Goal: Communication & Community: Answer question/provide support

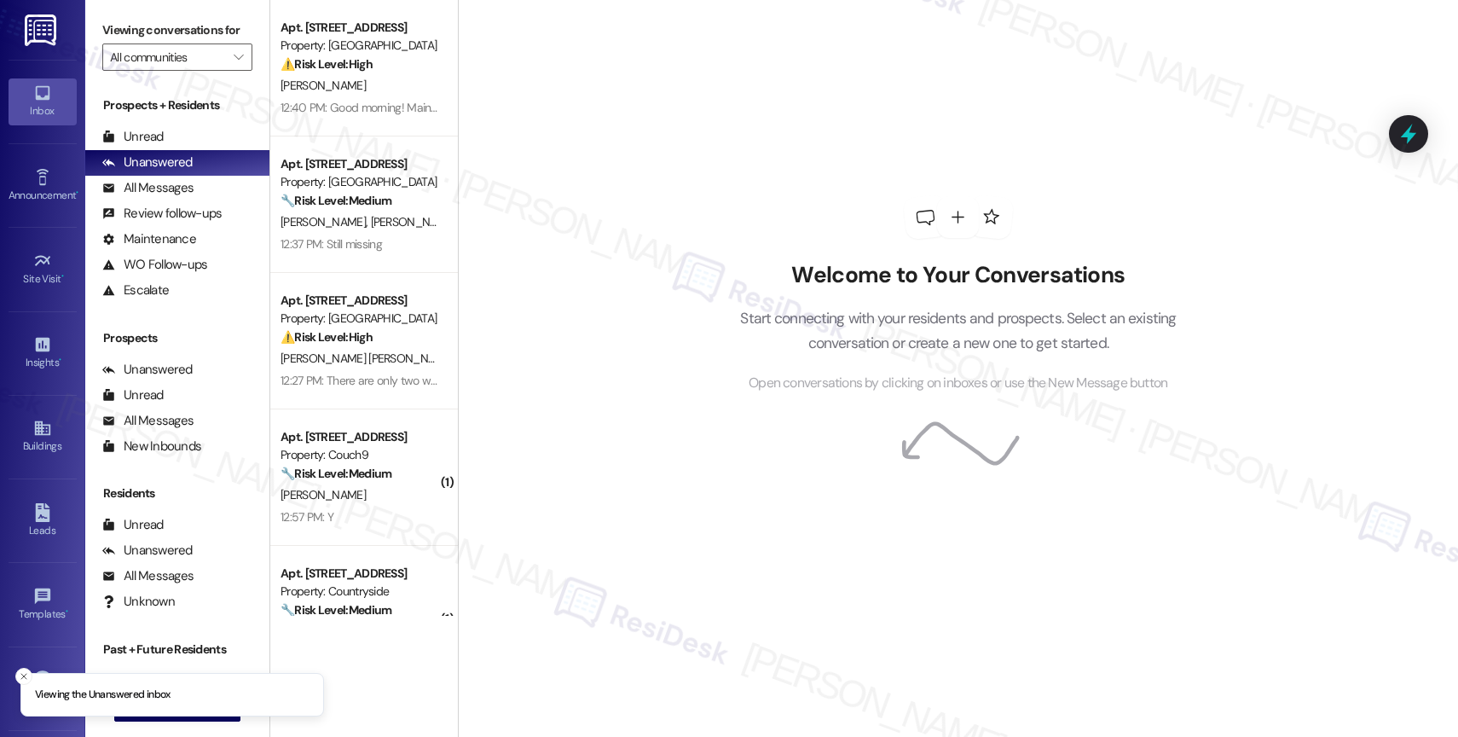
click at [681, 350] on div "Welcome to Your Conversations Start connecting with your residents and prospect…" at bounding box center [958, 368] width 1000 height 737
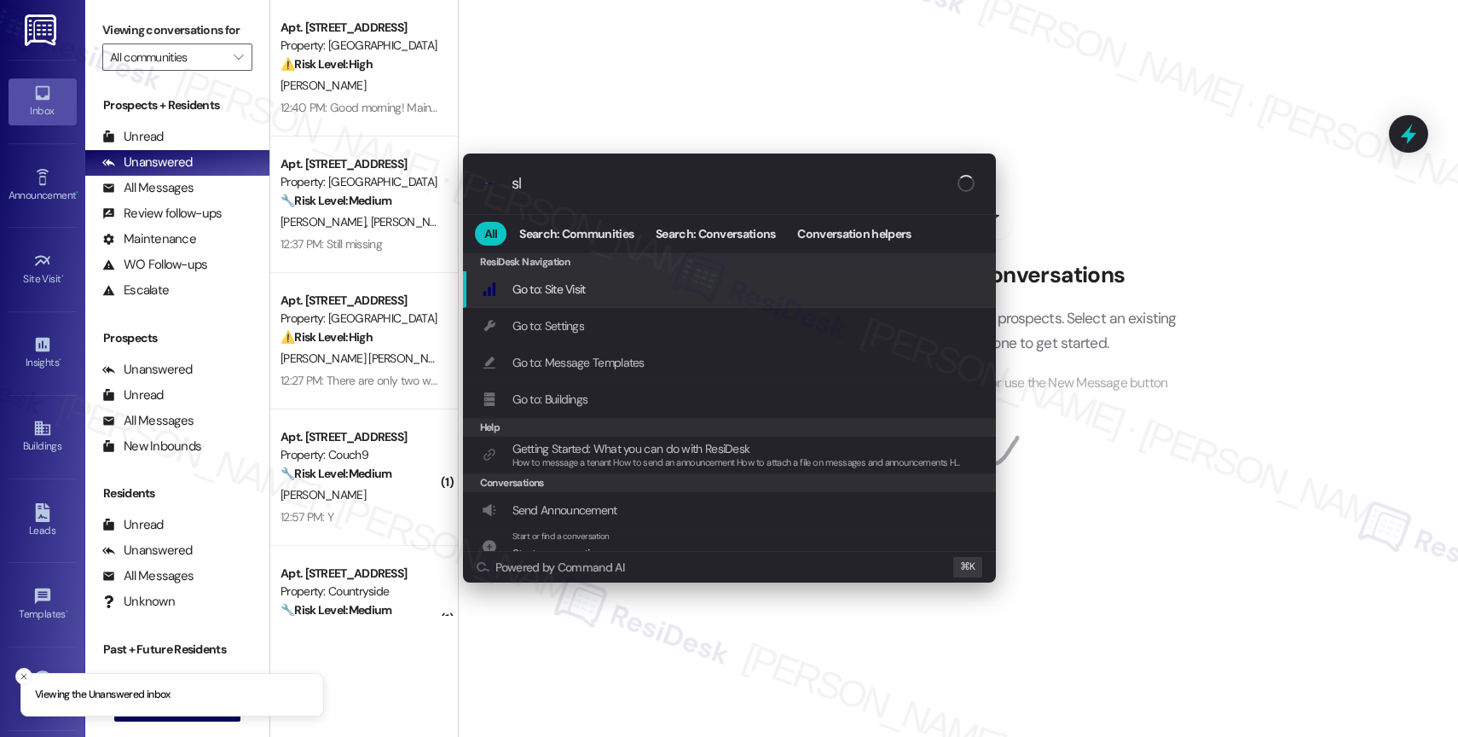
type input "sla"
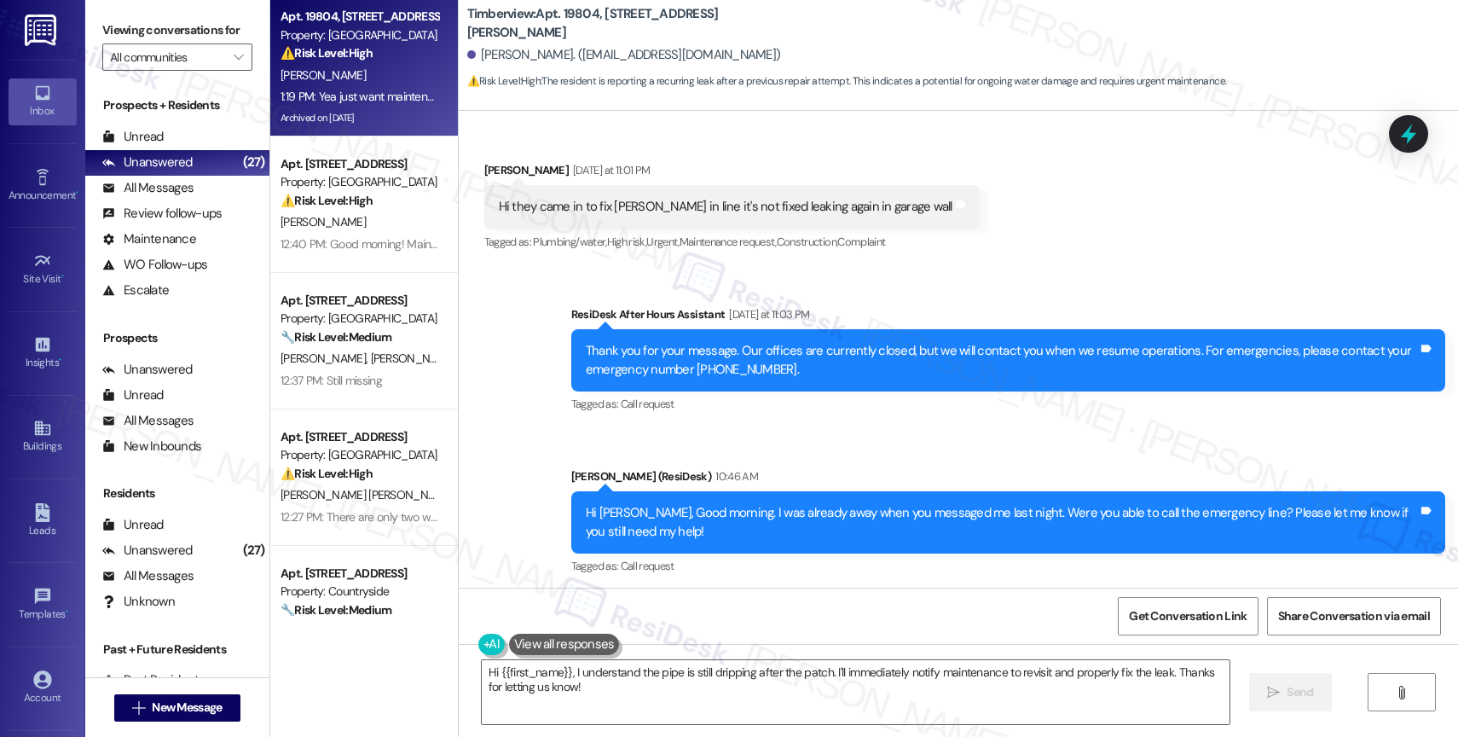
scroll to position [10383, 0]
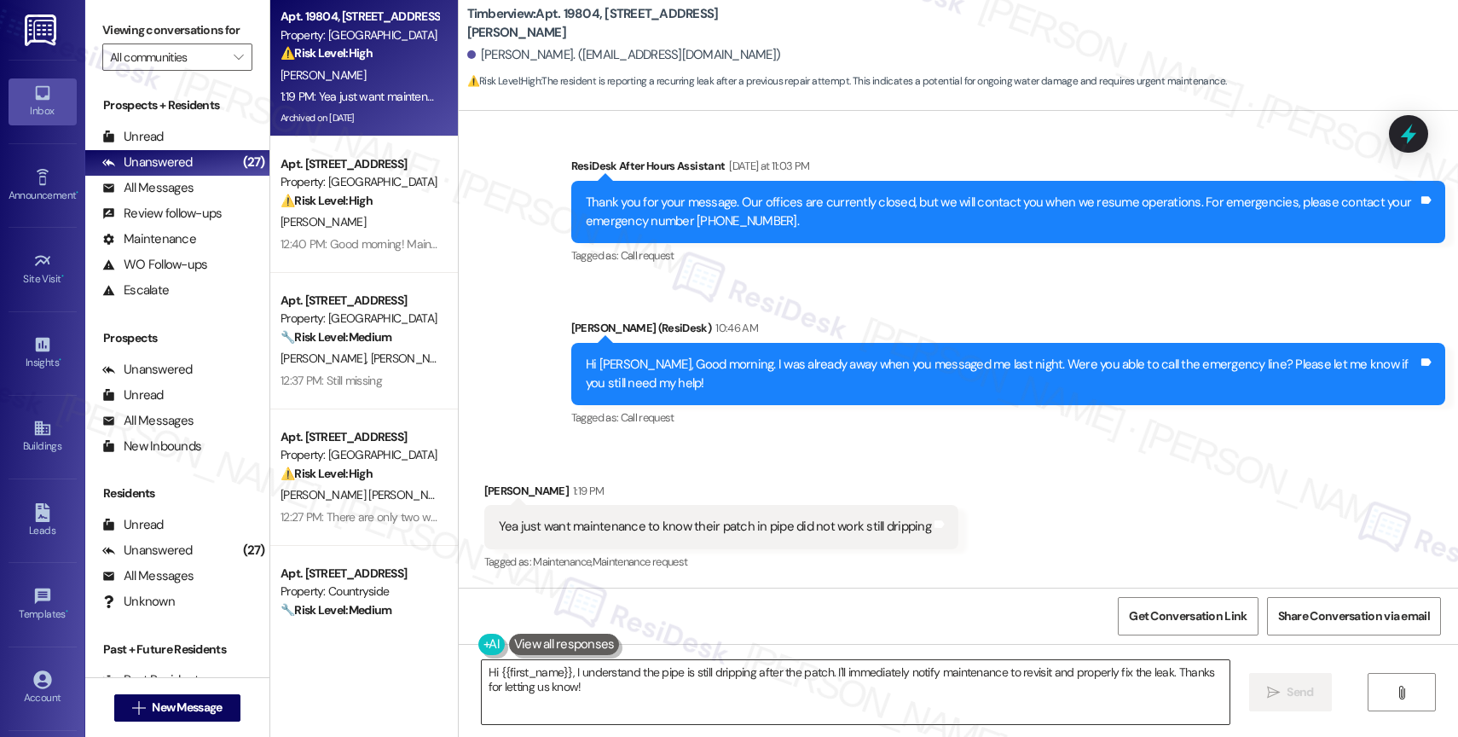
click at [639, 678] on textarea "Hi {{first_name}}, I understand the pipe is still dripping after the patch. I'l…" at bounding box center [856, 692] width 748 height 64
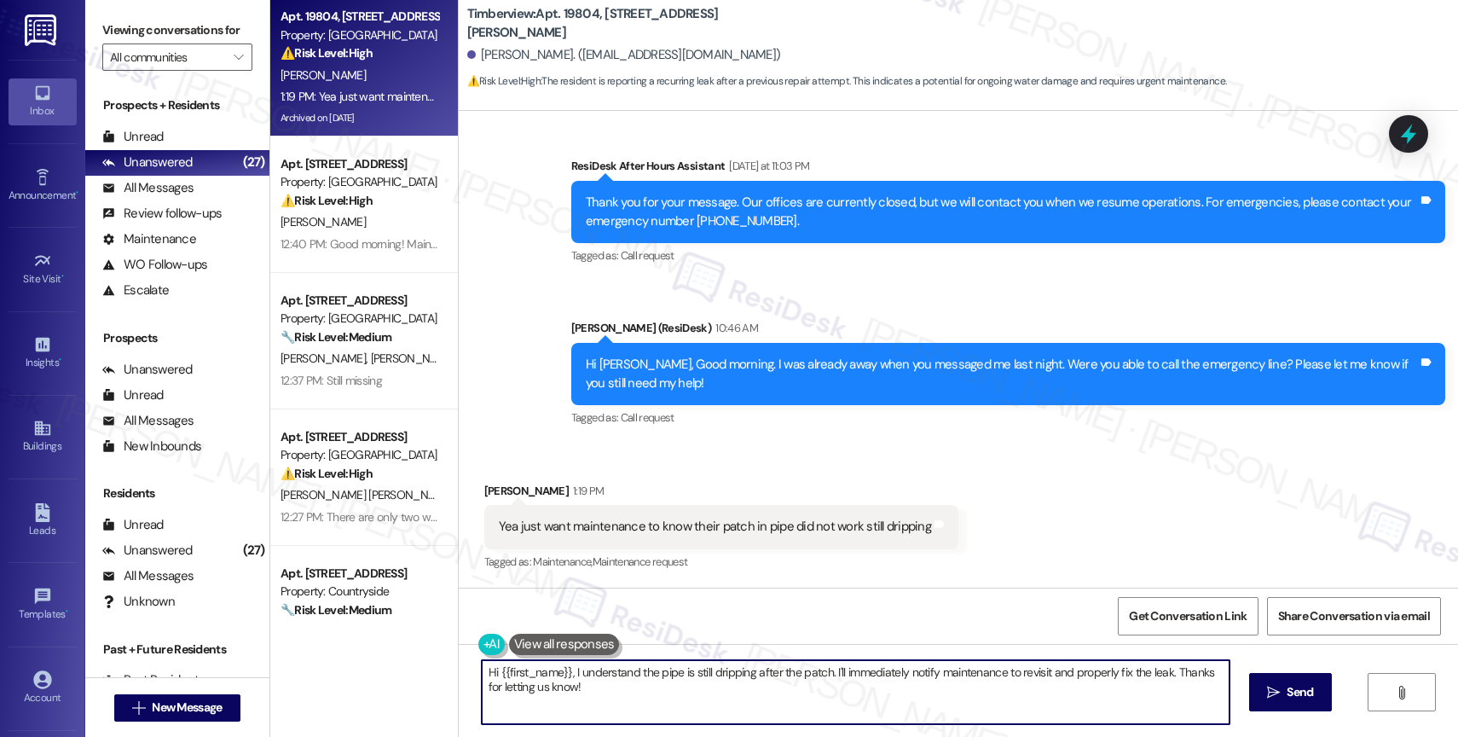
click at [639, 678] on textarea "Hi {{first_name}}, I understand the pipe is still dripping after the patch. I'l…" at bounding box center [856, 692] width 748 height 64
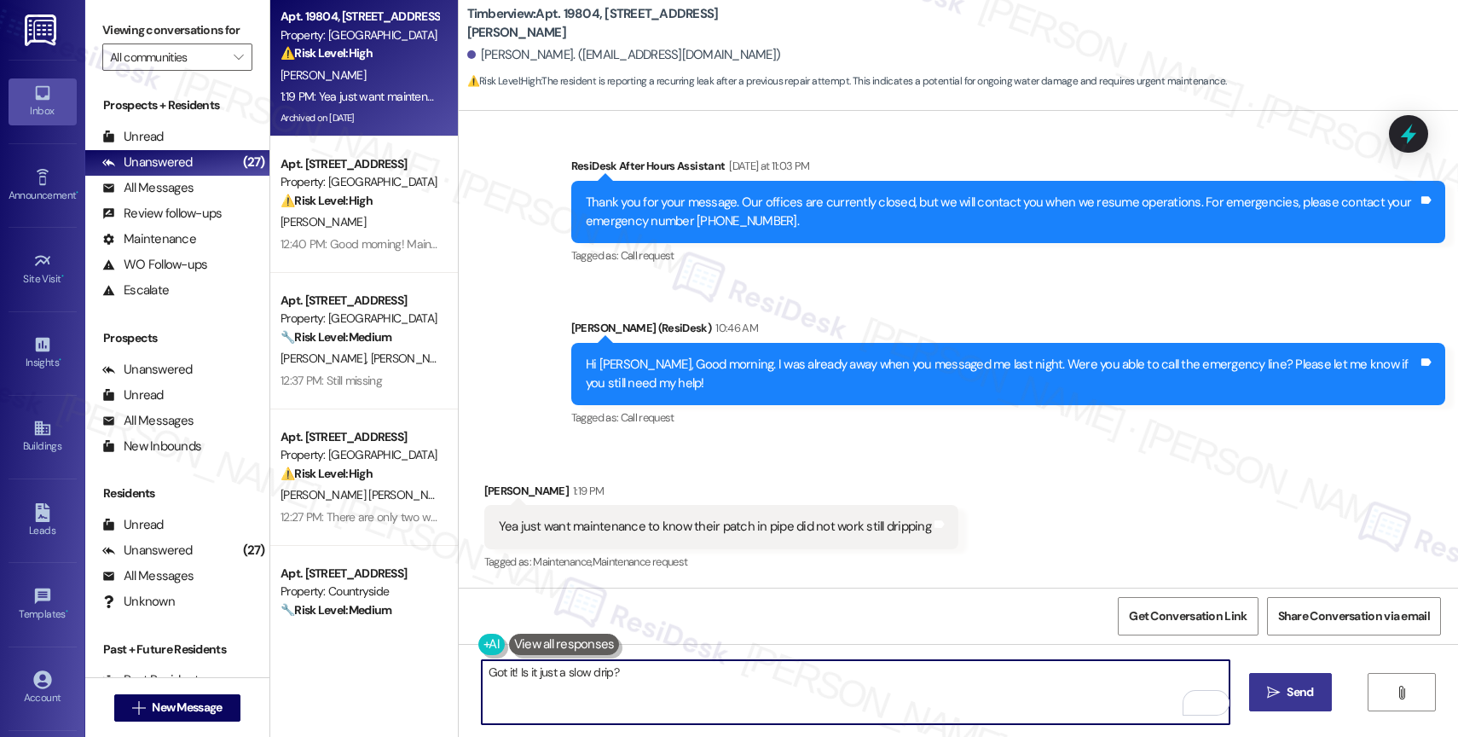
click at [1271, 682] on button " Send" at bounding box center [1290, 692] width 83 height 38
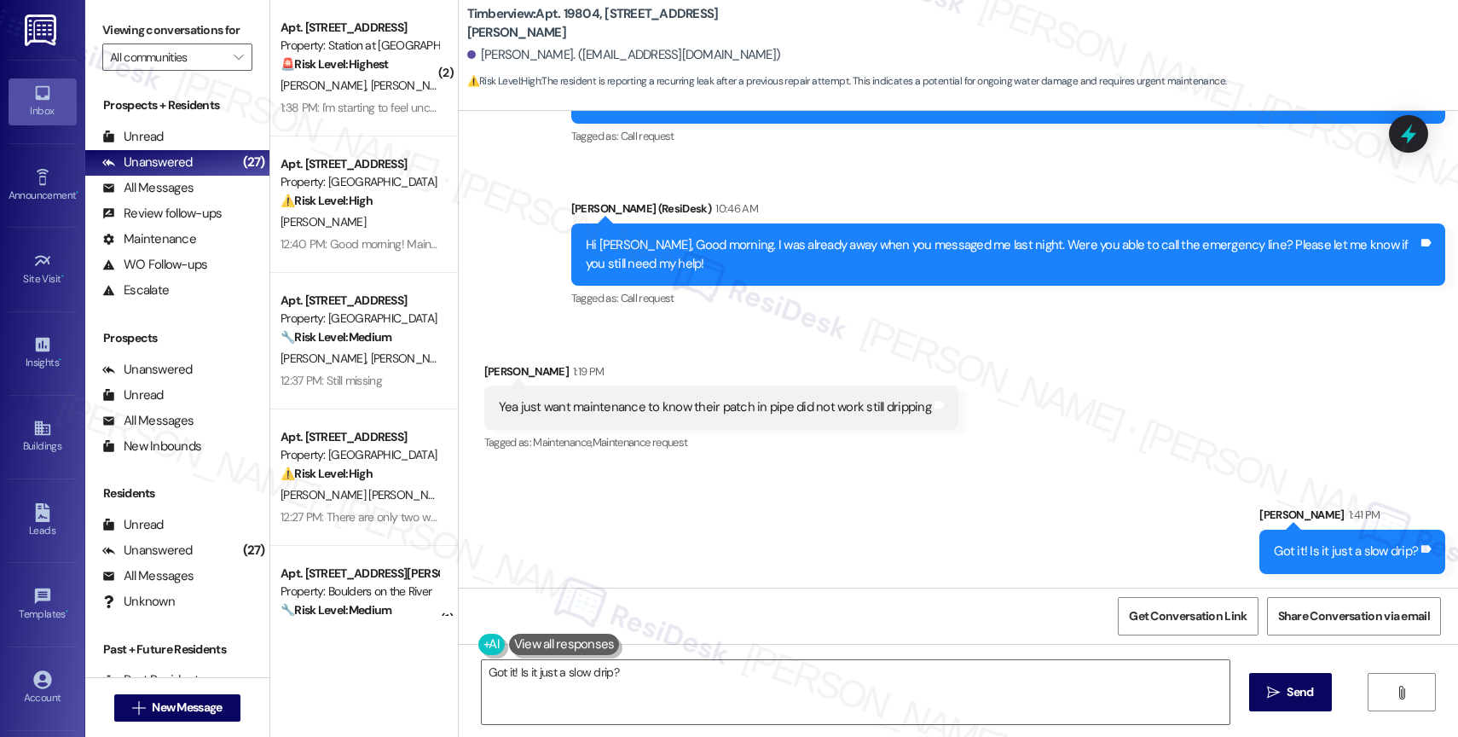
scroll to position [10501, 0]
click at [641, 682] on textarea "Hi {{first_name}}, thanks for the update. I'll let our maintenance team know th…" at bounding box center [856, 692] width 748 height 64
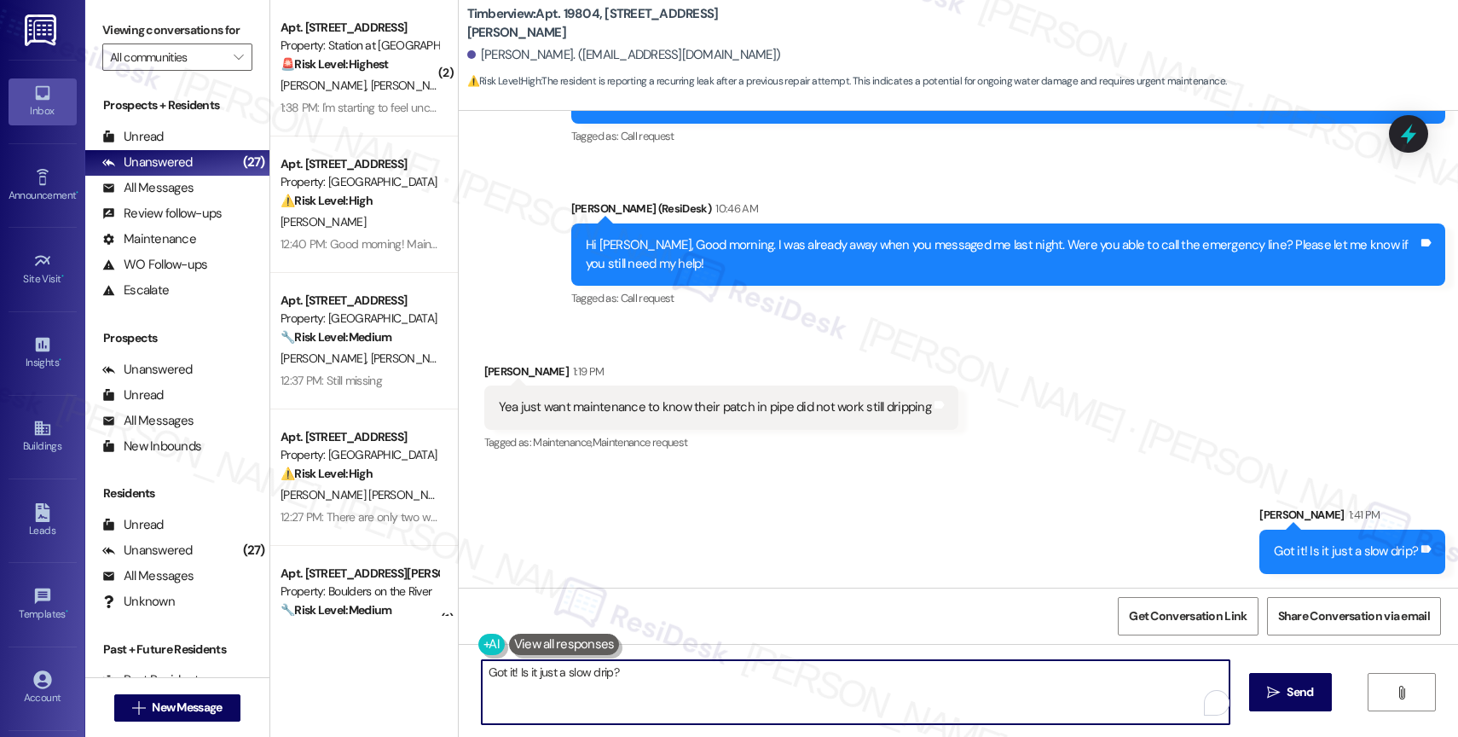
click at [641, 682] on textarea "Hi {{first_name}}, thanks for the update. I'll let our maintenance team know th…" at bounding box center [856, 692] width 748 height 64
click at [407, 669] on div "( 2 ) Apt. 92, 5050 Fredericksburg Rd Property: Station at Elm Creek 🚨 Risk Lev…" at bounding box center [864, 368] width 1188 height 737
click at [607, 675] on textarea "Is there still a new" at bounding box center [856, 692] width 748 height 64
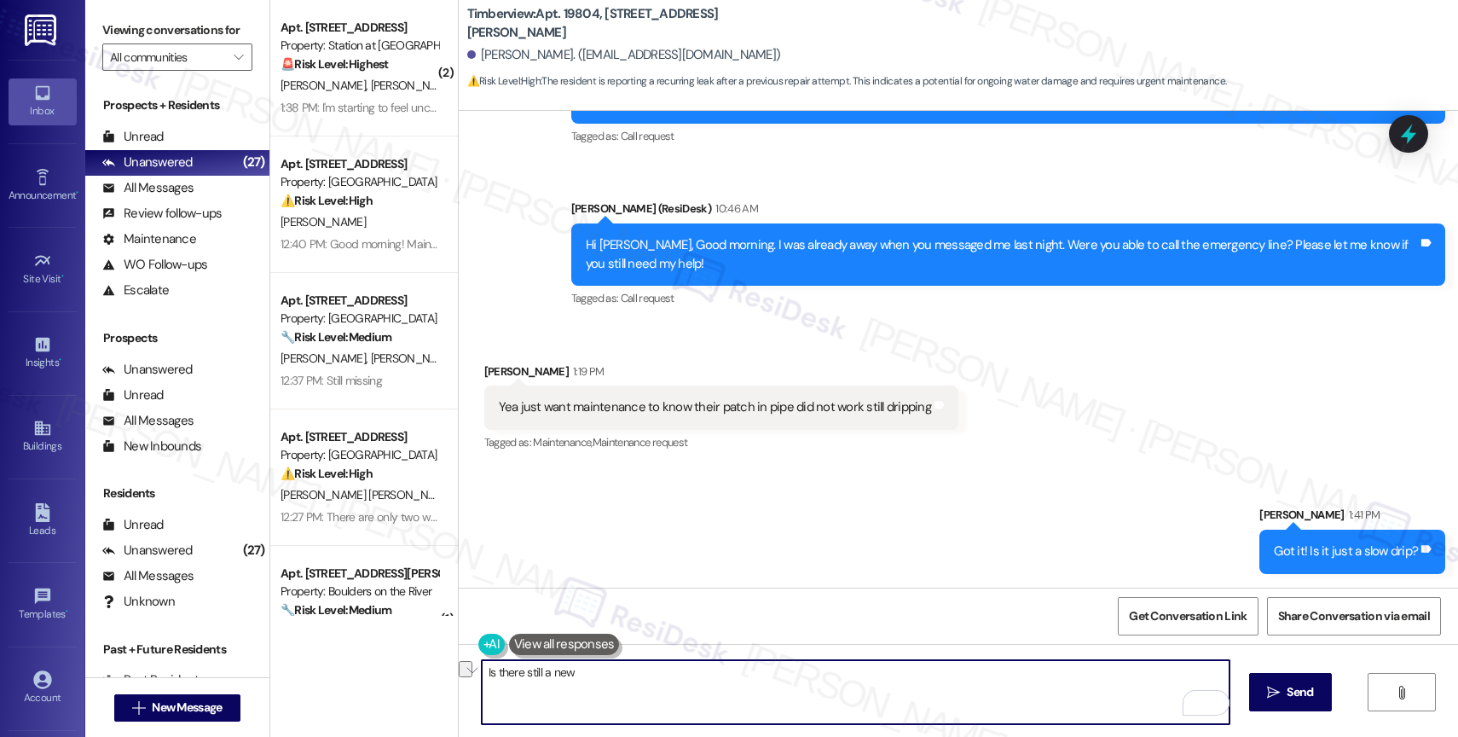
click at [607, 675] on textarea "Is there still a new" at bounding box center [856, 692] width 748 height 64
type textarea "i"
click at [588, 615] on button "to submit" at bounding box center [588, 619] width 143 height 27
click at [583, 675] on textarea "I'm about to submit a work order" at bounding box center [856, 692] width 748 height 64
click at [784, 672] on textarea "I'm about to submit a new work order" at bounding box center [856, 692] width 748 height 64
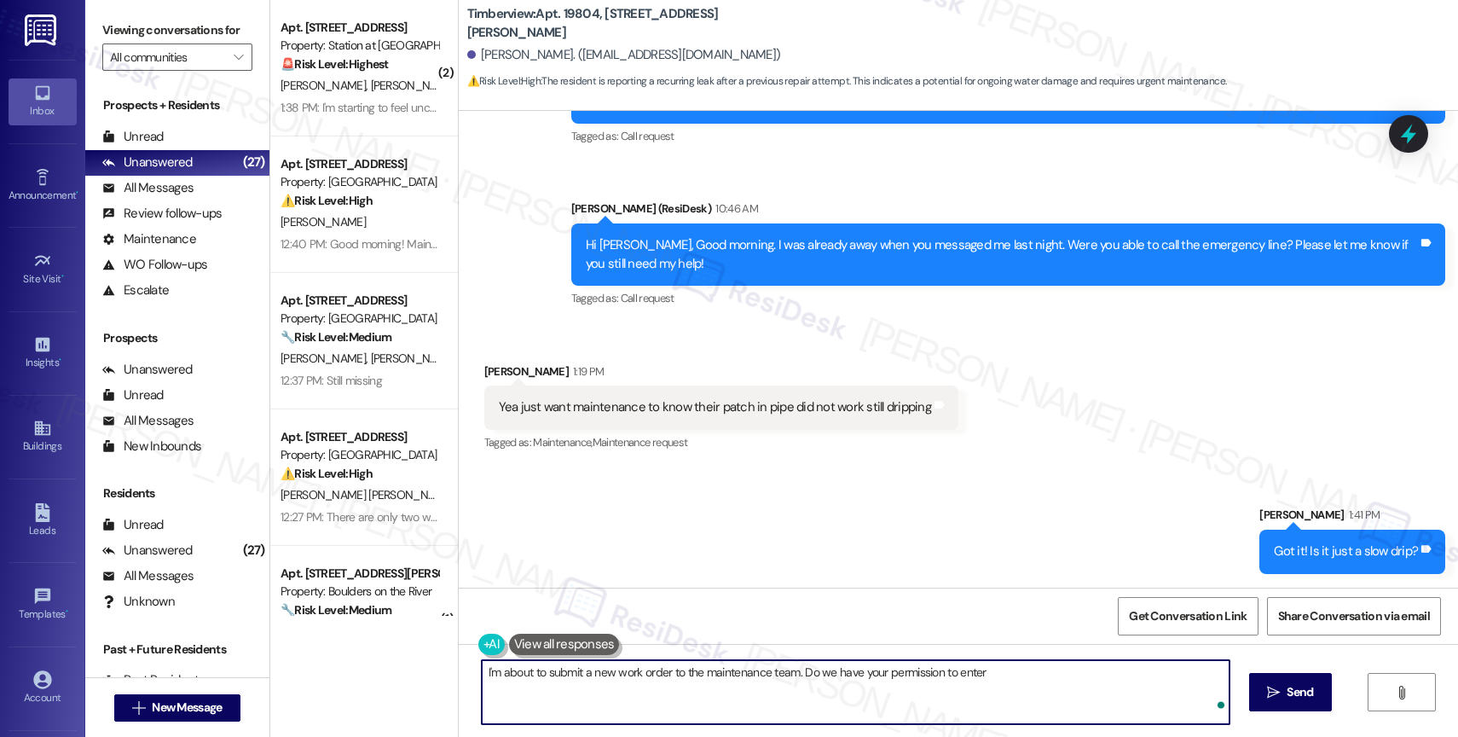
type textarea "I'm about to submit a new work order to the maintenance team. Do we have your p…"
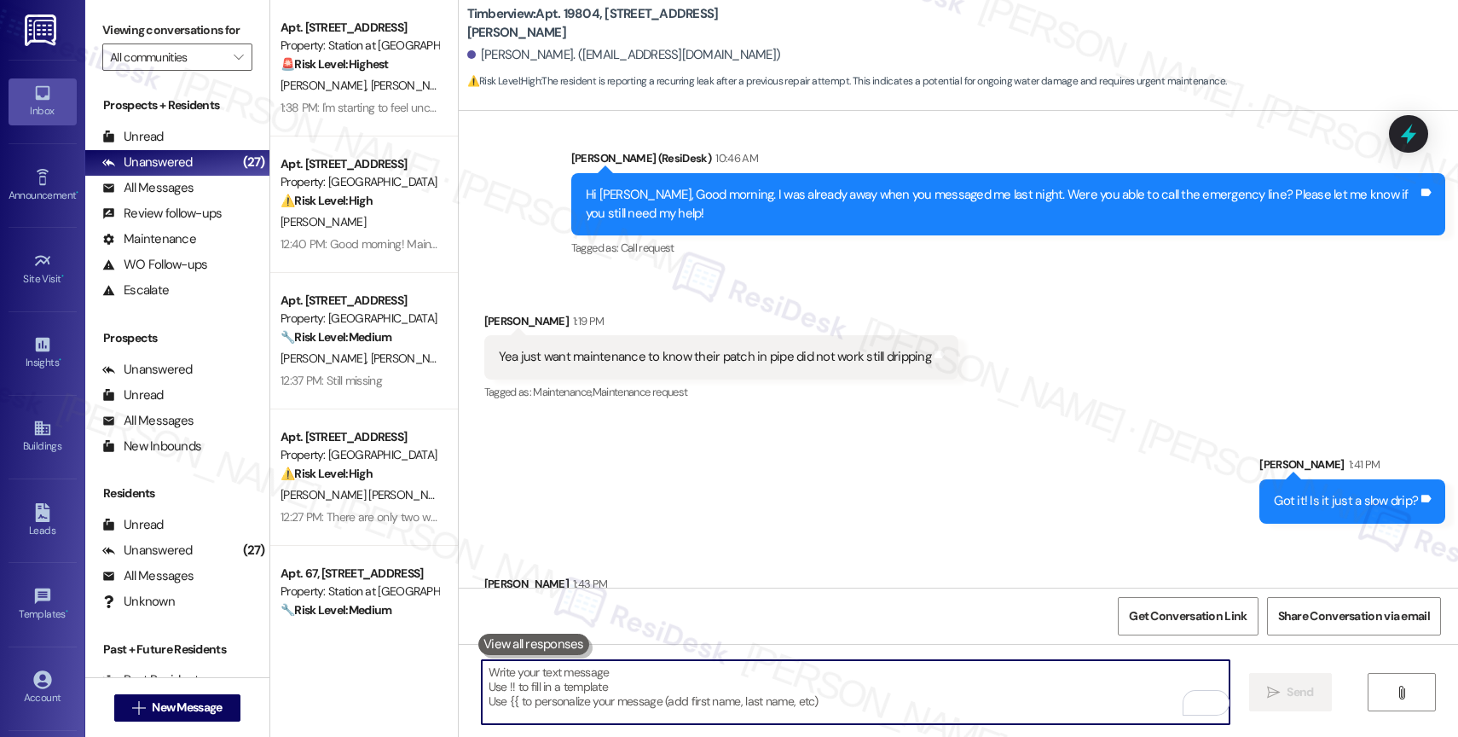
scroll to position [10739, 0]
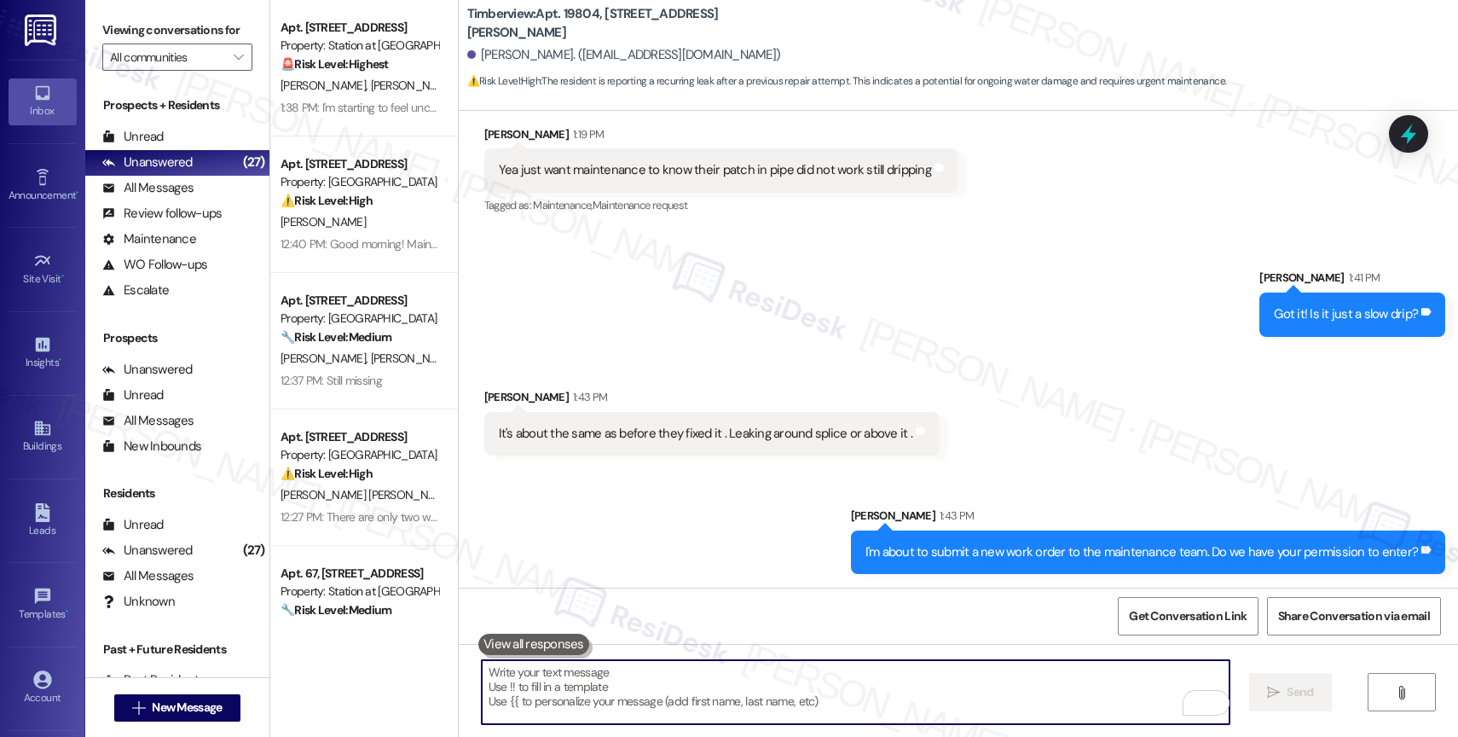
click at [732, 455] on div "It's about the same as before they fixed it . Leaking around splice or above it…" at bounding box center [711, 433] width 455 height 43
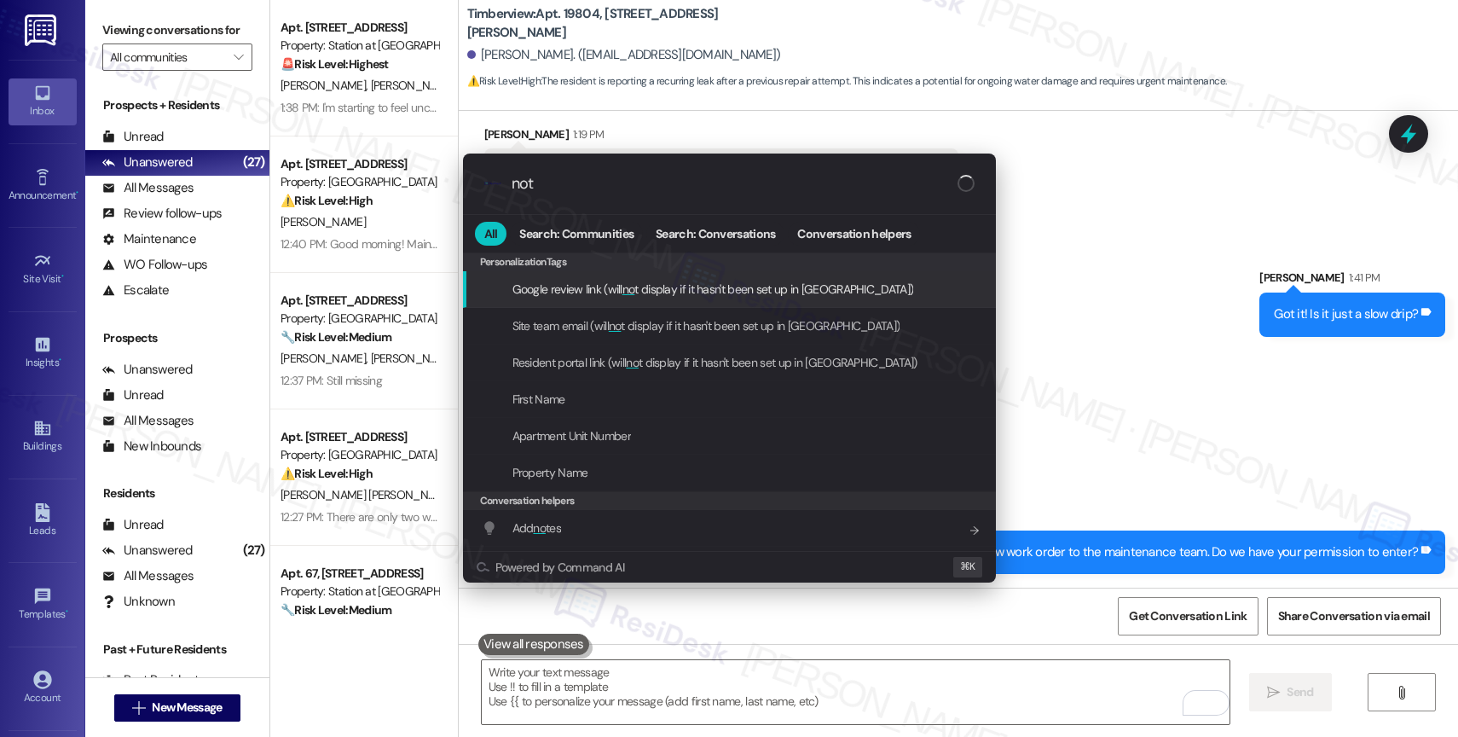
type input "note"
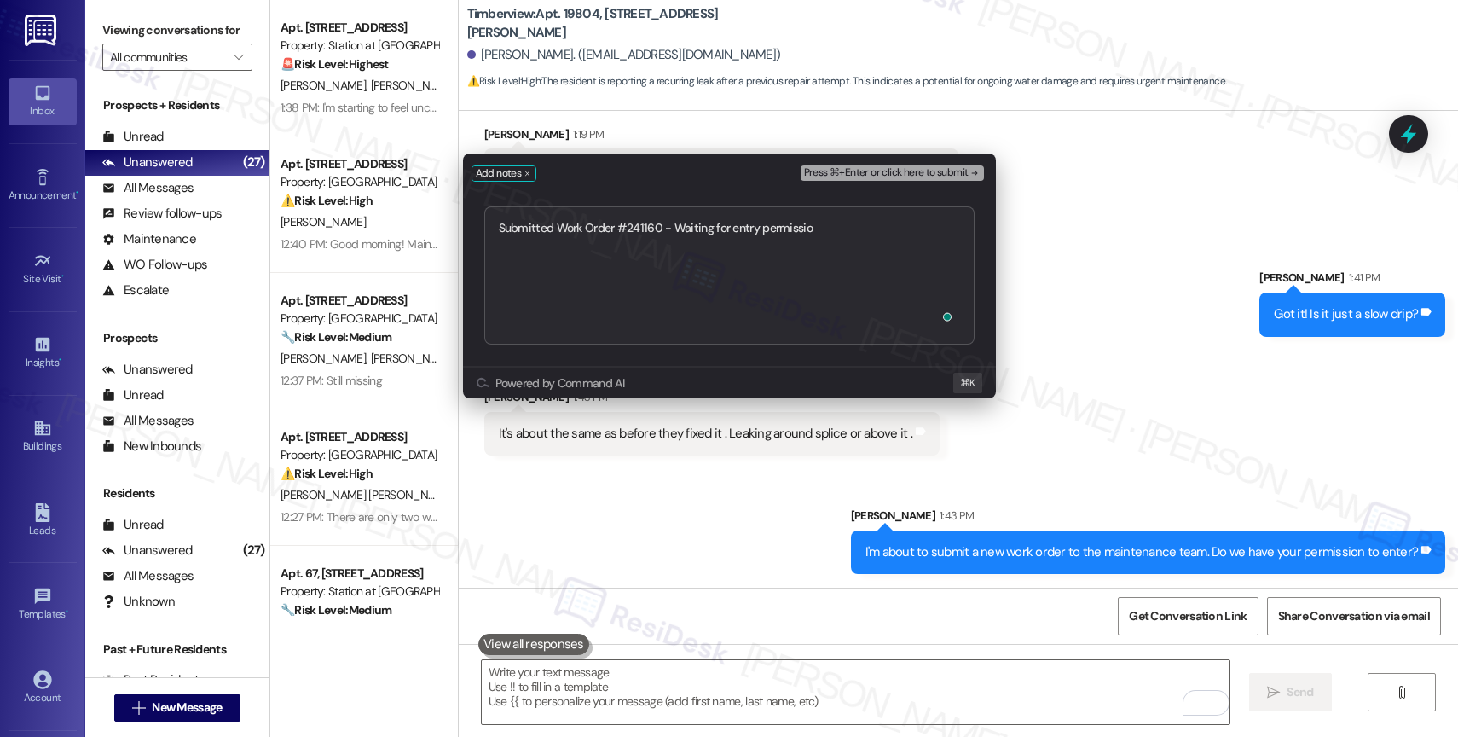
type textarea "Submitted Work Order #241160 - Waiting for entry permission"
click at [958, 167] on span "Press ⌘+Enter or click here to submit" at bounding box center [886, 173] width 165 height 12
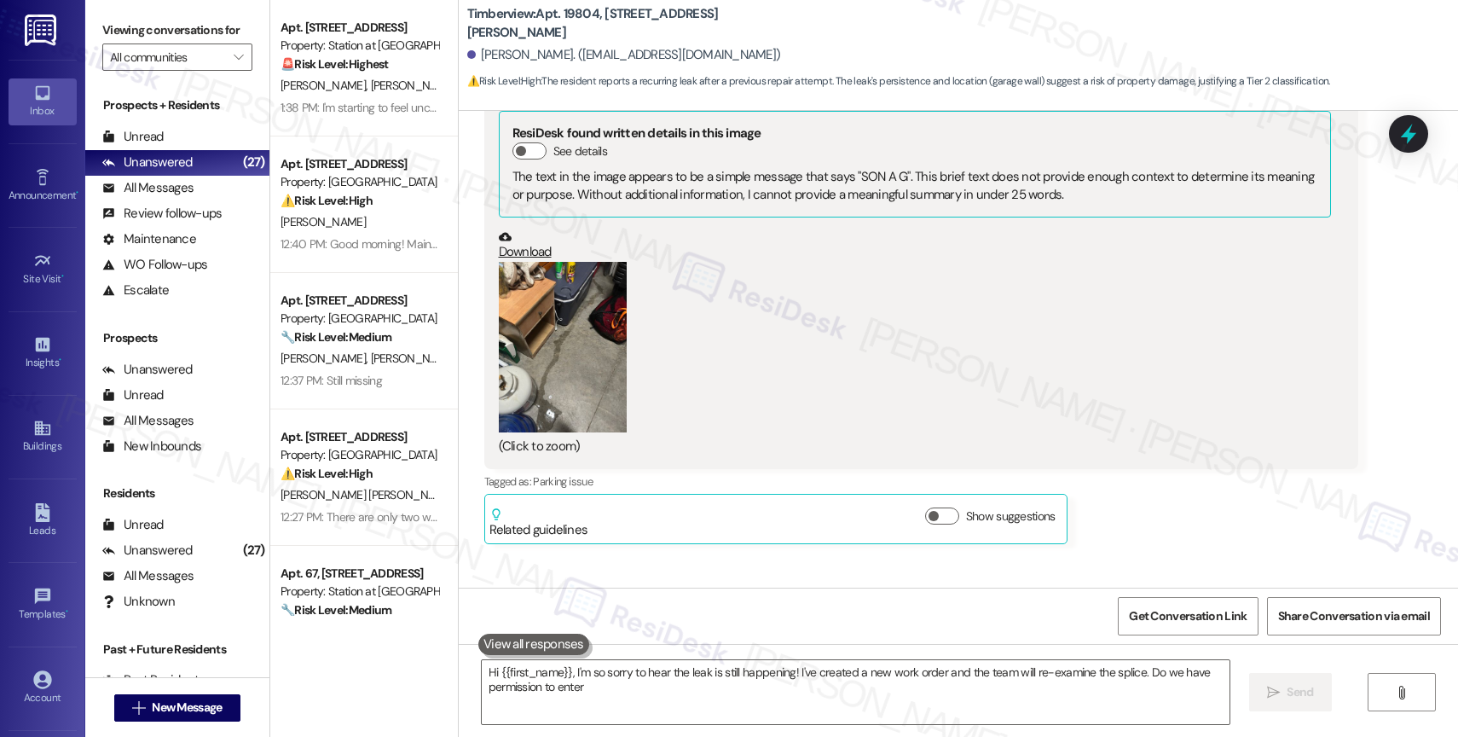
type textarea "Hi {{first_name}}, I'm so sorry to hear the leak is still happening! I've creat…"
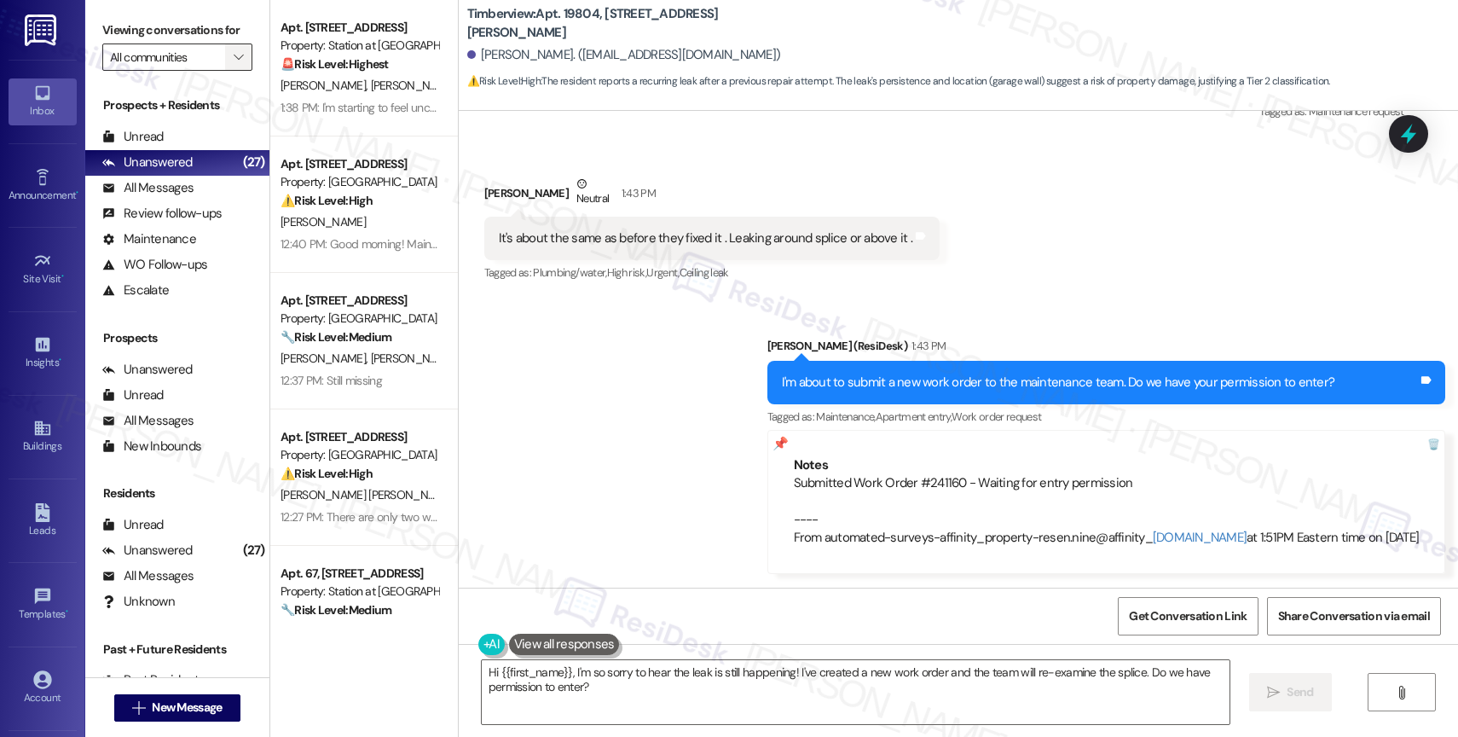
click at [234, 64] on icon "" at bounding box center [238, 57] width 9 height 14
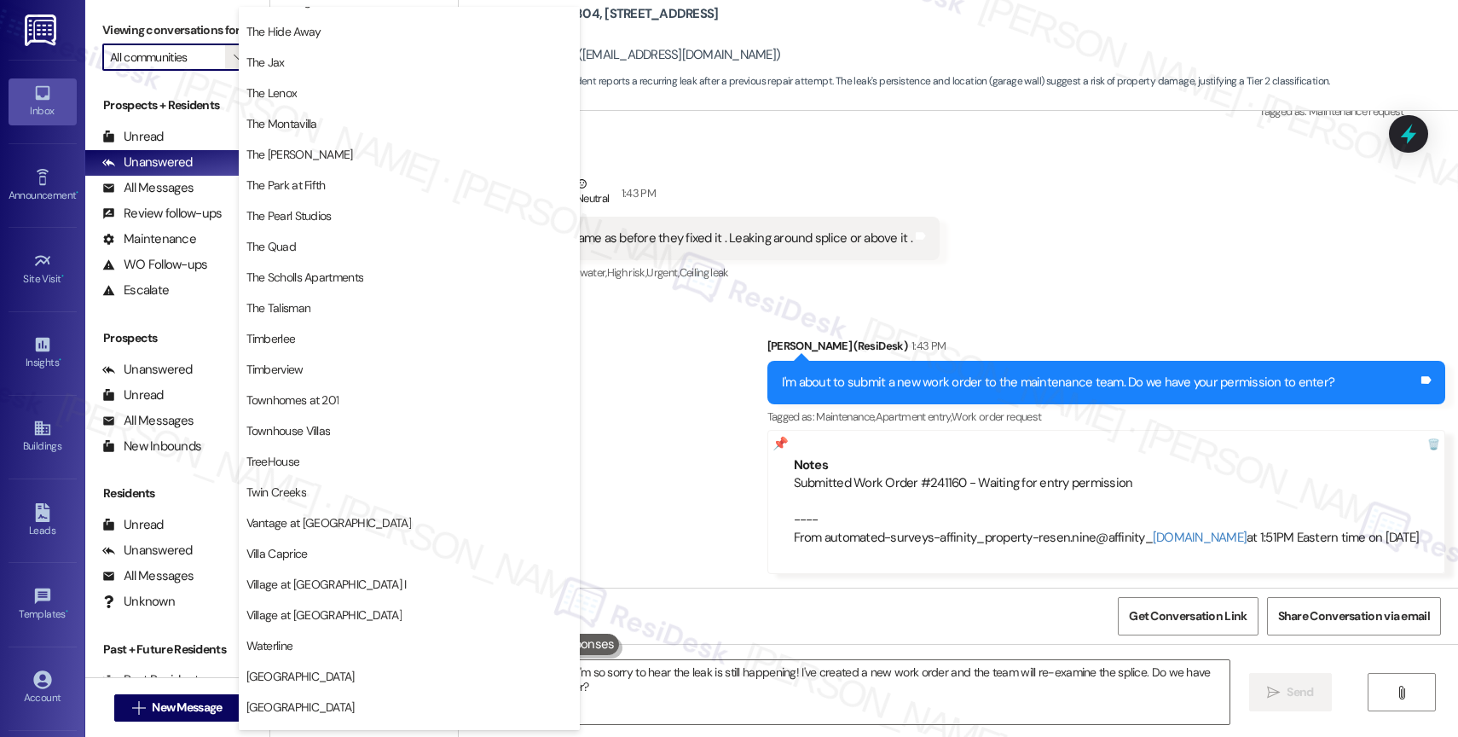
scroll to position [3146, 0]
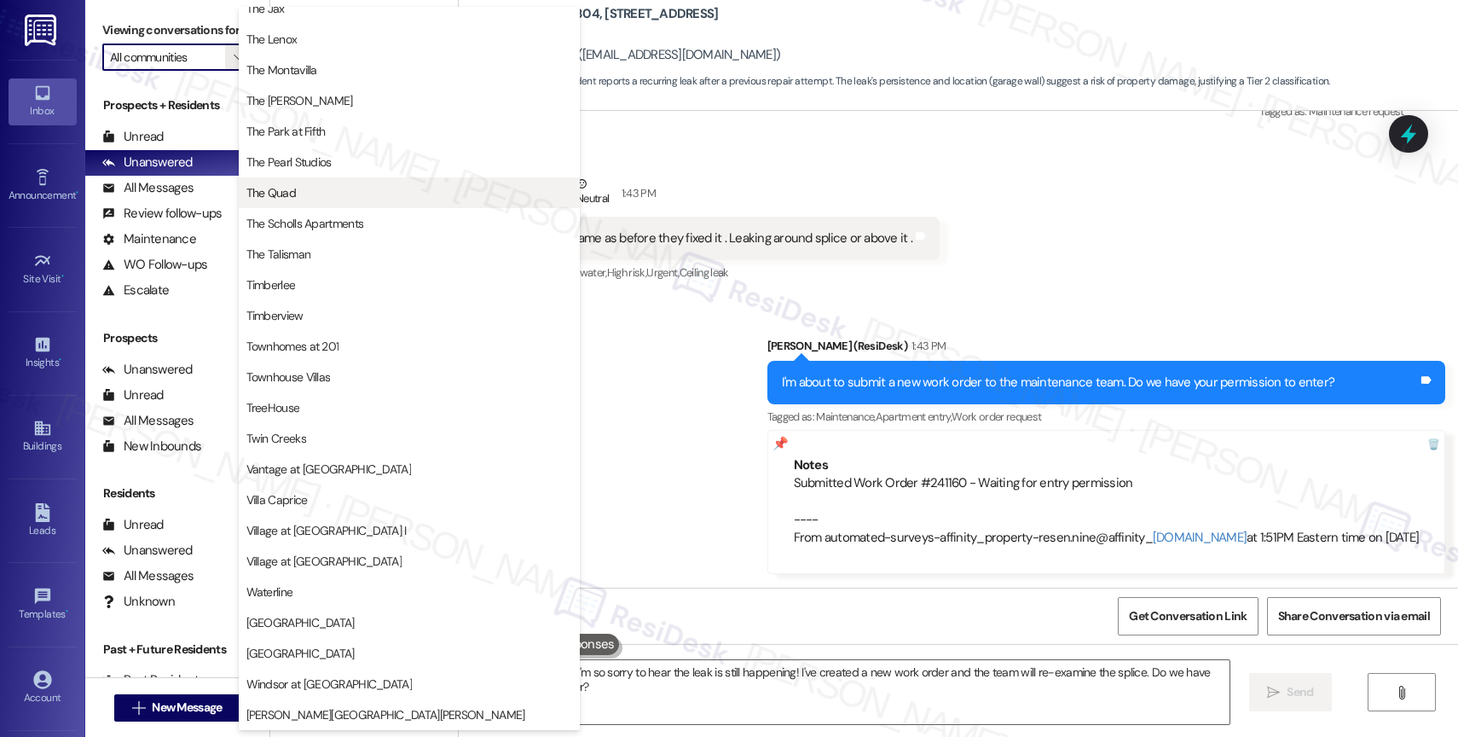
click at [314, 187] on span "The Quad" at bounding box center [409, 192] width 326 height 17
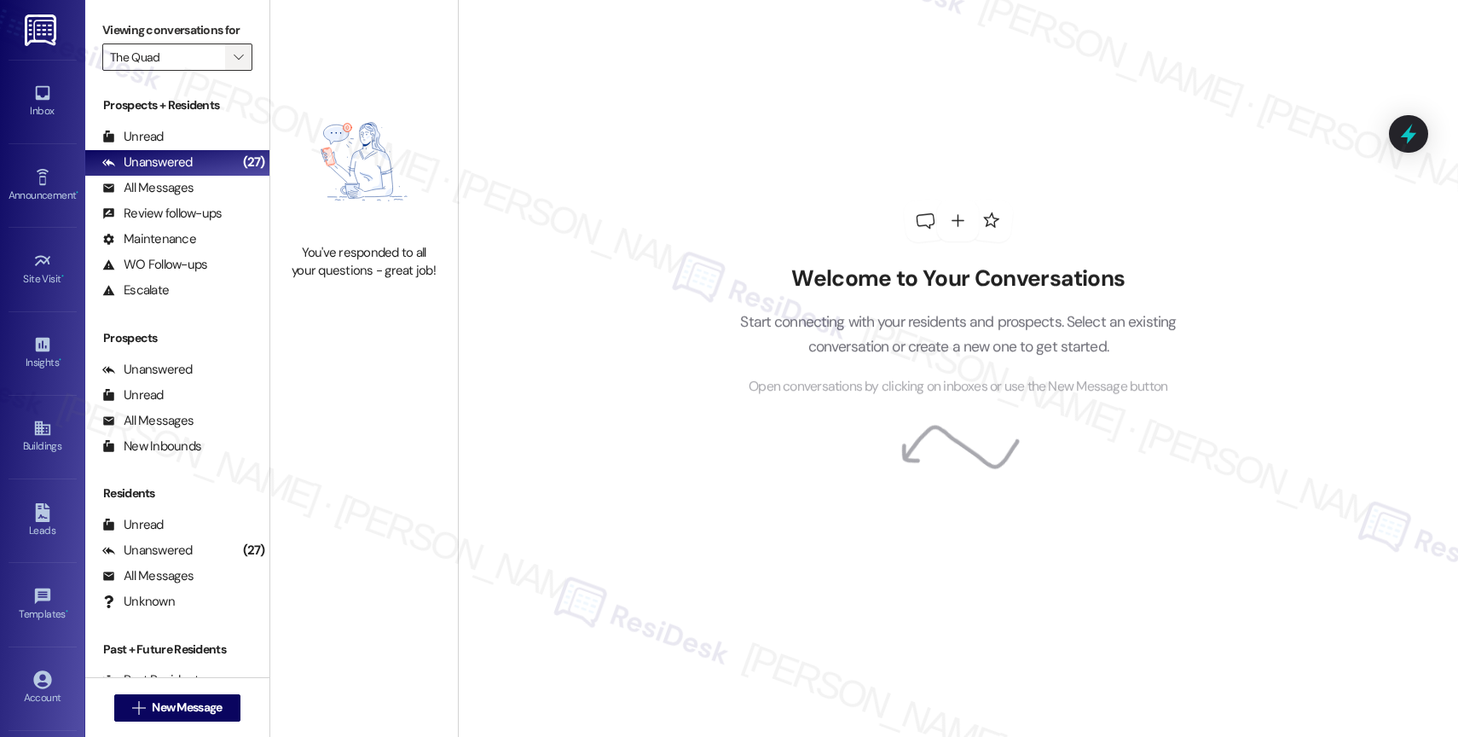
click at [234, 64] on icon "" at bounding box center [238, 57] width 9 height 14
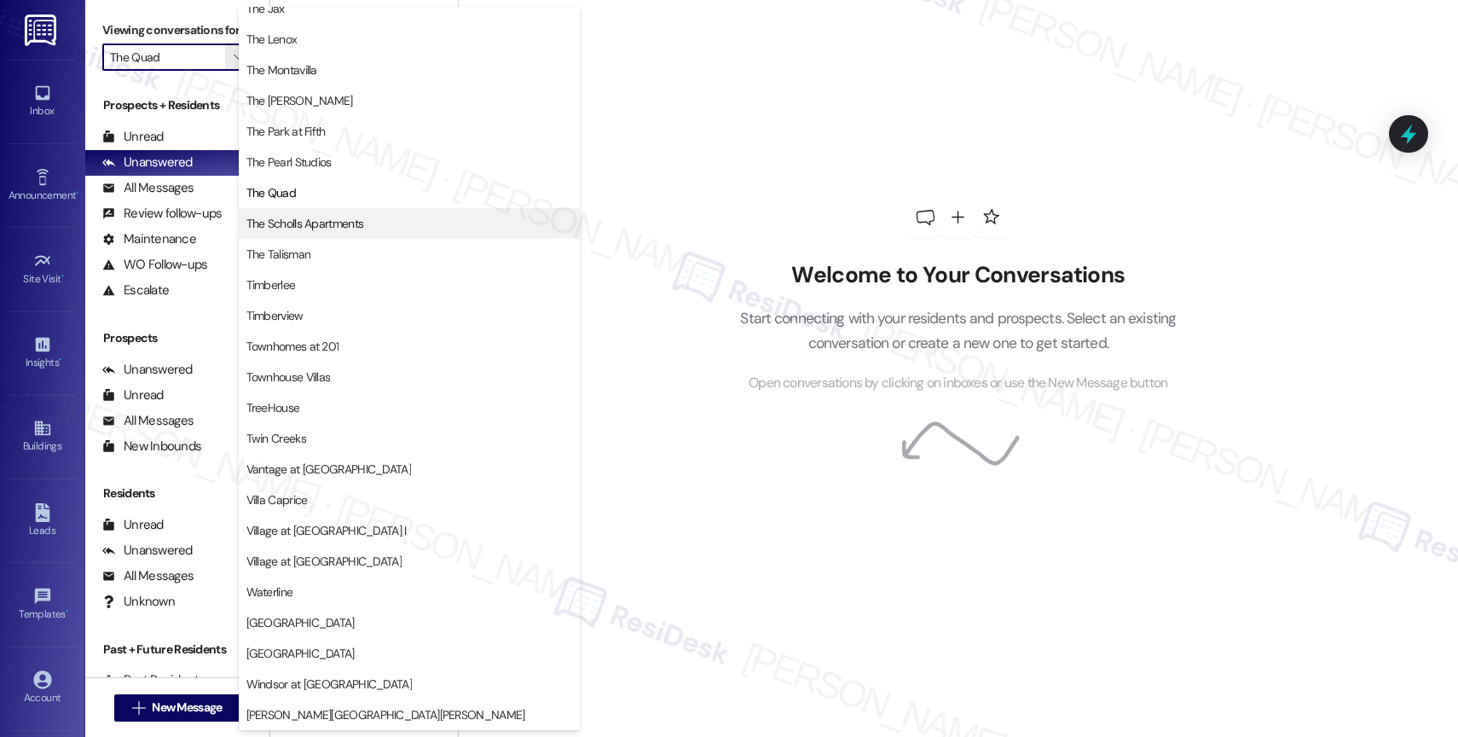
scroll to position [3122, 0]
click at [347, 218] on span "The Scholls Apartments" at bounding box center [305, 223] width 118 height 17
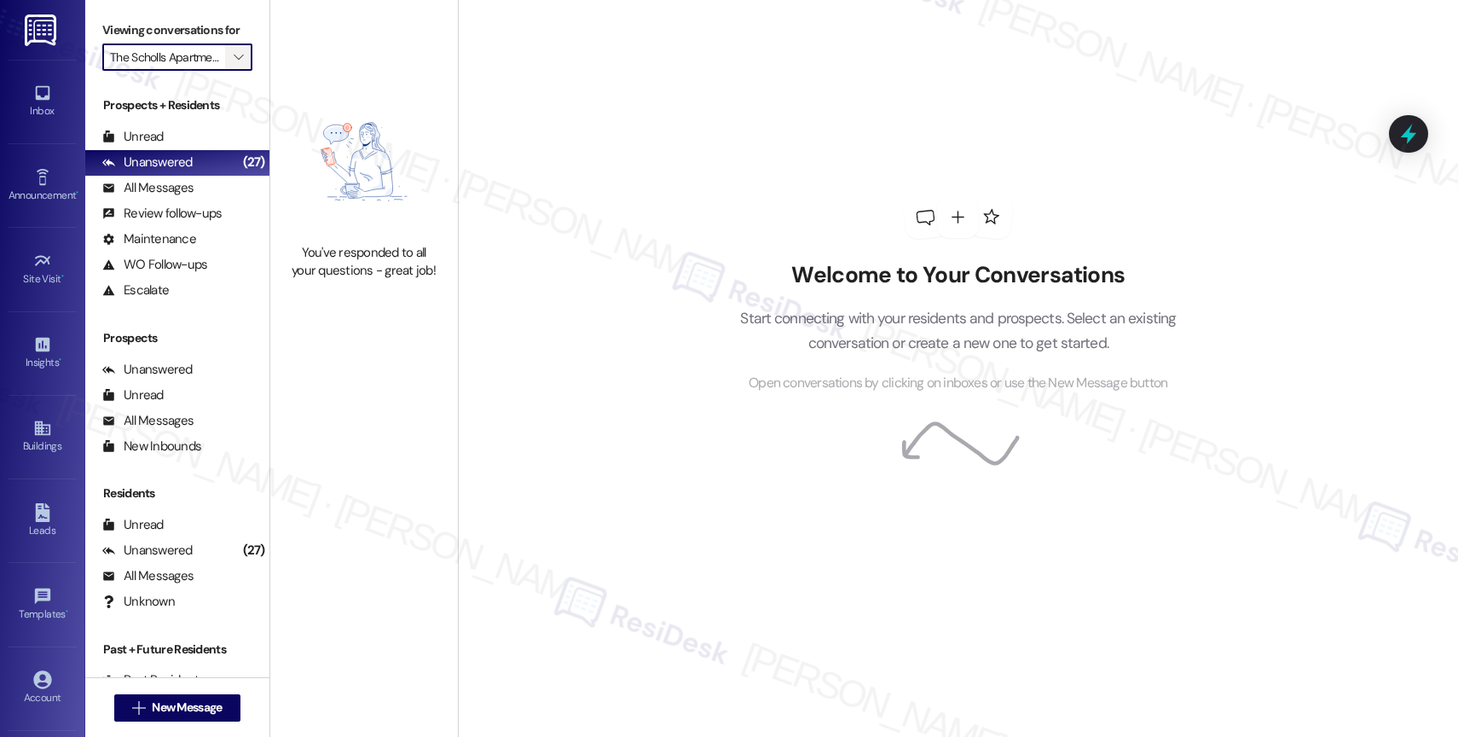
click at [234, 64] on icon "" at bounding box center [238, 57] width 9 height 14
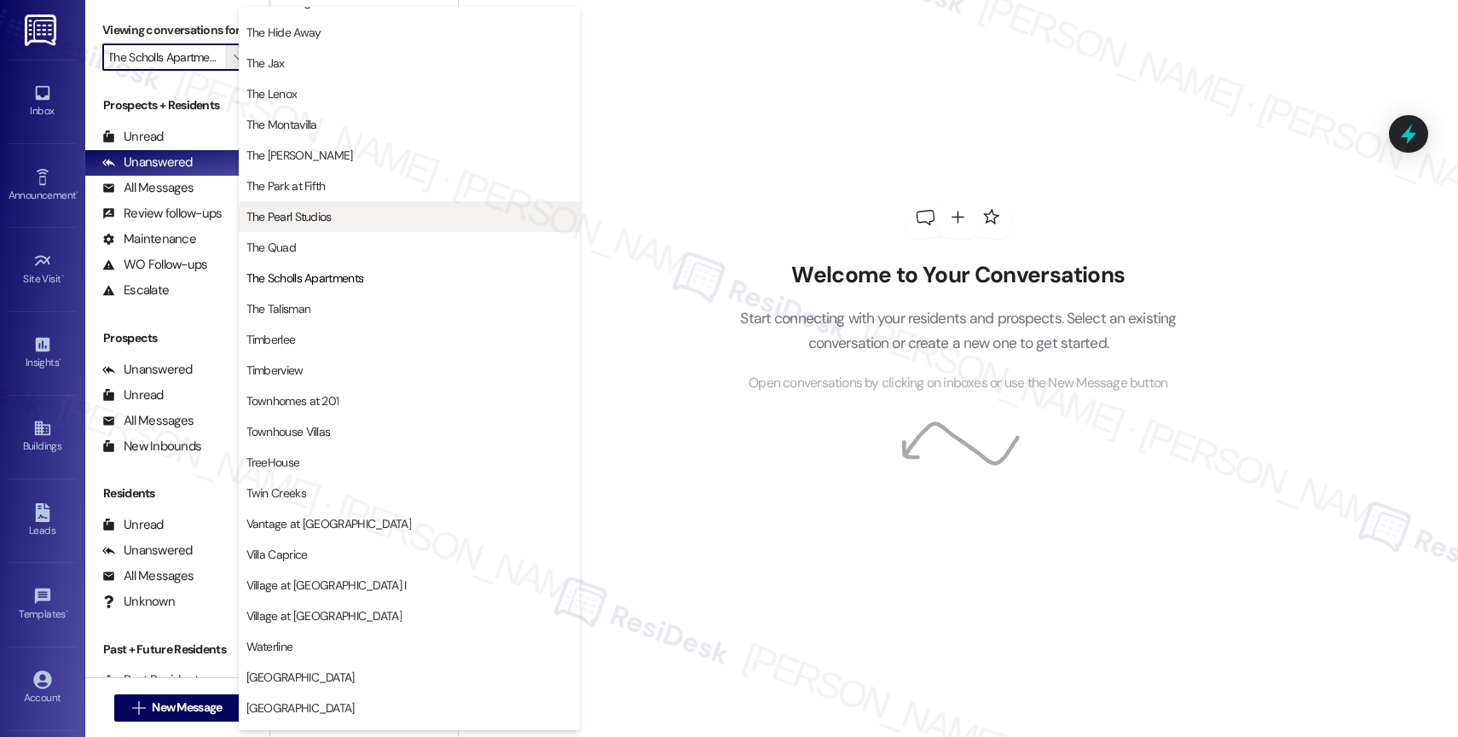
scroll to position [3112, 0]
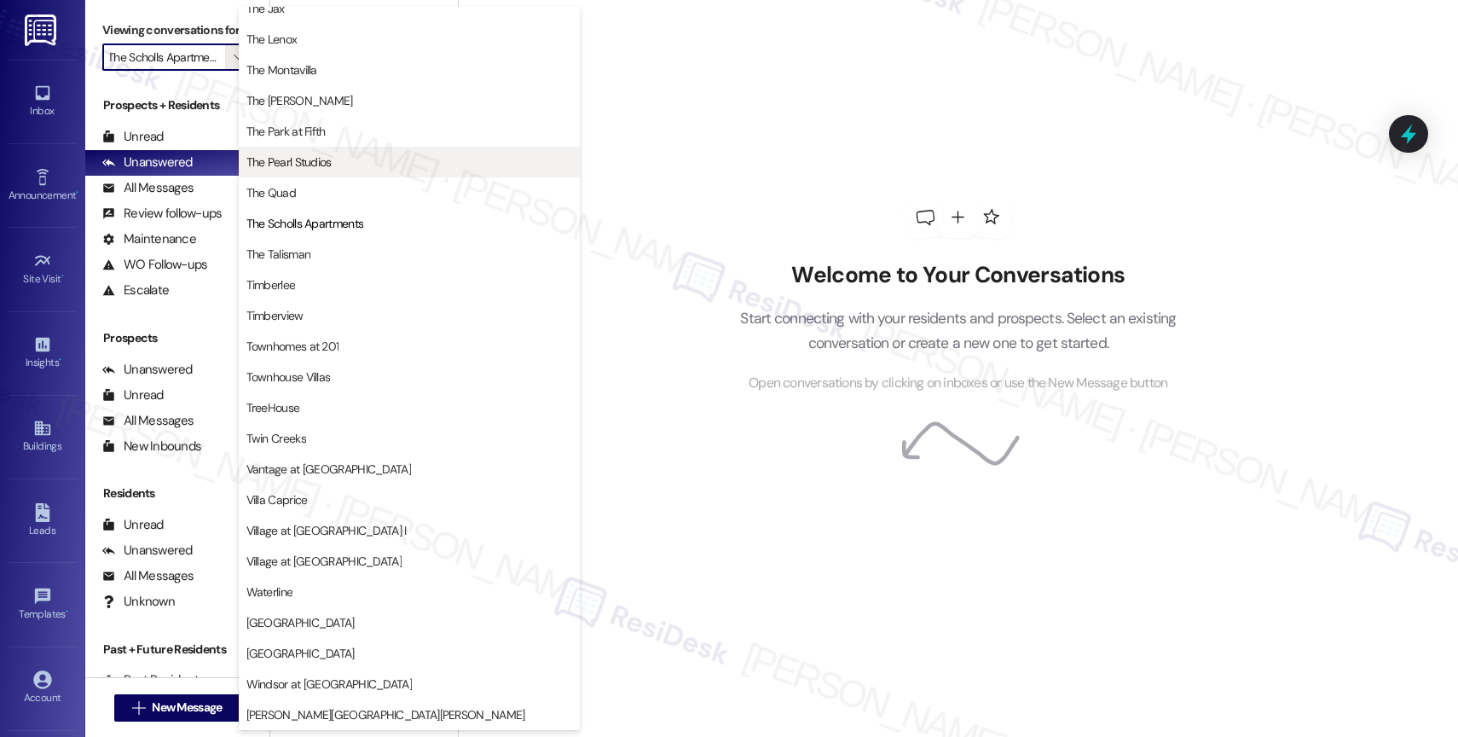
click at [304, 256] on span "The Talisman" at bounding box center [278, 254] width 65 height 17
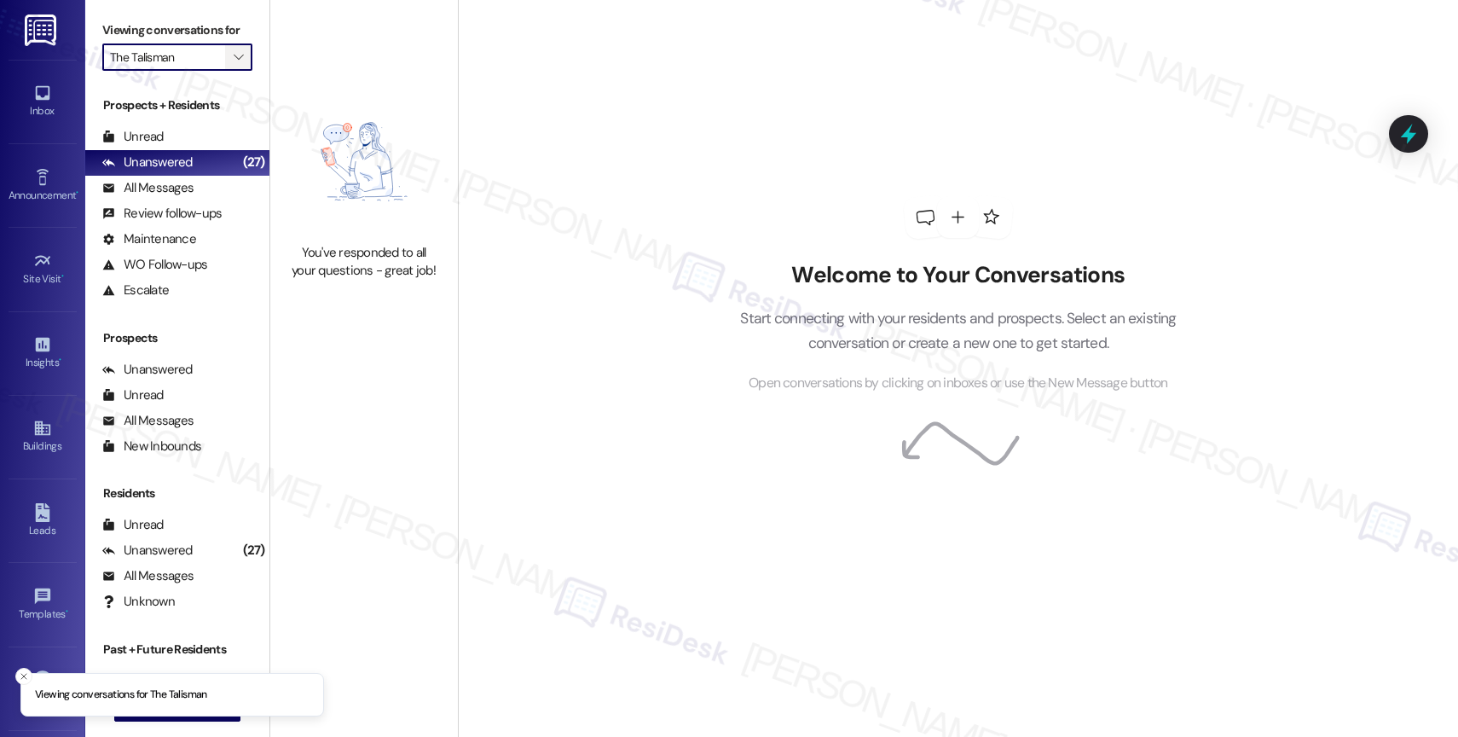
click at [230, 71] on span "" at bounding box center [238, 56] width 16 height 27
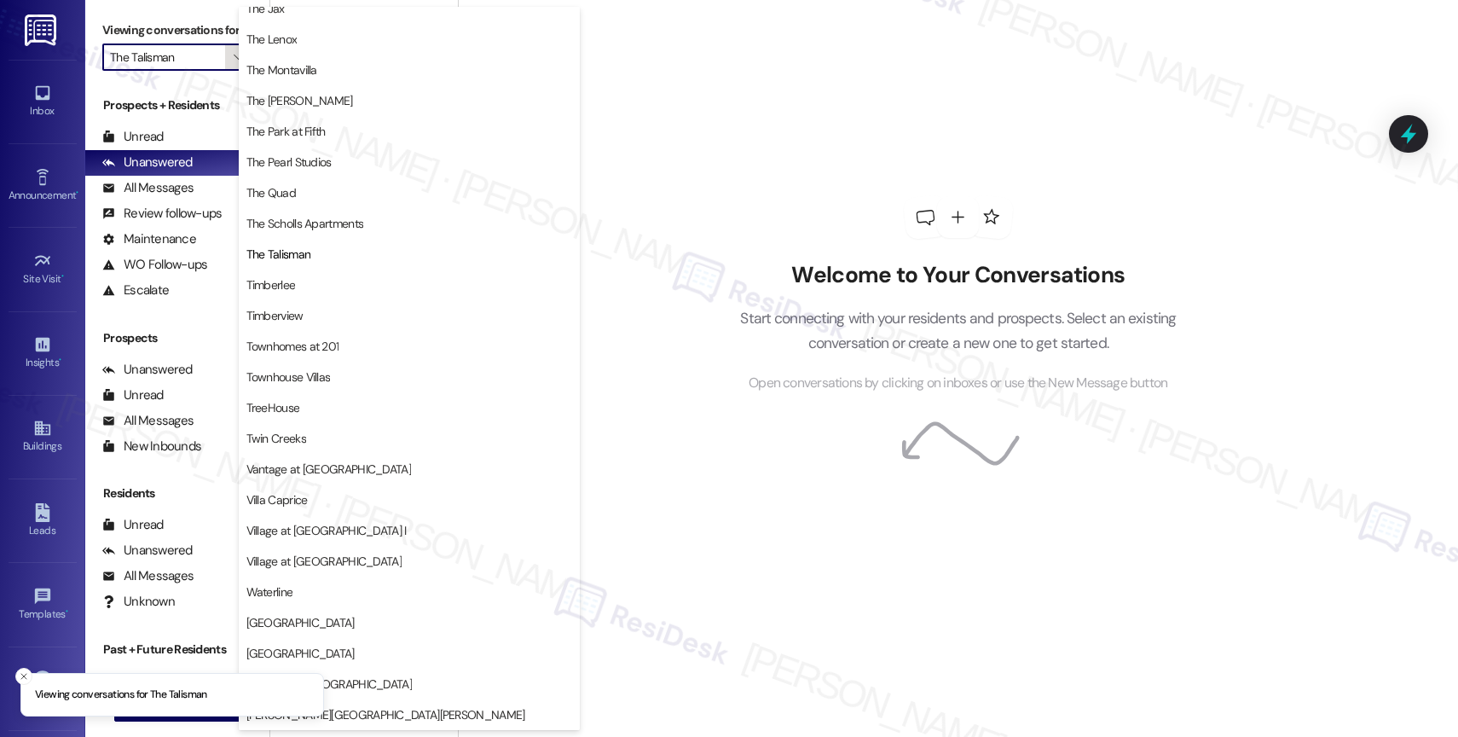
scroll to position [3108, 0]
click at [311, 284] on span "Timberlee" at bounding box center [409, 284] width 326 height 17
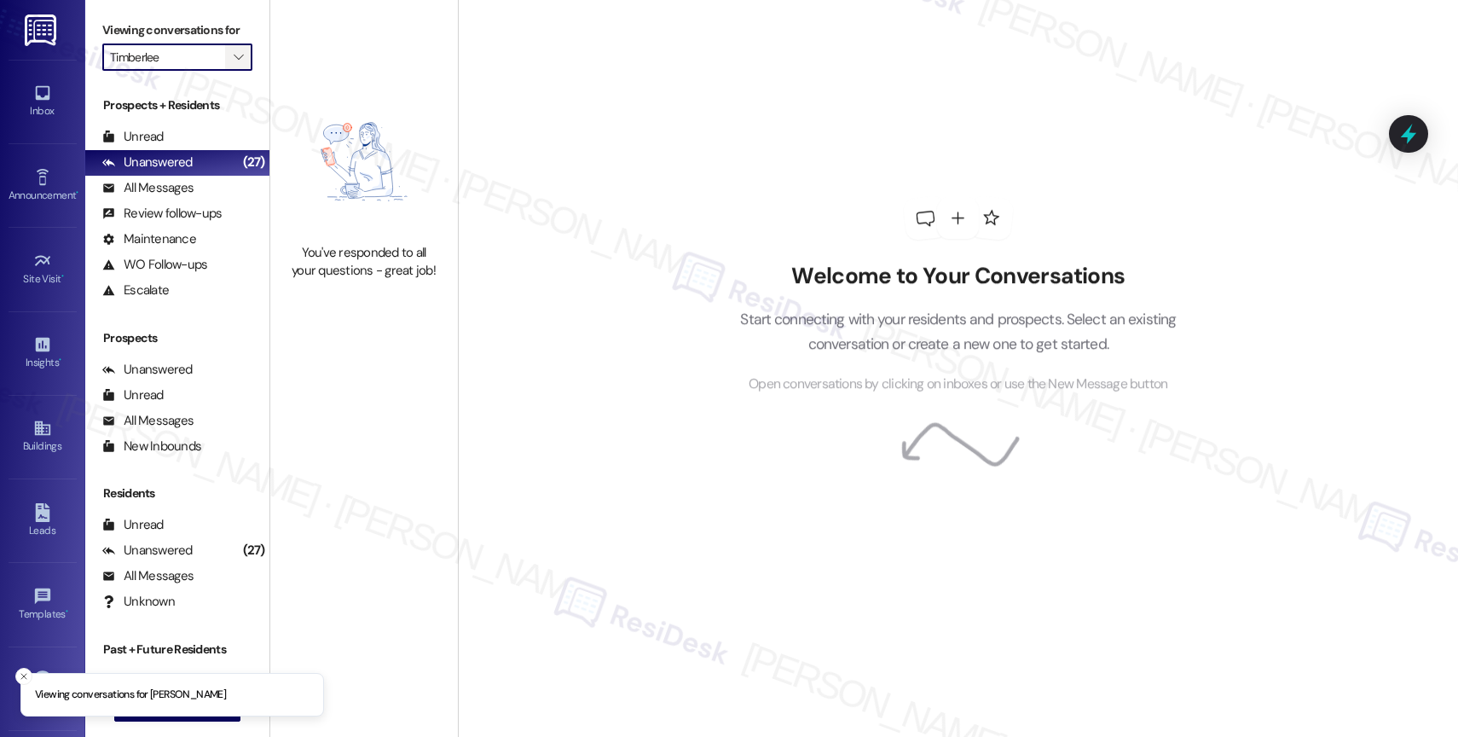
click at [234, 64] on icon "" at bounding box center [238, 57] width 9 height 14
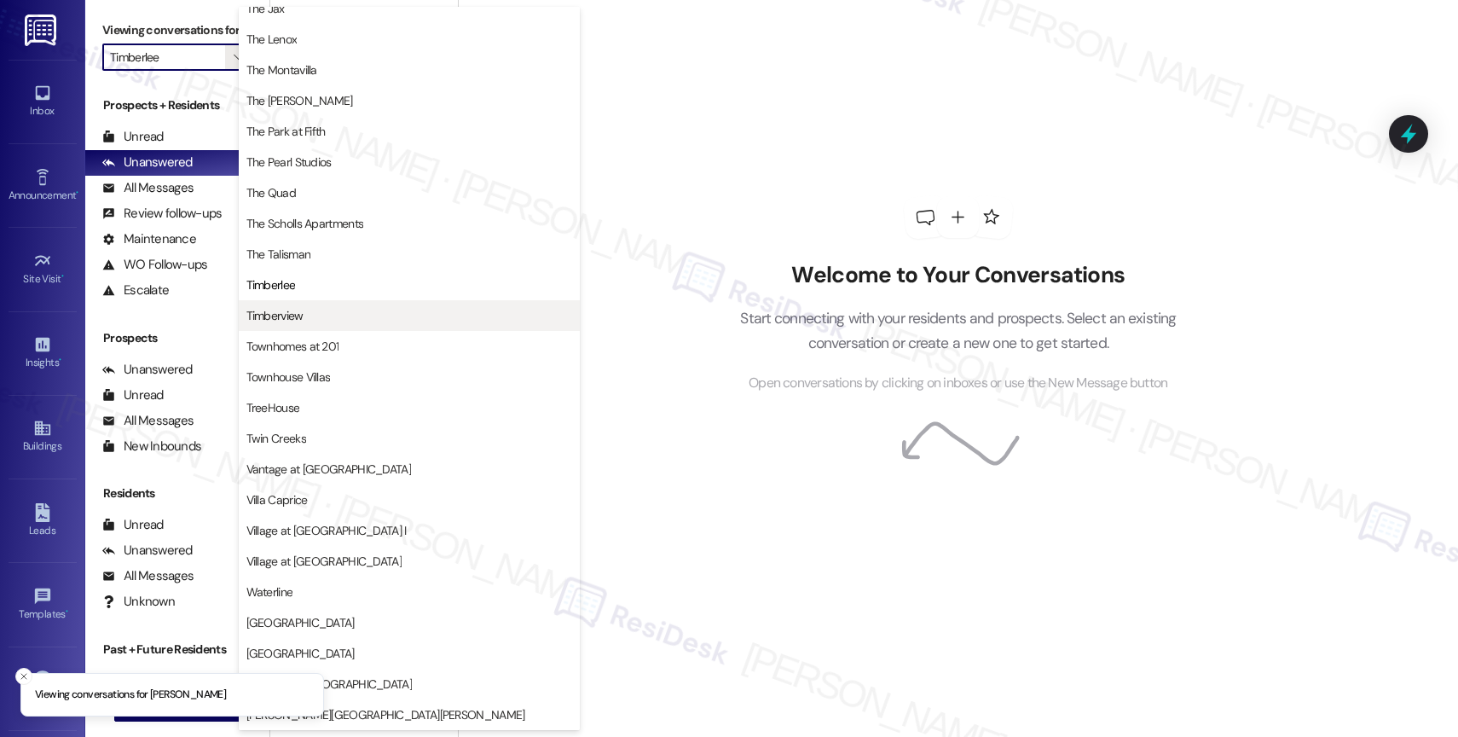
scroll to position [3105, 0]
click at [311, 304] on button "Timberview" at bounding box center [409, 315] width 341 height 31
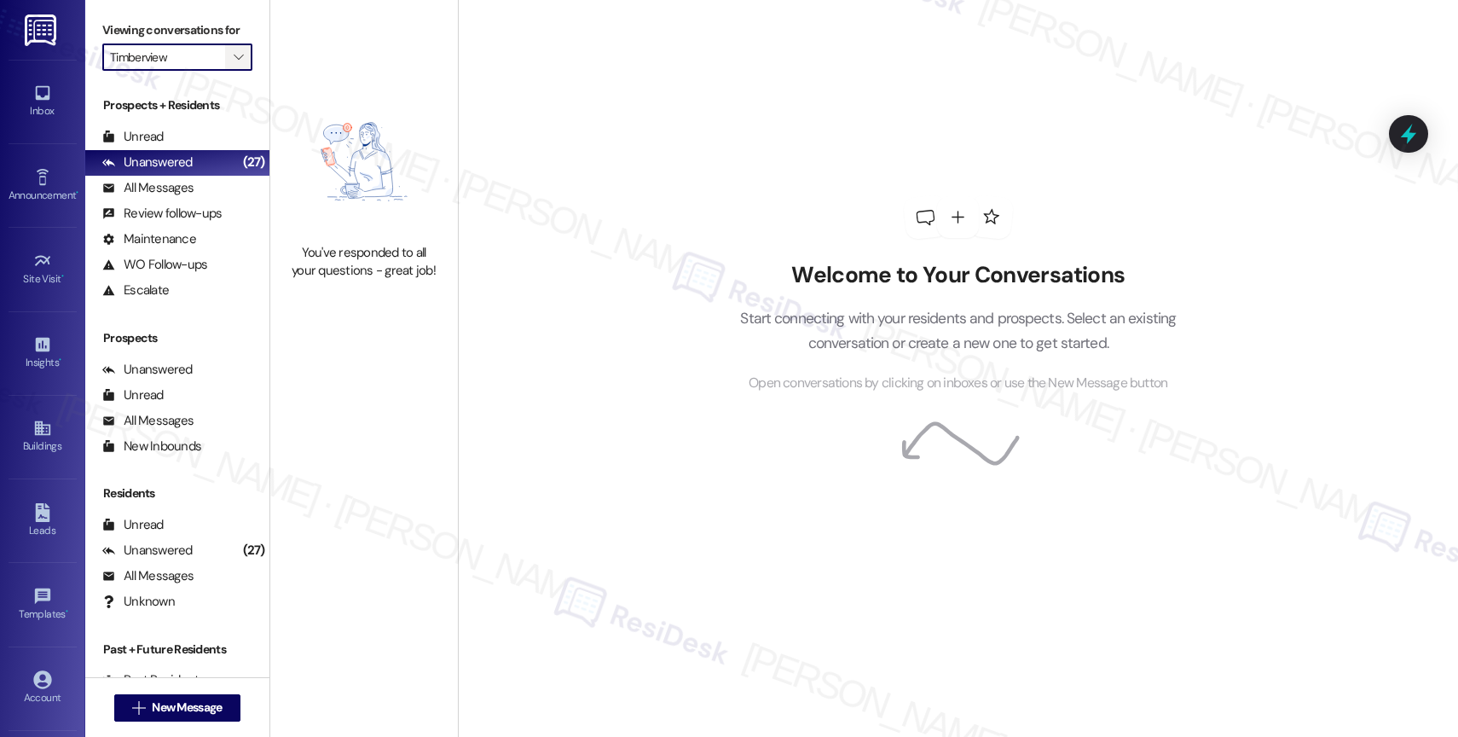
click at [234, 64] on icon "" at bounding box center [238, 57] width 9 height 14
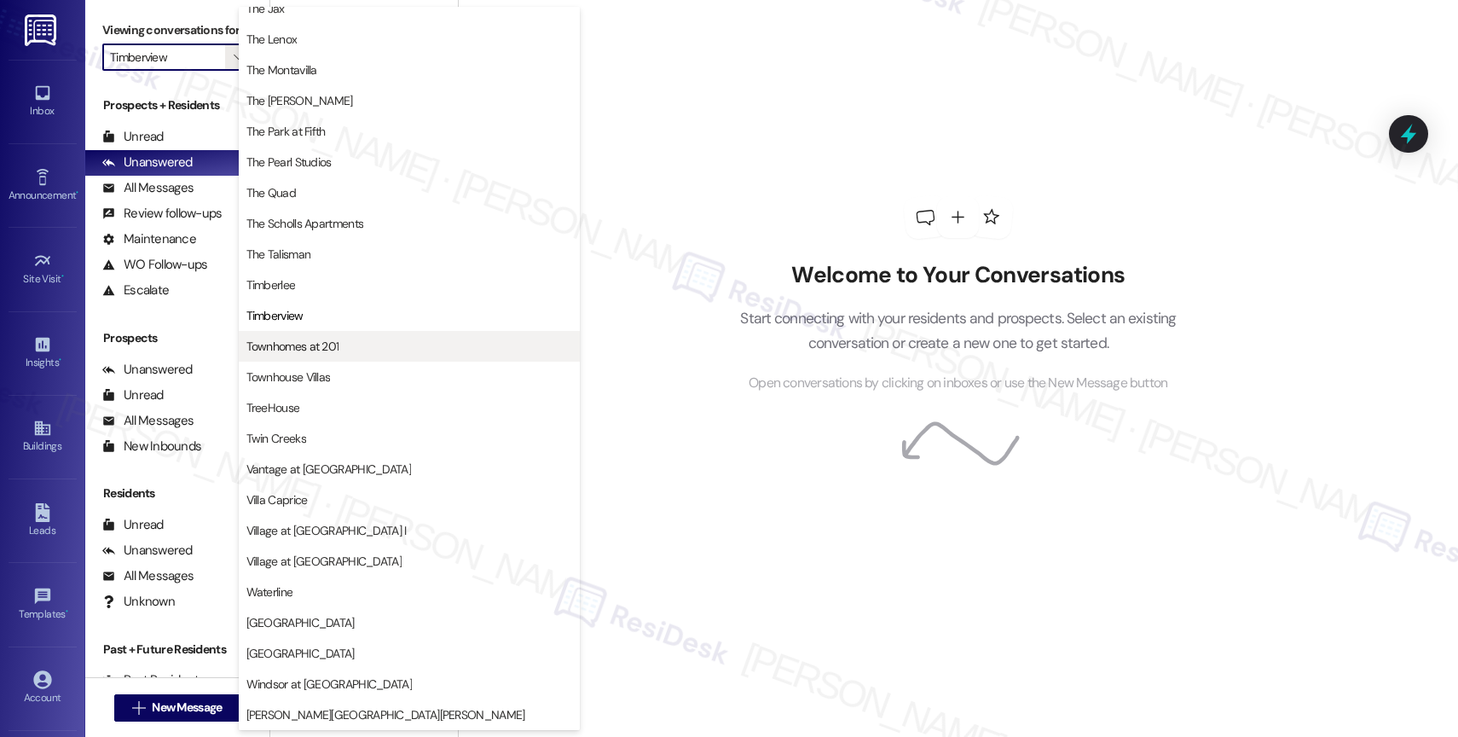
scroll to position [3103, 0]
click at [345, 353] on span "Townhomes at 201" at bounding box center [409, 346] width 326 height 17
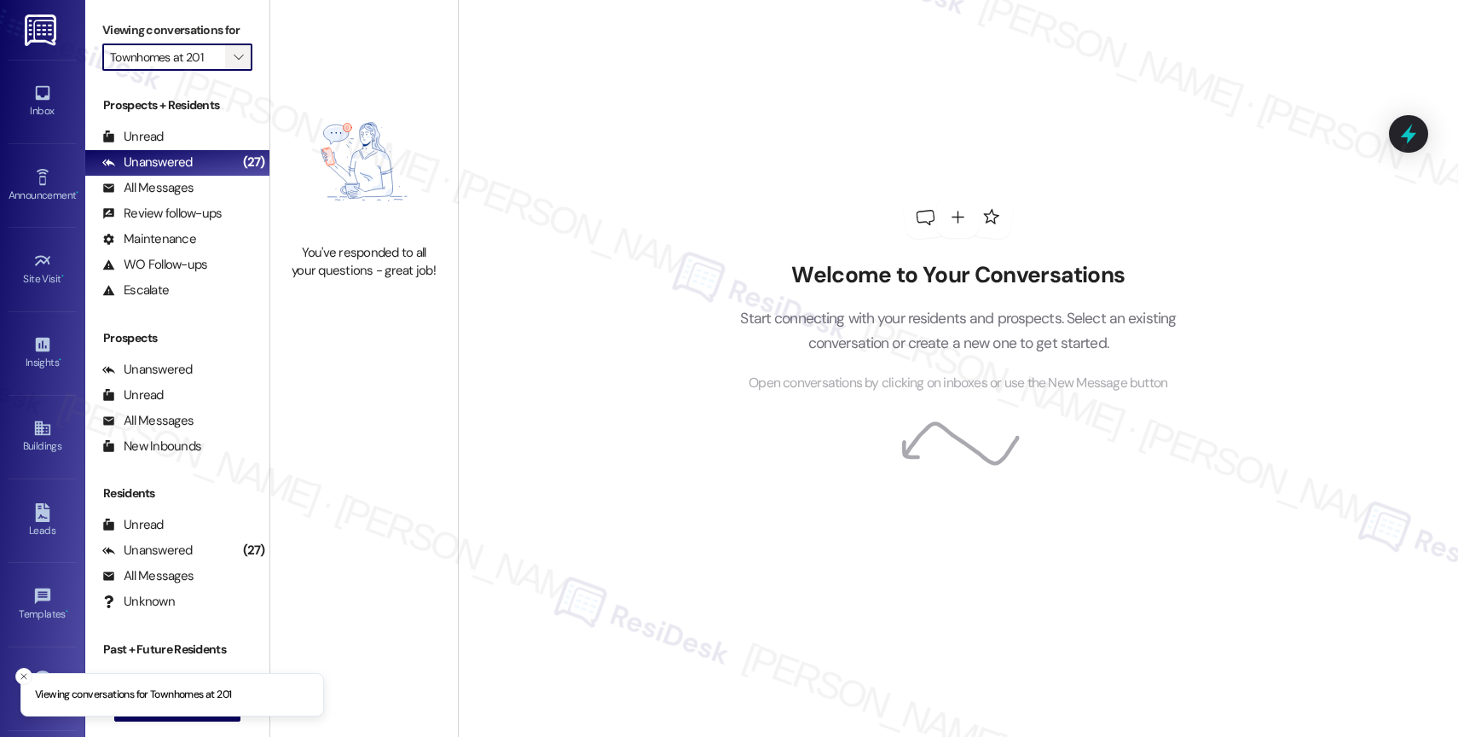
click at [234, 64] on icon "" at bounding box center [238, 57] width 9 height 14
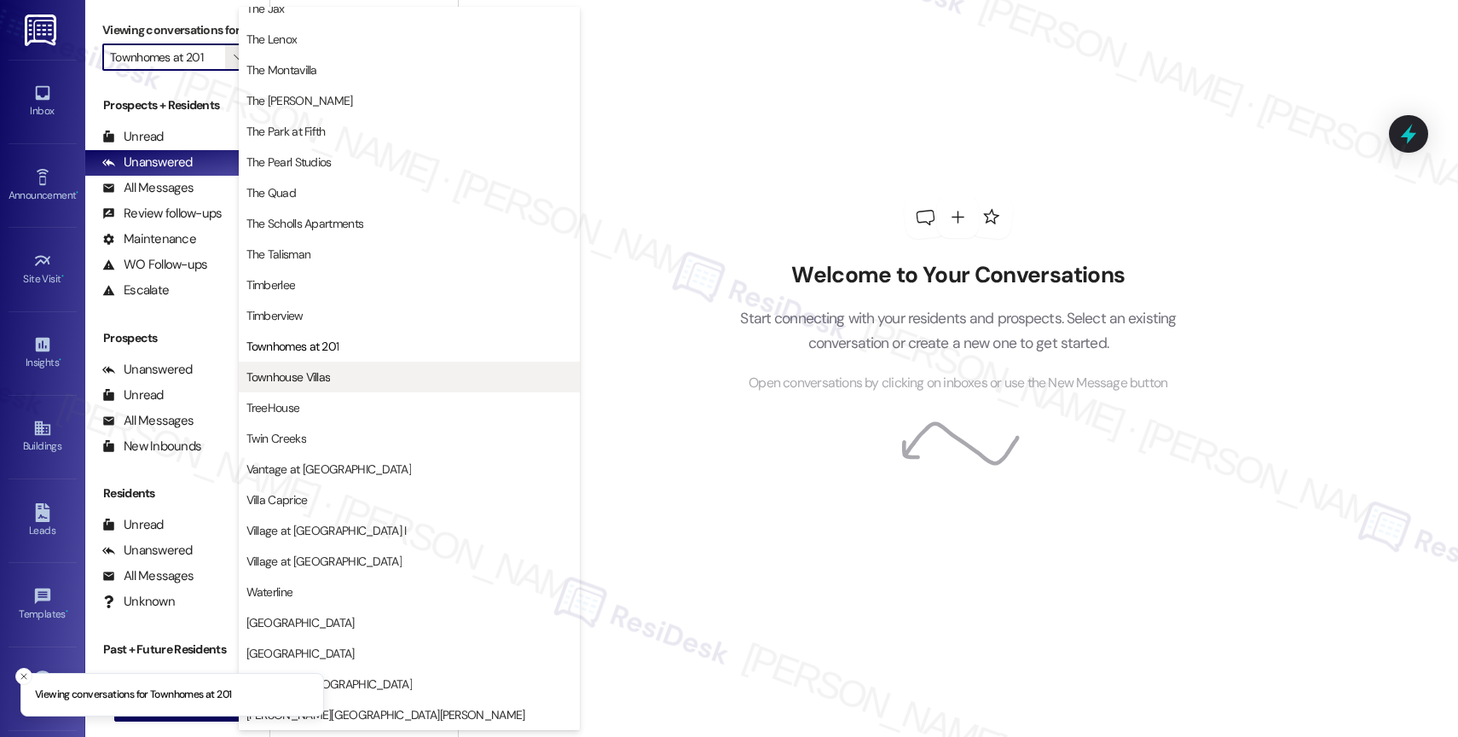
scroll to position [3057, 0]
click at [329, 377] on span "Townhouse Villas" at bounding box center [288, 376] width 84 height 17
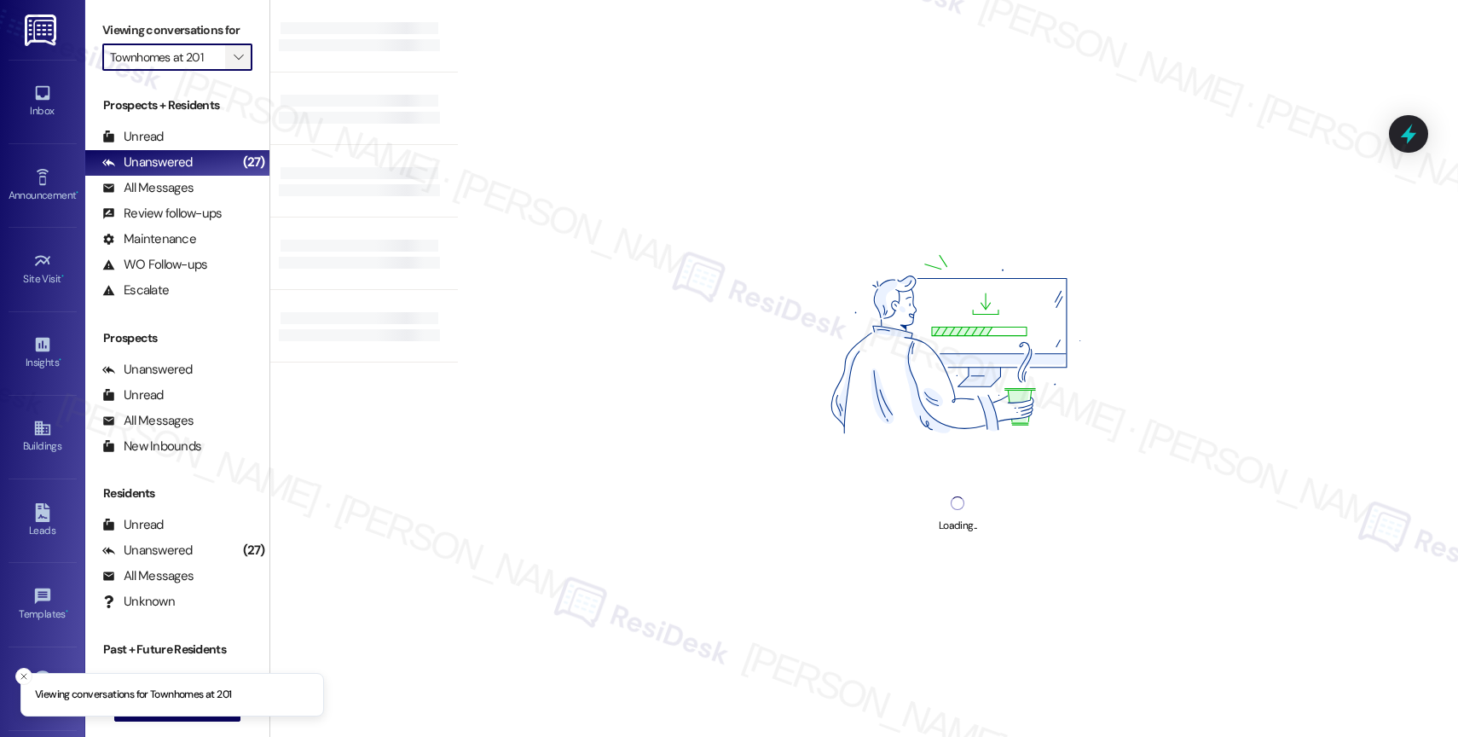
type input "Townhouse Villas"
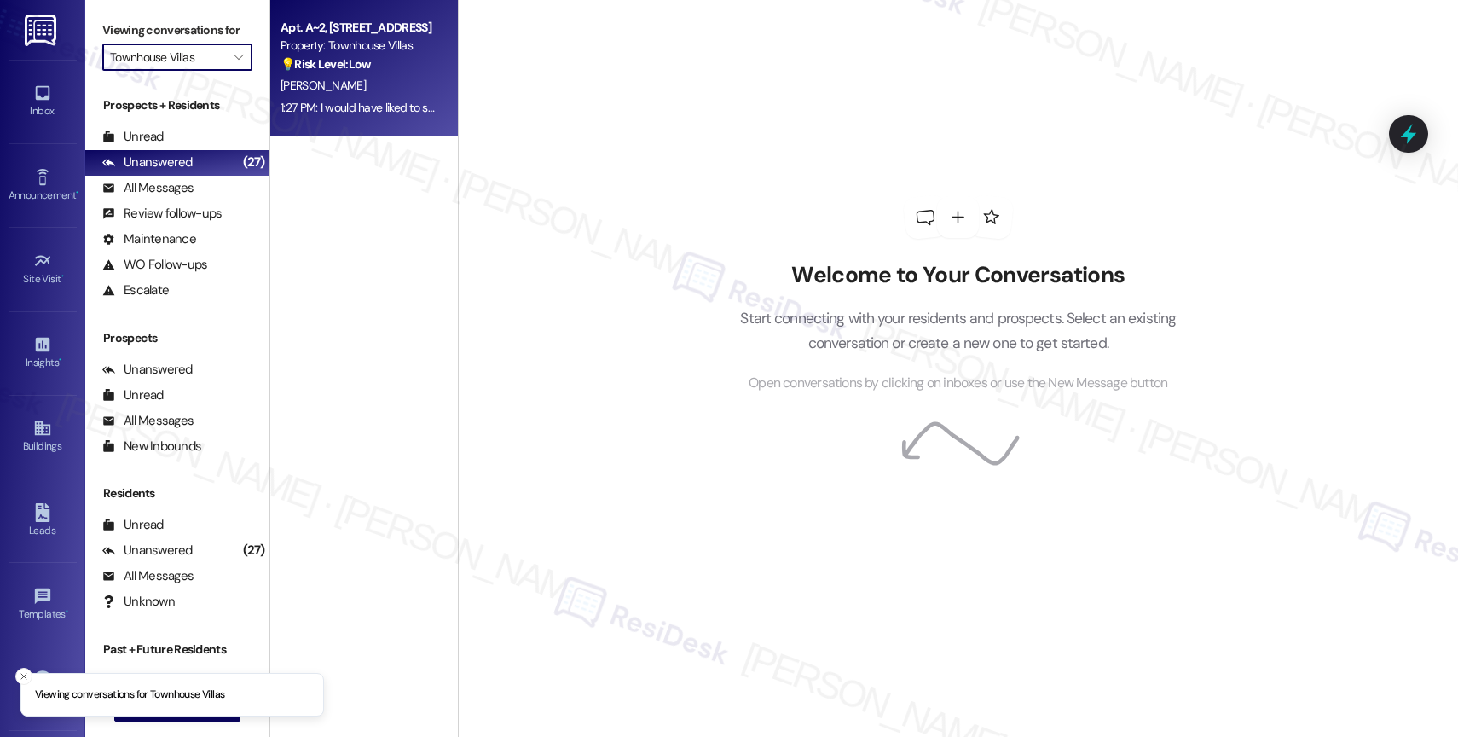
click at [358, 59] on div "💡 Risk Level: Low The resident is providing feedback on their move-in experienc…" at bounding box center [360, 64] width 158 height 18
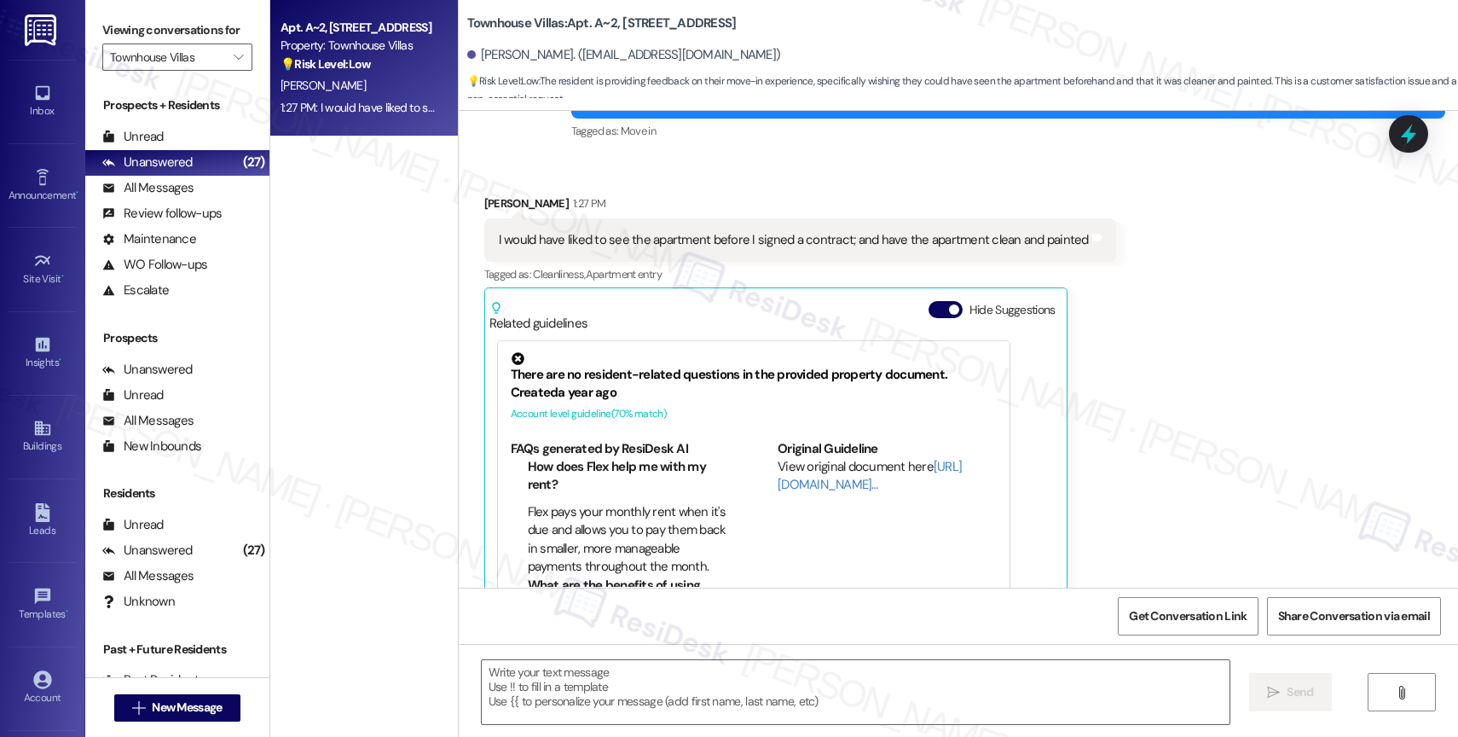
type textarea "Fetching suggested responses. Please feel free to read through the conversation…"
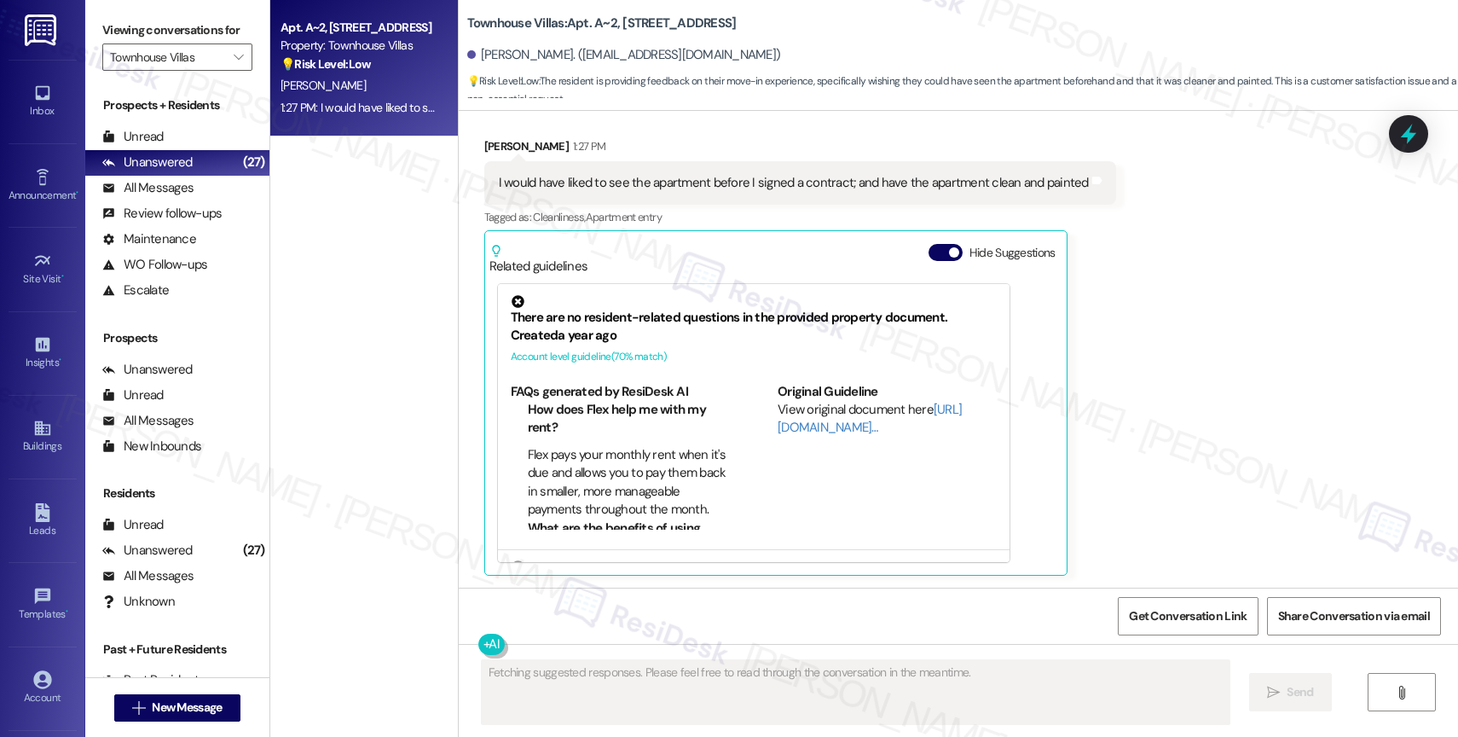
scroll to position [289, 0]
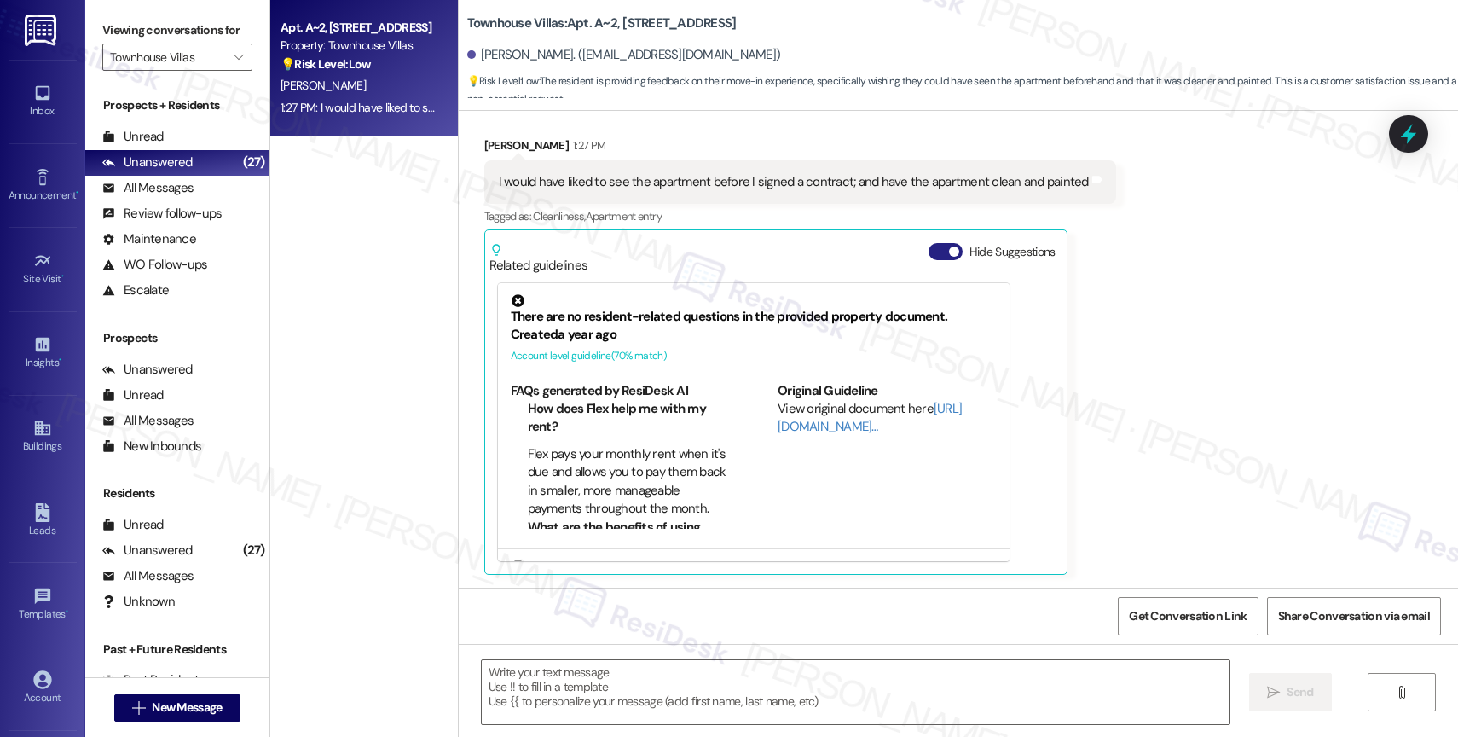
click at [929, 248] on button "Hide Suggestions" at bounding box center [946, 251] width 34 height 17
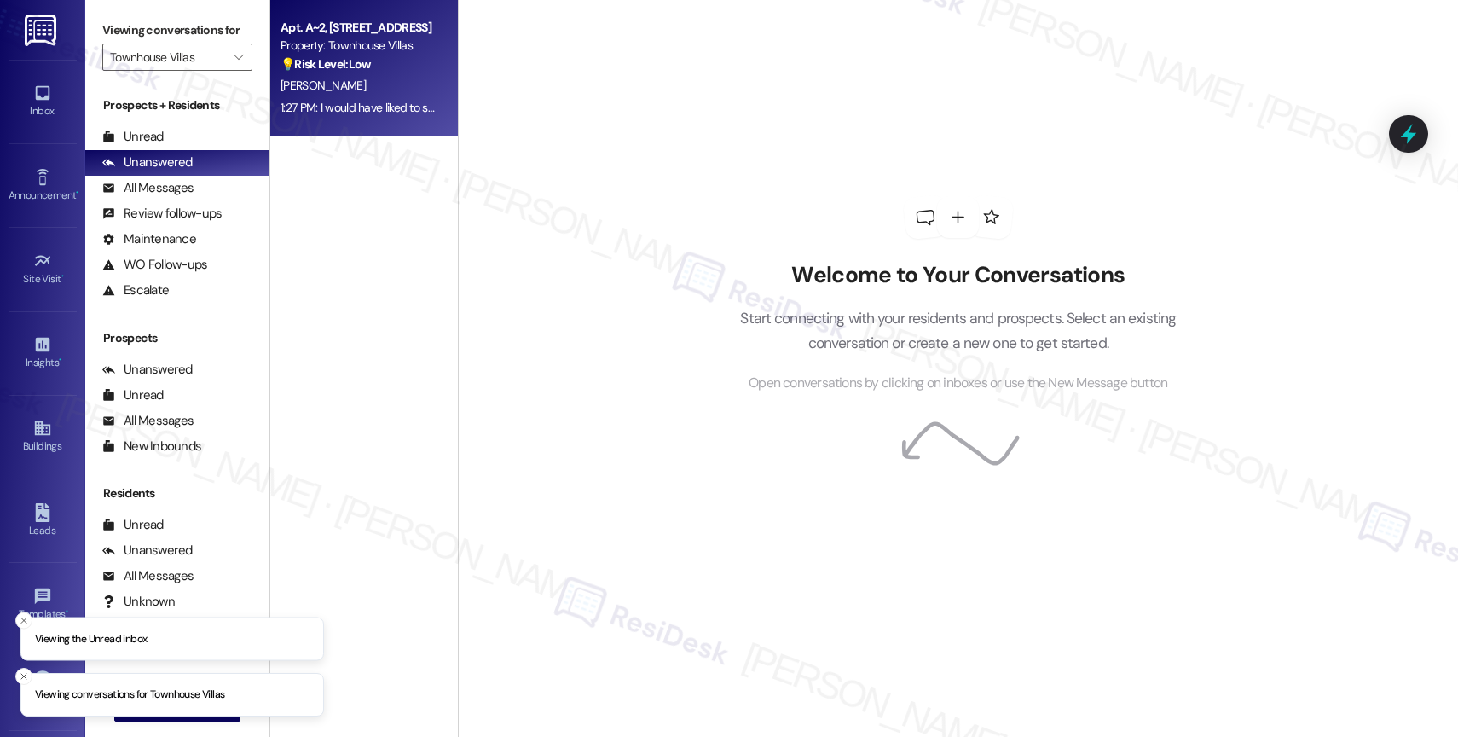
click at [322, 42] on div "Property: Townhouse Villas" at bounding box center [360, 46] width 158 height 18
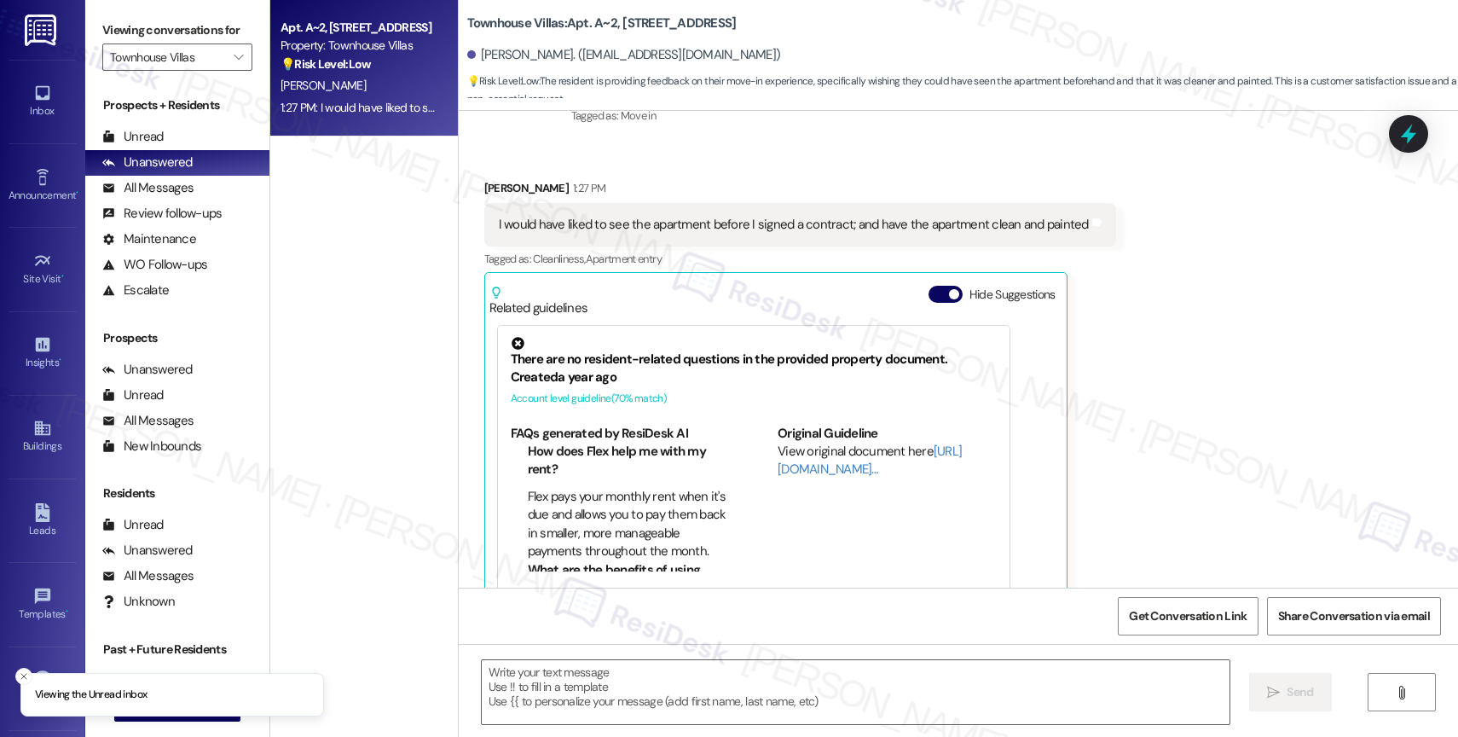
type textarea "Fetching suggested responses. Please feel free to read through the conversation…"
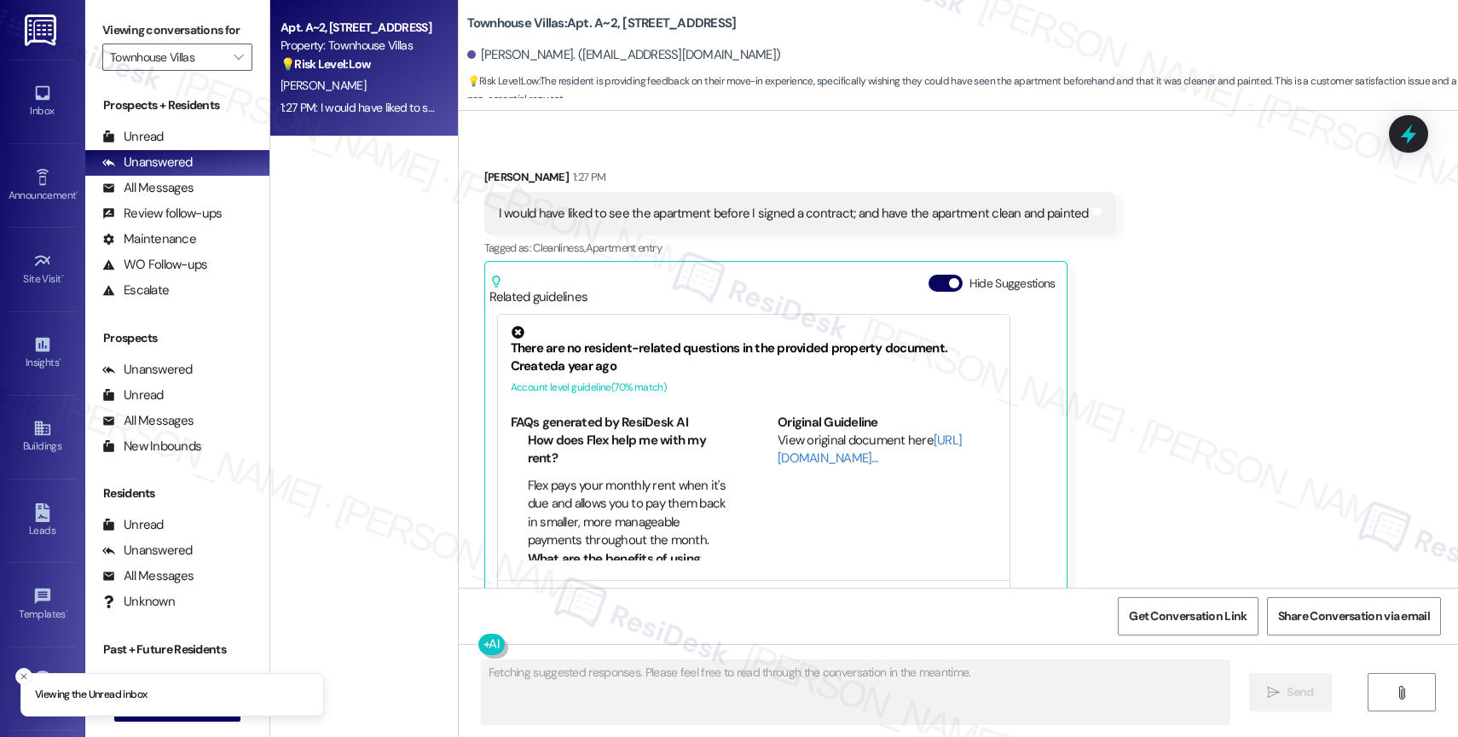
scroll to position [289, 0]
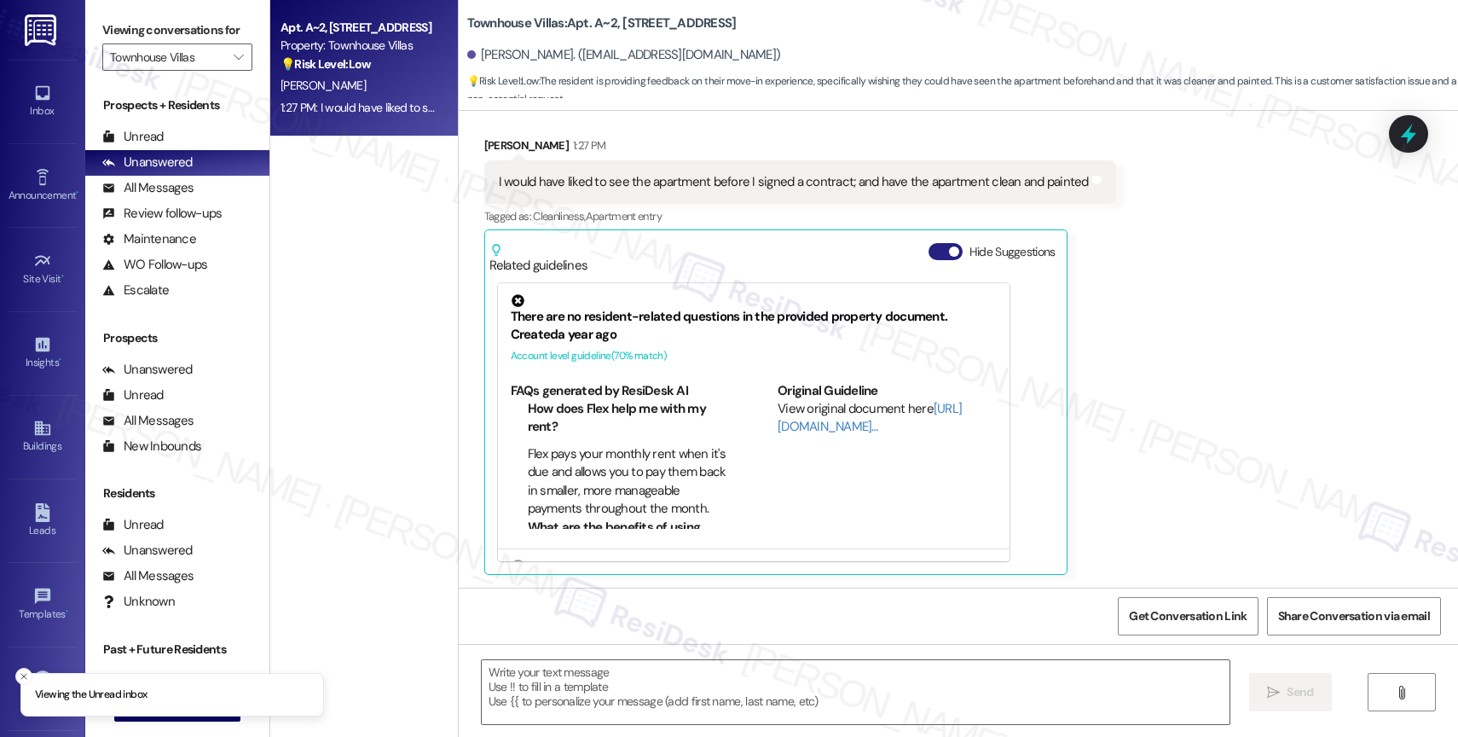
click at [931, 250] on button "Hide Suggestions" at bounding box center [946, 251] width 34 height 17
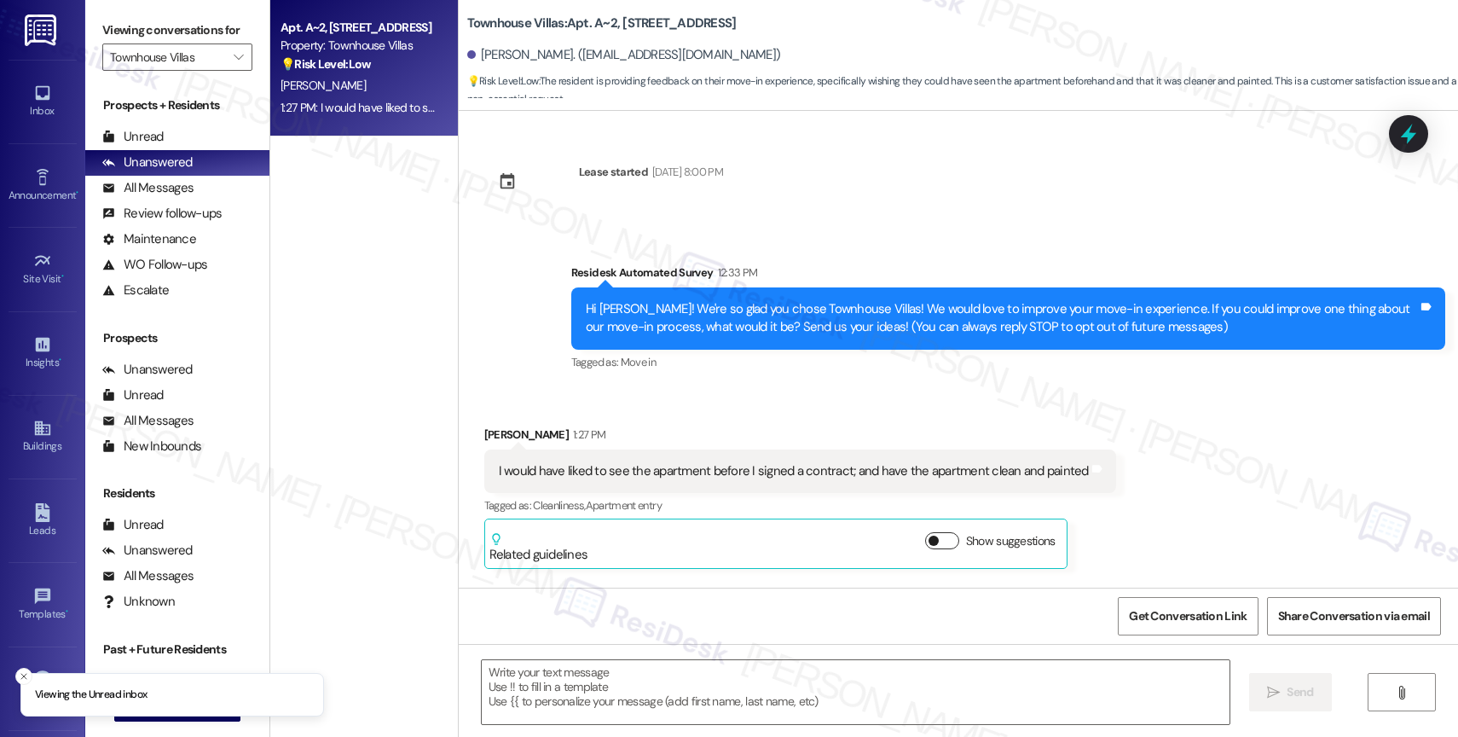
scroll to position [0, 0]
click at [575, 696] on textarea at bounding box center [856, 692] width 748 height 64
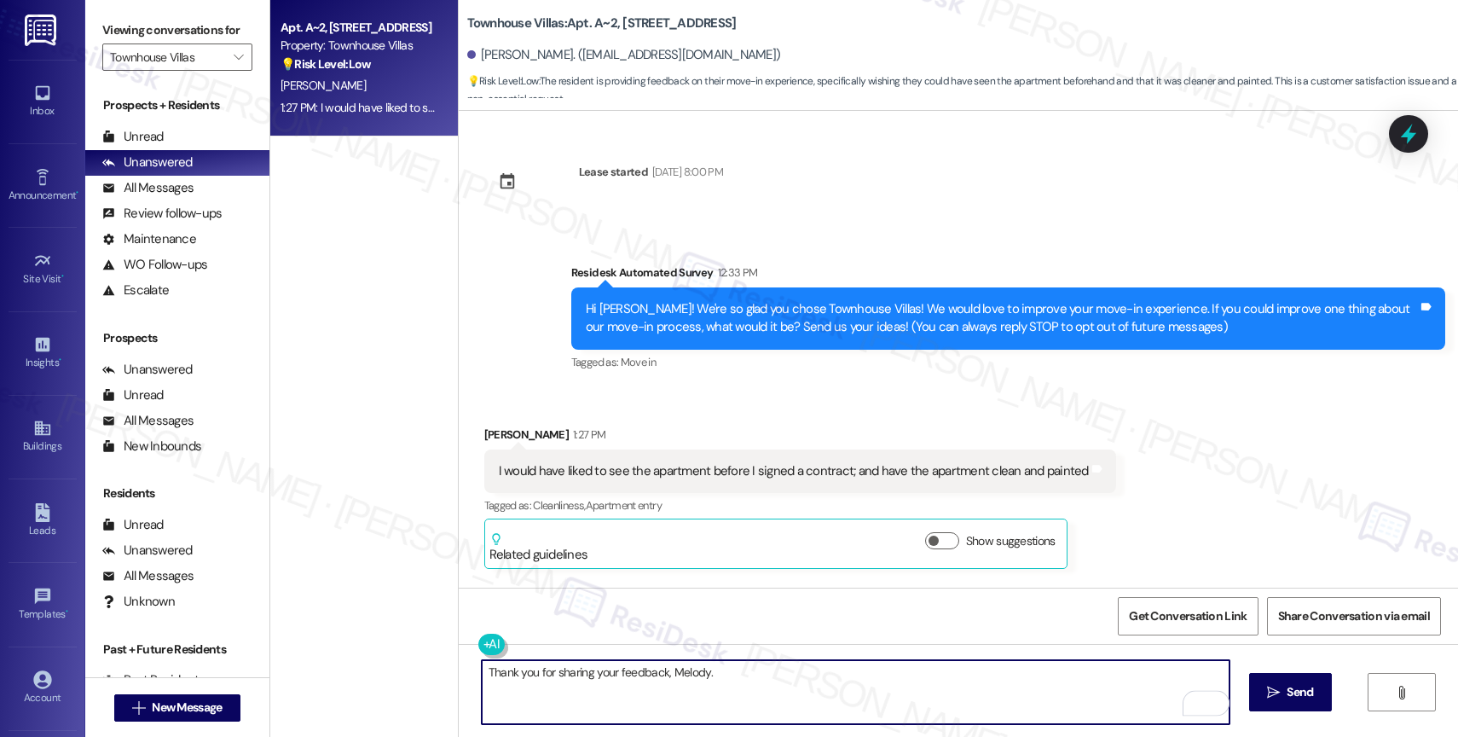
click at [739, 681] on textarea "Thank you for sharing your feedback, Melody." at bounding box center [856, 692] width 748 height 64
click at [740, 617] on span "regard" at bounding box center [731, 619] width 43 height 14
drag, startPoint x: 803, startPoint y: 675, endPoint x: 703, endPoint y: 671, distance: 99.9
click at [703, 671] on textarea "Thank you for sharing your feedback, Melody. In regard to cleanliness" at bounding box center [856, 692] width 748 height 64
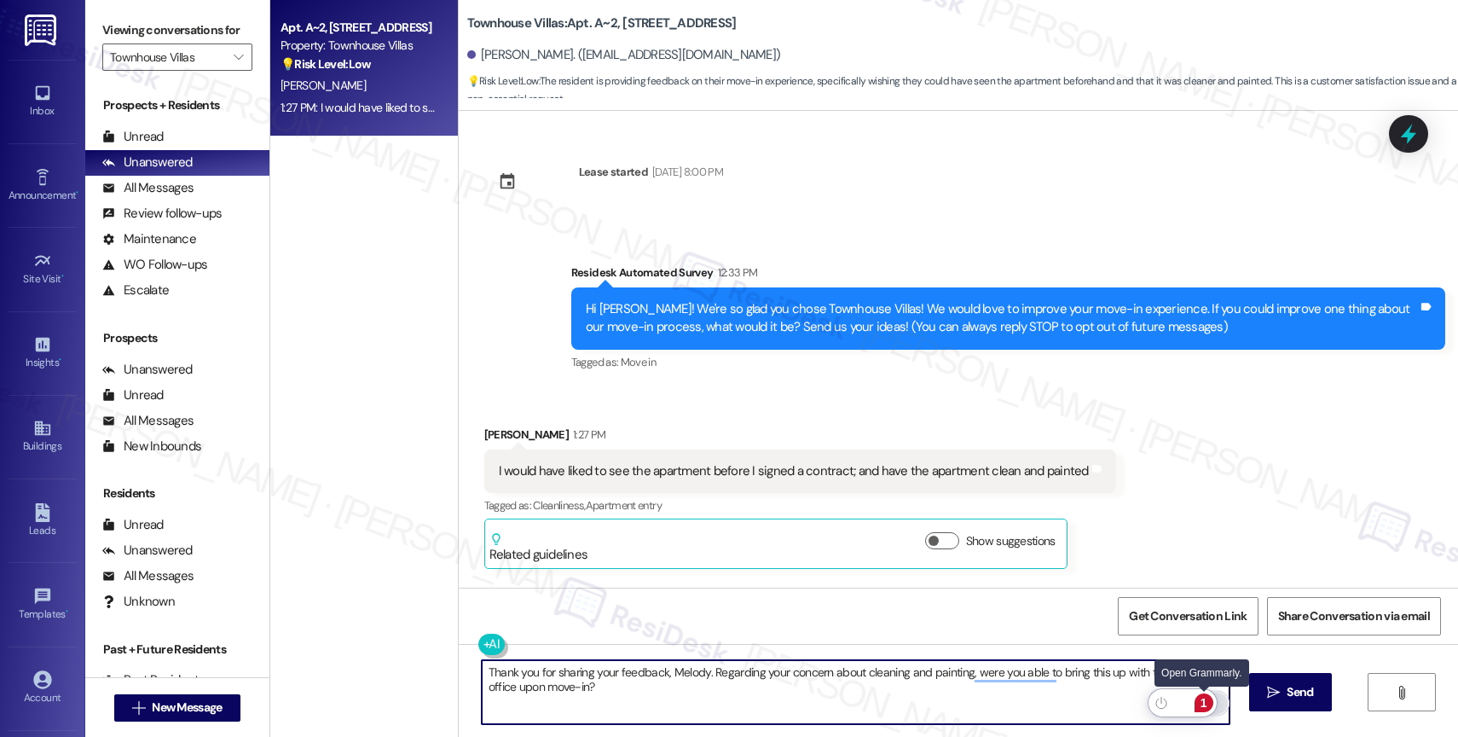
type textarea "Thank you for sharing your feedback, Melody. Regarding your concern about clean…"
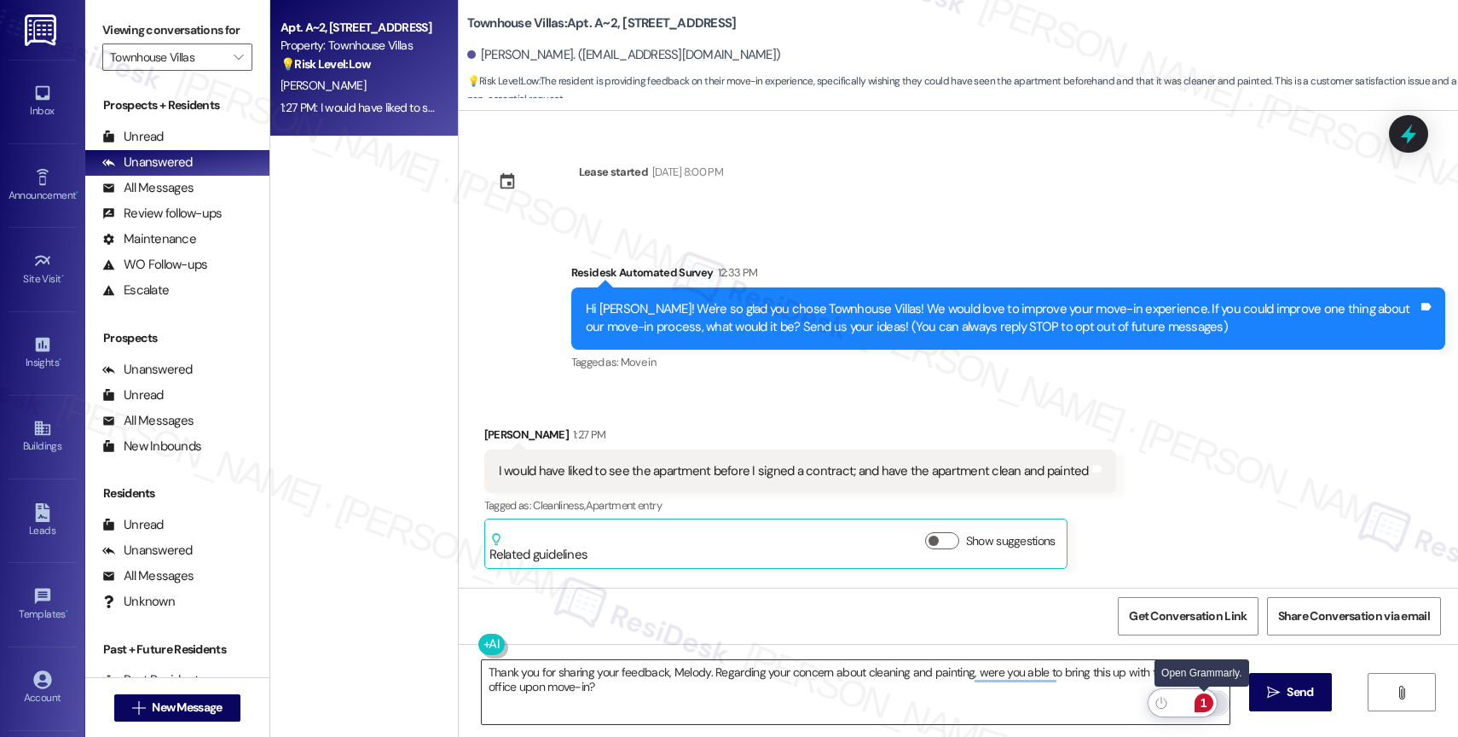
click at [1206, 701] on div "1" at bounding box center [1204, 702] width 19 height 19
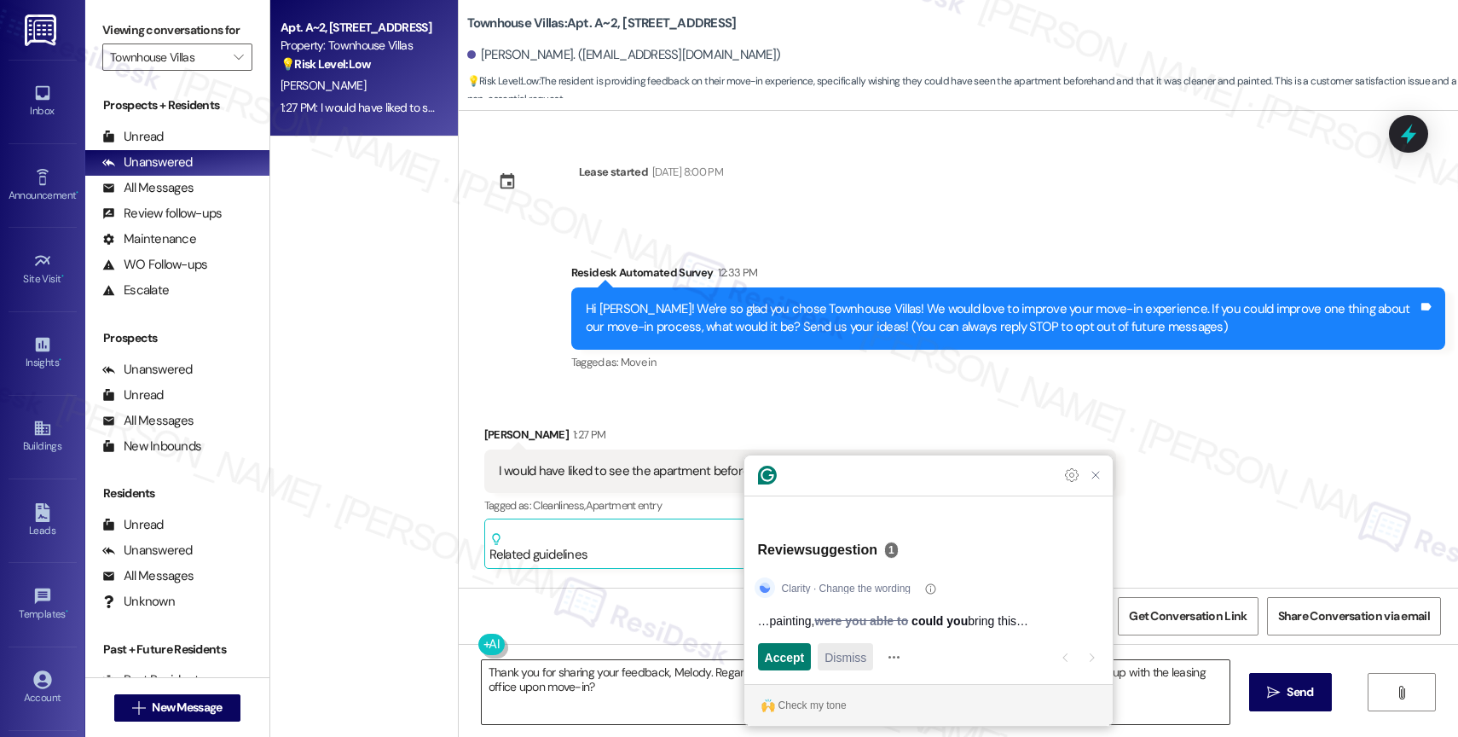
click at [857, 657] on span "Dismiss" at bounding box center [846, 657] width 42 height 18
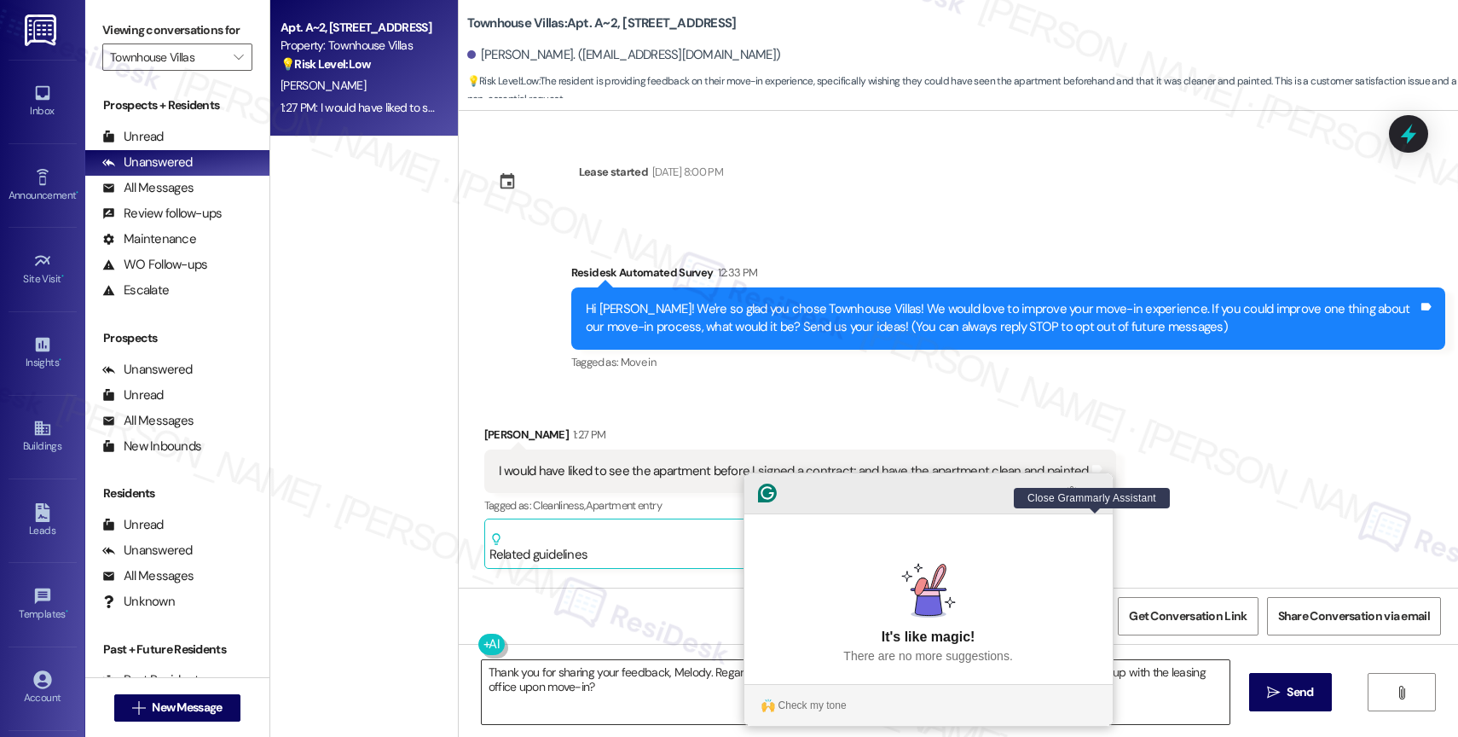
click at [1090, 500] on icon "Close Grammarly Assistant" at bounding box center [1096, 493] width 14 height 14
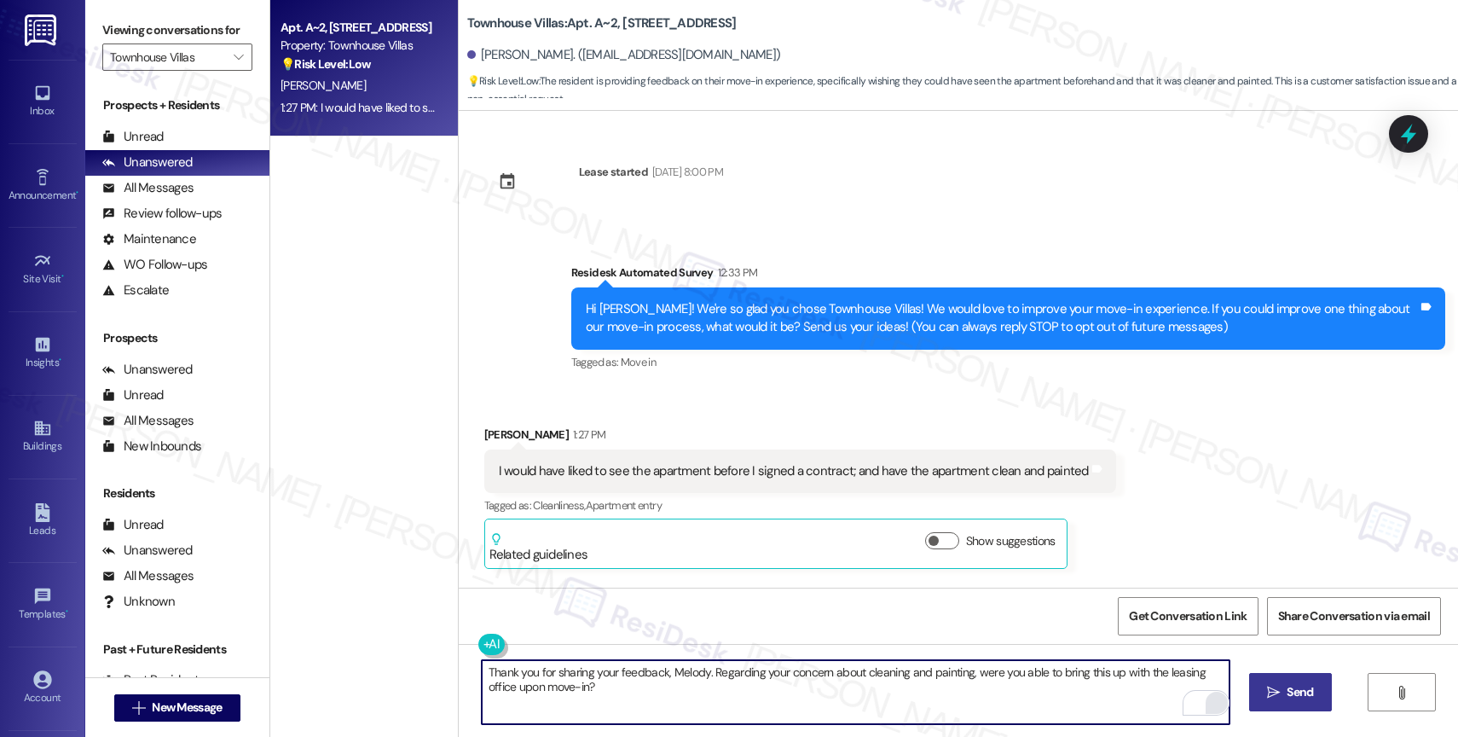
click at [1288, 692] on span "Send" at bounding box center [1300, 692] width 26 height 18
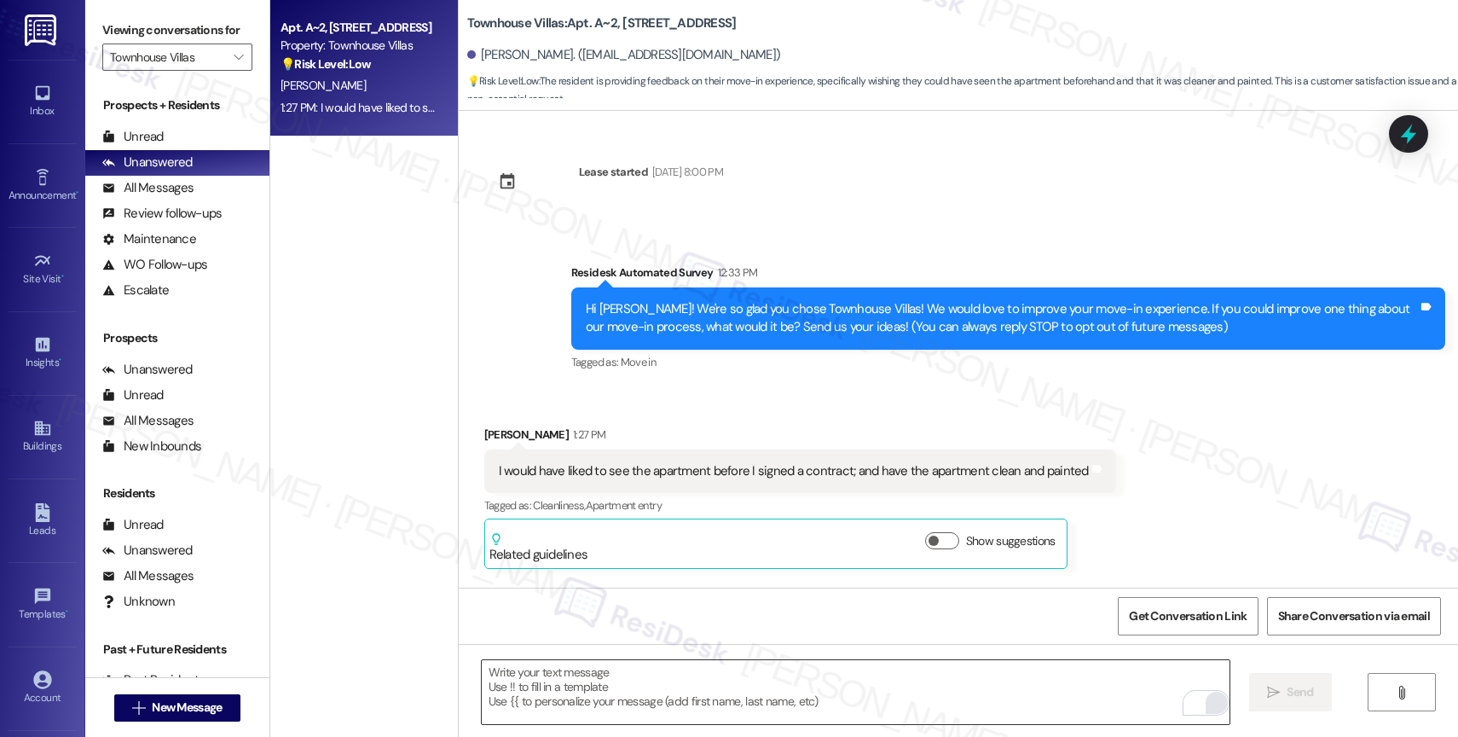
scroll to position [132, 0]
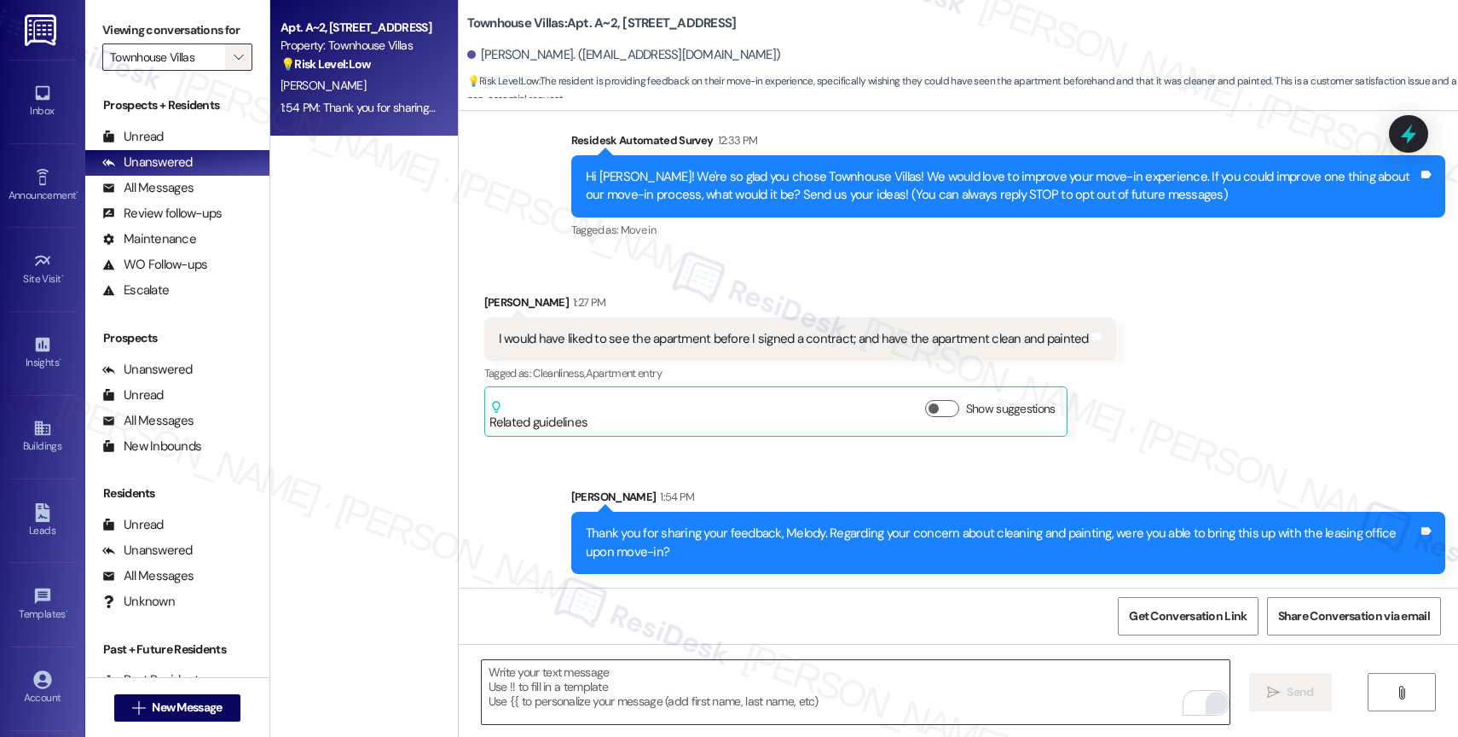
click at [234, 64] on icon "" at bounding box center [238, 57] width 9 height 14
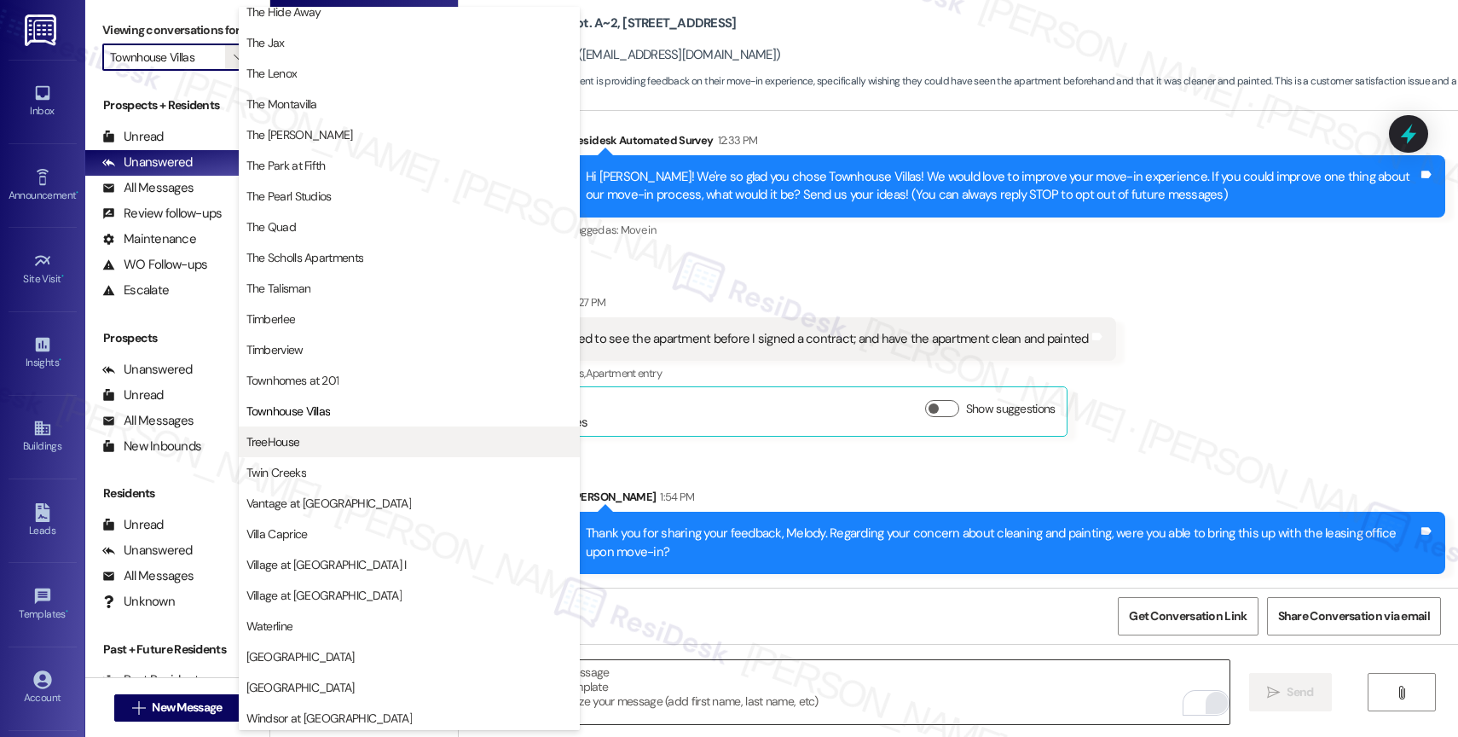
scroll to position [3057, 0]
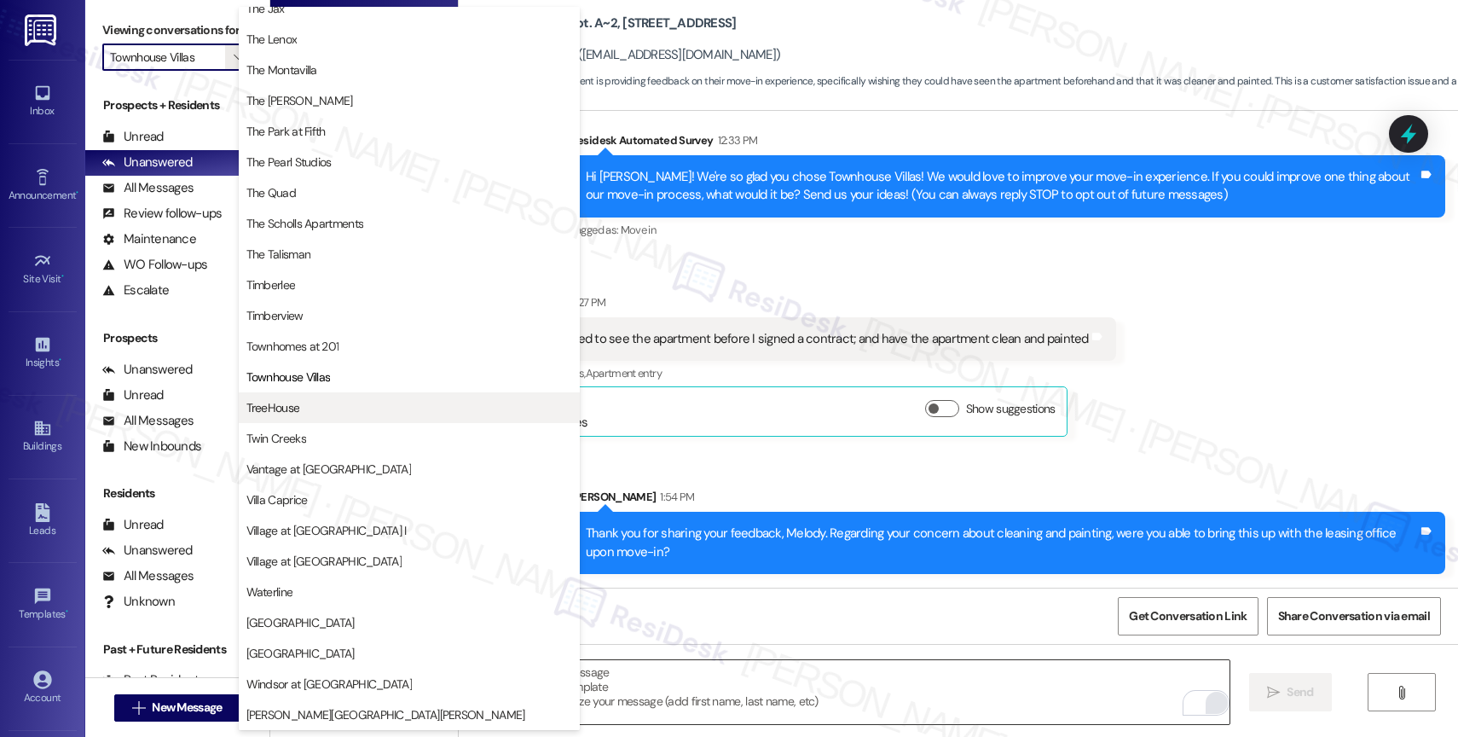
click at [309, 401] on span "TreeHouse" at bounding box center [409, 407] width 326 height 17
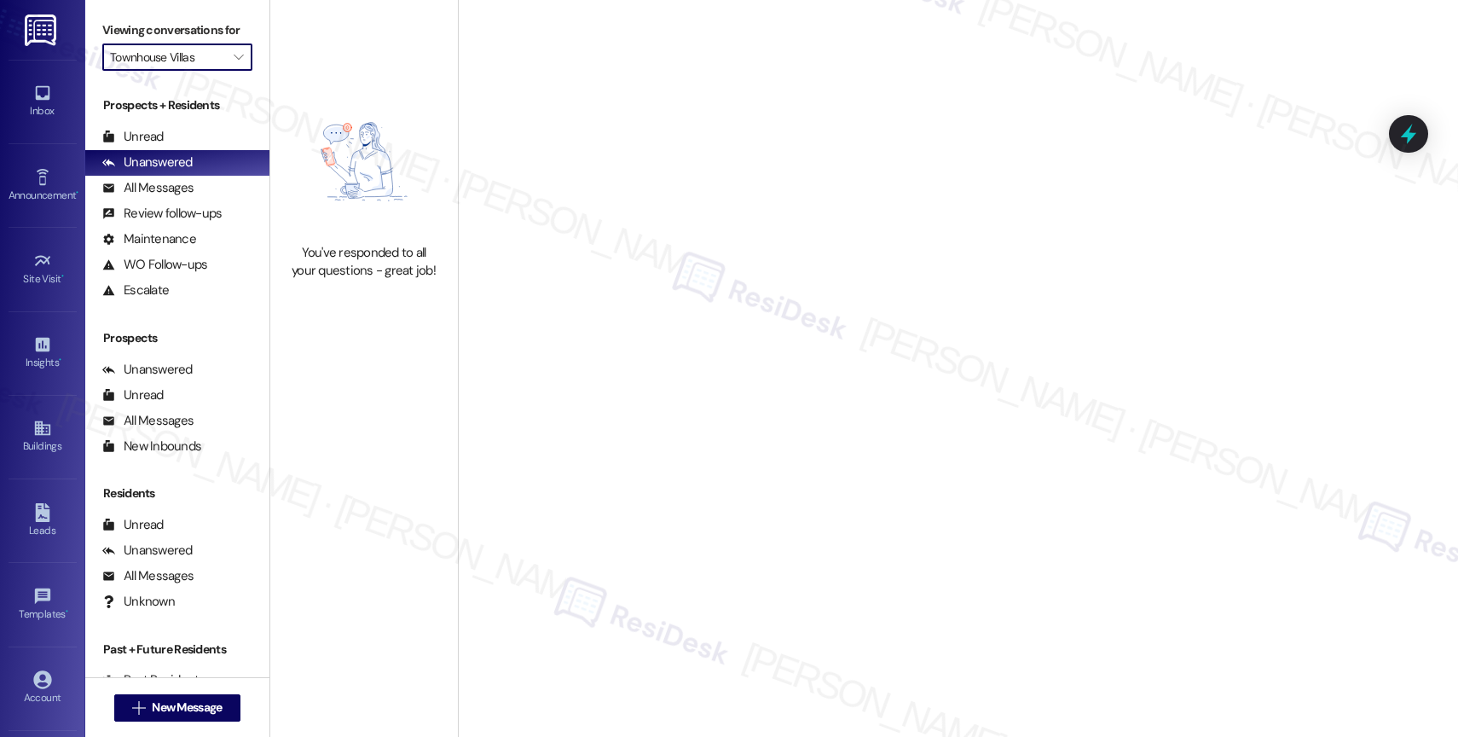
type input "TreeHouse"
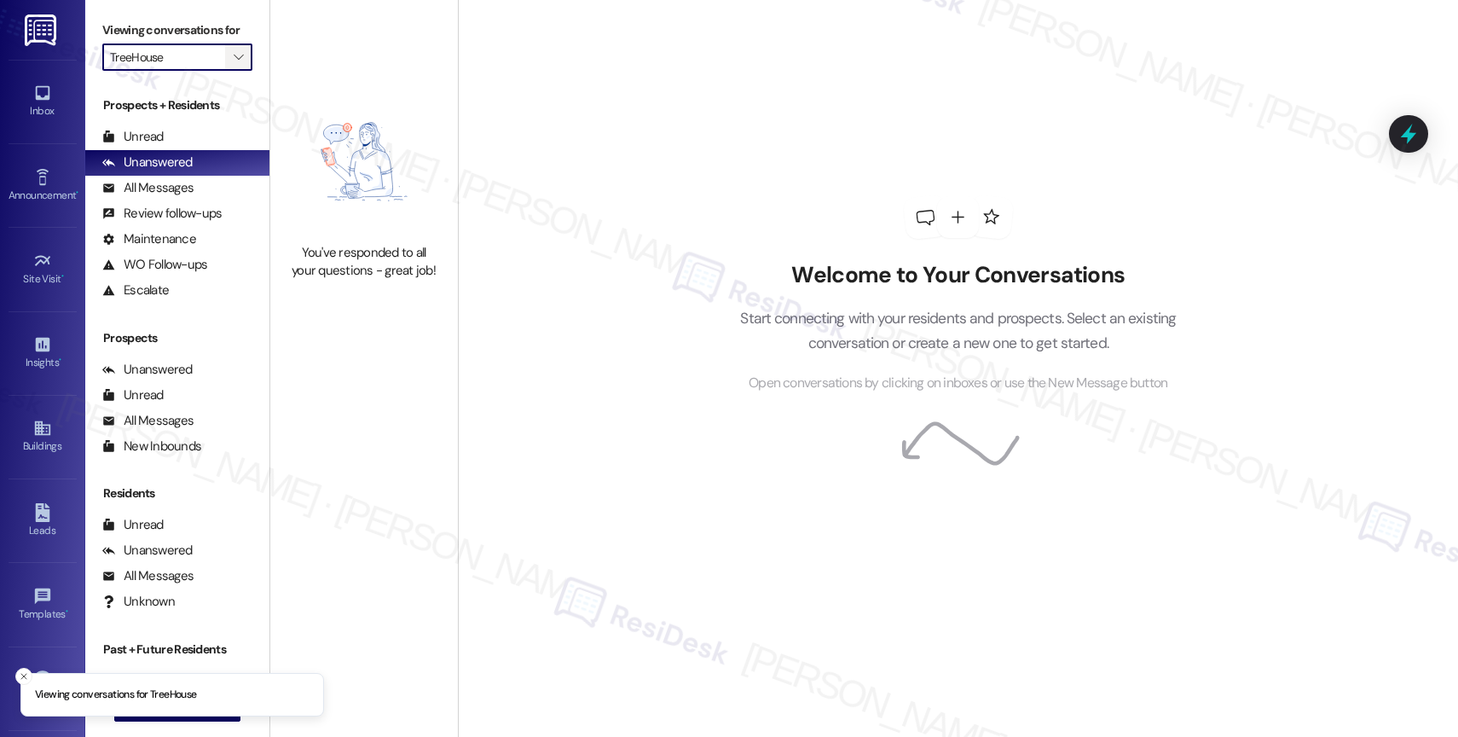
click at [230, 64] on span "" at bounding box center [238, 56] width 16 height 27
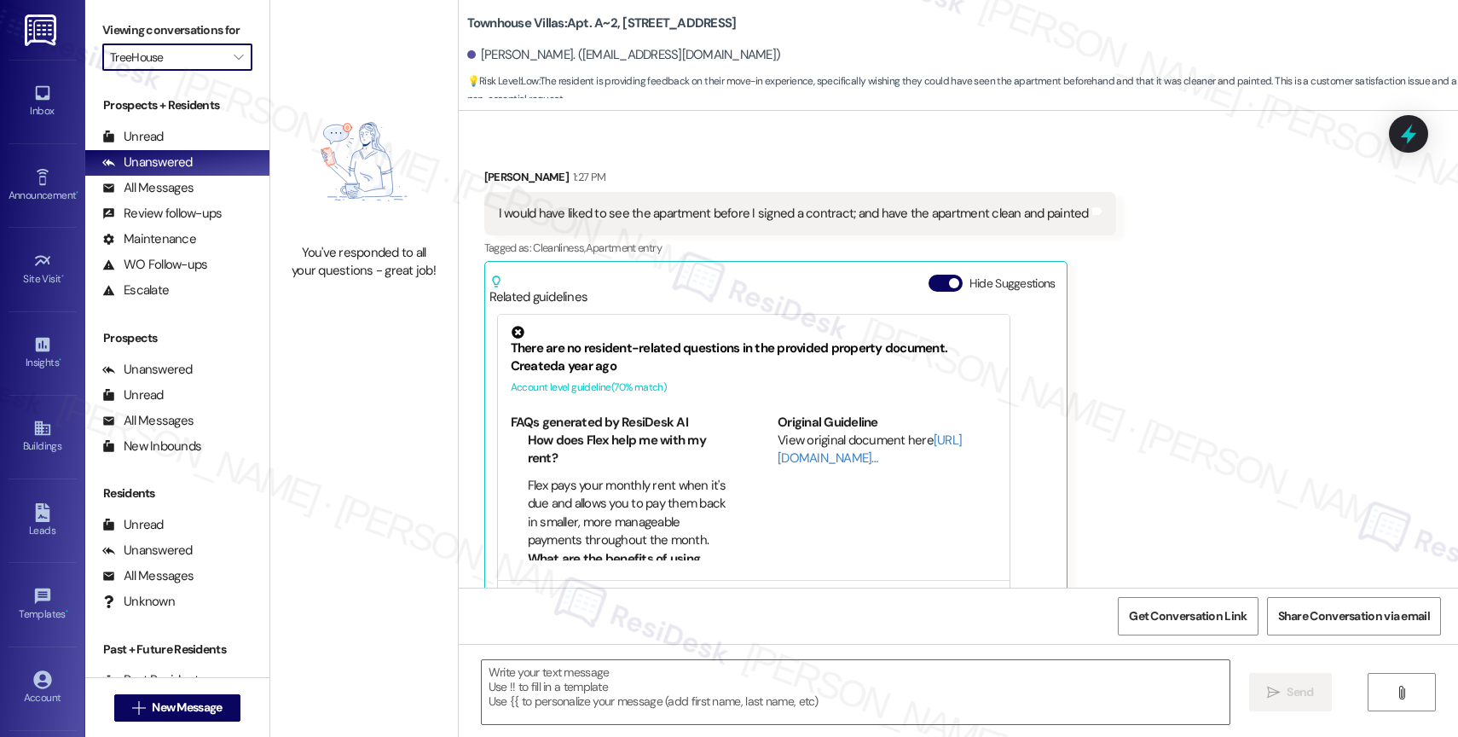
type textarea "Fetching suggested responses. Please feel free to read through the conversation…"
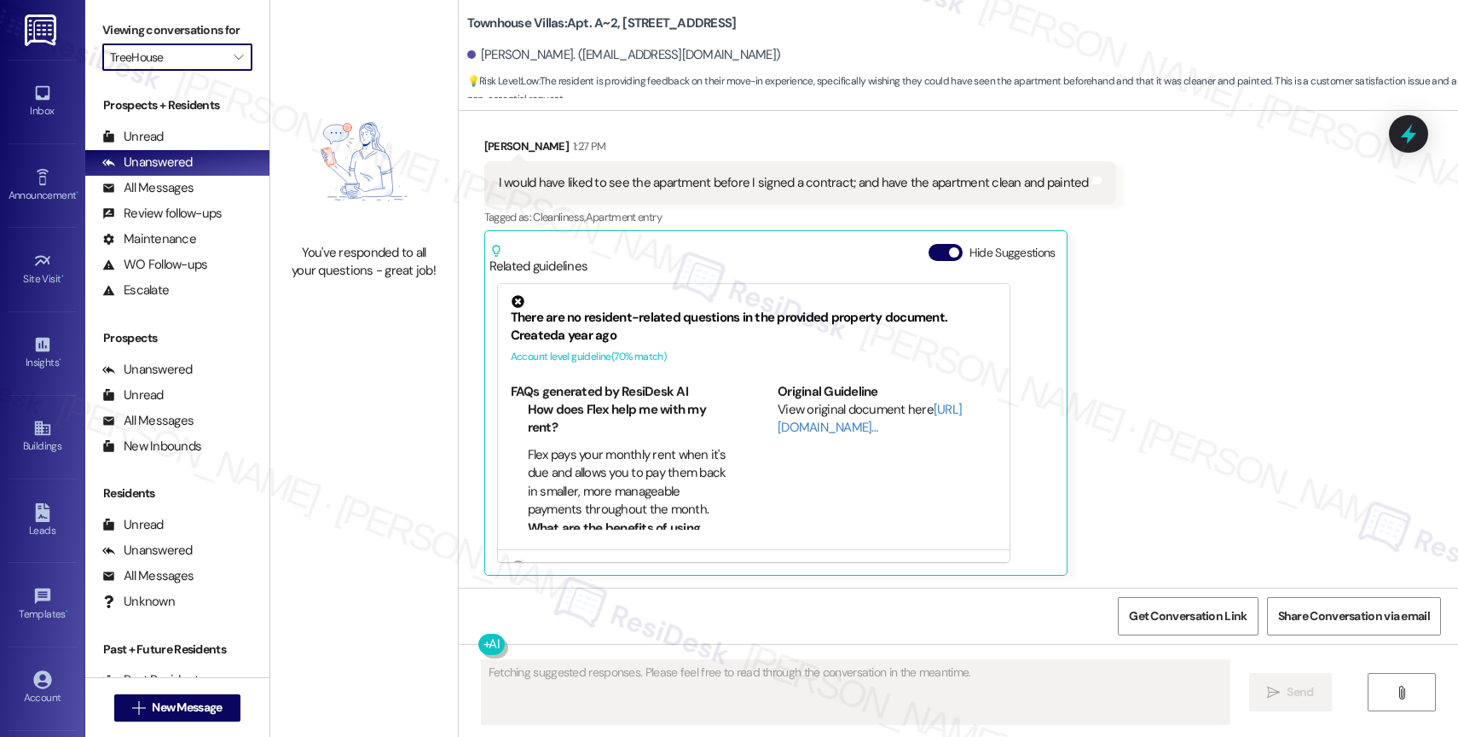
scroll to position [289, 0]
click at [234, 64] on icon "" at bounding box center [238, 57] width 9 height 14
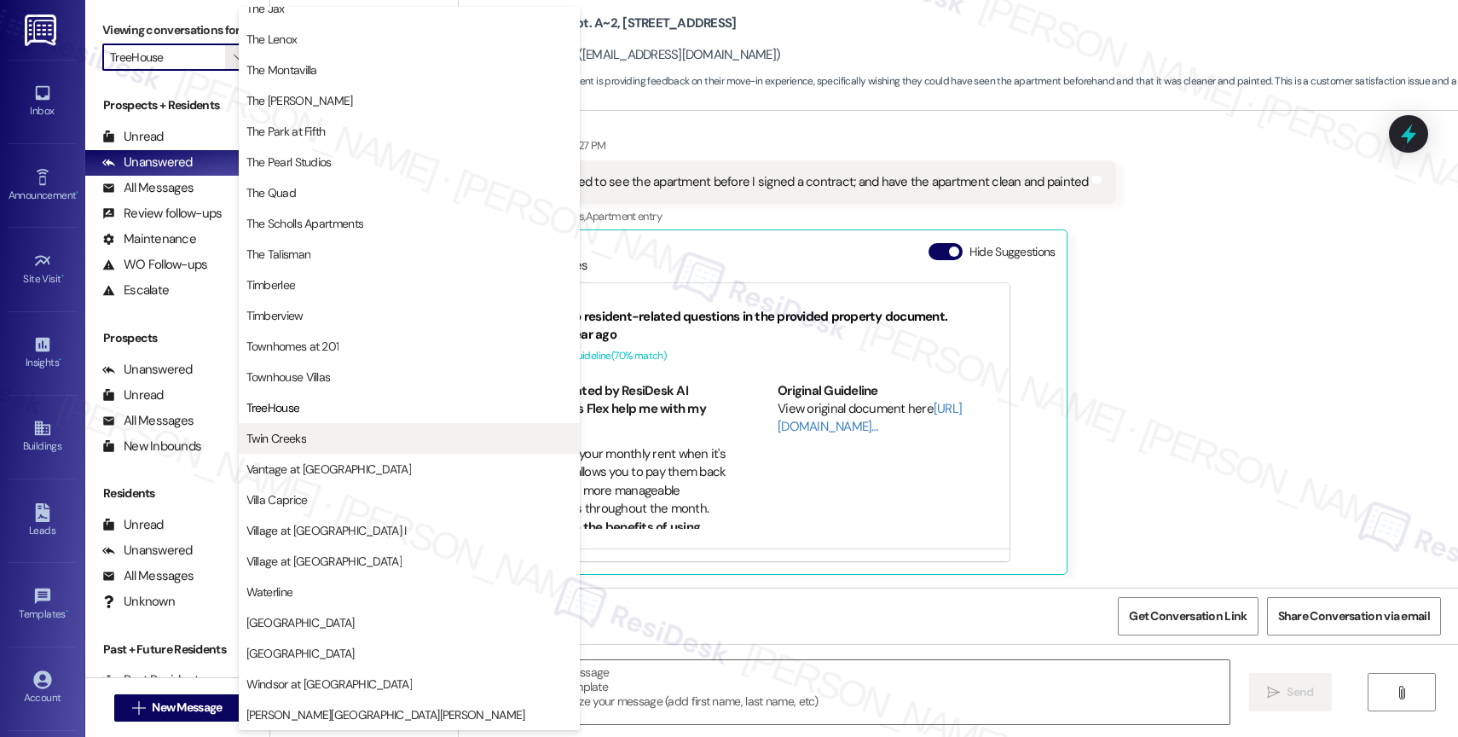
scroll to position [3064, 0]
click at [299, 447] on button "Twin Creeks" at bounding box center [409, 438] width 341 height 31
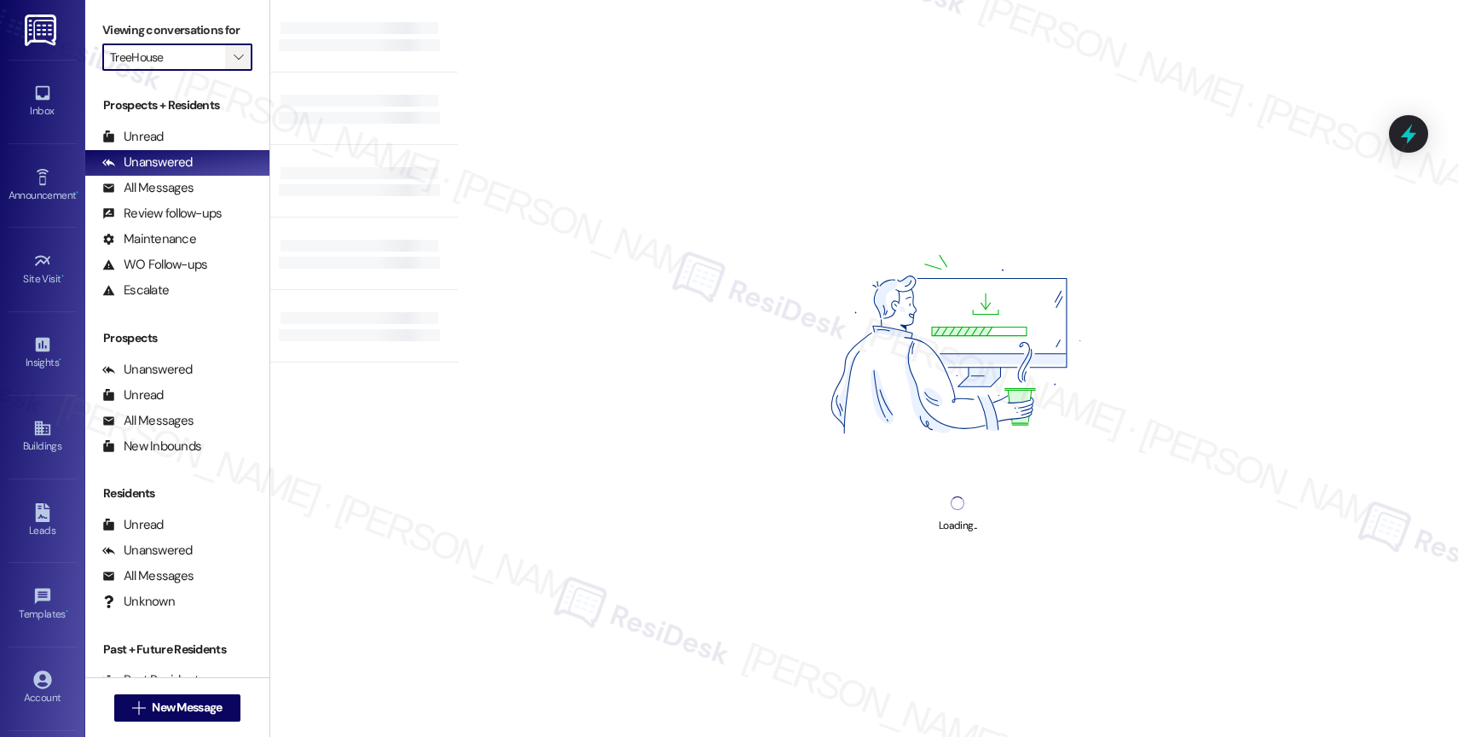
type input "Twin Creeks"
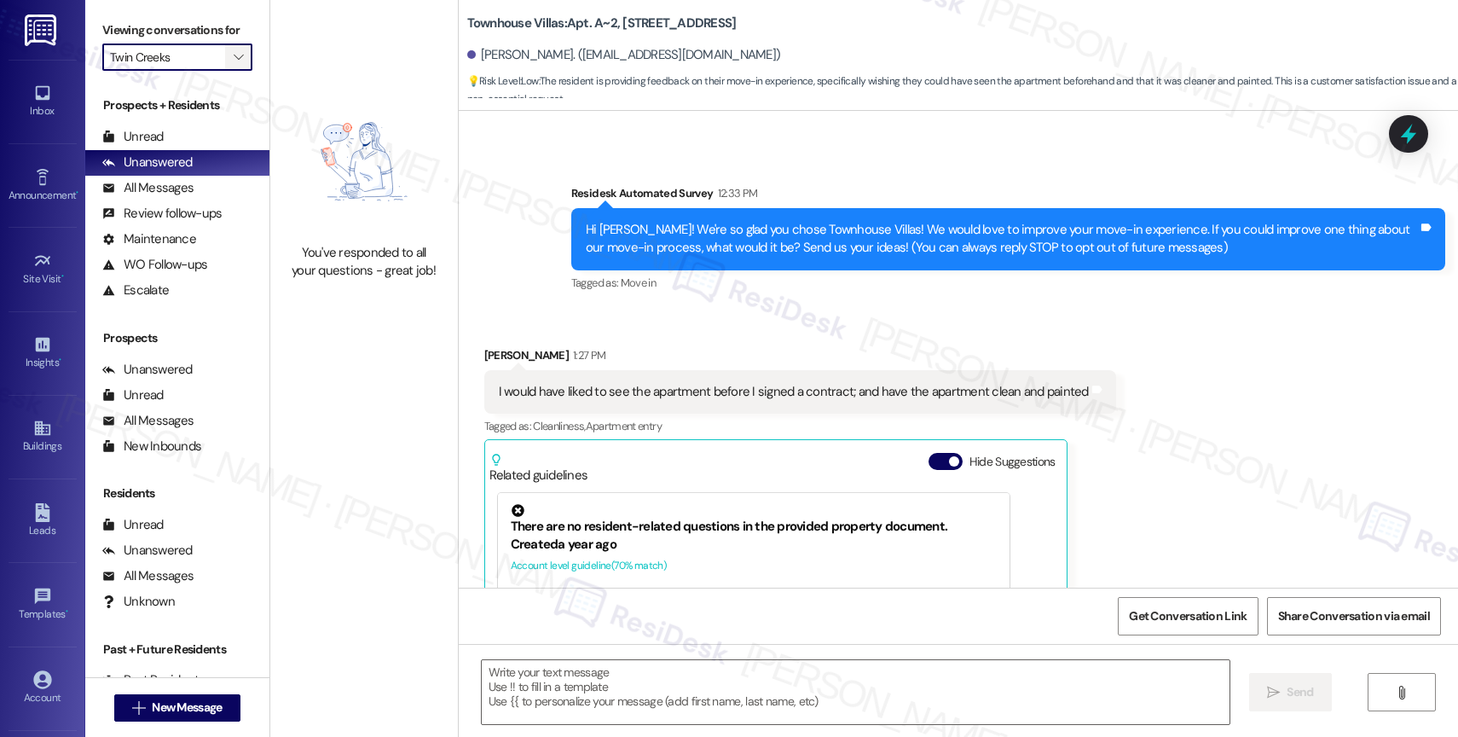
click at [230, 62] on span "" at bounding box center [238, 56] width 16 height 27
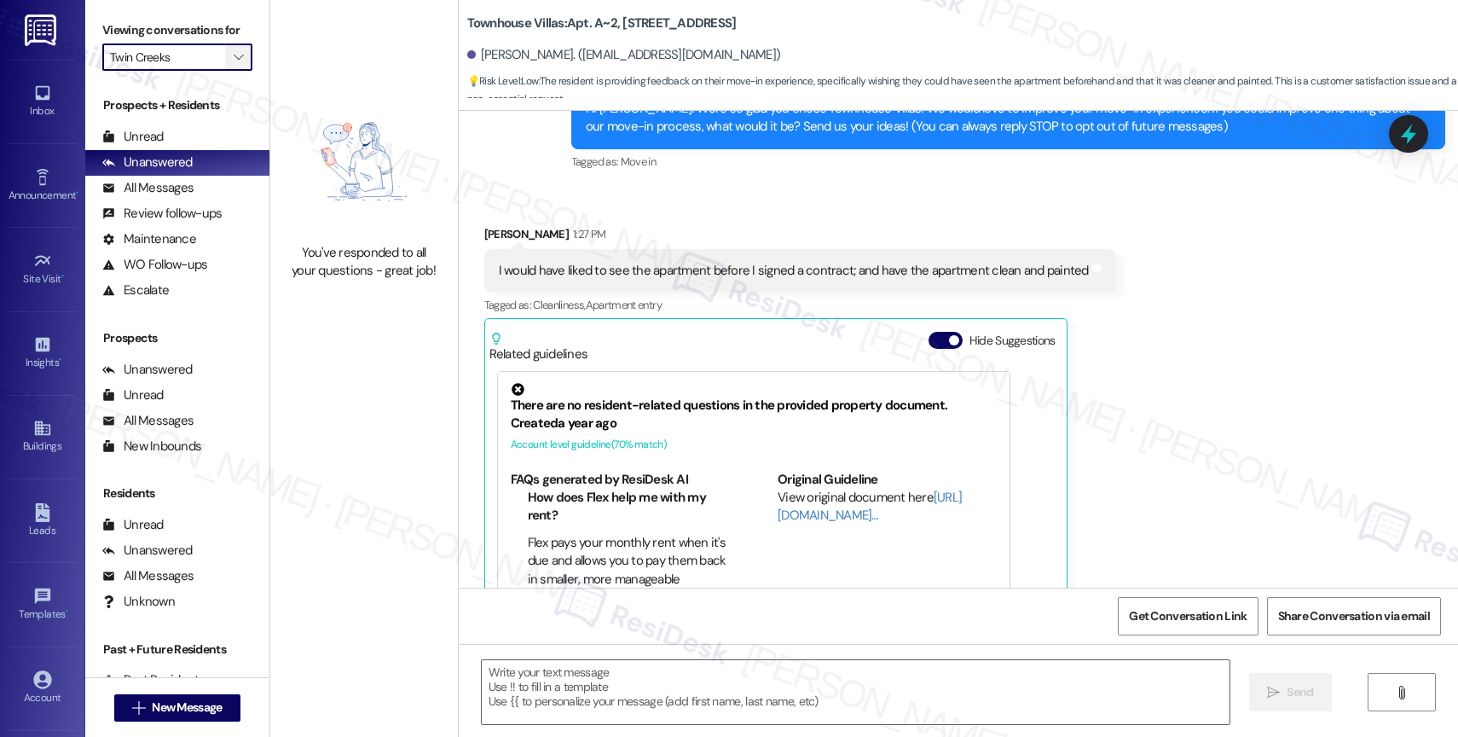
type textarea "Fetching suggested responses. Please feel free to read through the conversation…"
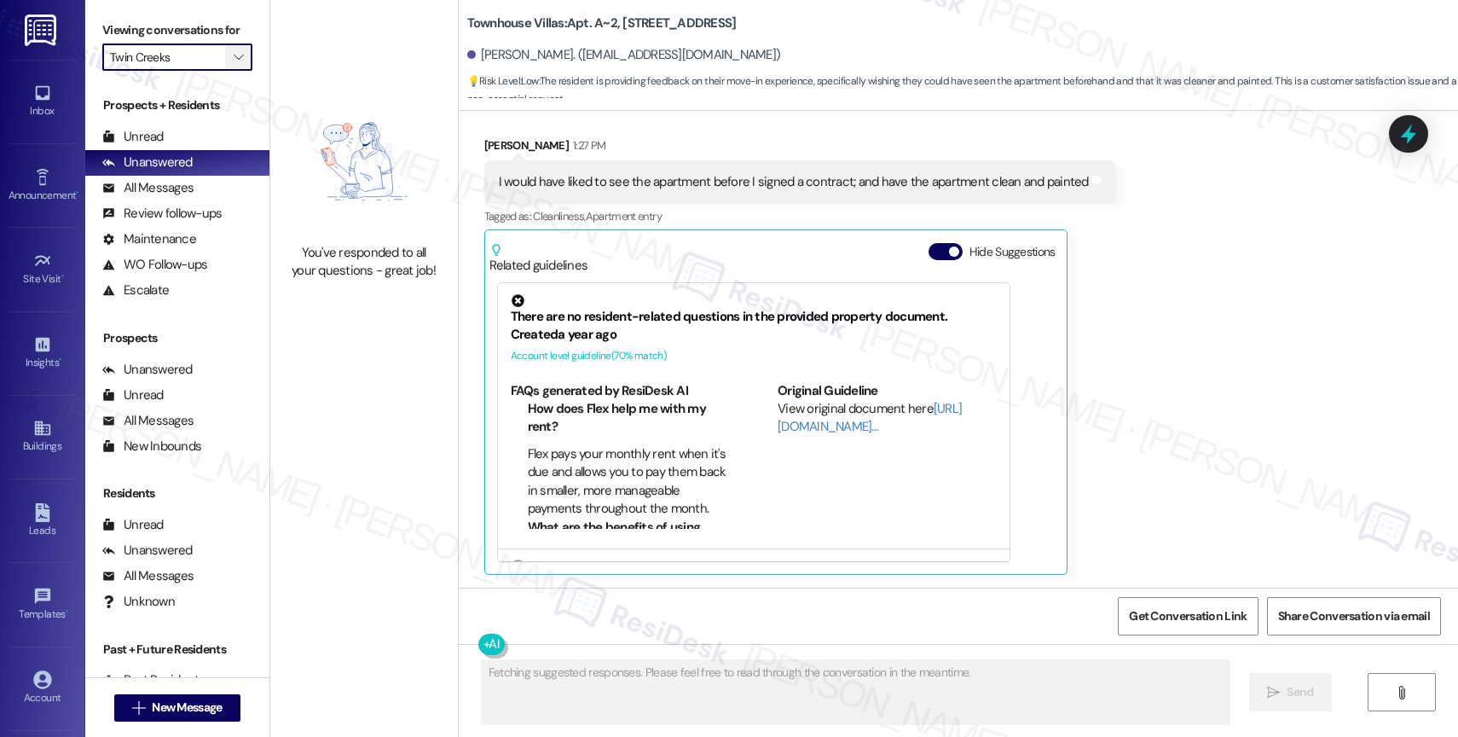
click at [234, 64] on icon "" at bounding box center [238, 57] width 9 height 14
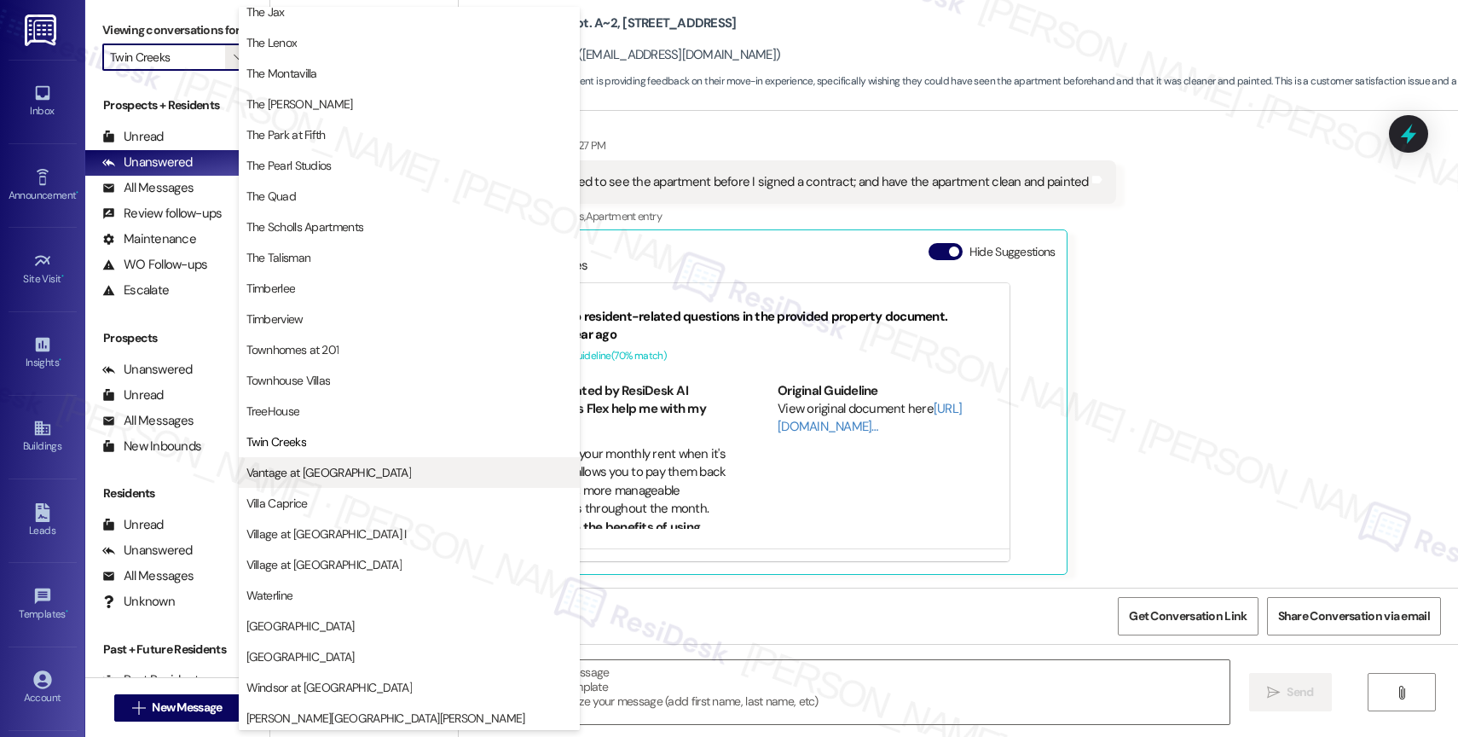
scroll to position [3067, 0]
click at [328, 474] on span "Vantage at Hillsdale" at bounding box center [328, 468] width 165 height 17
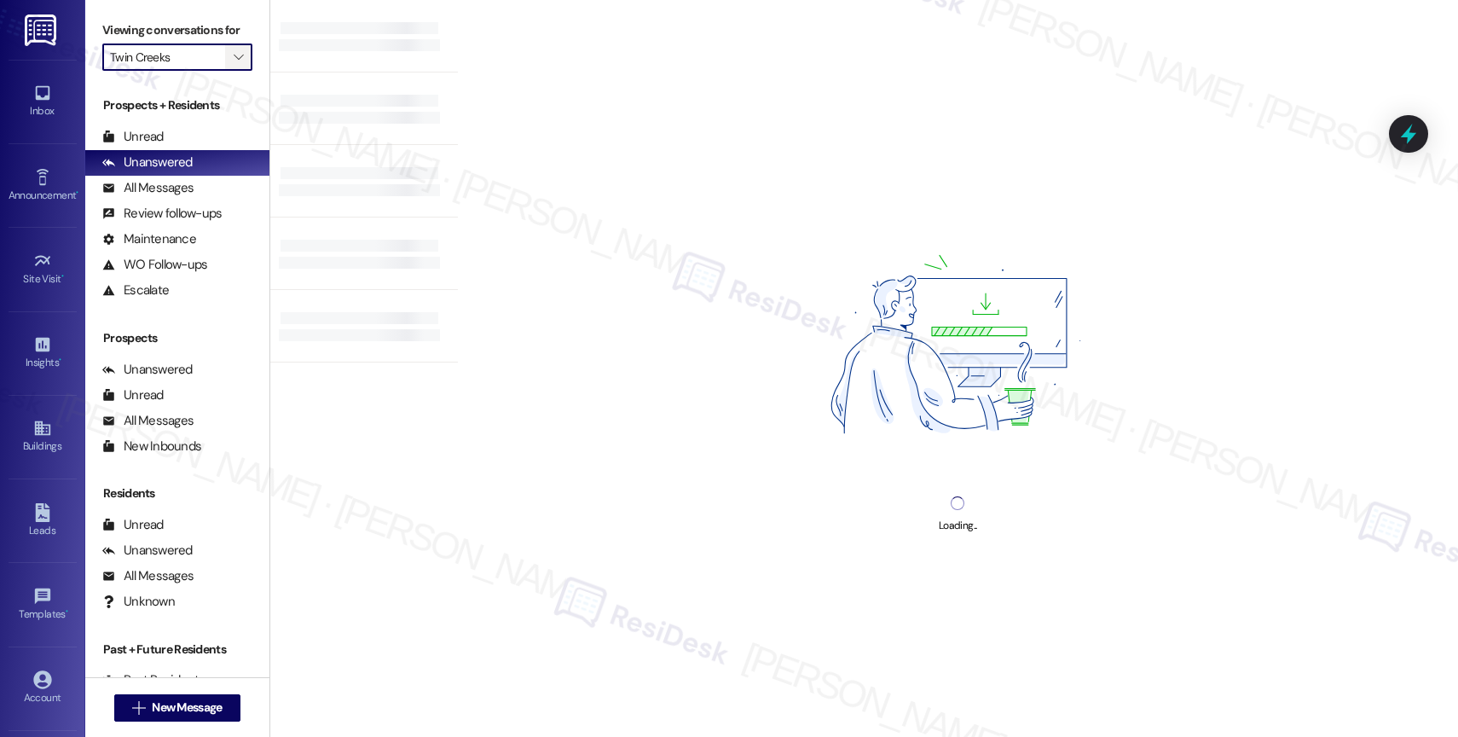
type input "Vantage at Hillsdale"
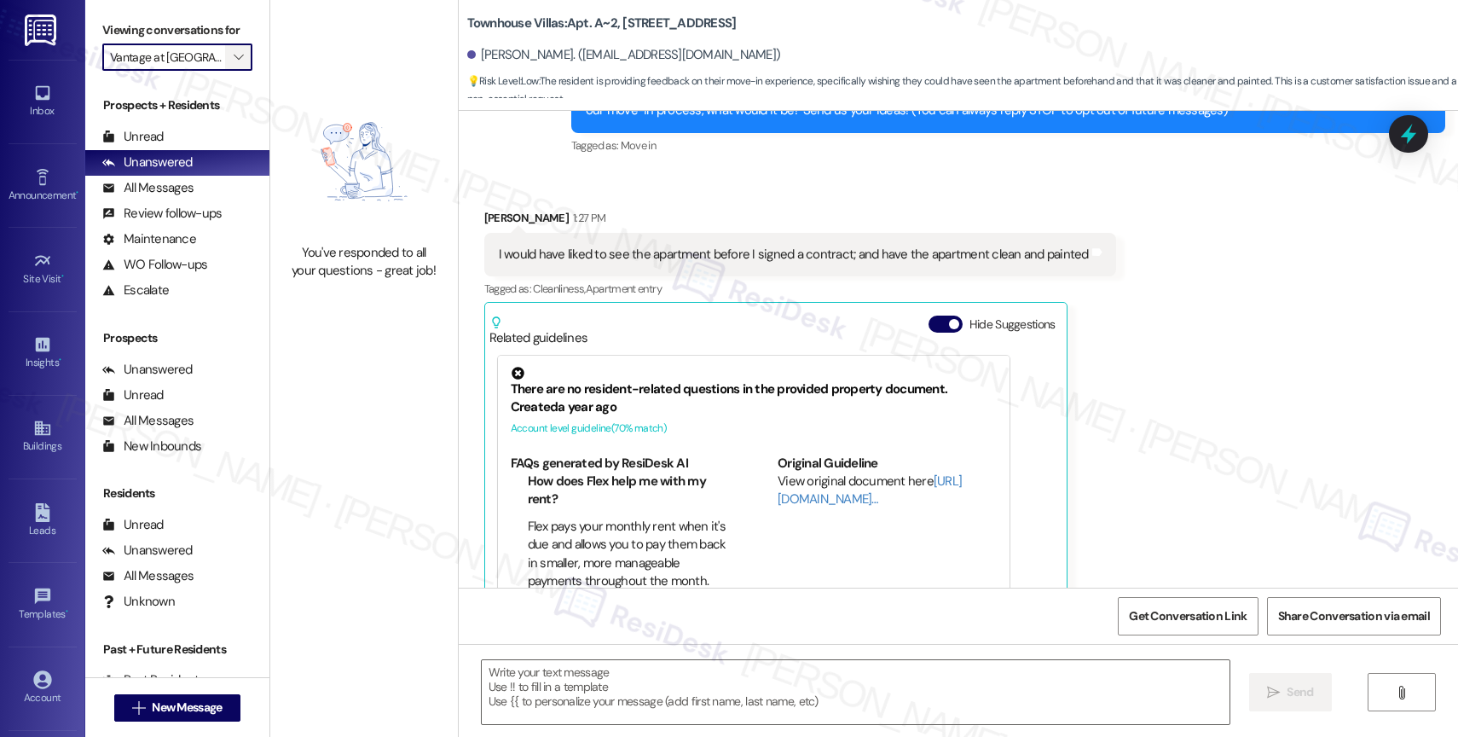
type textarea "Fetching suggested responses. Please feel free to read through the conversation…"
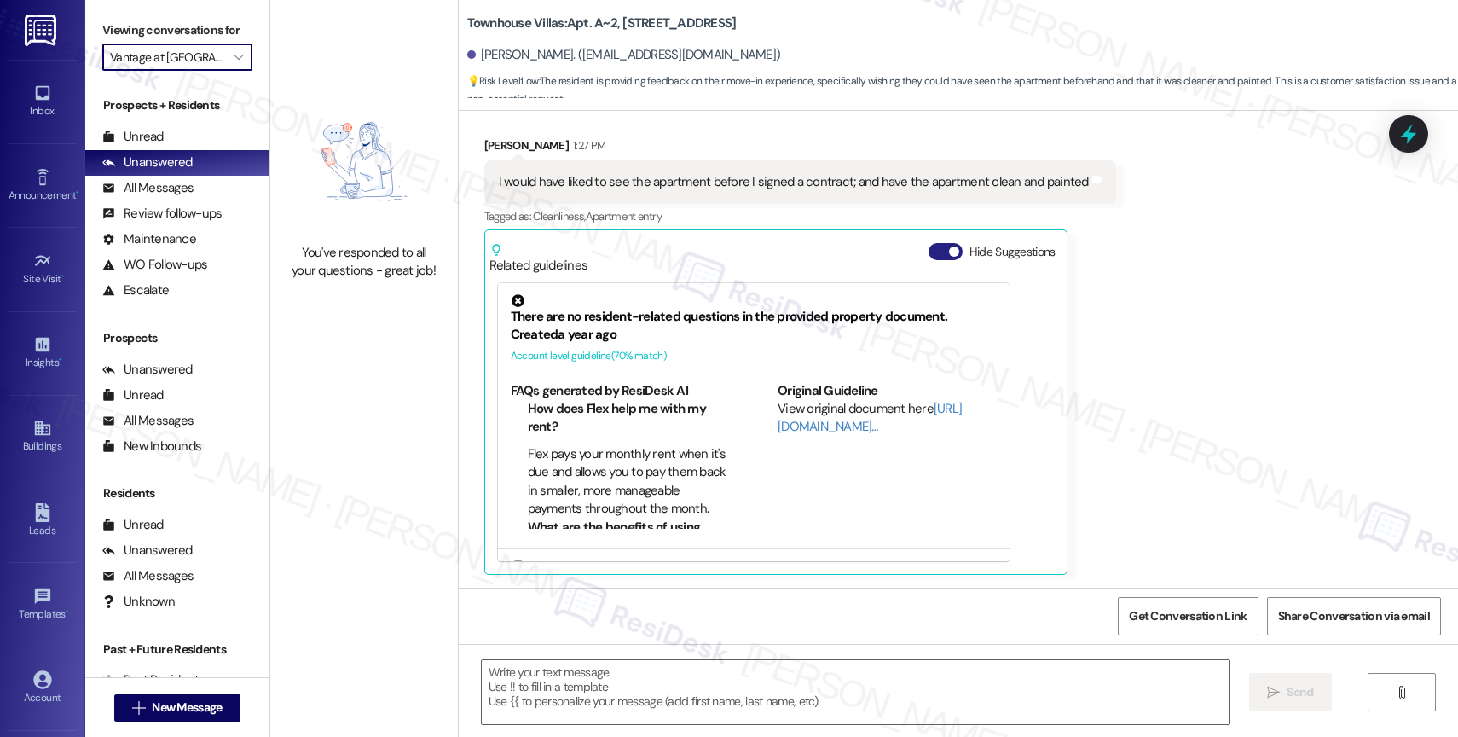
click at [929, 252] on button "Hide Suggestions" at bounding box center [946, 251] width 34 height 17
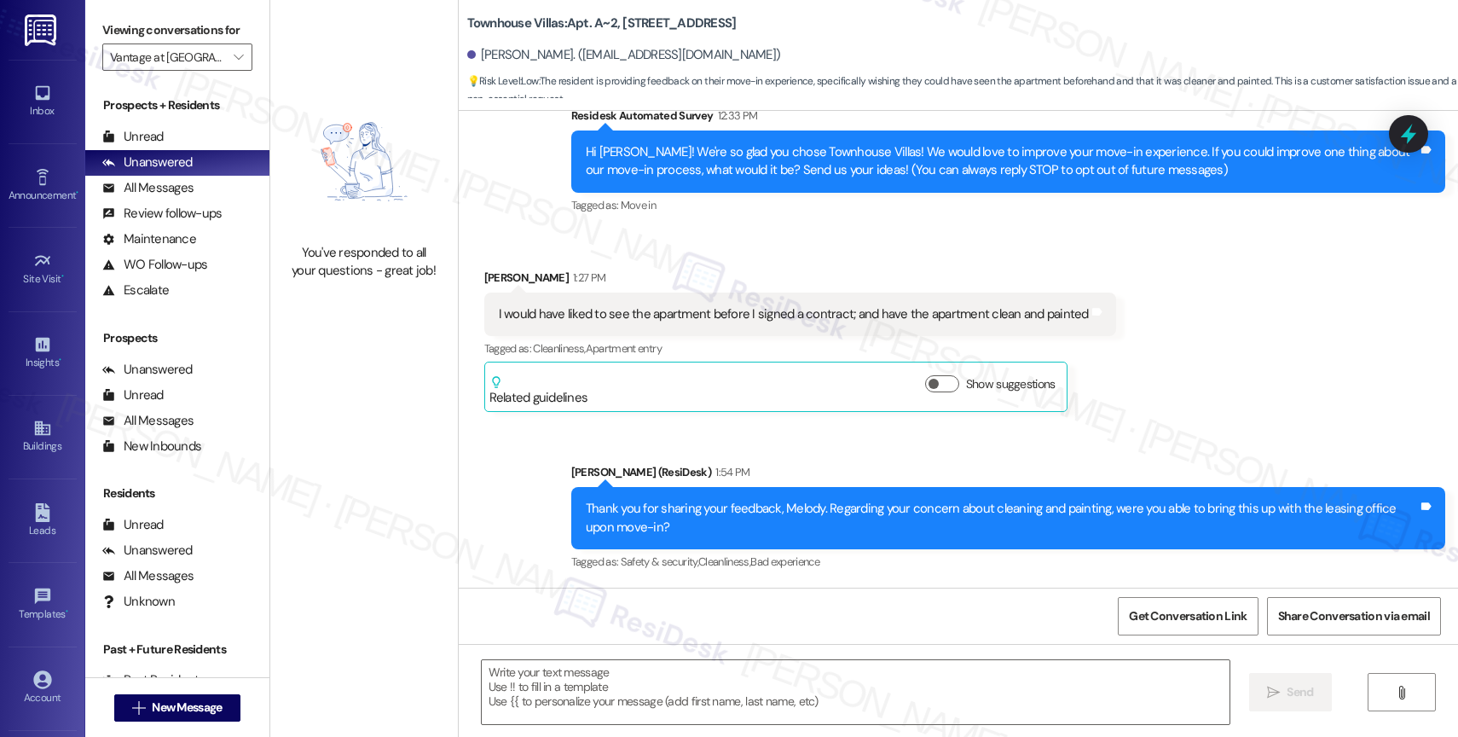
click at [798, 451] on div "Sent via SMS Sarah (ResiDesk) 1:54 PM Thank you for sharing your feedback, Melo…" at bounding box center [1009, 518] width 900 height 136
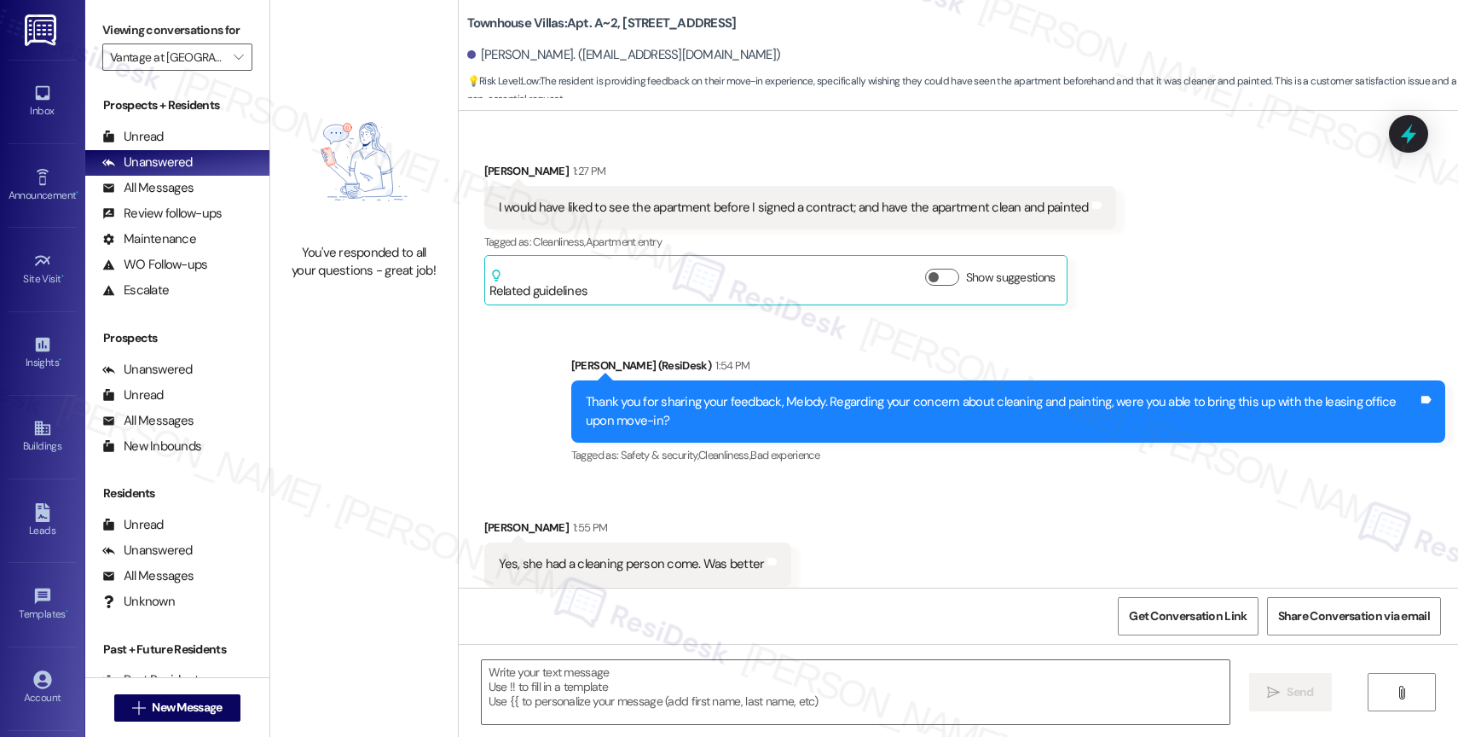
scroll to position [275, 0]
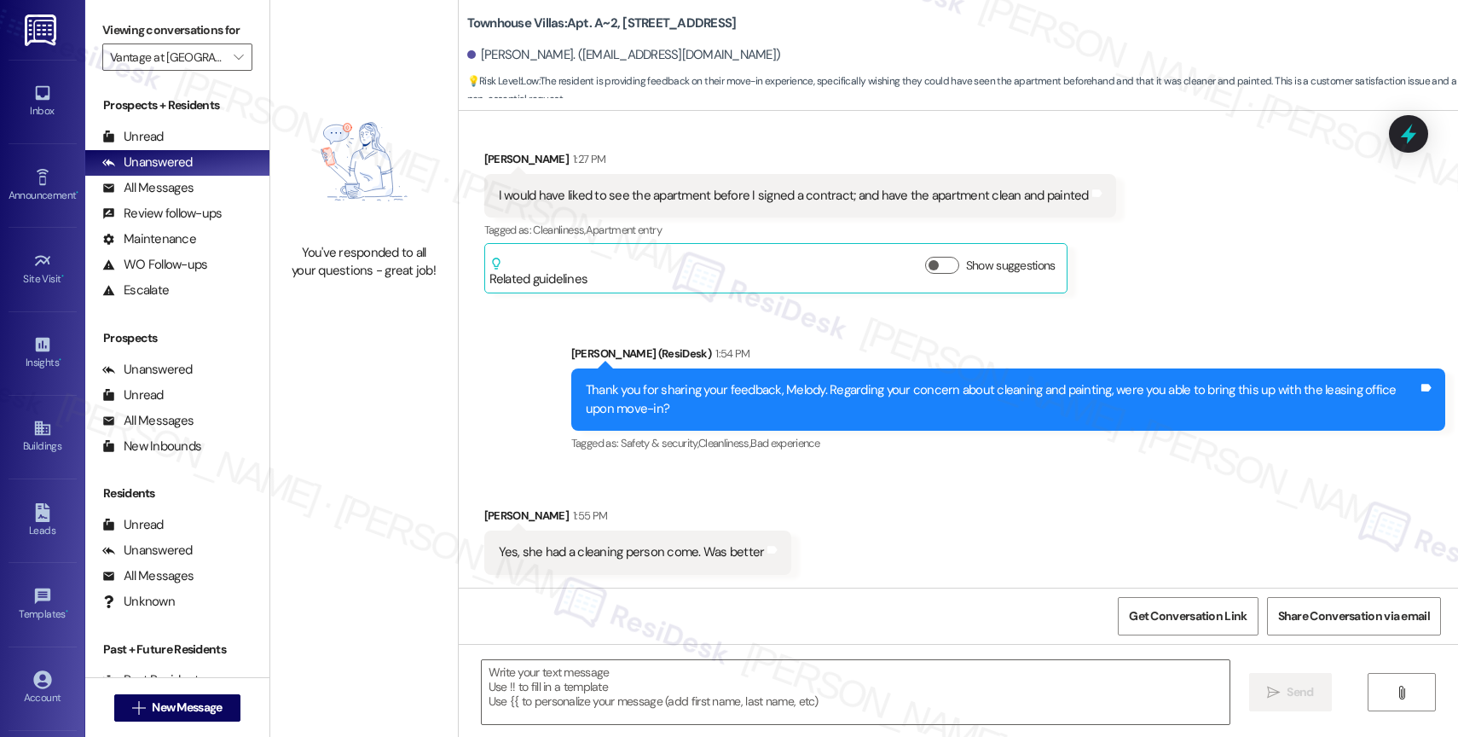
click at [783, 339] on div "Sent via SMS Sarah (ResiDesk) 1:54 PM Thank you for sharing your feedback, Melo…" at bounding box center [1009, 400] width 900 height 136
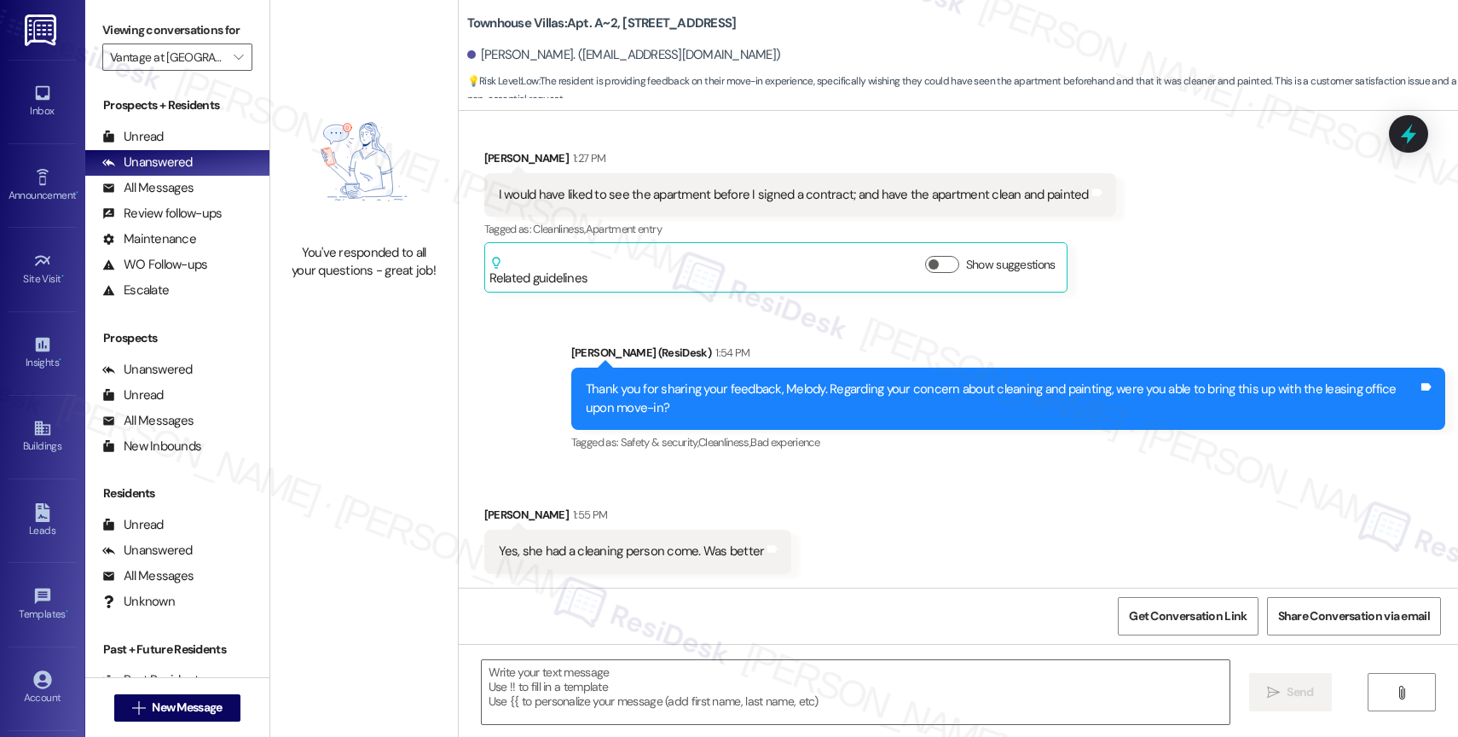
click at [847, 496] on div "Received via SMS Melody Walden 1:55 PM Yes, she had a cleaning person come. Was…" at bounding box center [958, 526] width 999 height 119
click at [901, 327] on div "Sent via SMS Sarah (ResiDesk) 1:54 PM Thank you for sharing your feedback, Melo…" at bounding box center [958, 386] width 999 height 162
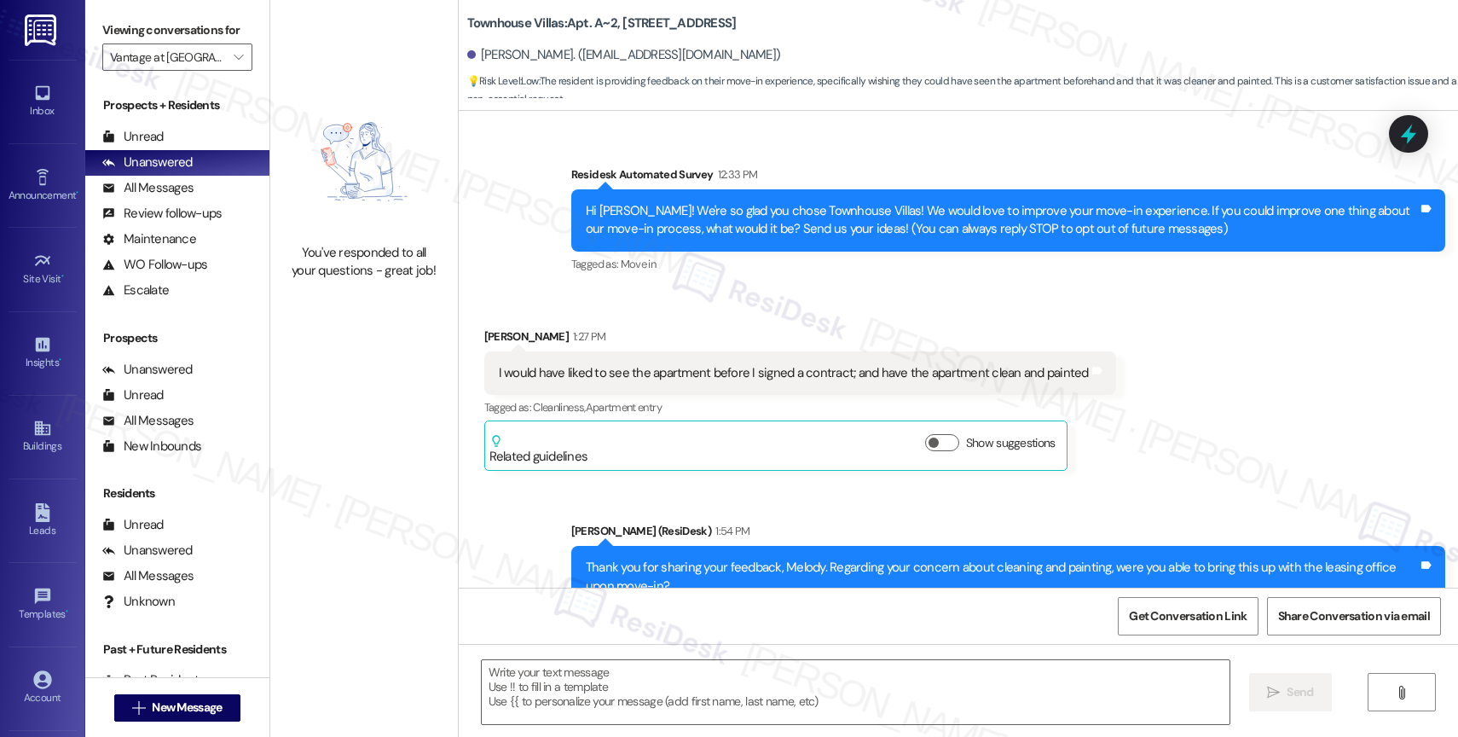
scroll to position [0, 0]
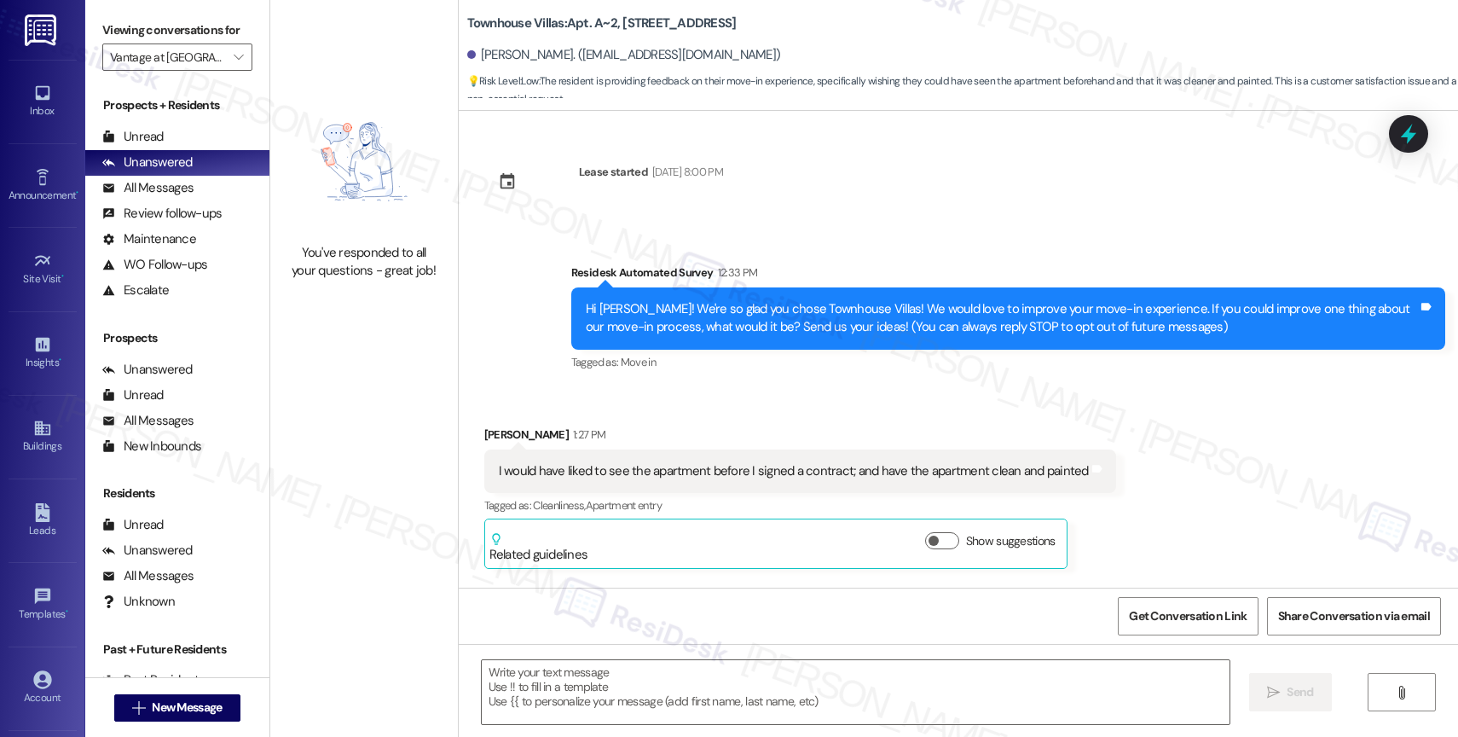
click at [824, 377] on div "Survey, sent via SMS Residesk Automated Survey 12:33 PM Hi Melody! We're so gla…" at bounding box center [1009, 319] width 900 height 136
click at [761, 399] on div "Received via SMS Melody Walden 1:27 PM I would have liked to see the apartment …" at bounding box center [958, 484] width 999 height 194
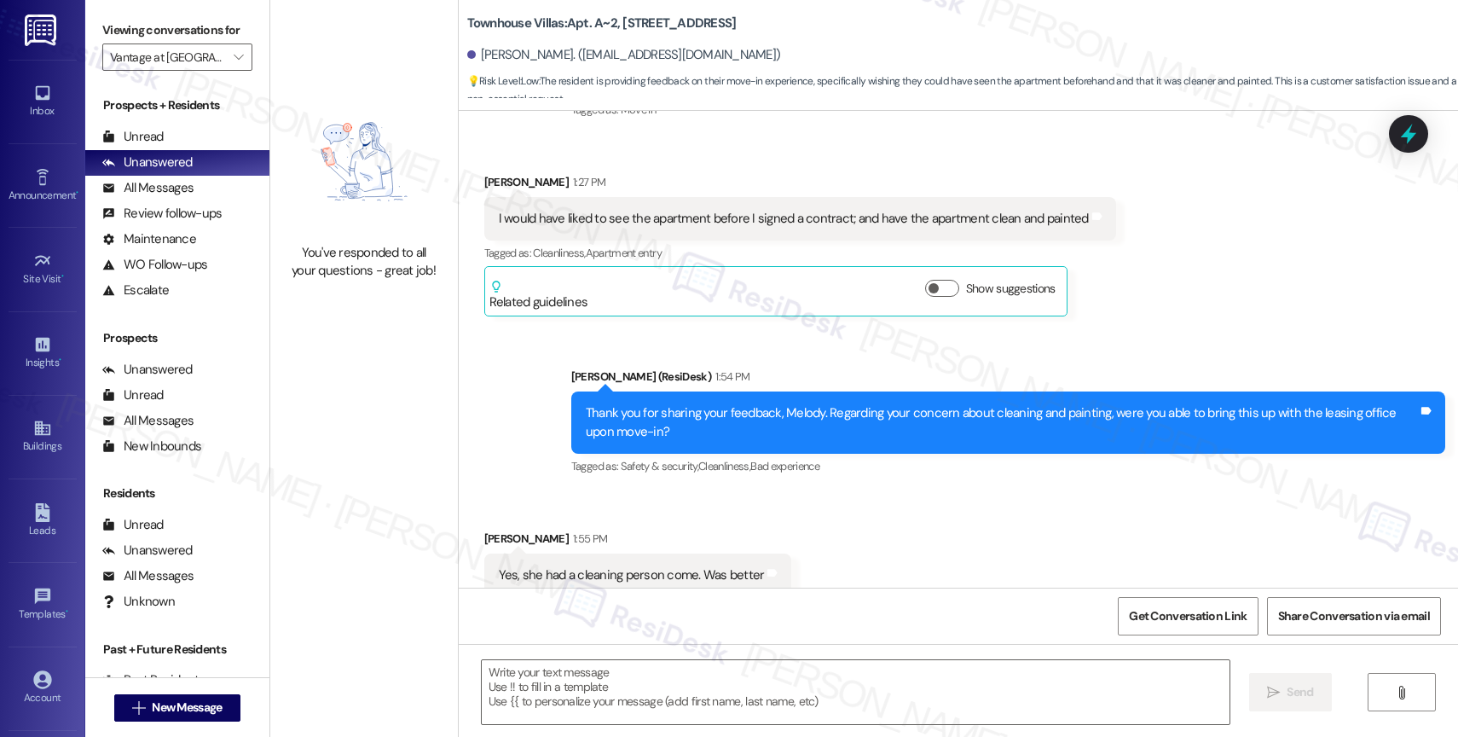
scroll to position [276, 0]
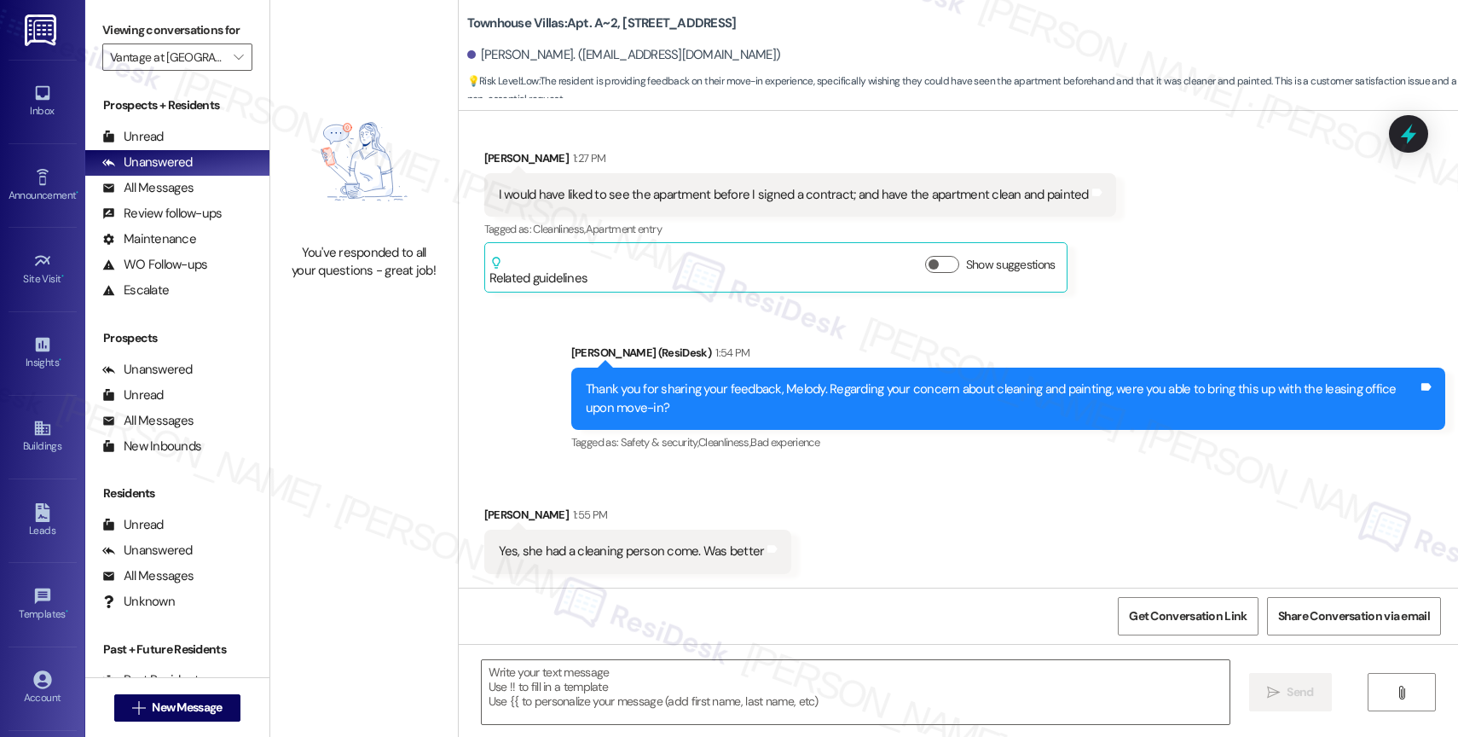
click at [770, 308] on div "Sent via SMS Sarah (ResiDesk) 1:54 PM Thank you for sharing your feedback, Melo…" at bounding box center [958, 386] width 999 height 162
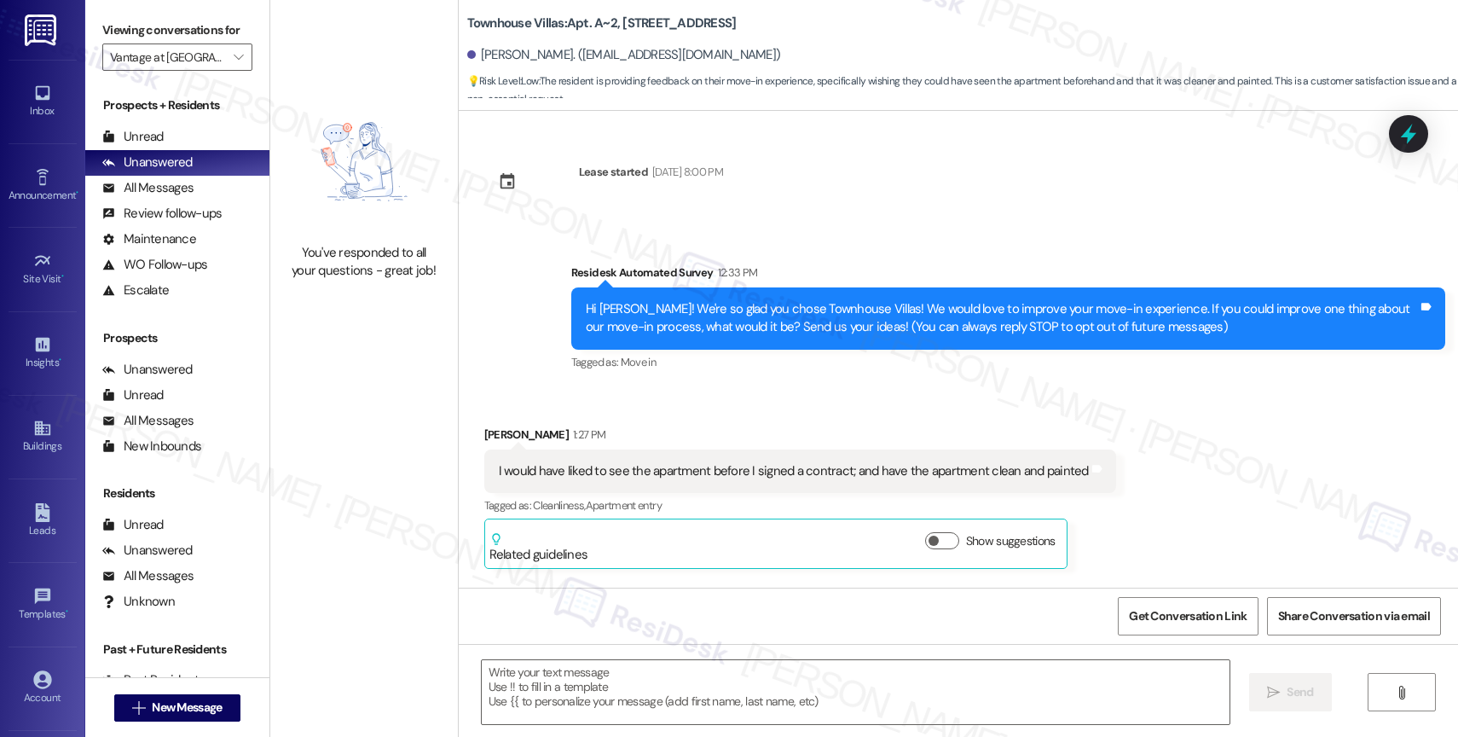
click at [735, 393] on div "Received via SMS Melody Walden 1:27 PM I would have liked to see the apartment …" at bounding box center [958, 484] width 999 height 194
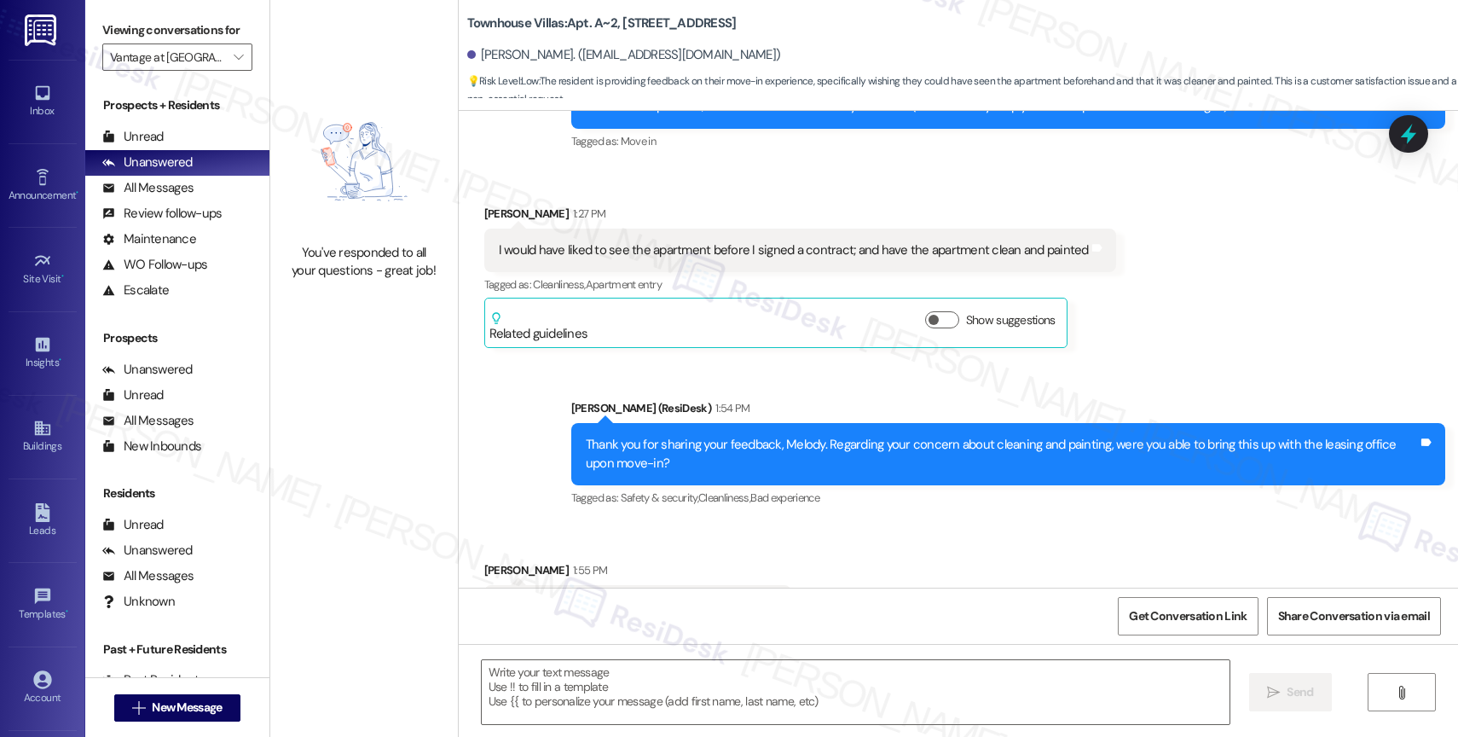
scroll to position [276, 0]
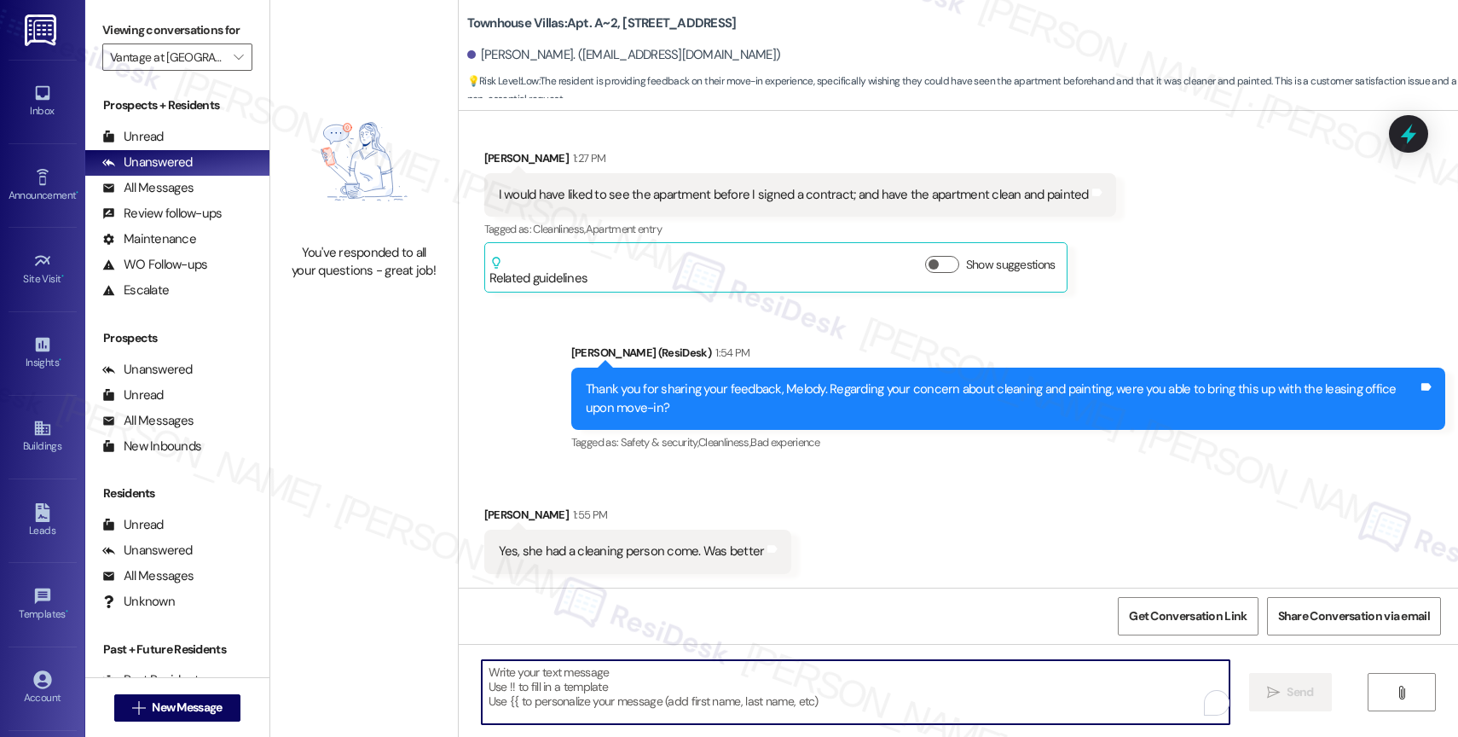
click at [653, 697] on textarea "To enrich screen reader interactions, please activate Accessibility in Grammarl…" at bounding box center [856, 692] width 748 height 64
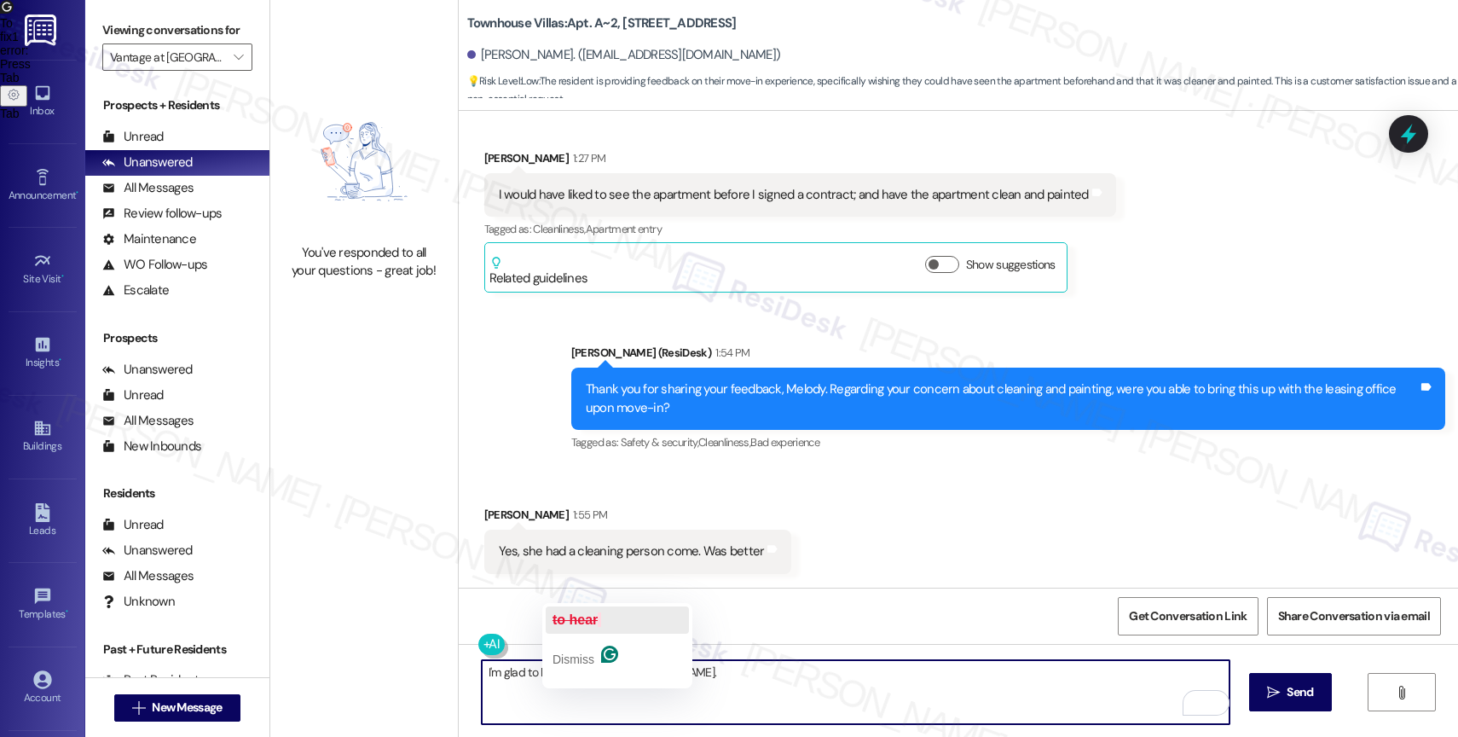
click at [578, 610] on div "to hear" at bounding box center [577, 619] width 49 height 27
click at [677, 675] on textarea "I'm glad to hear that, Melody." at bounding box center [856, 692] width 748 height 64
click at [578, 669] on textarea "I'm glad to hear that, Melody." at bounding box center [856, 692] width 748 height 64
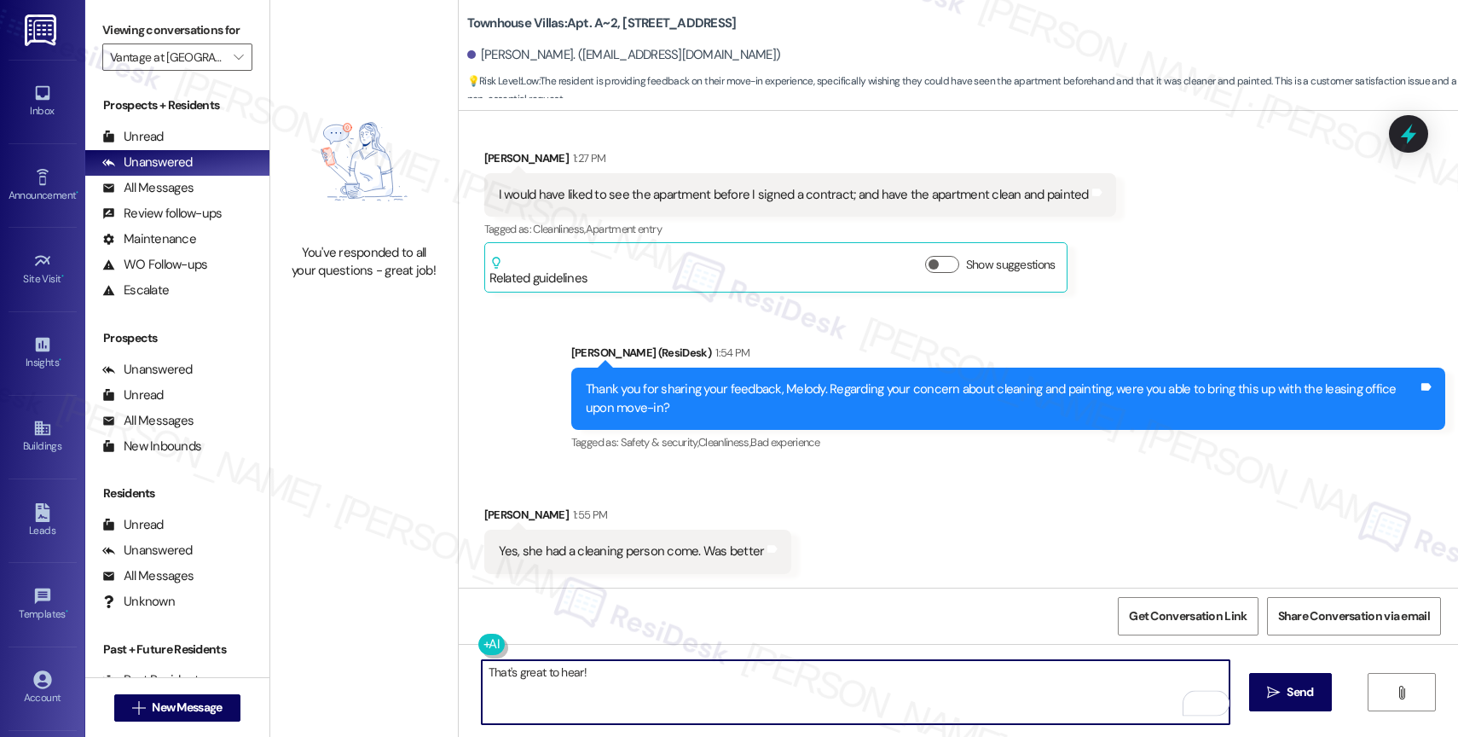
drag, startPoint x: 613, startPoint y: 675, endPoint x: 439, endPoint y: 663, distance: 174.4
click at [439, 663] on div "You've responded to all your questions - great job! Townhouse Villas: Apt. A~2,…" at bounding box center [864, 368] width 1188 height 737
type textarea "I'm glad to hear that they sent a cleaning person. Is there anything else you n…"
click at [1287, 692] on span "Send" at bounding box center [1300, 692] width 26 height 18
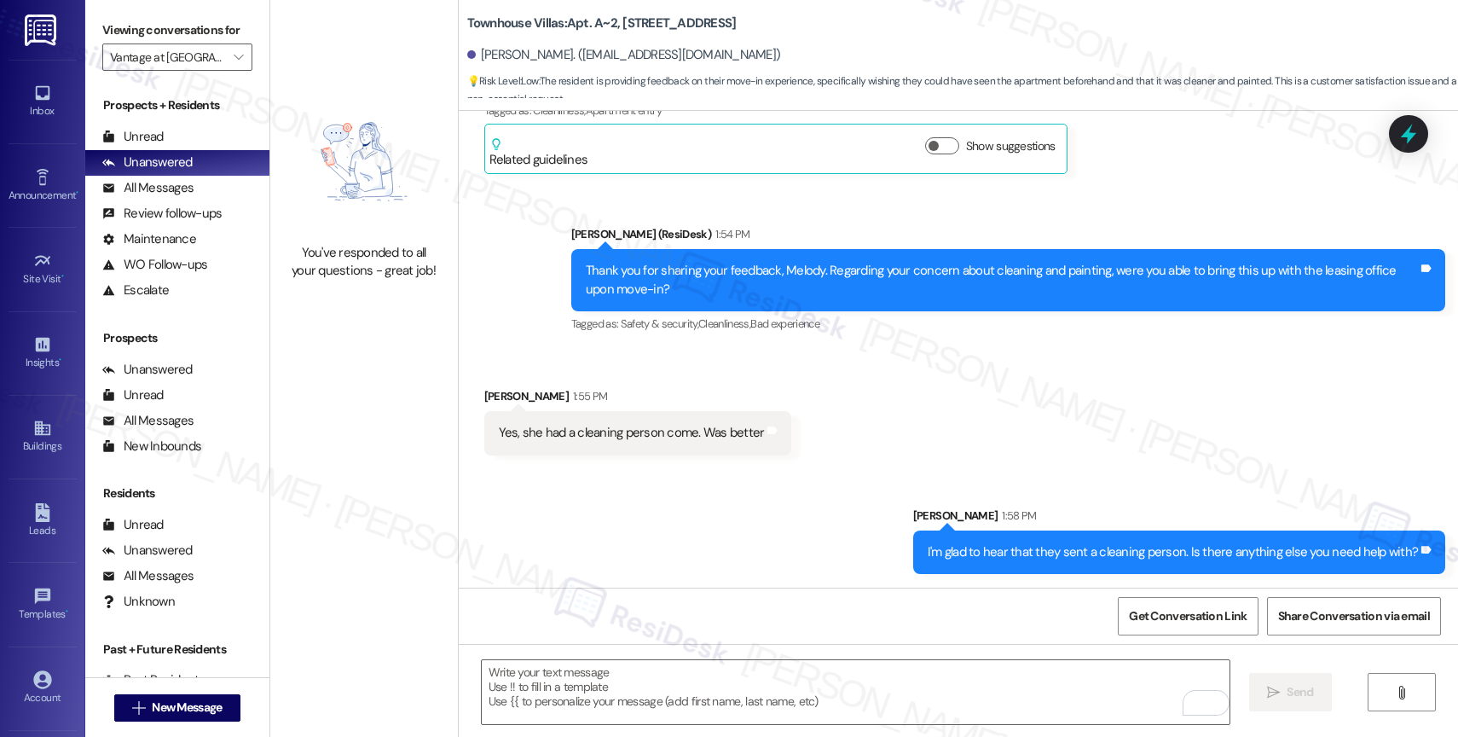
scroll to position [395, 0]
click at [234, 64] on icon "" at bounding box center [238, 57] width 9 height 14
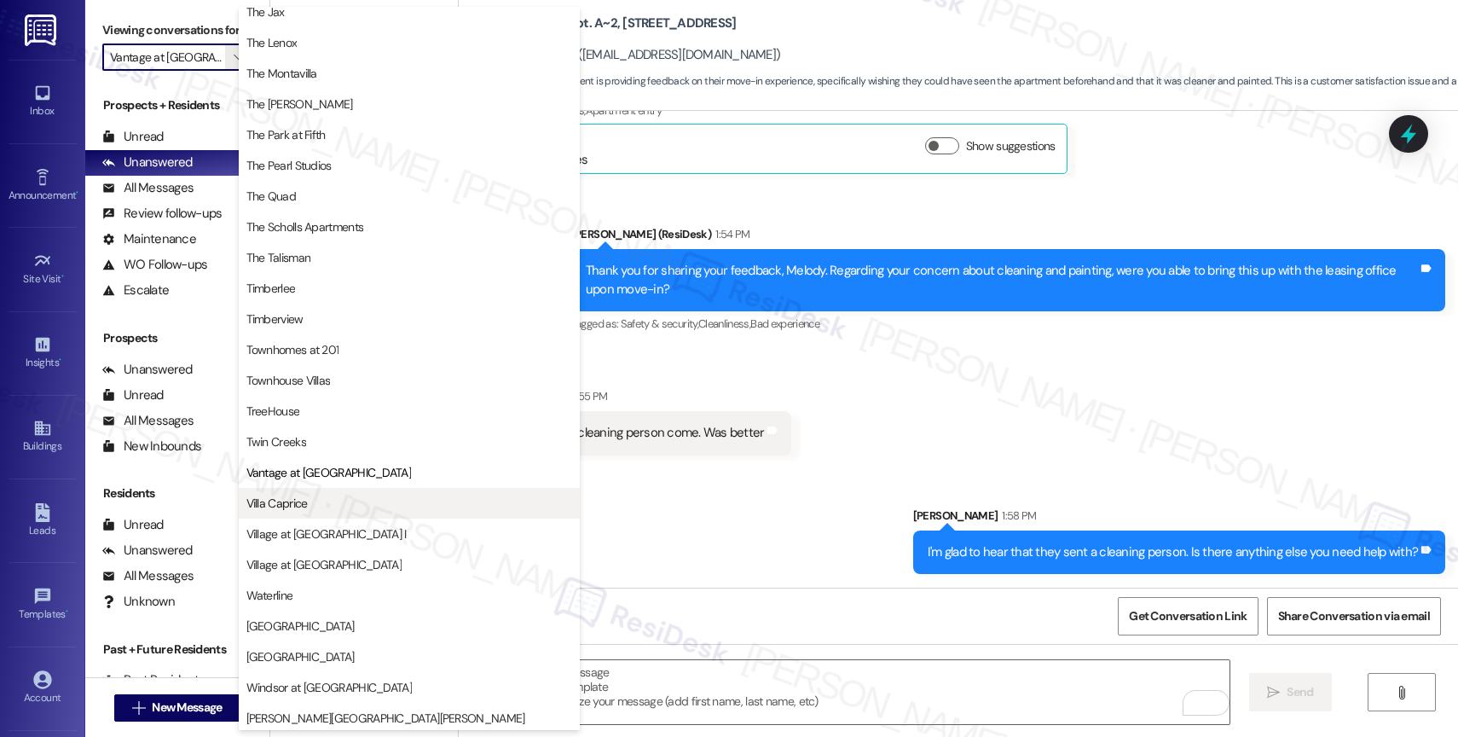
scroll to position [3071, 0]
click at [292, 497] on span "Villa Caprice" at bounding box center [276, 499] width 61 height 17
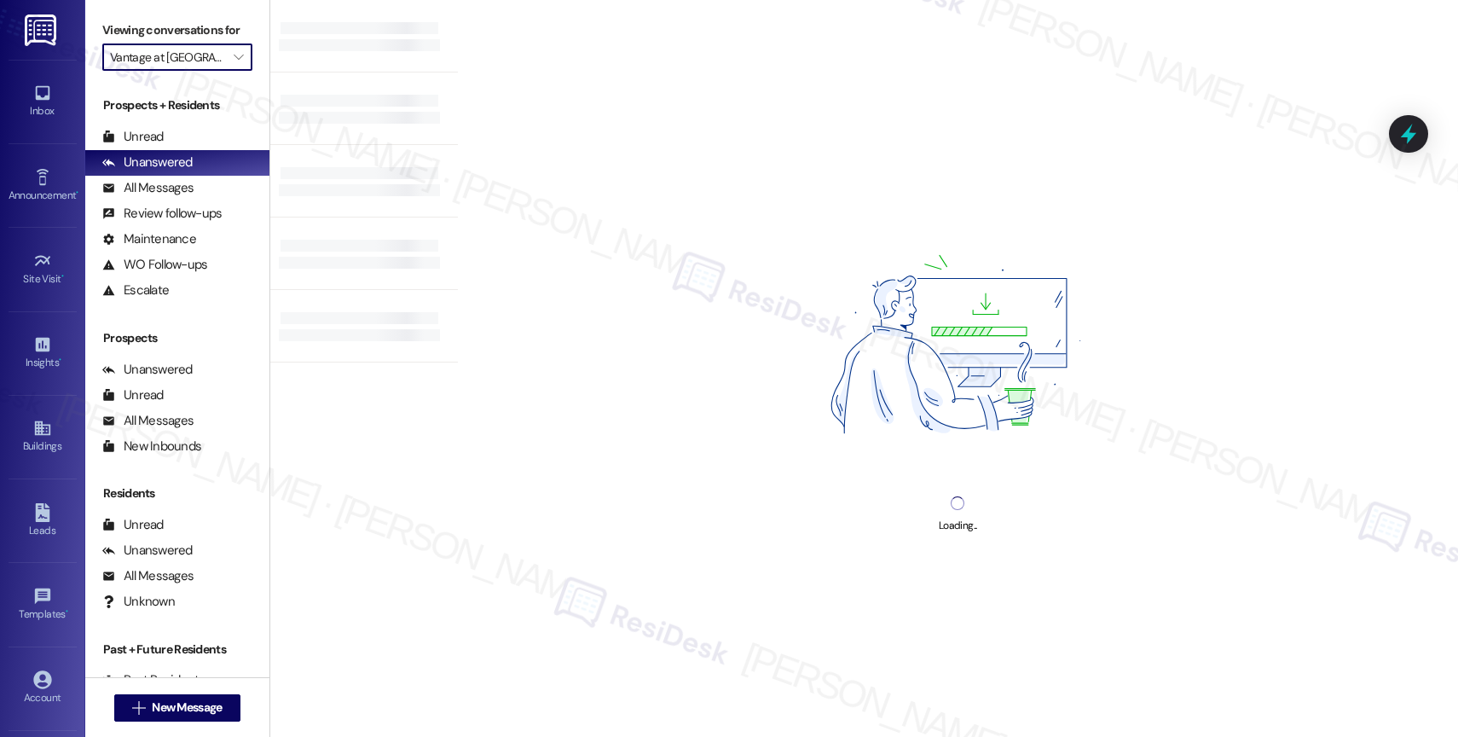
type input "Villa Caprice"
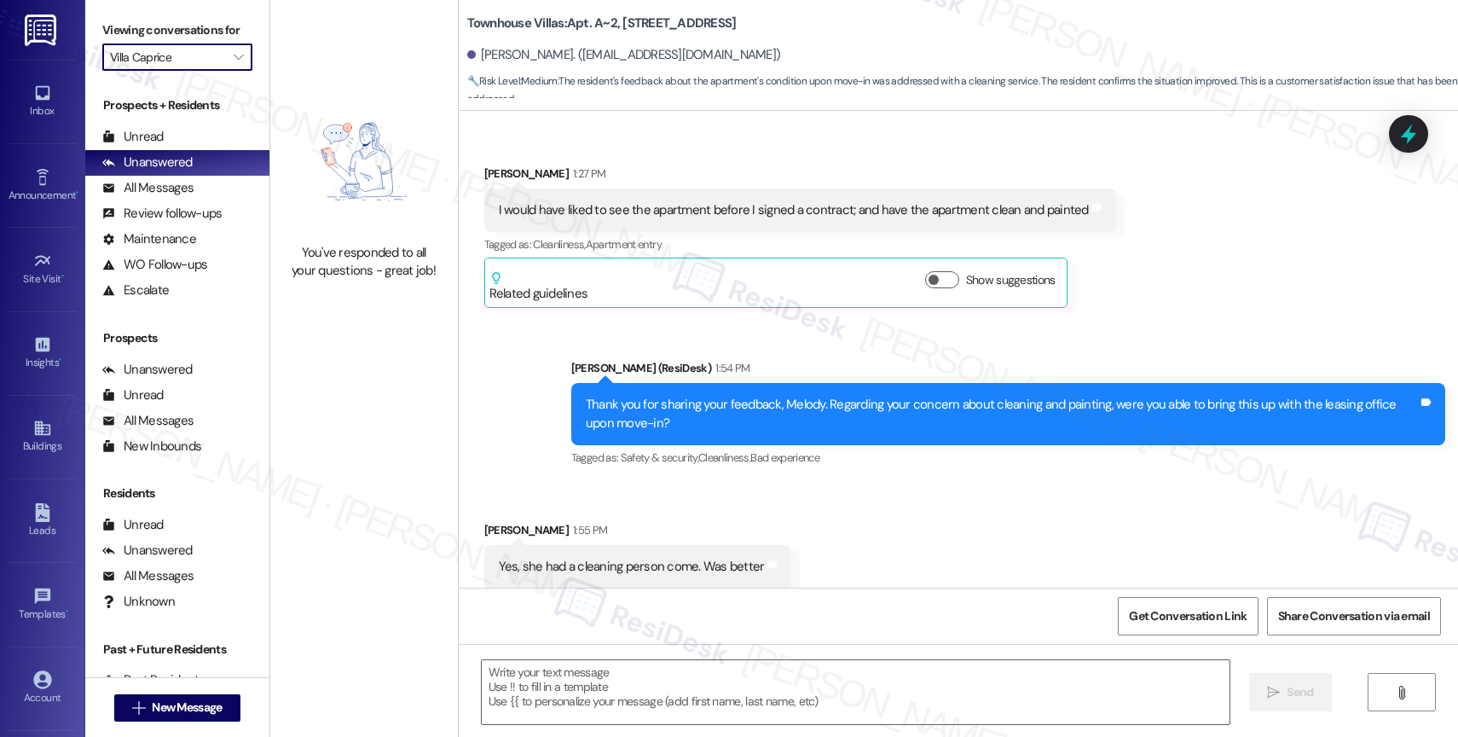
type textarea "Fetching suggested responses. Please feel free to read through the conversation…"
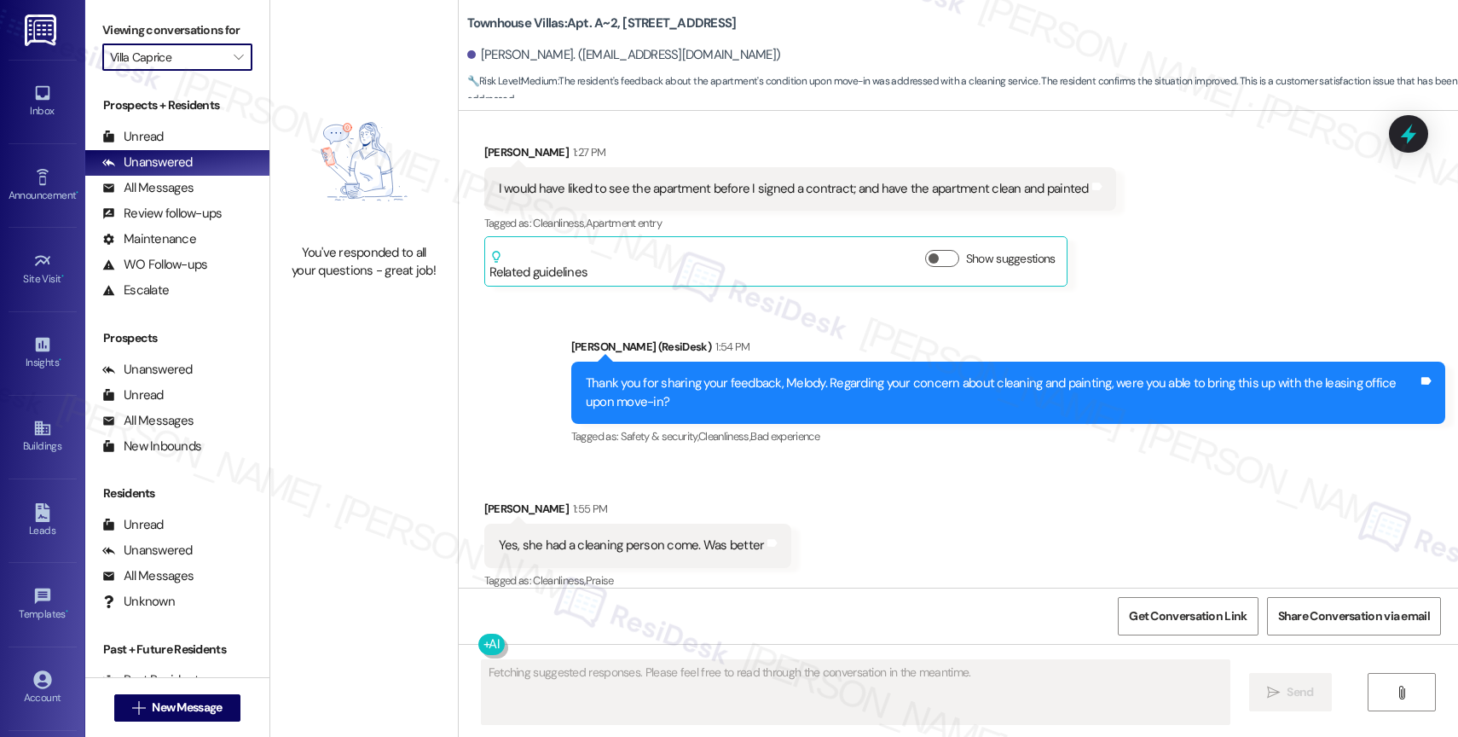
scroll to position [300, 0]
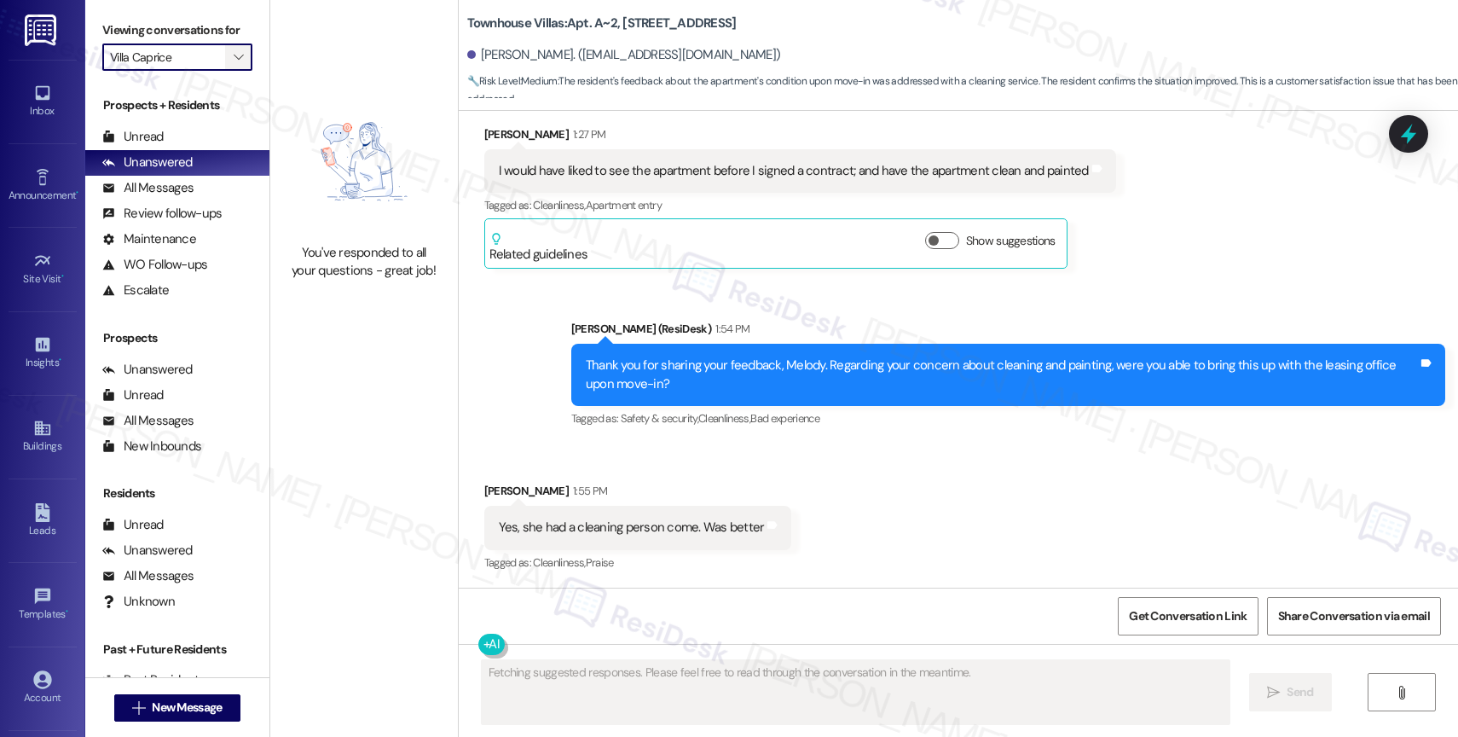
click at [234, 64] on icon "" at bounding box center [238, 57] width 9 height 14
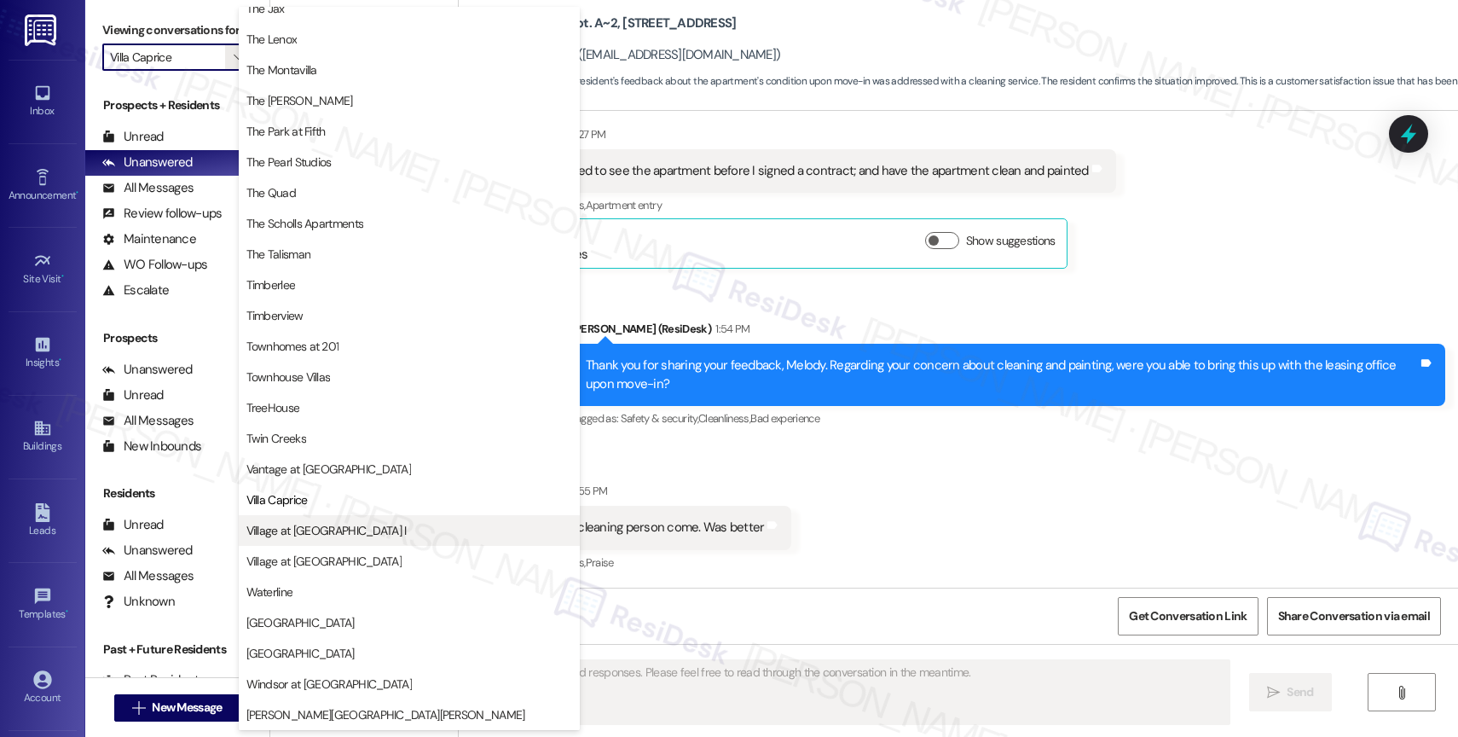
scroll to position [3064, 0]
click at [304, 527] on span "Village at Main Street I" at bounding box center [326, 530] width 160 height 17
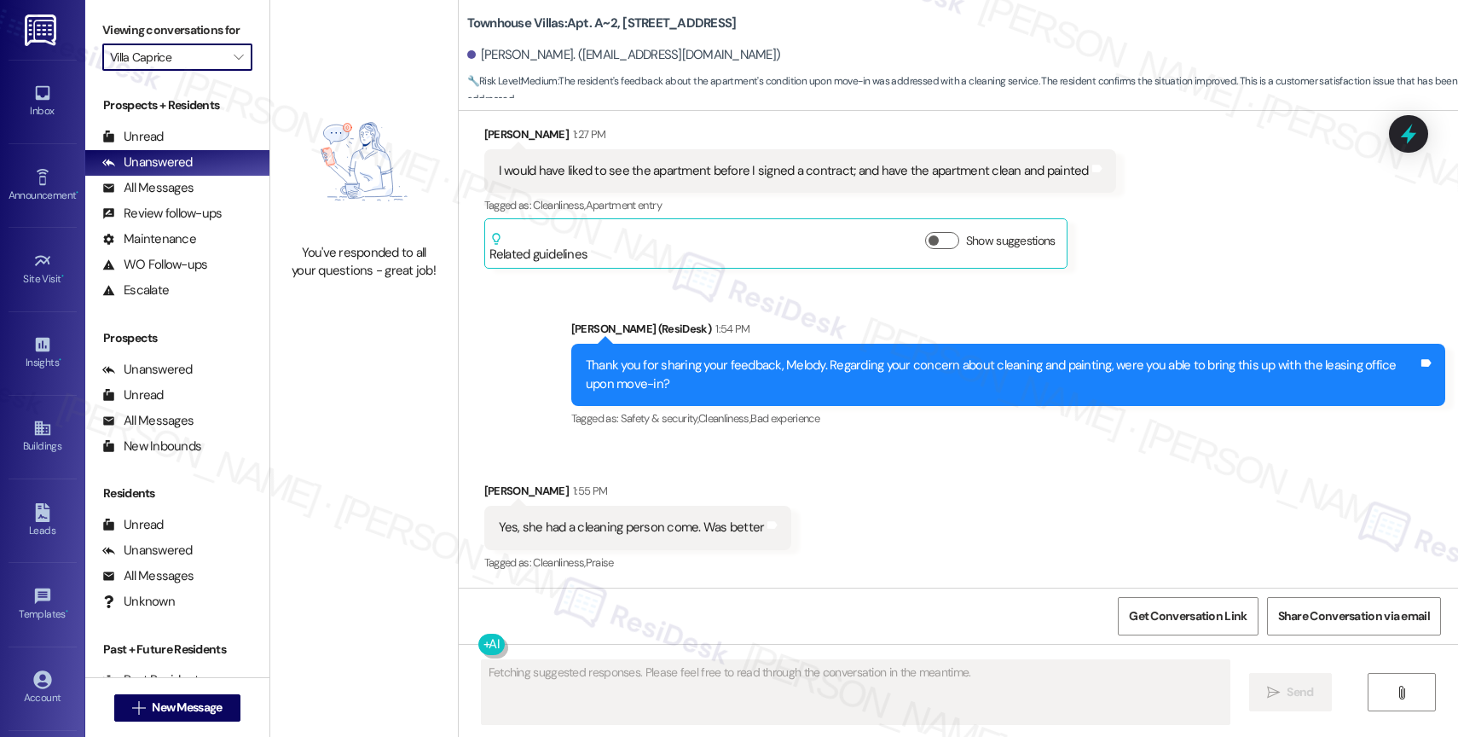
type input "Village at Main Street I"
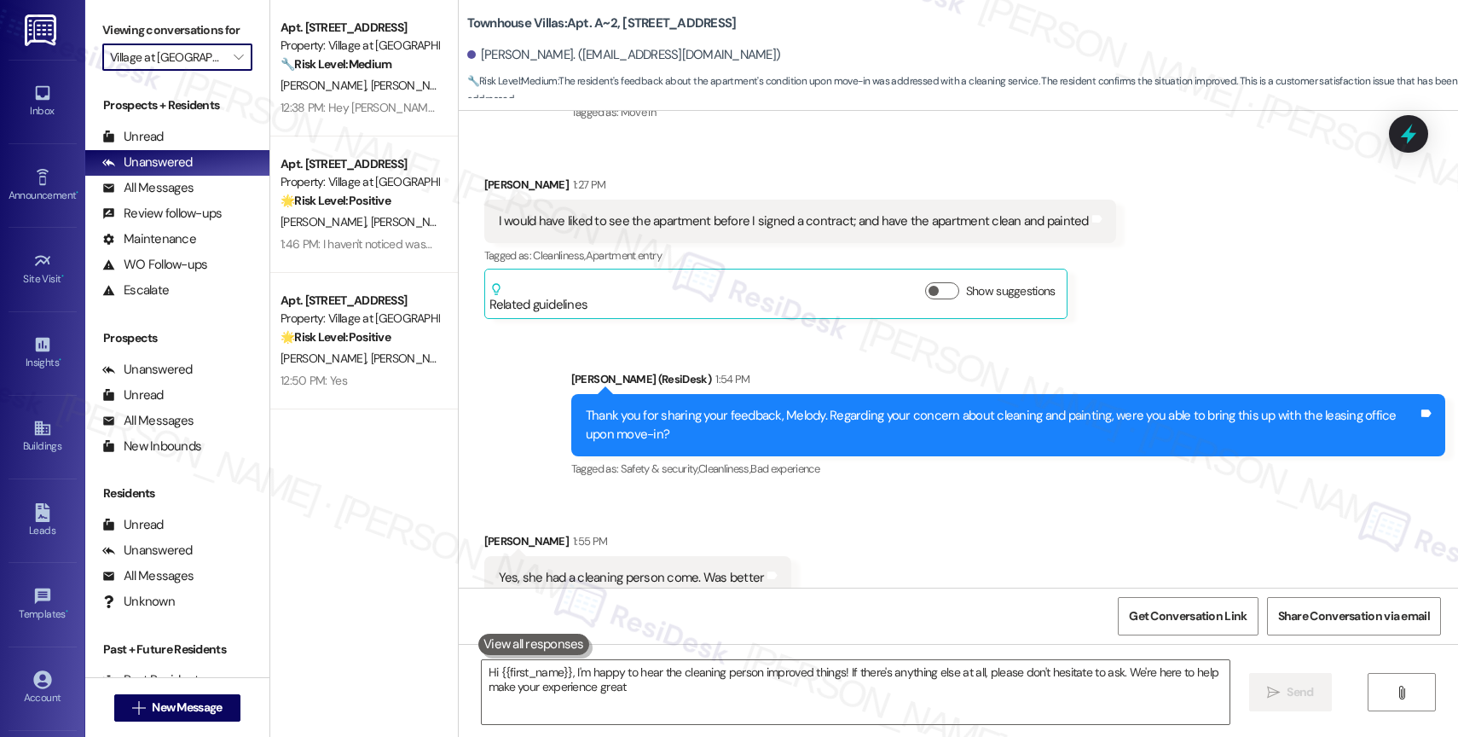
type textarea "Hi {{first_name}}, I'm happy to hear the cleaning person improved things! If th…"
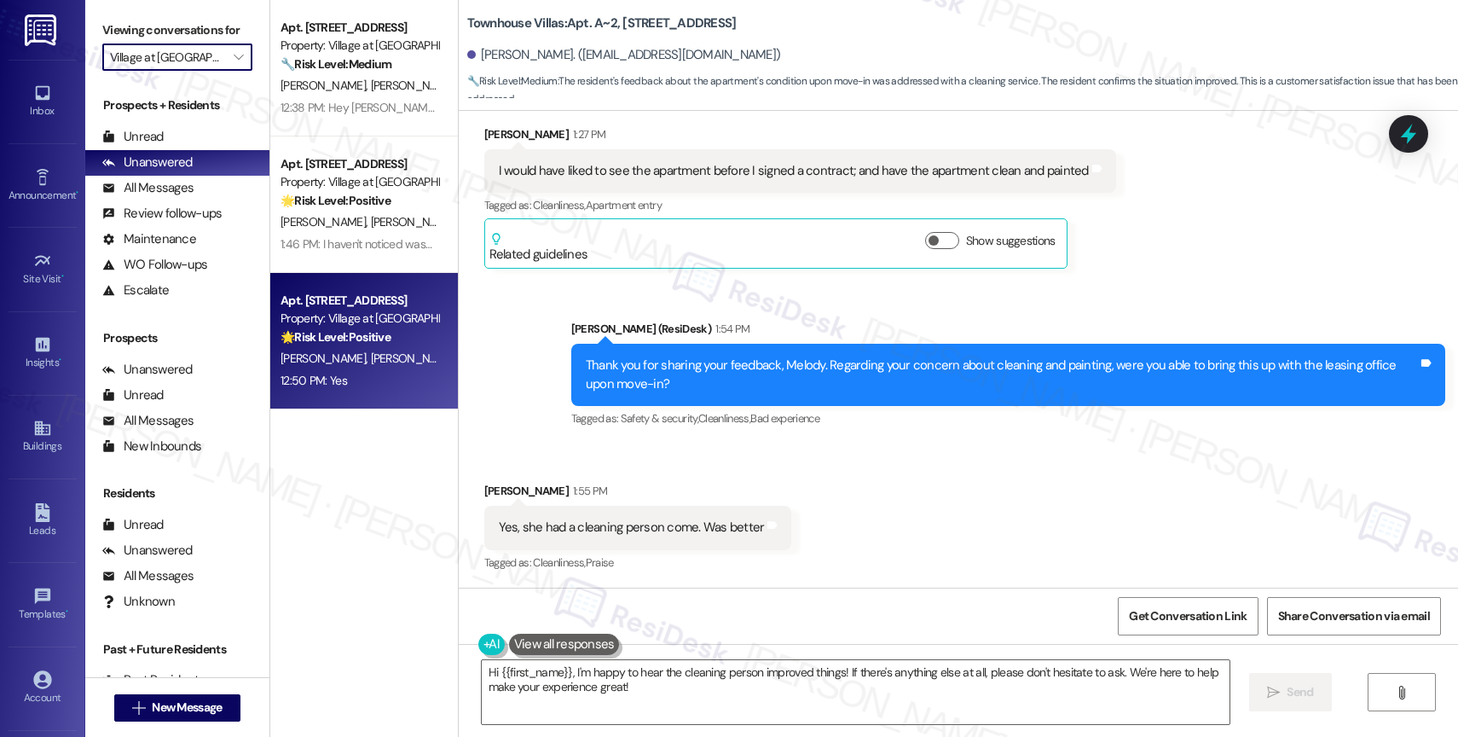
click at [356, 349] on div "G. Hooper L. Bedford" at bounding box center [359, 358] width 161 height 21
type textarea "Hi {{first_name}}, I'm happy to hear the cleaning person improved things! If th…"
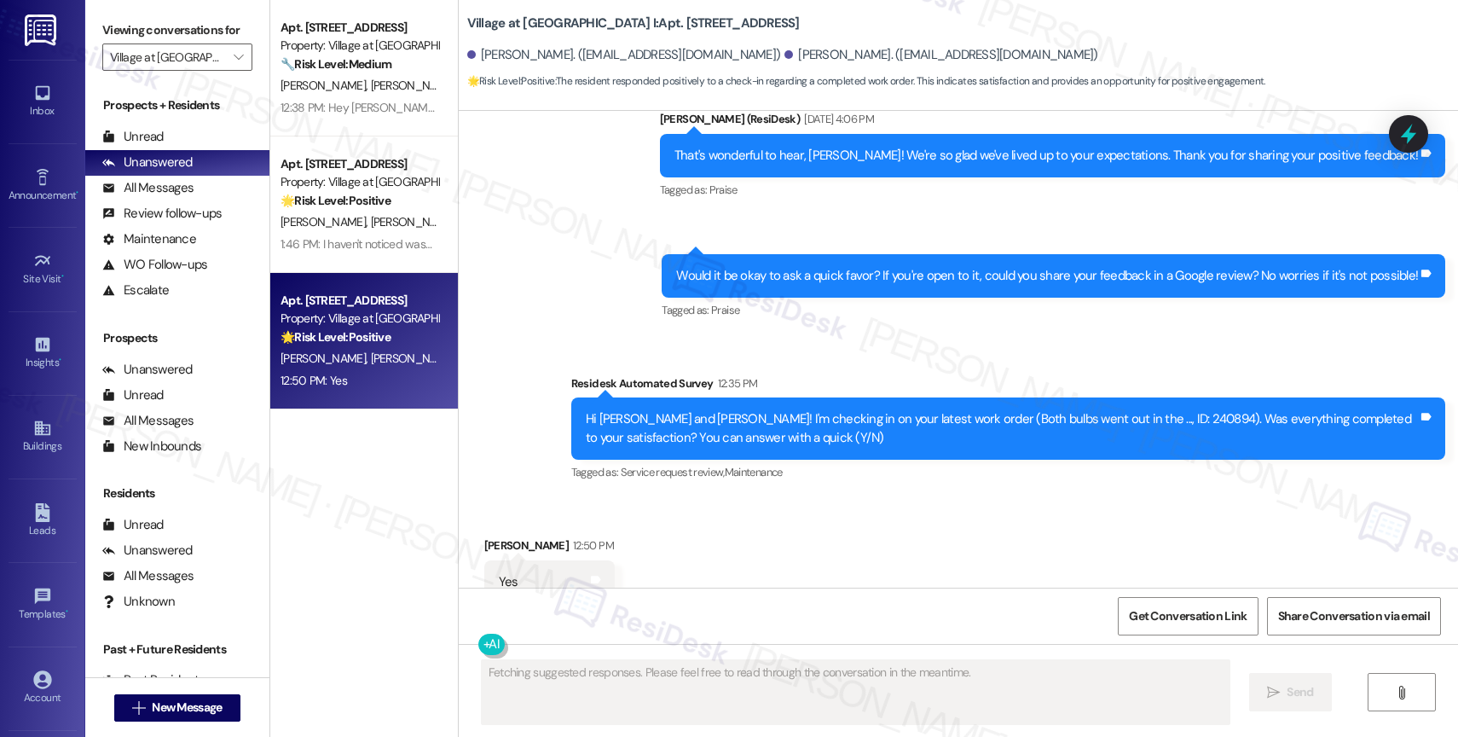
scroll to position [4171, 0]
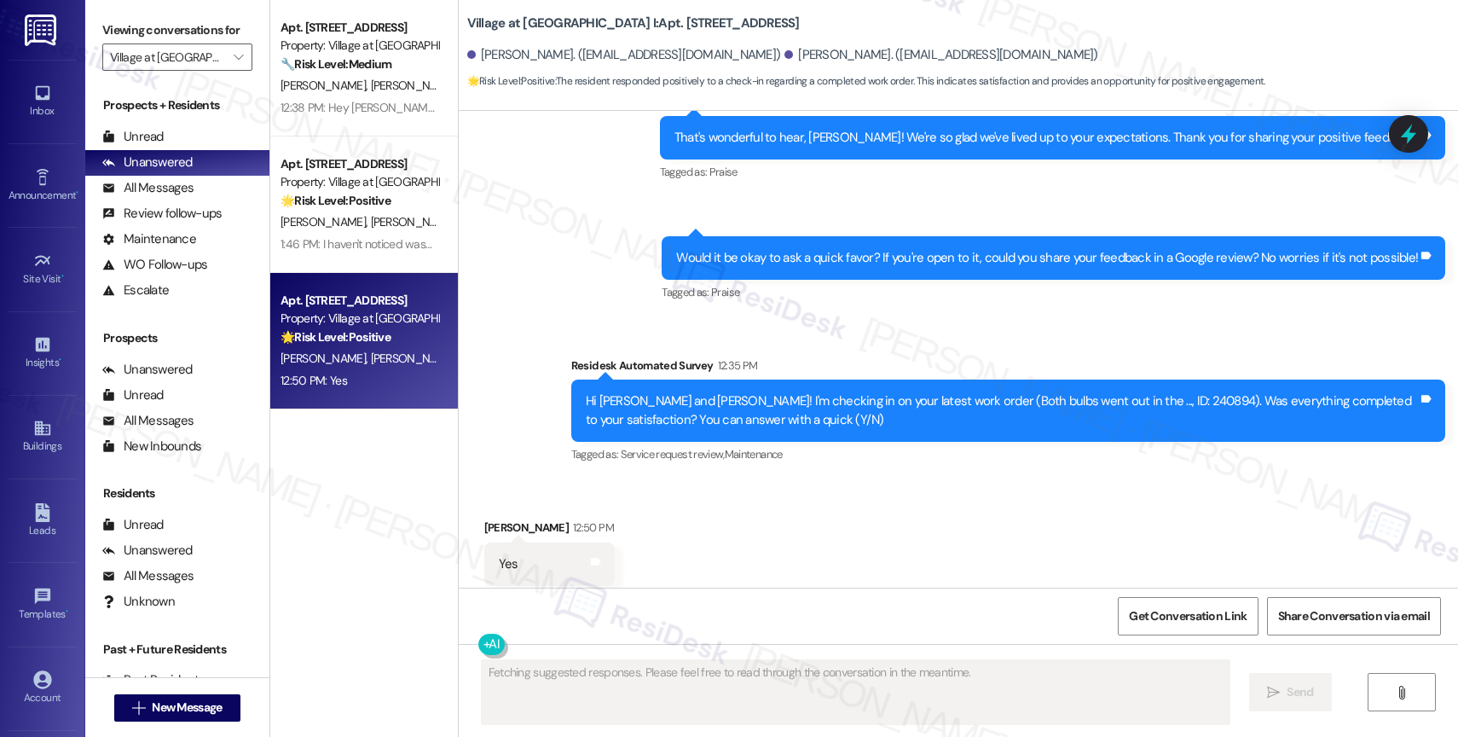
click at [766, 480] on div "Received via SMS Leslie Bedford 12:50 PM Yes Tags and notes Tagged as: Positive…" at bounding box center [958, 552] width 999 height 144
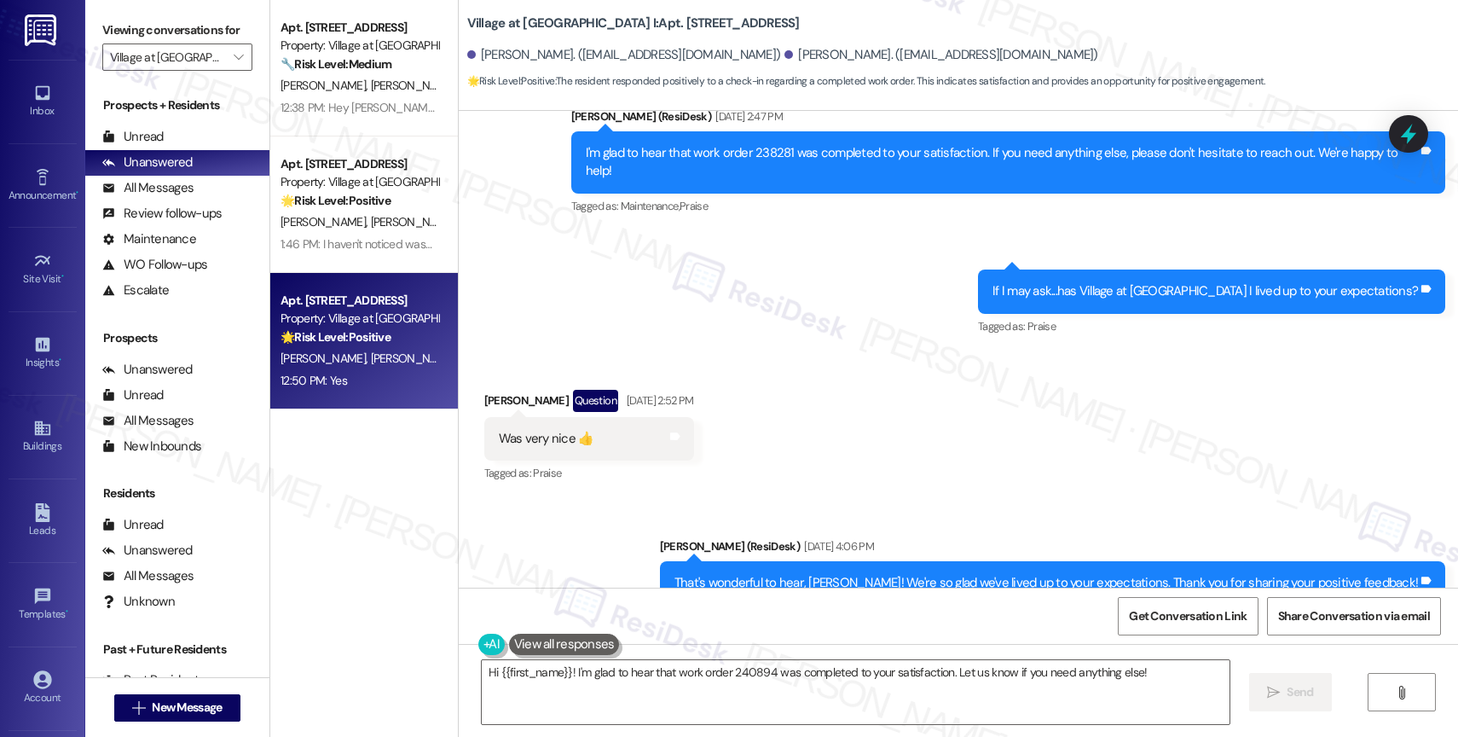
scroll to position [3978, 0]
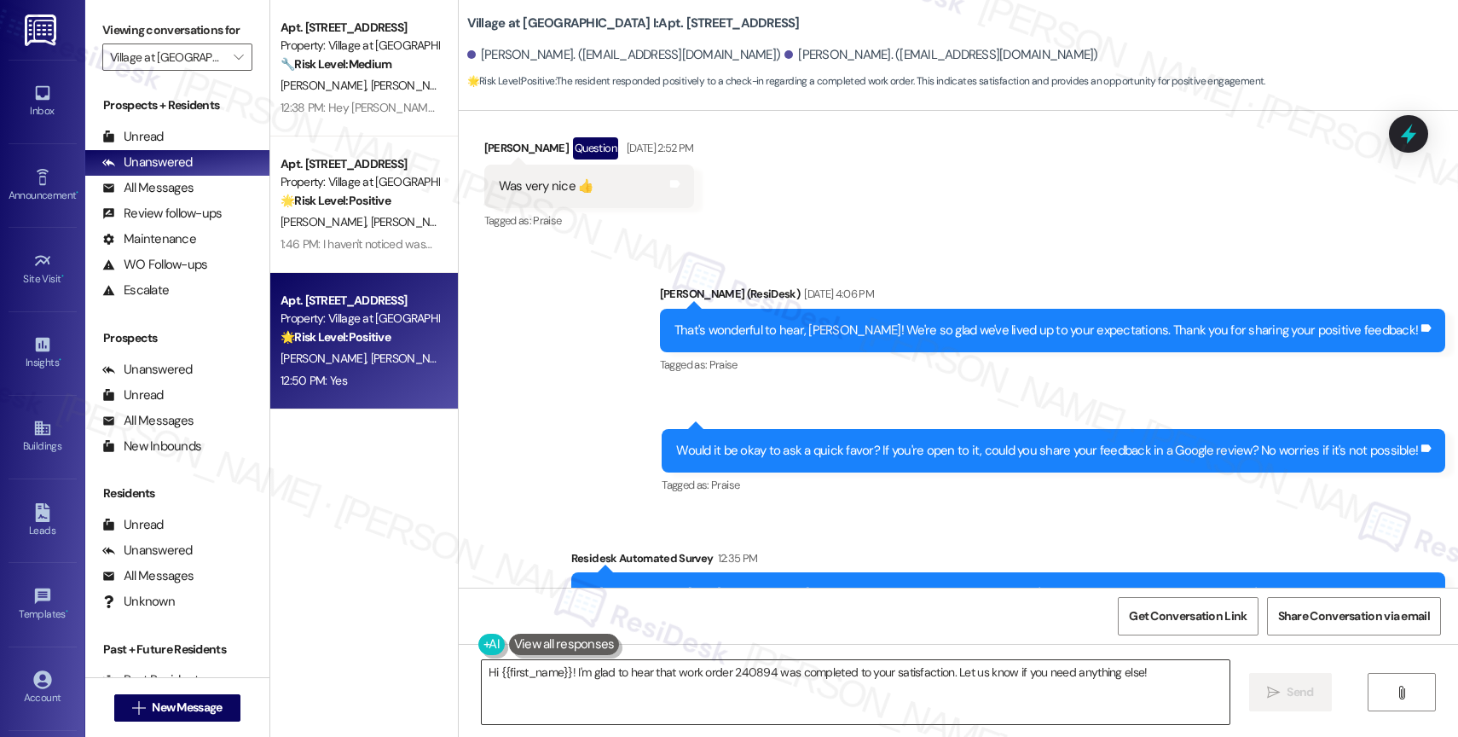
click at [654, 662] on textarea "Hi {{first_name}}! I'm glad to hear that work order 240894 was completed to you…" at bounding box center [856, 692] width 748 height 64
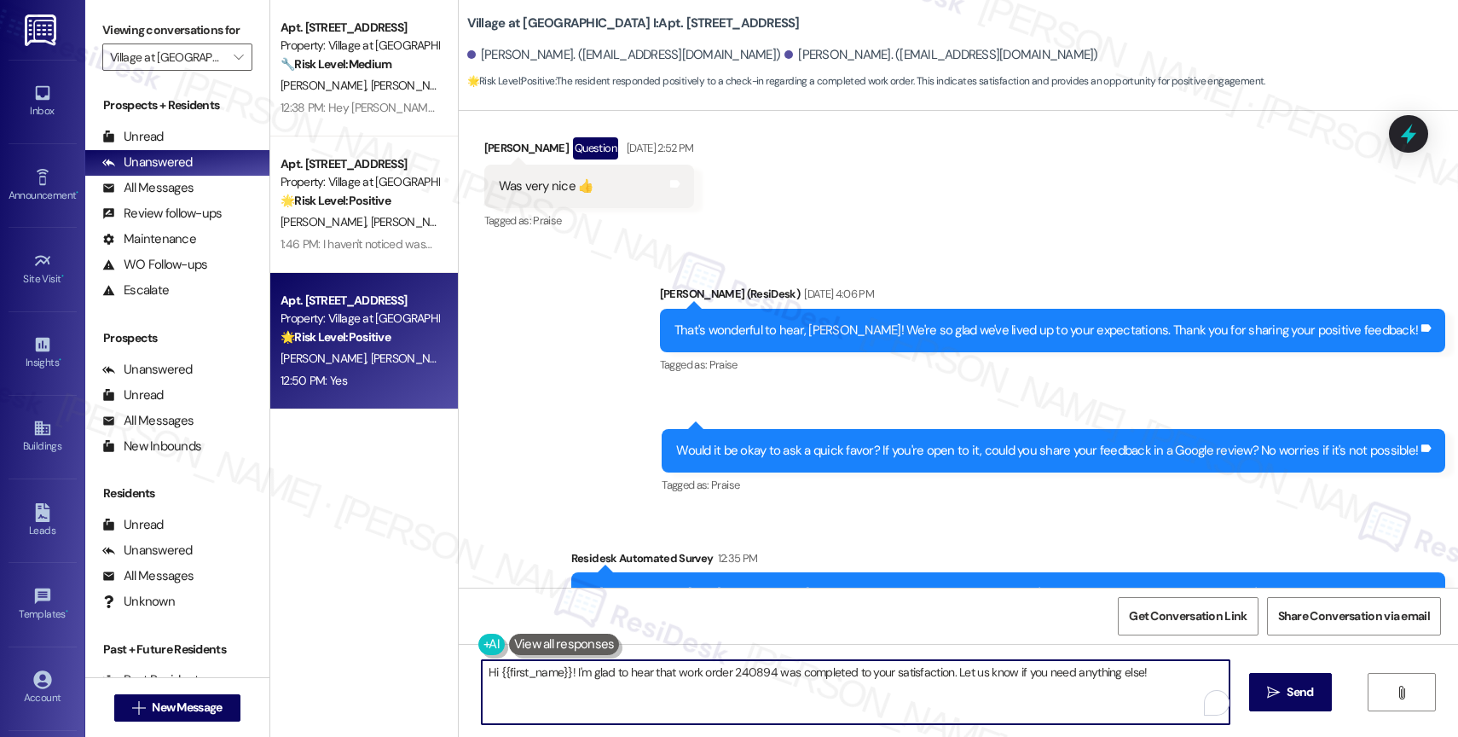
click at [654, 662] on textarea "Hi {{first_name}}! I'm glad to hear that work order 240894 was completed to you…" at bounding box center [856, 692] width 748 height 64
paste textarea "That’s amazing! Thank you for confirming the work order was completed to your s…"
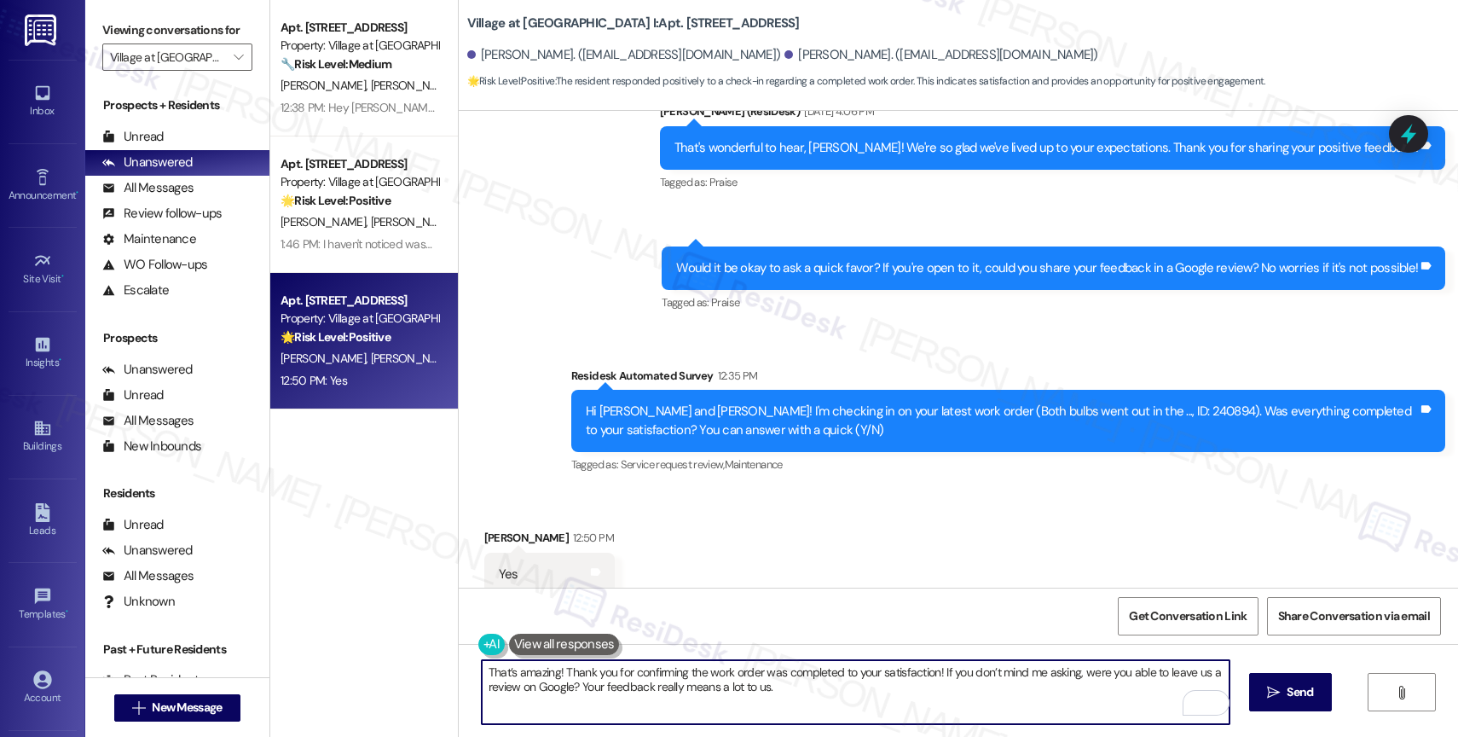
scroll to position [4172, 0]
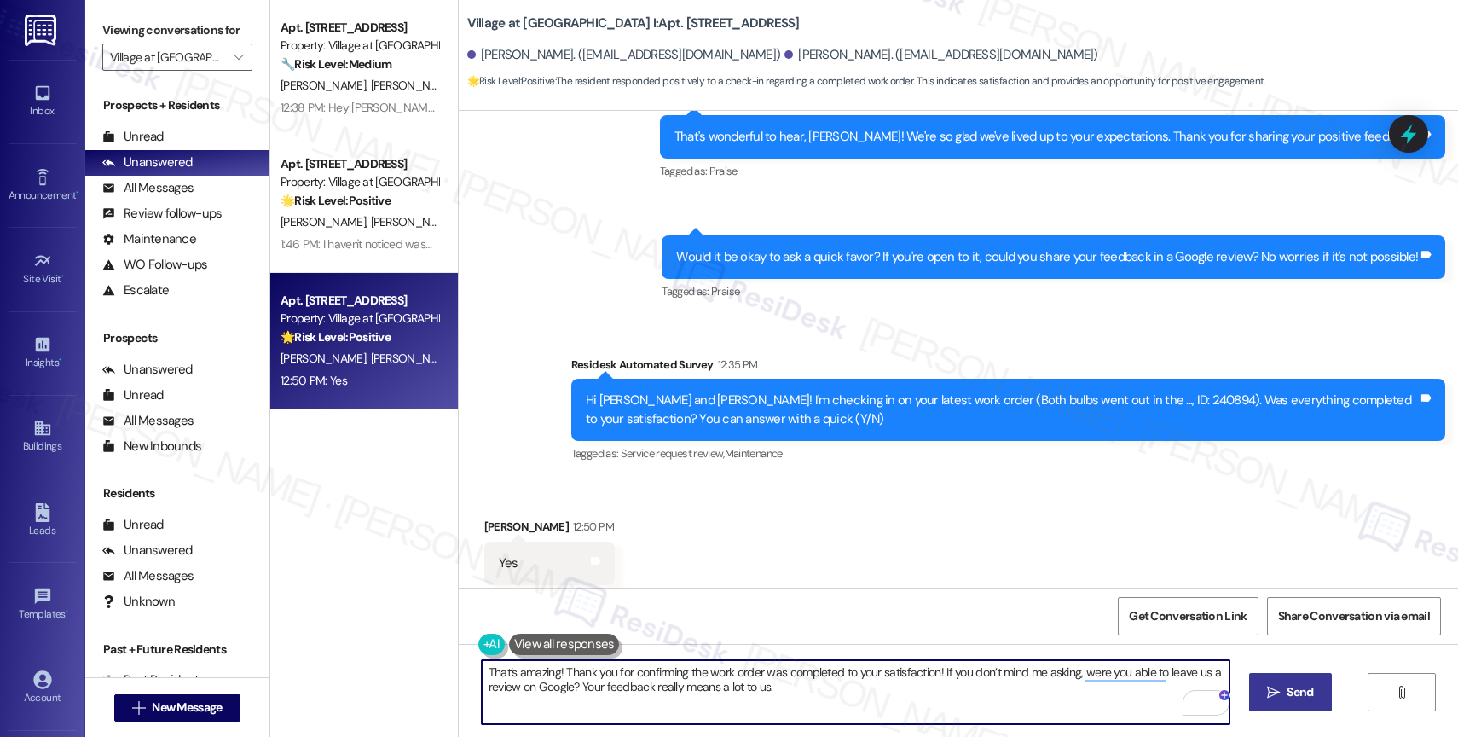
type textarea "That’s amazing! Thank you for confirming the work order was completed to your s…"
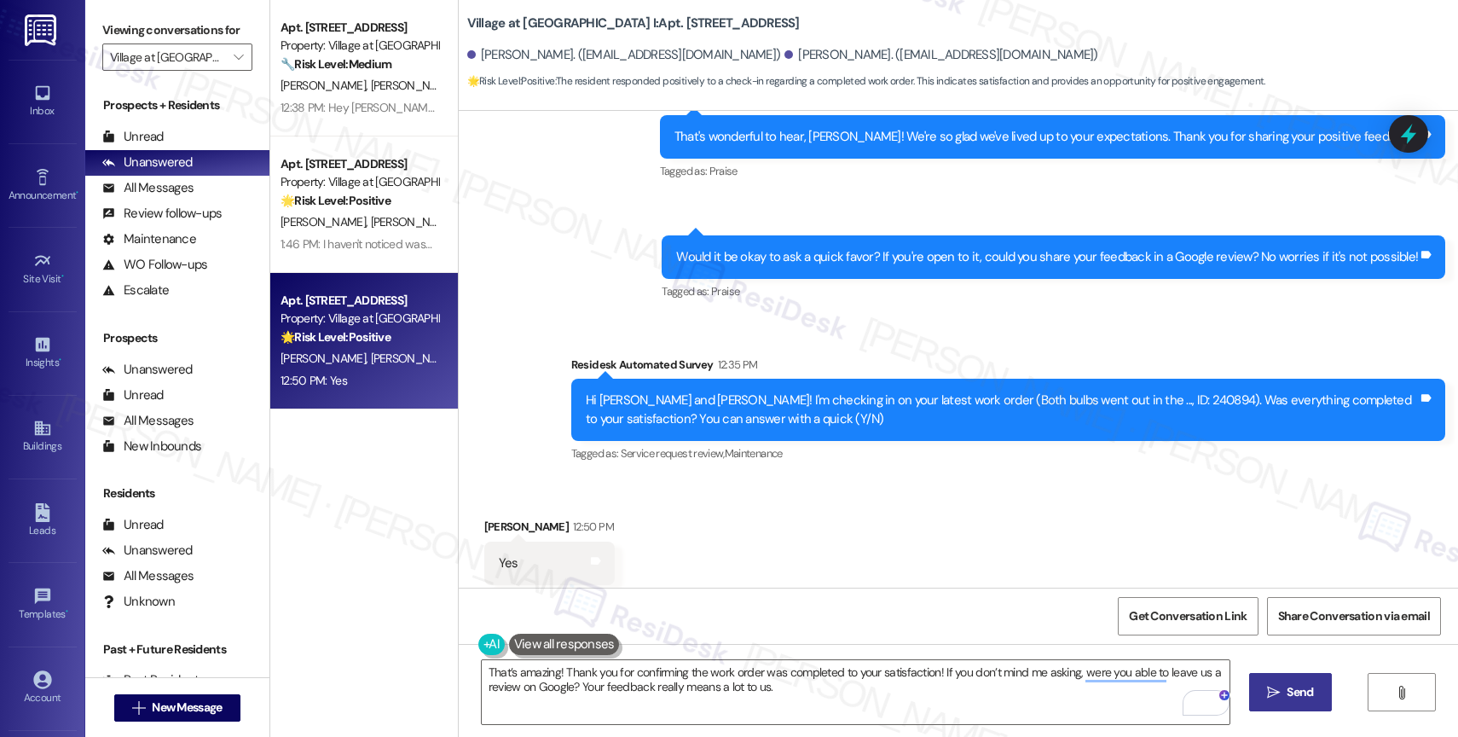
click at [1249, 677] on button " Send" at bounding box center [1290, 692] width 83 height 38
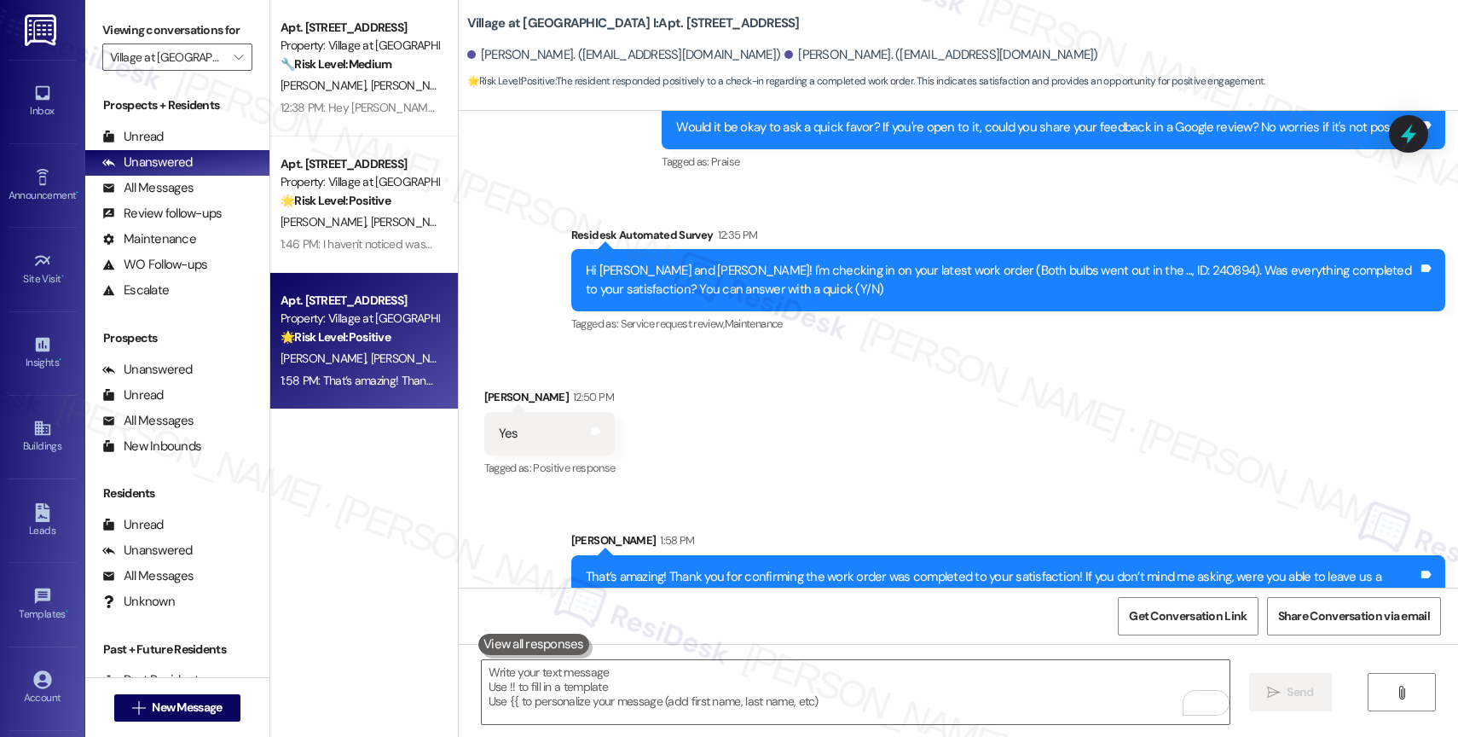
scroll to position [4309, 0]
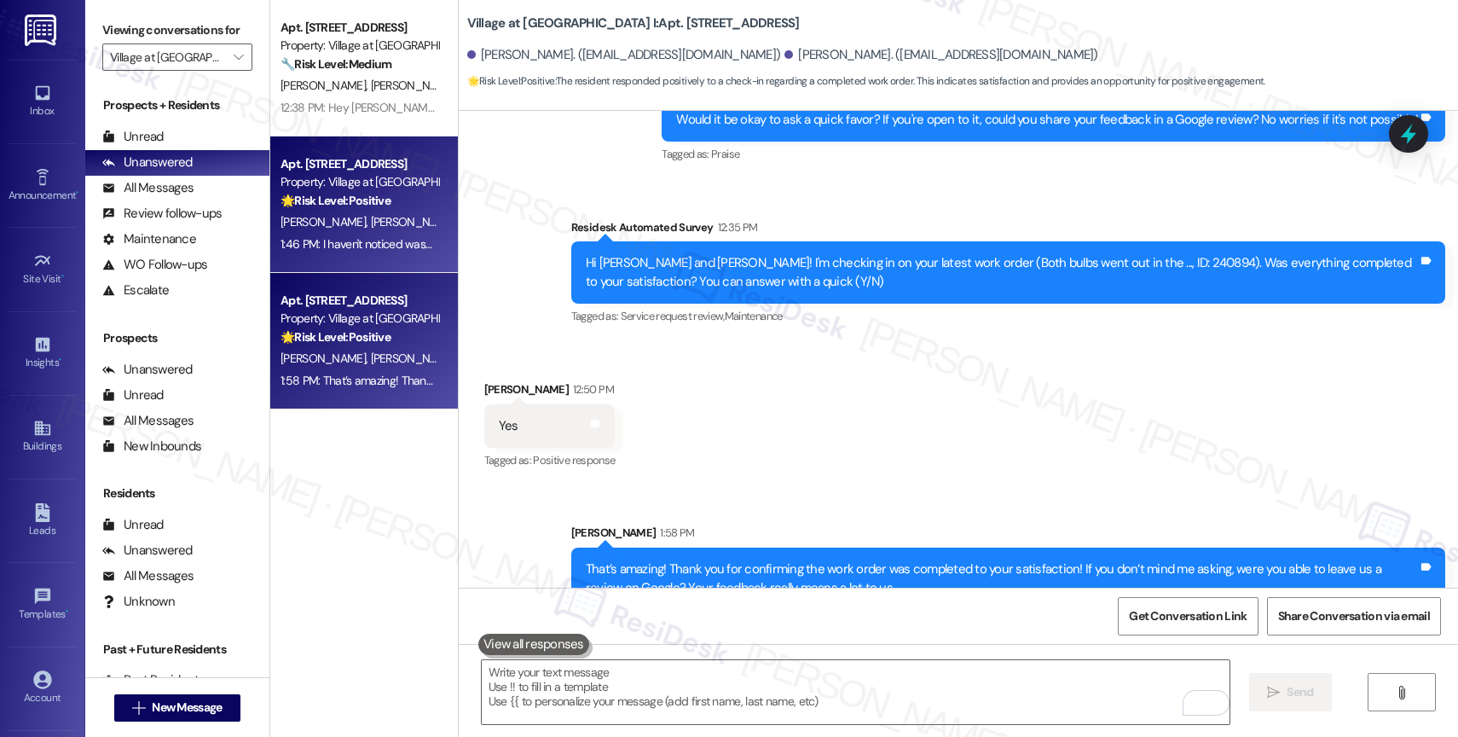
click at [319, 192] on div "🌟 Risk Level: Positive The resident is responding positively to a follow-up reg…" at bounding box center [360, 201] width 158 height 18
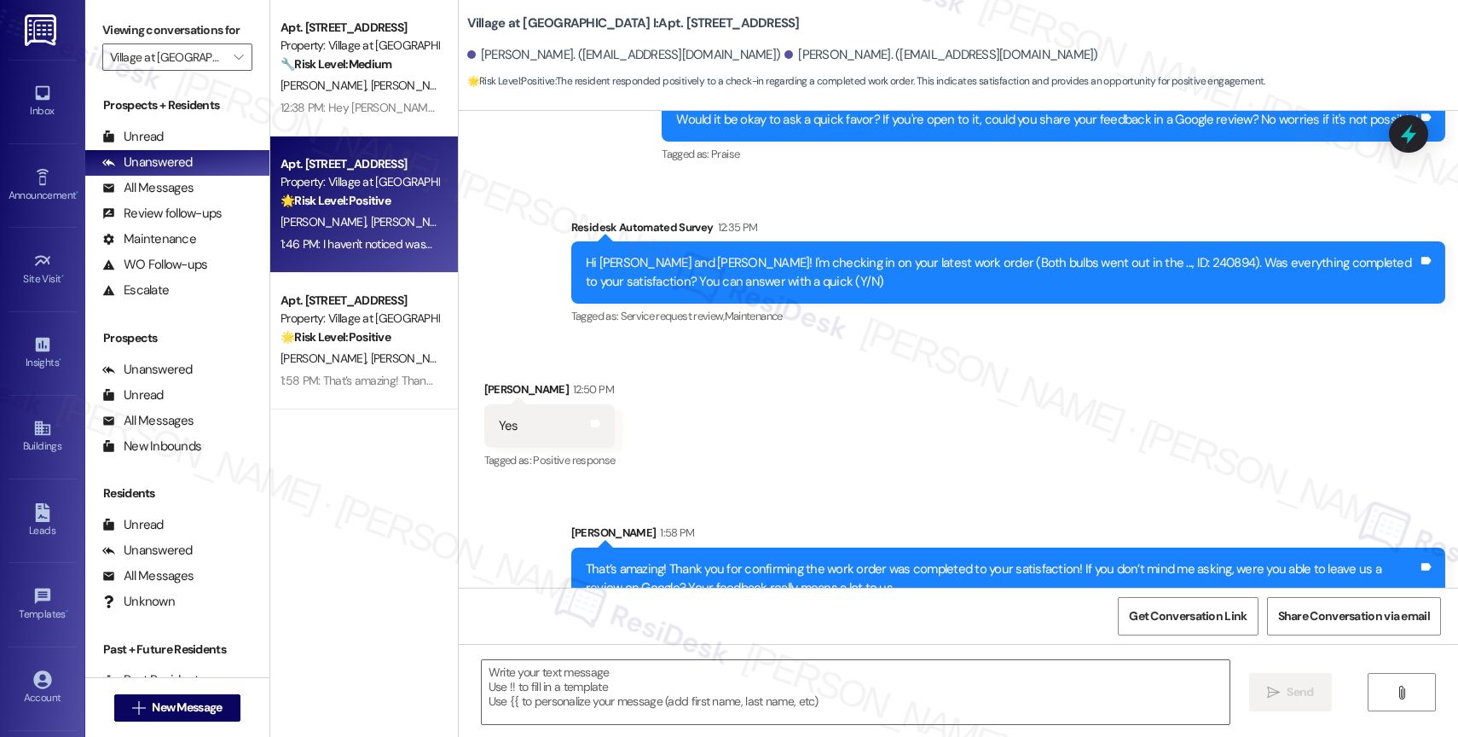
type textarea "Fetching suggested responses. Please feel free to read through the conversation…"
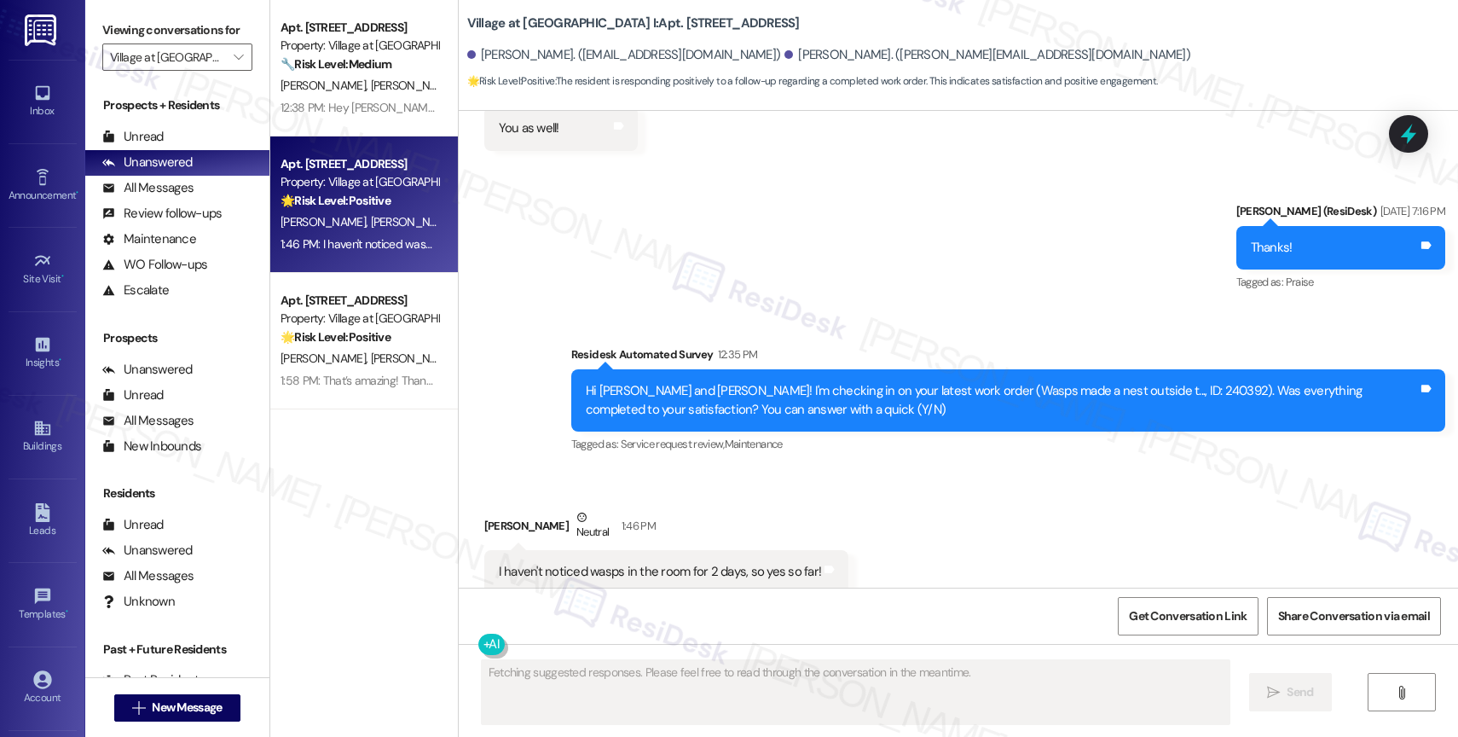
scroll to position [2611, 0]
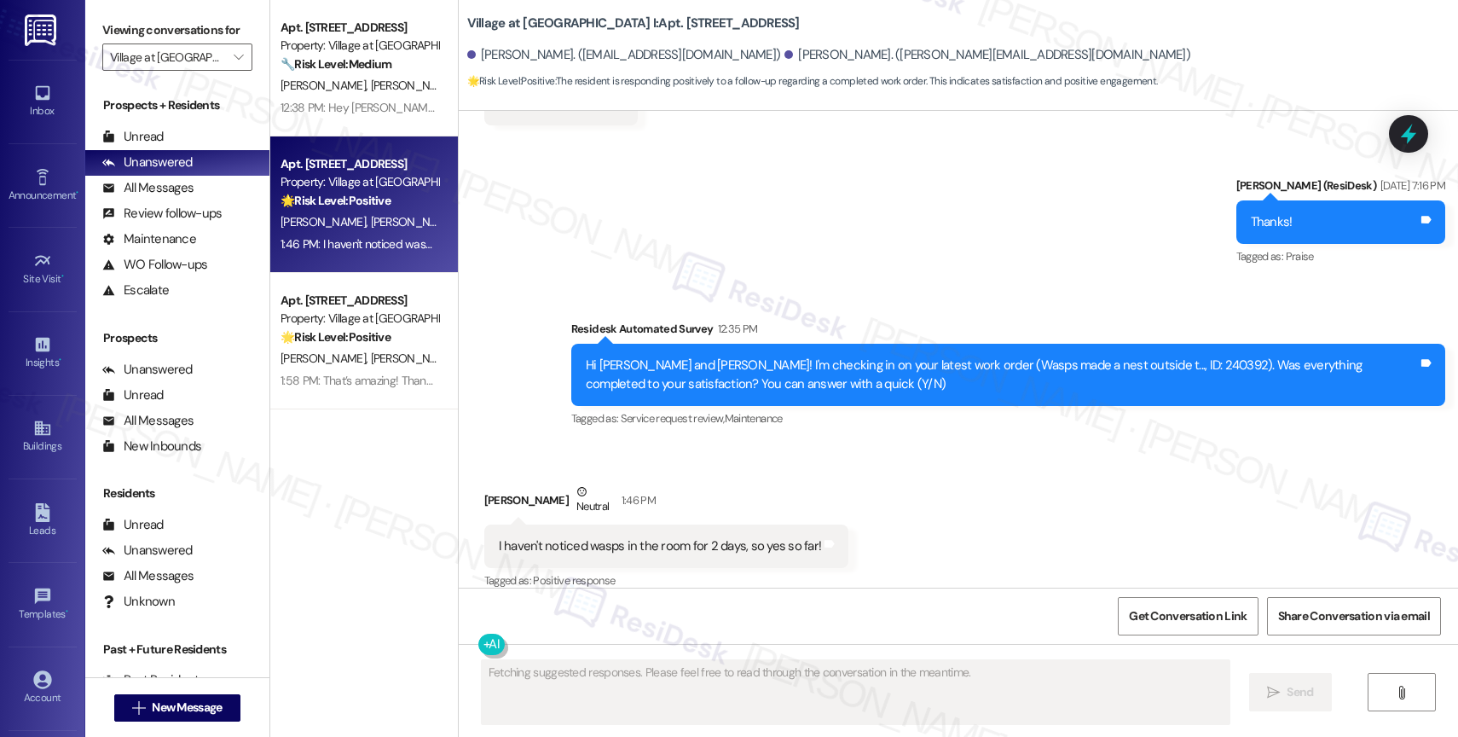
click at [889, 463] on div "Received via SMS Devin Tobias Colebrooke Neutral 1:46 PM I haven't noticed wasp…" at bounding box center [958, 525] width 999 height 162
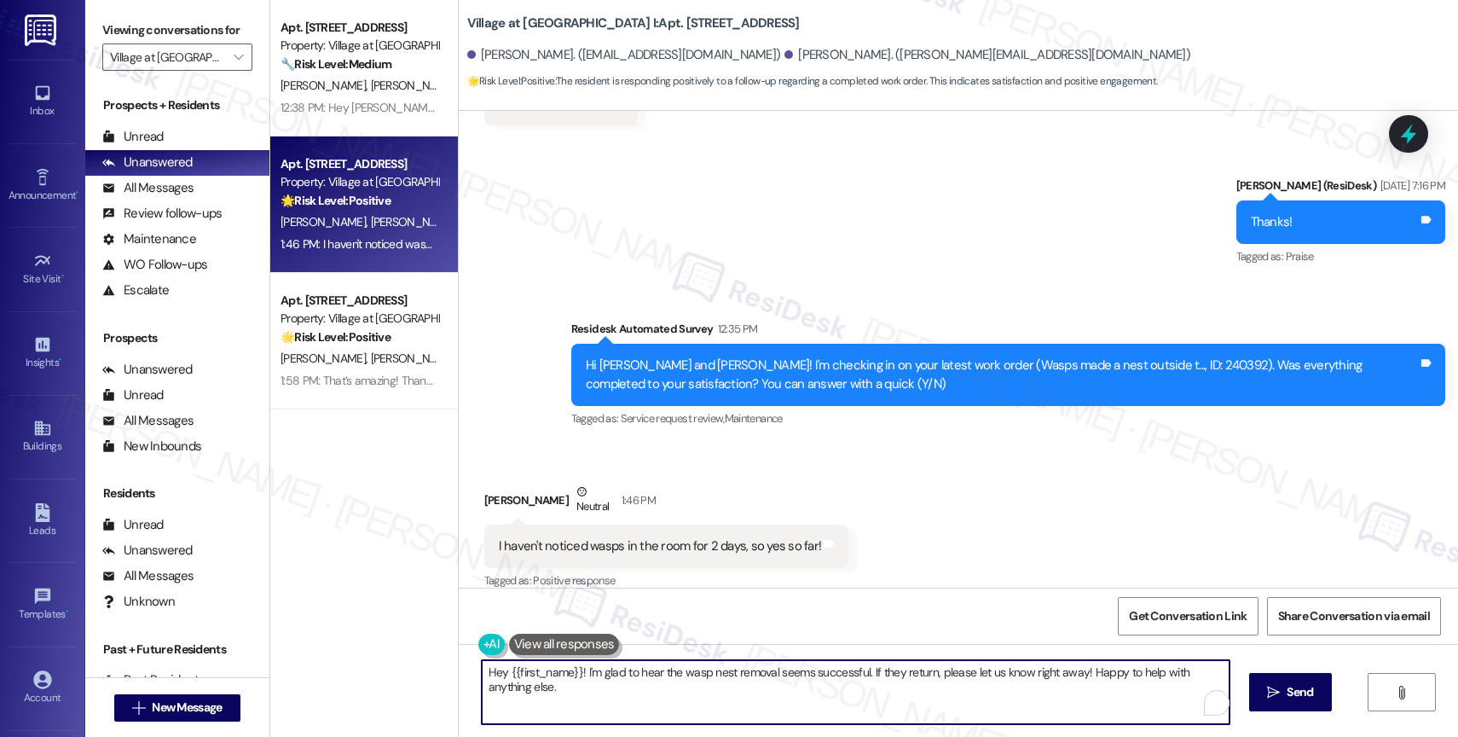
drag, startPoint x: 570, startPoint y: 676, endPoint x: 498, endPoint y: 672, distance: 71.8
click at [498, 672] on textarea "Hey {{first_name}}! I'm glad to hear the wasp nest removal seems successful. If…" at bounding box center [856, 692] width 748 height 64
click at [1207, 676] on textarea "Hey Devin! I'm glad to hear the wasp nest removal seems successful. If they ret…" at bounding box center [856, 692] width 748 height 64
type textarea "Hey Devin! I'm glad to hear the wasp nest removal seems successful. If they ret…"
click at [1289, 693] on span "Send" at bounding box center [1300, 692] width 26 height 18
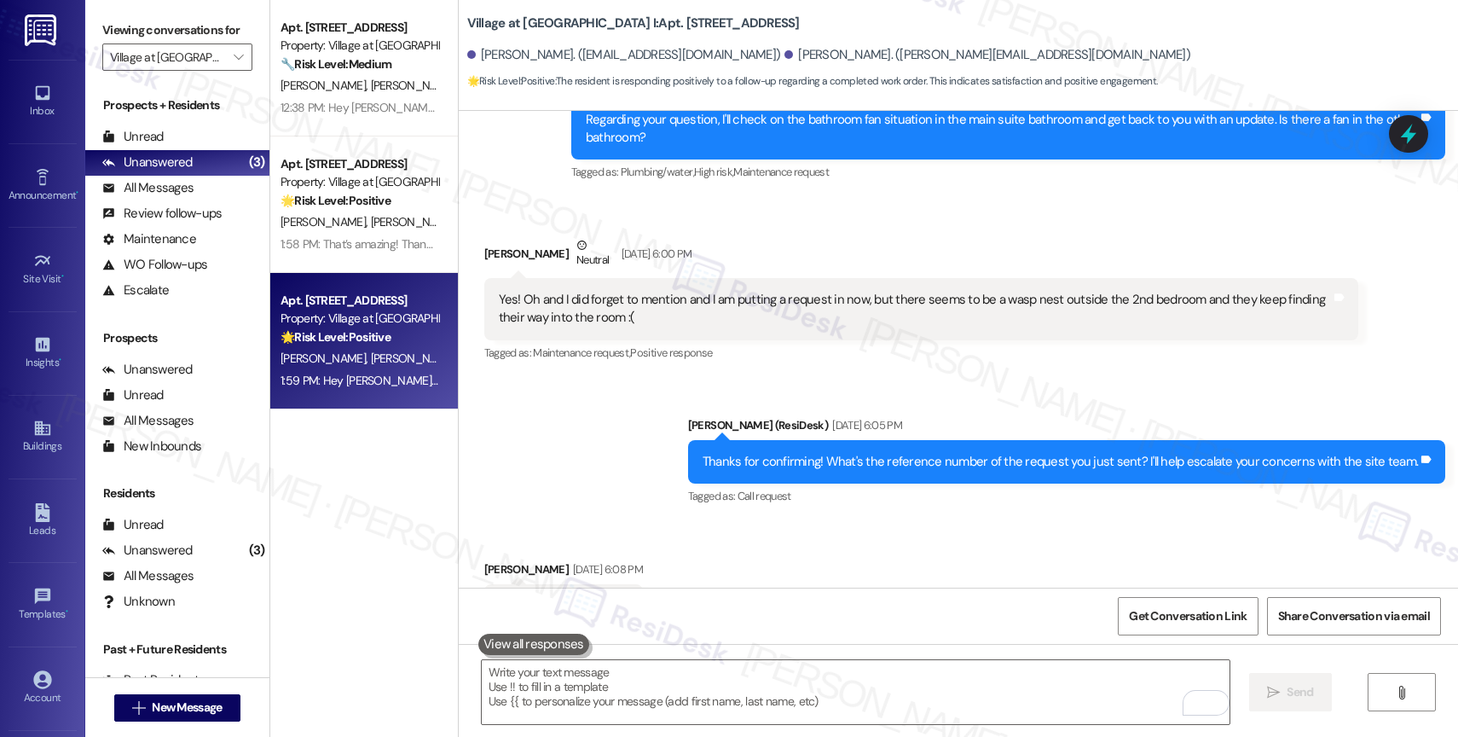
scroll to position [998, 0]
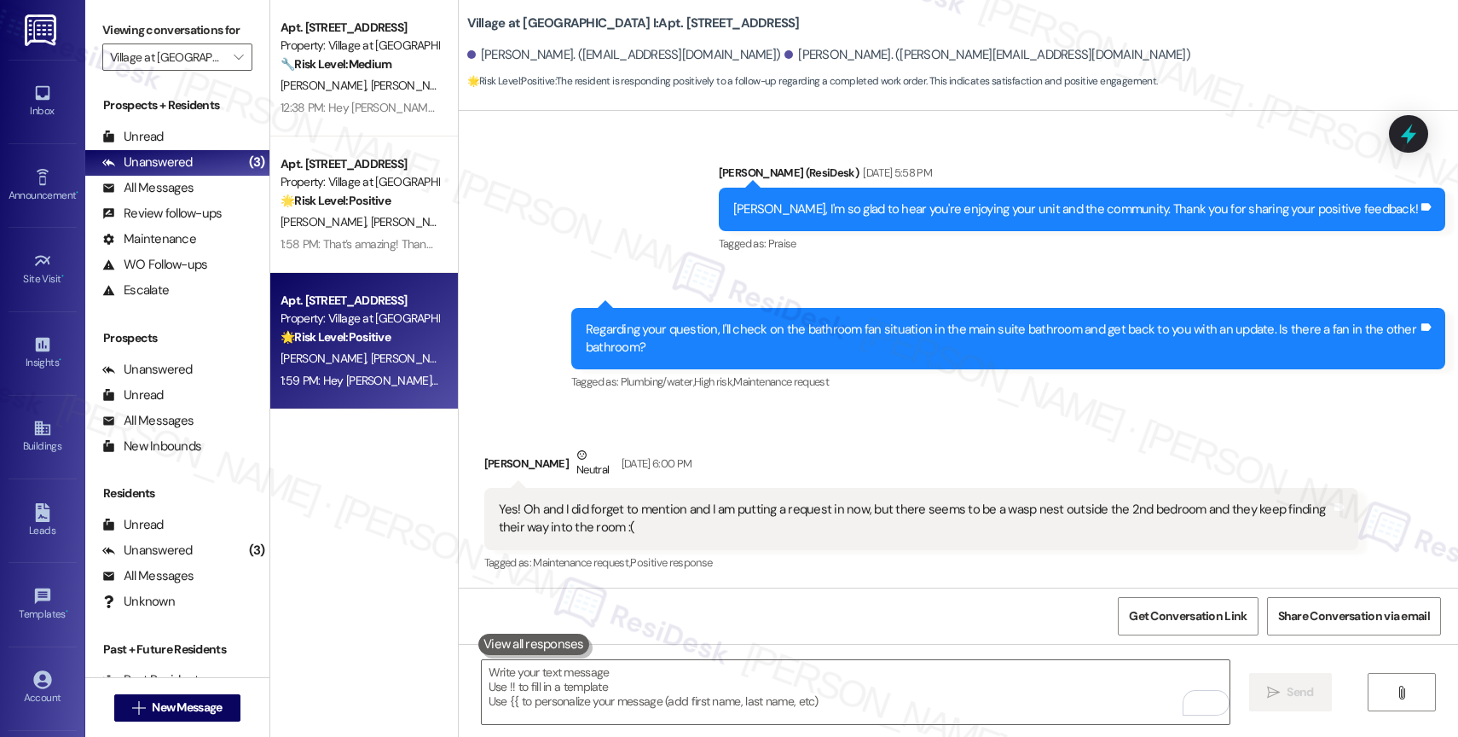
click at [795, 446] on div "Devin Tobias Colebrooke Neutral Aug 20, 2025 at 6:00 PM" at bounding box center [921, 467] width 874 height 42
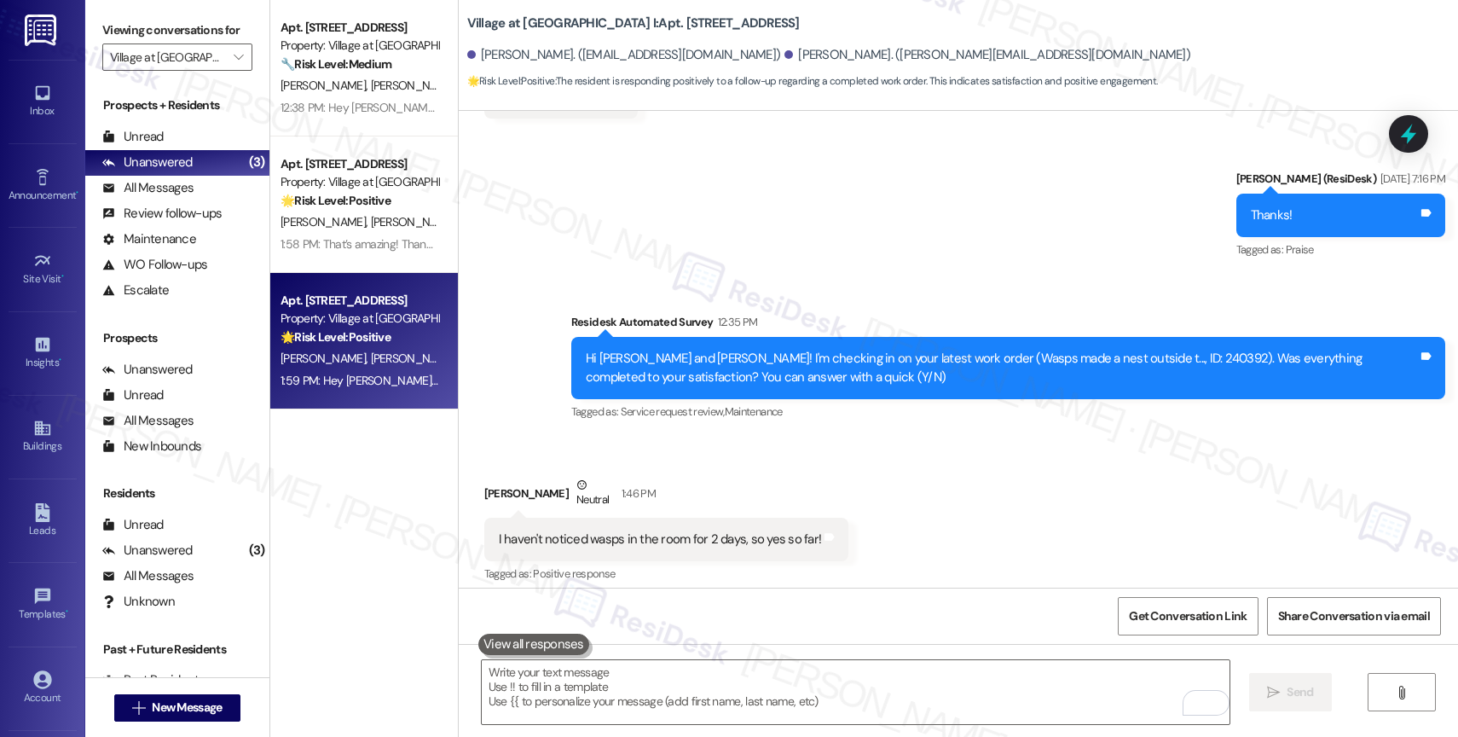
scroll to position [2731, 0]
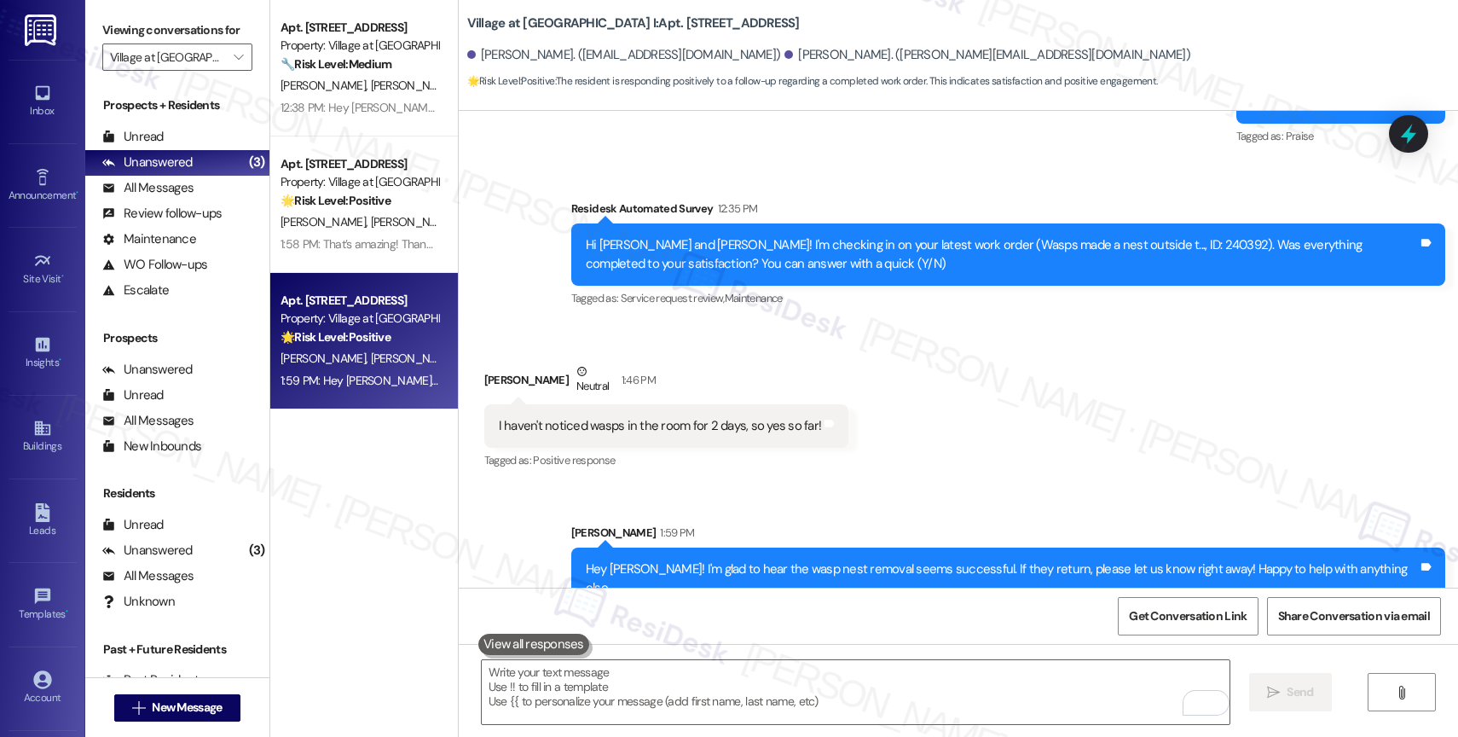
click at [897, 440] on div "Received via SMS Devin Tobias Colebrooke Neutral 1:46 PM I haven't noticed wasp…" at bounding box center [958, 405] width 999 height 162
click at [626, 691] on textarea "To enrich screen reader interactions, please activate Accessibility in Grammarl…" at bounding box center [856, 692] width 748 height 64
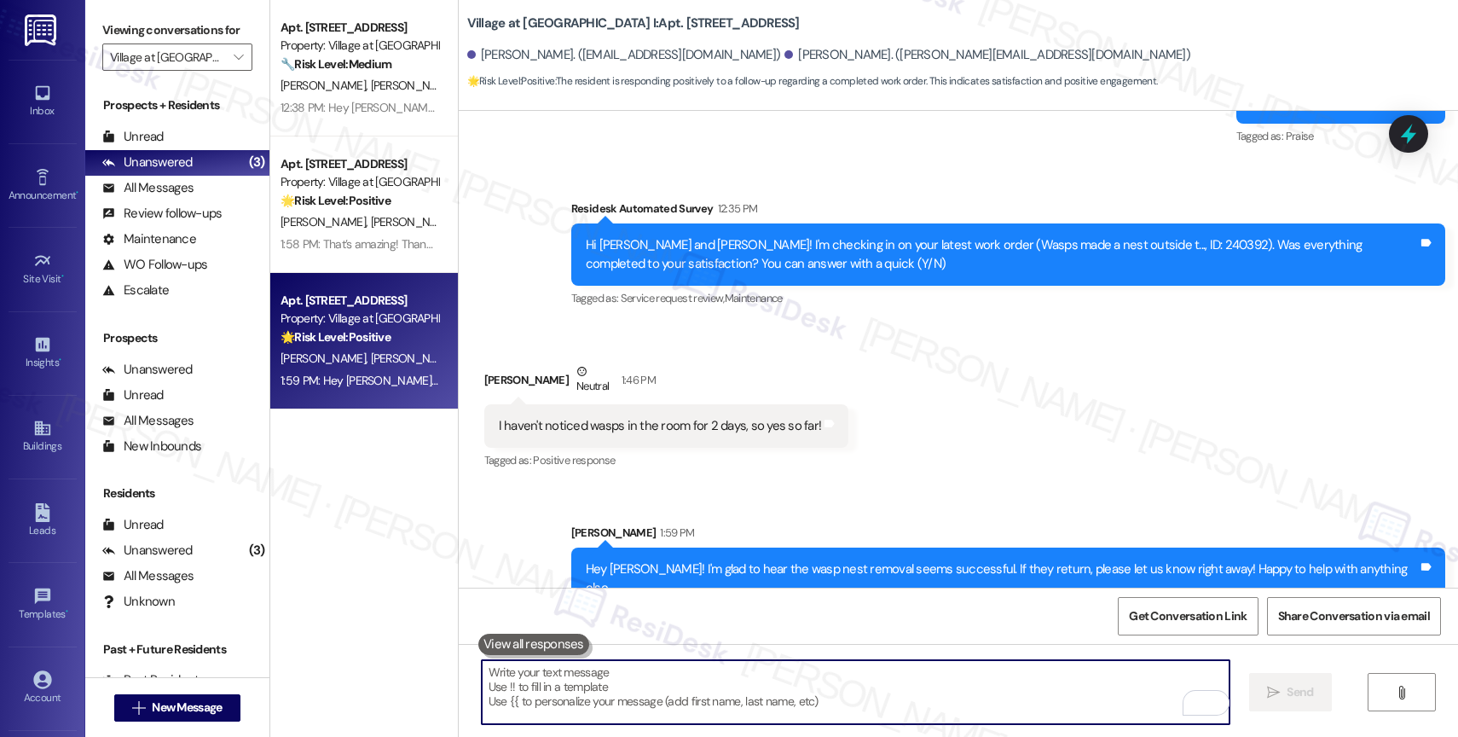
paste textarea "Would it be okay to ask a quick favor? If you're open to it, could you share yo…"
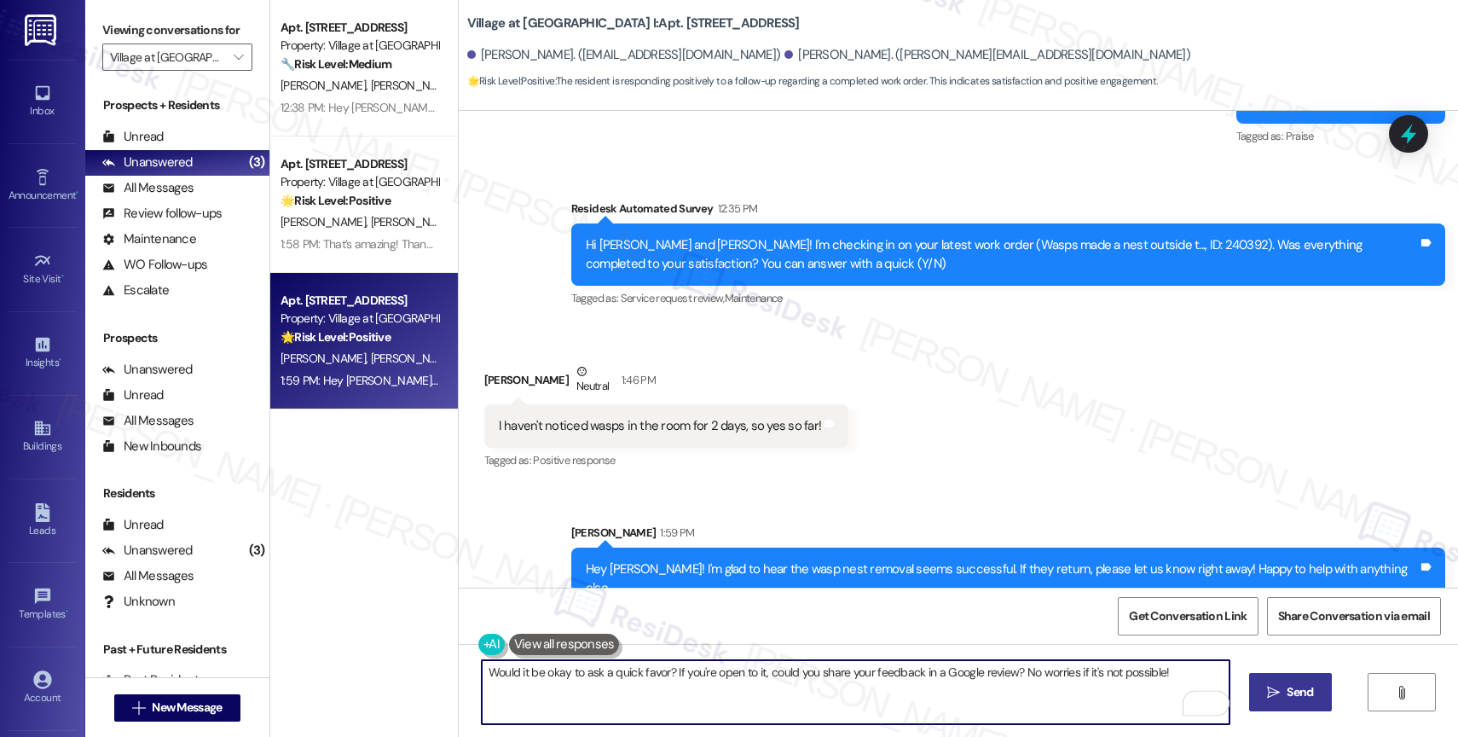
type textarea "Would it be okay to ask a quick favor? If you're open to it, could you share yo…"
click at [1302, 696] on span "Send" at bounding box center [1300, 692] width 26 height 18
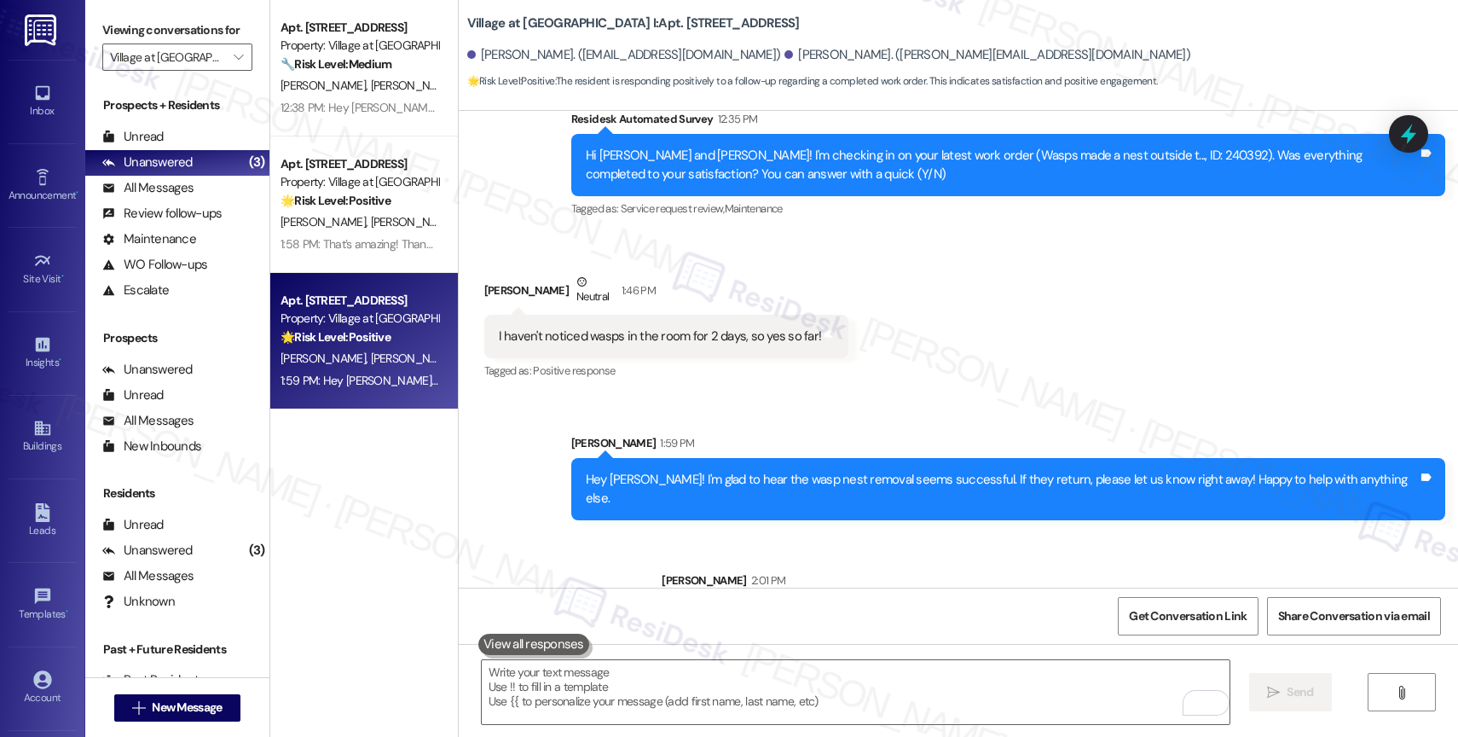
scroll to position [2850, 0]
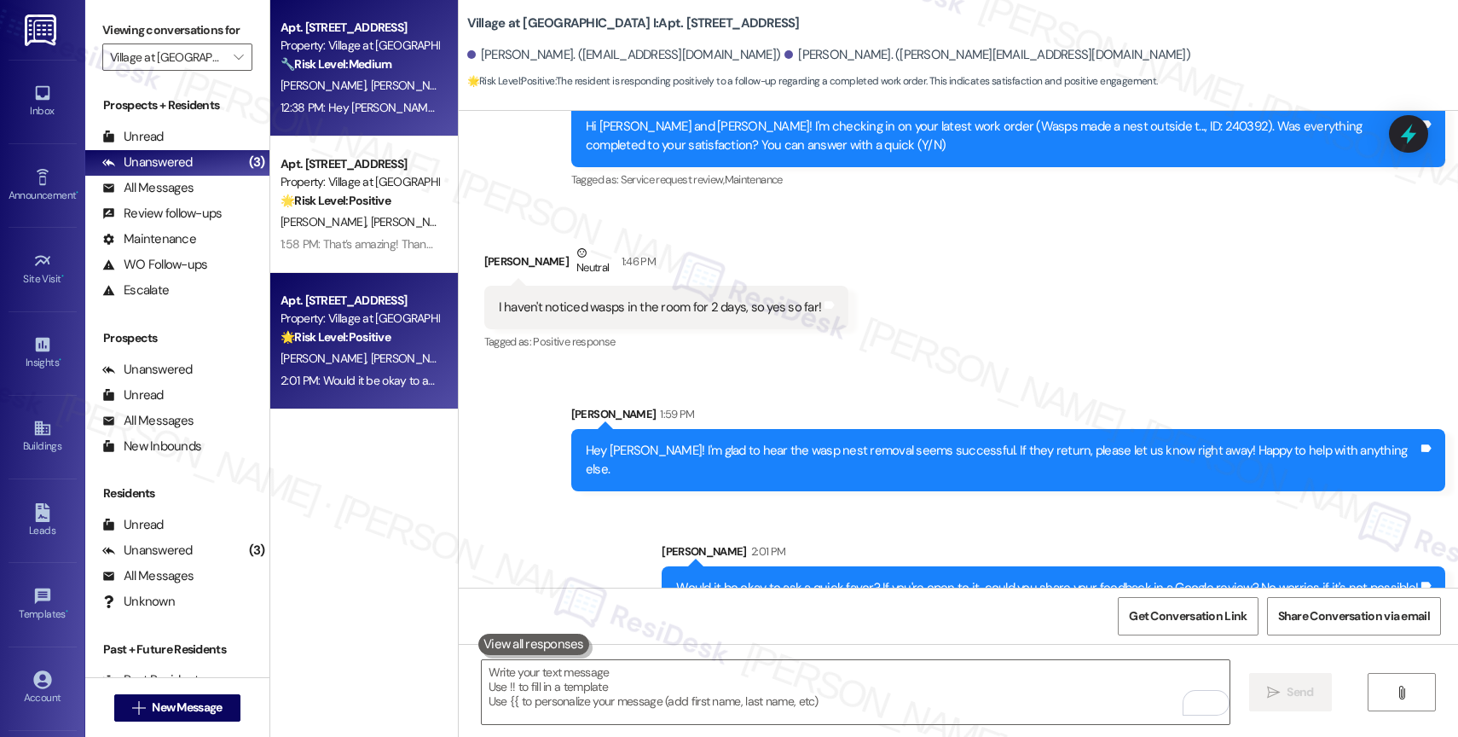
click at [370, 83] on span "[PERSON_NAME]" at bounding box center [412, 85] width 85 height 15
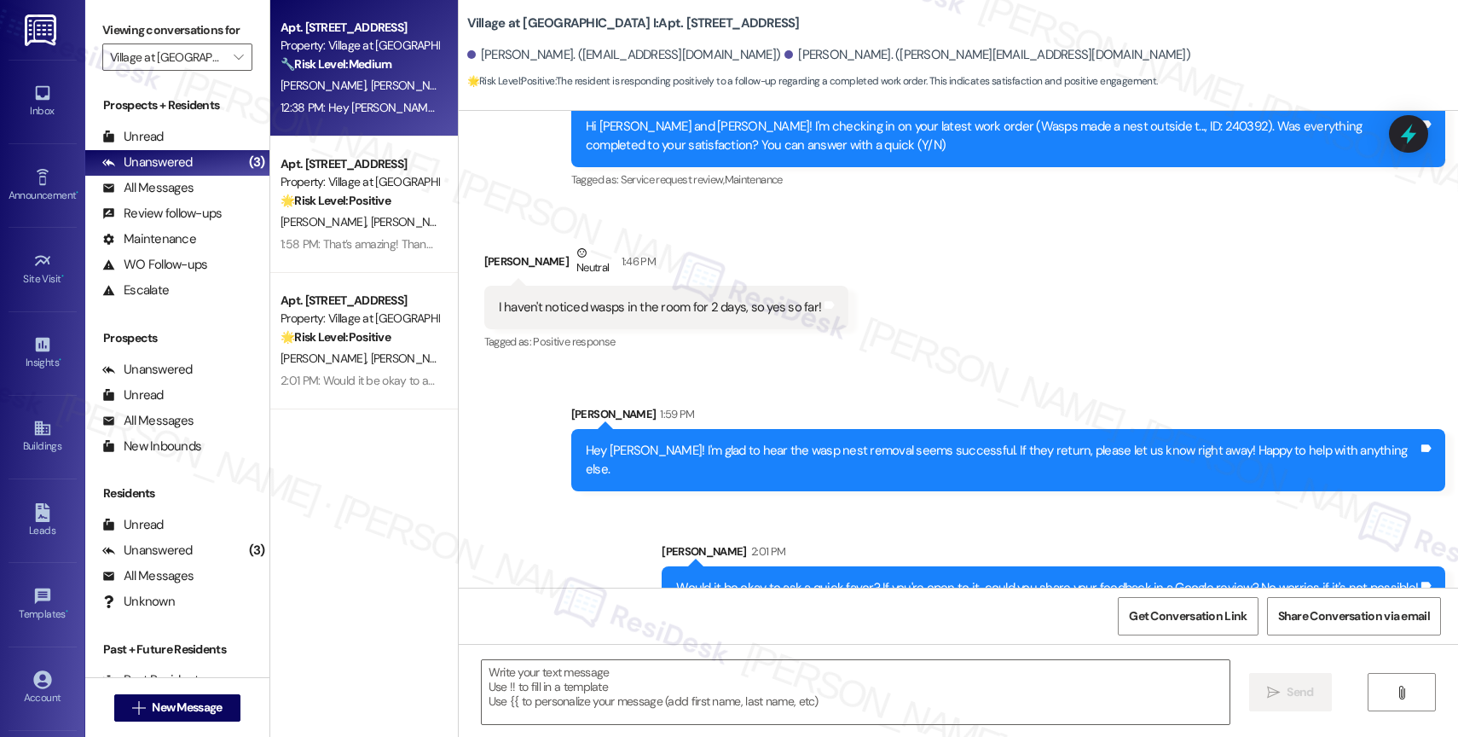
type textarea "Fetching suggested responses. Please feel free to read through the conversation…"
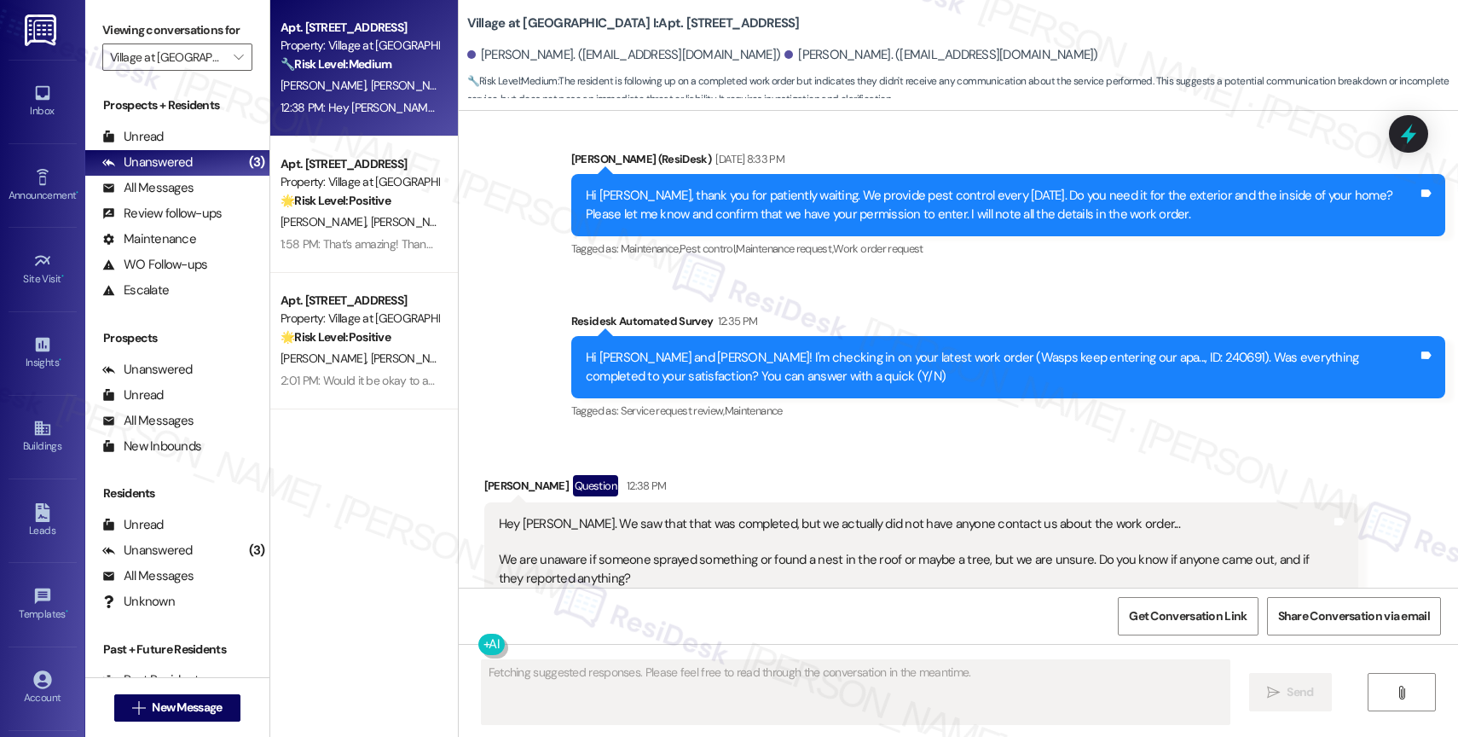
scroll to position [1770, 0]
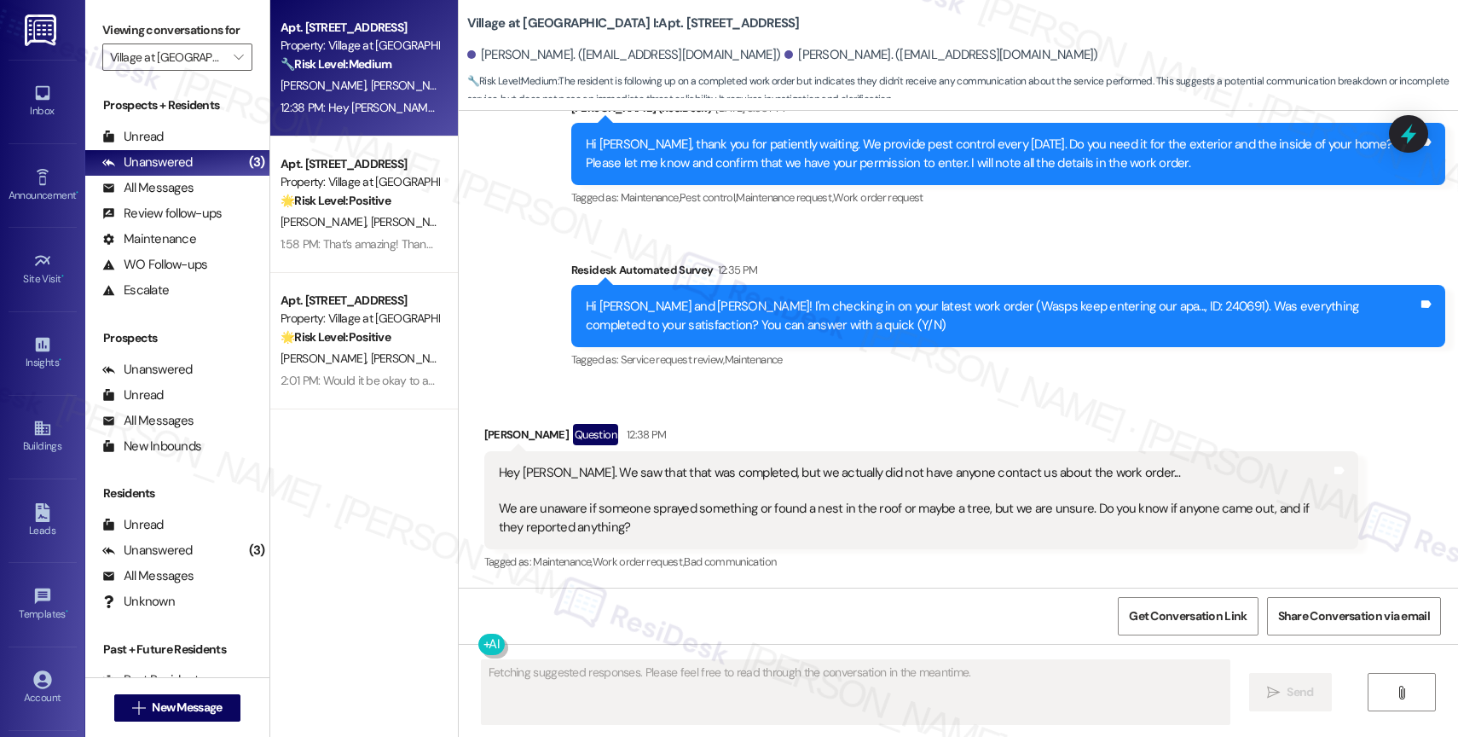
click at [834, 405] on div "Received via SMS Jack Strickland Question 12:38 PM Hey Sarah. We saw that that …" at bounding box center [958, 486] width 999 height 202
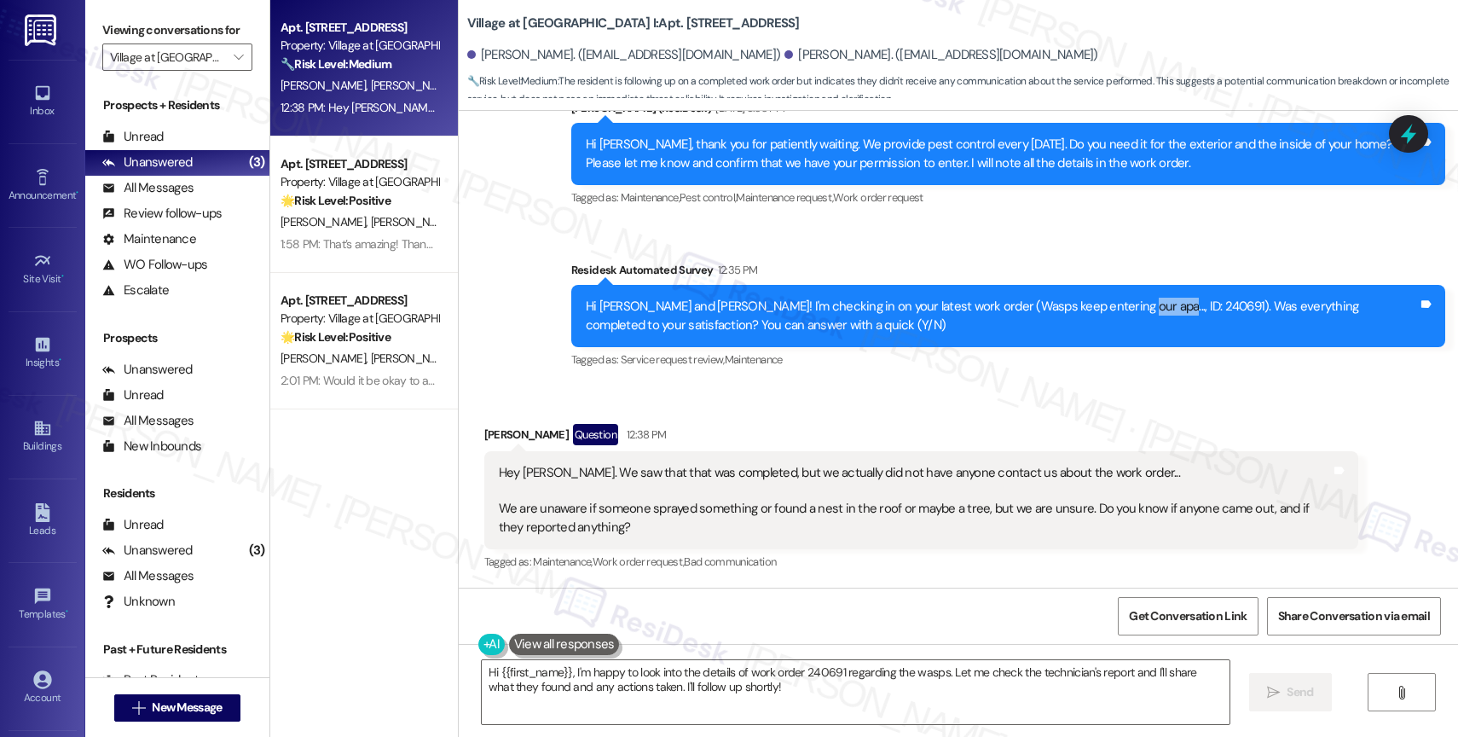
drag, startPoint x: 1115, startPoint y: 301, endPoint x: 1074, endPoint y: 298, distance: 41.9
click at [1074, 298] on div "Hi Jack and Eileen! I'm checking in on your latest work order (Wasps keep enter…" at bounding box center [1002, 316] width 832 height 37
copy div "240691)"
click at [908, 429] on div "Jack Strickland Question 12:38 PM" at bounding box center [921, 437] width 874 height 27
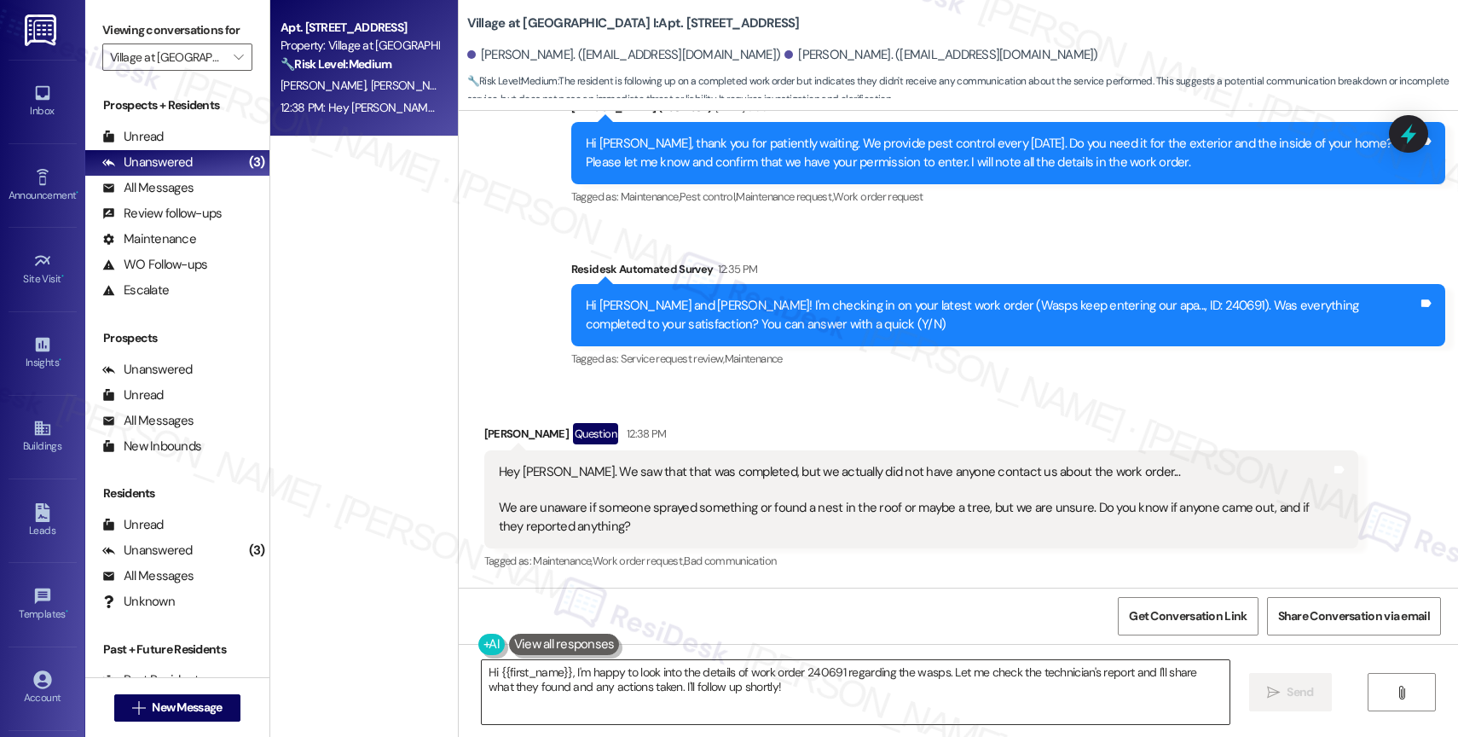
click at [575, 692] on textarea "Hi {{first_name}}, I'm happy to look into the details of work order 240691 rega…" at bounding box center [856, 692] width 748 height 64
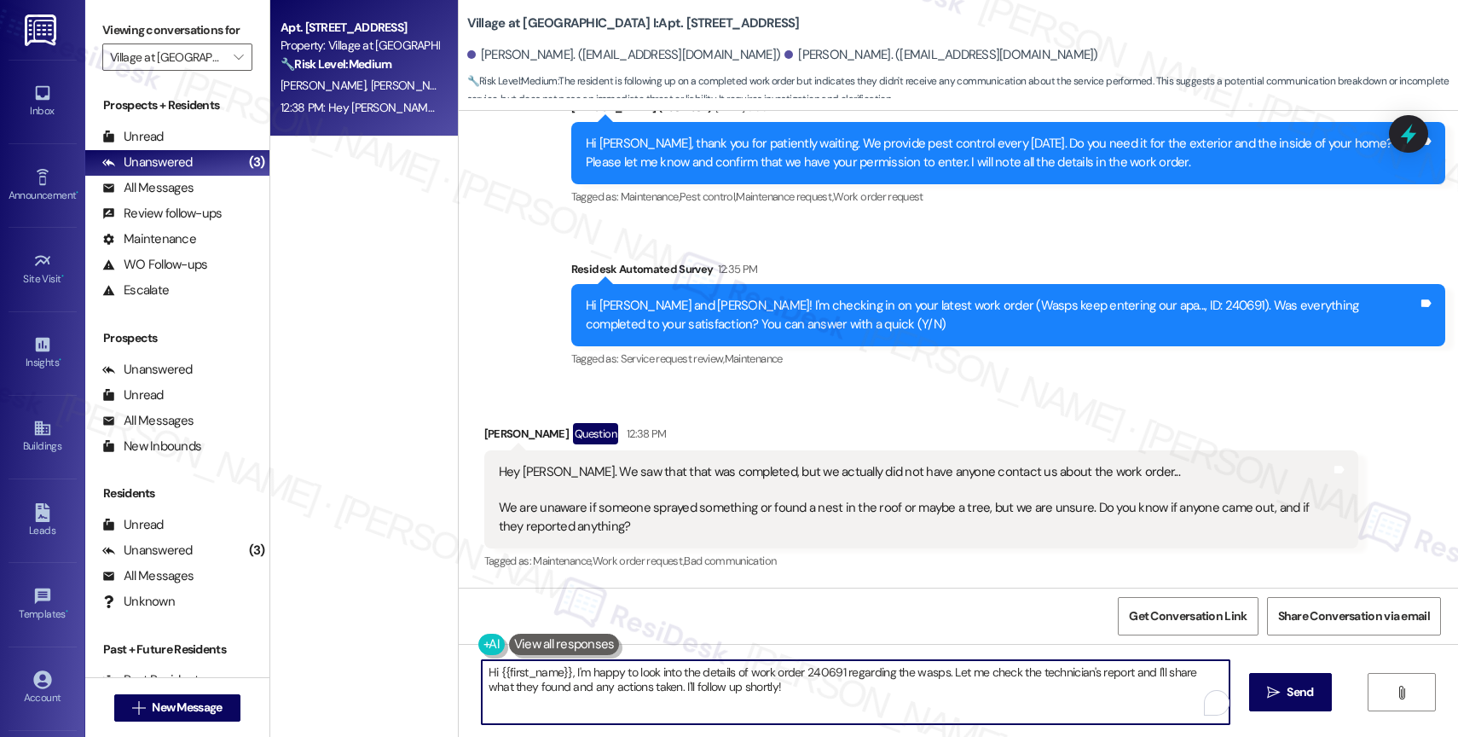
click at [575, 692] on textarea "Hi {{first_name}}, I'm happy to look into the details of work order 240691 rega…" at bounding box center [856, 692] width 748 height 64
click at [948, 679] on textarea "Jack, thank you for your quick response. After checking the work order, I found…" at bounding box center [856, 692] width 748 height 64
paste textarea "Pest control completed 8/26/25"
click at [966, 673] on textarea "Jack, thank you for your quick response. After checking the work order, I found…" at bounding box center [856, 692] width 748 height 64
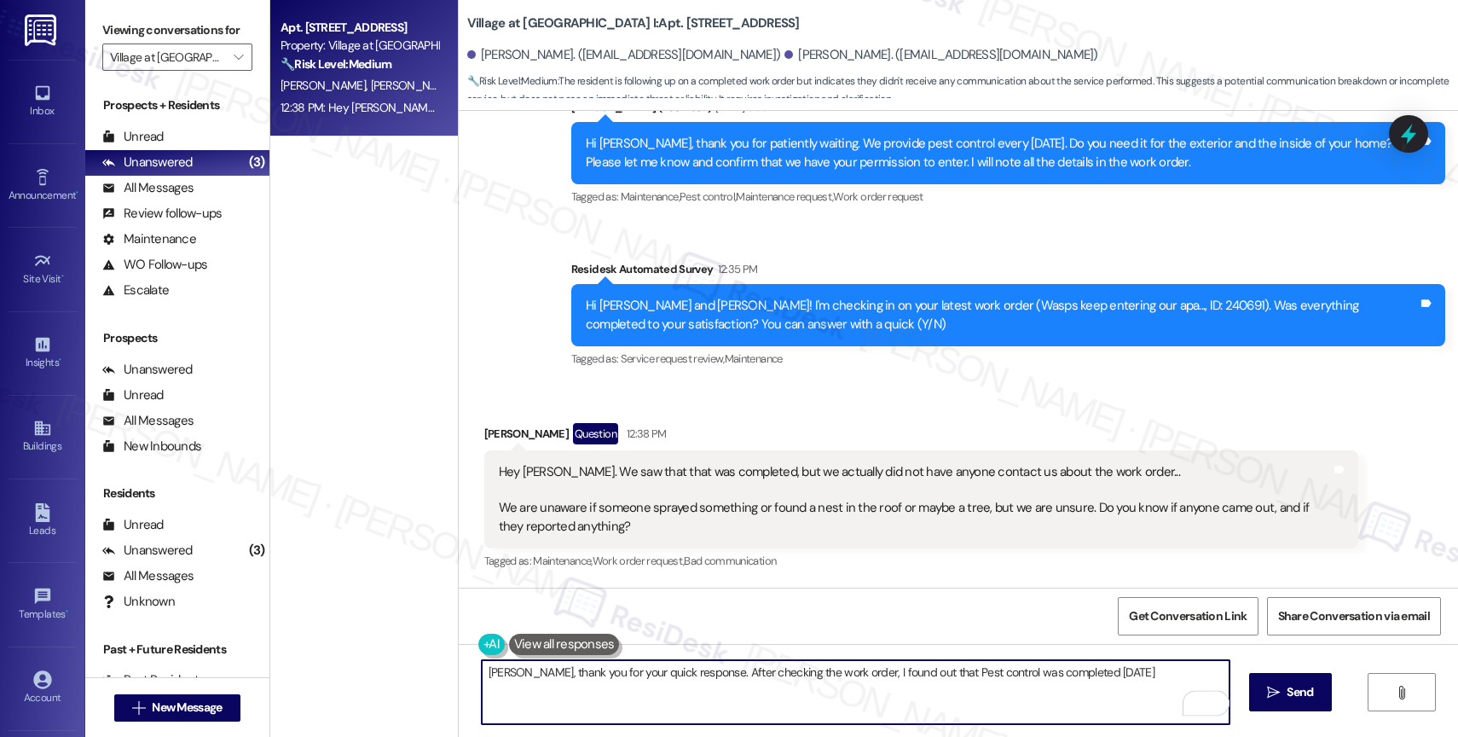
click at [1048, 672] on textarea "Jack, thank you for your quick response. After checking the work order, I found…" at bounding box center [856, 692] width 748 height 64
click at [1139, 679] on textarea "Jack, thank you for your quick response. After checking the work order, I found…" at bounding box center [856, 692] width 748 height 64
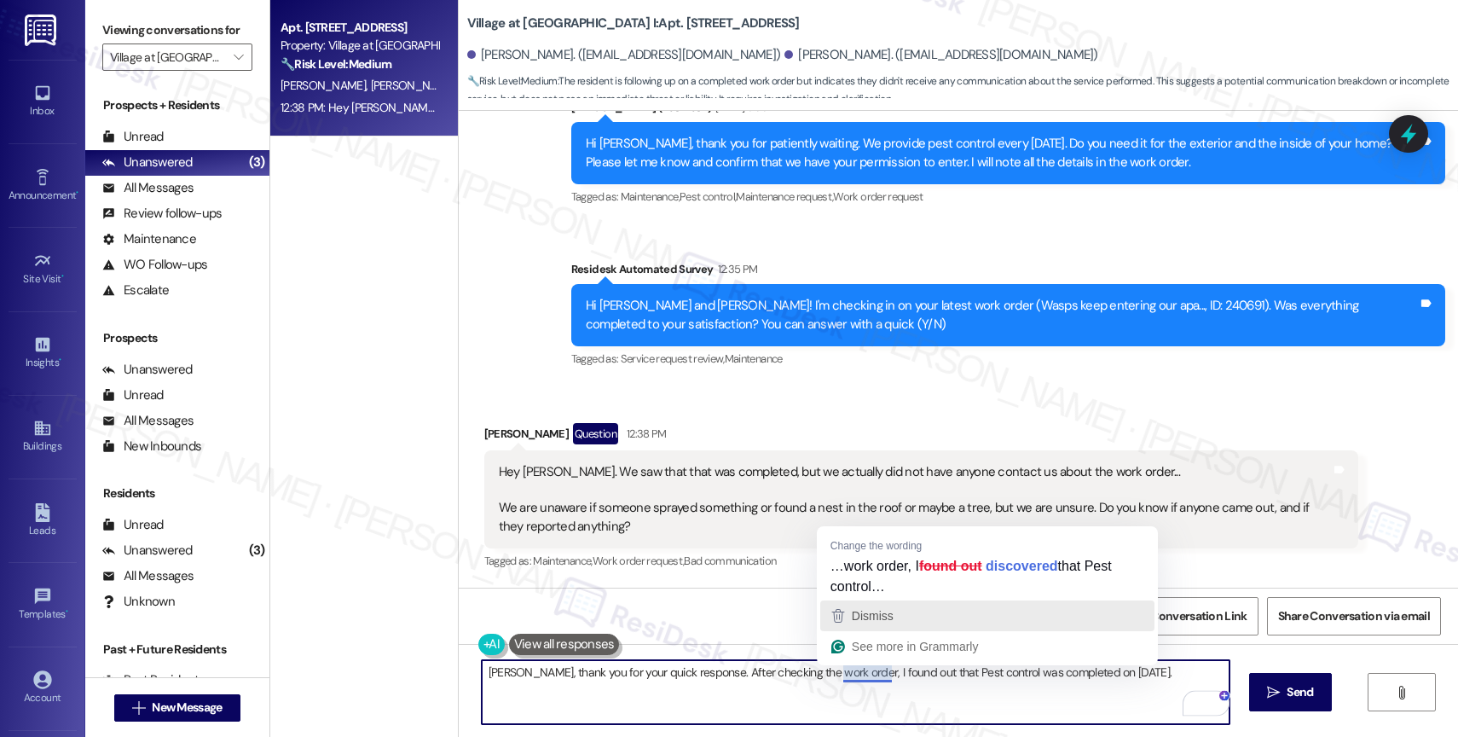
click at [883, 618] on span "Dismiss" at bounding box center [873, 616] width 42 height 14
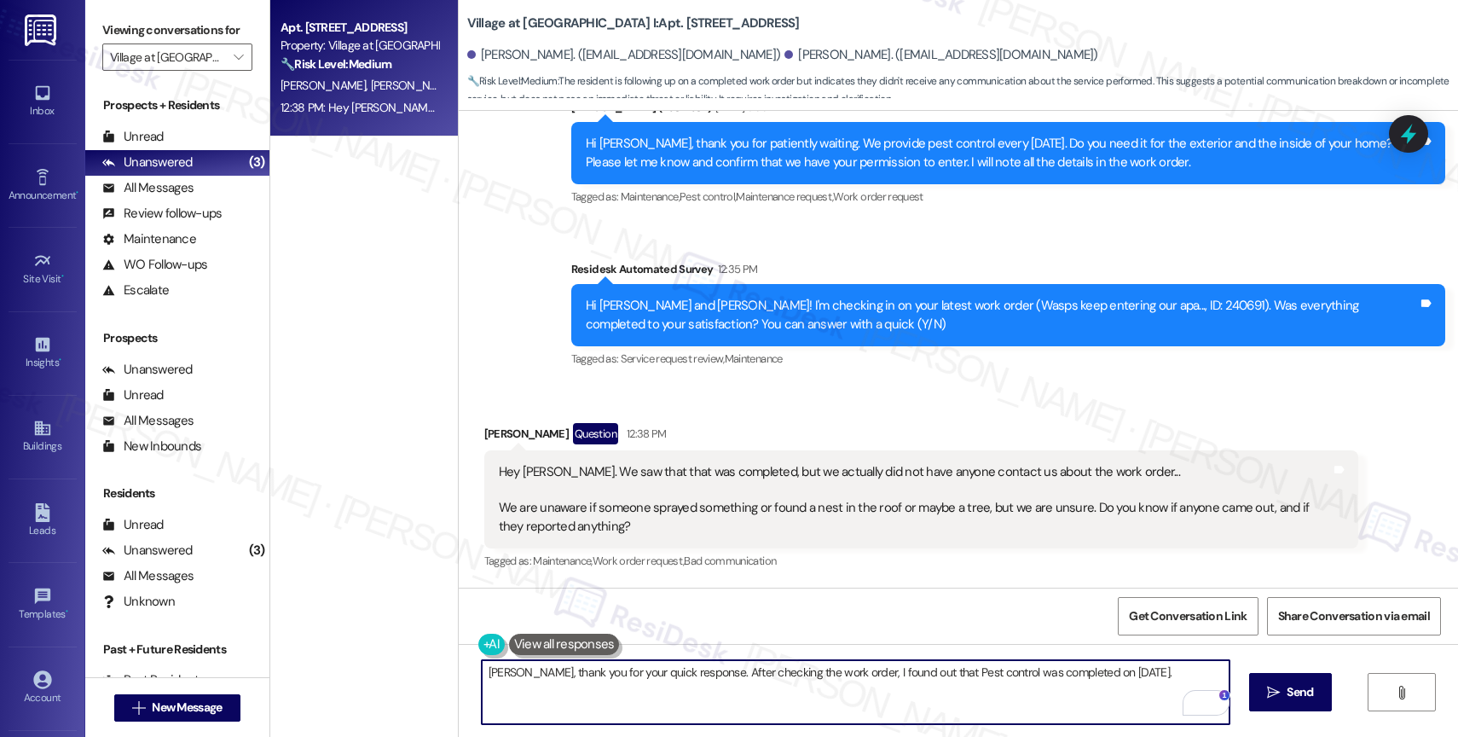
click at [1138, 681] on textarea "Jack, thank you for your quick response. After checking the work order, I found…" at bounding box center [856, 692] width 748 height 64
type textarea "Jack, thank you for your quick response. After checking the work order, I found…"
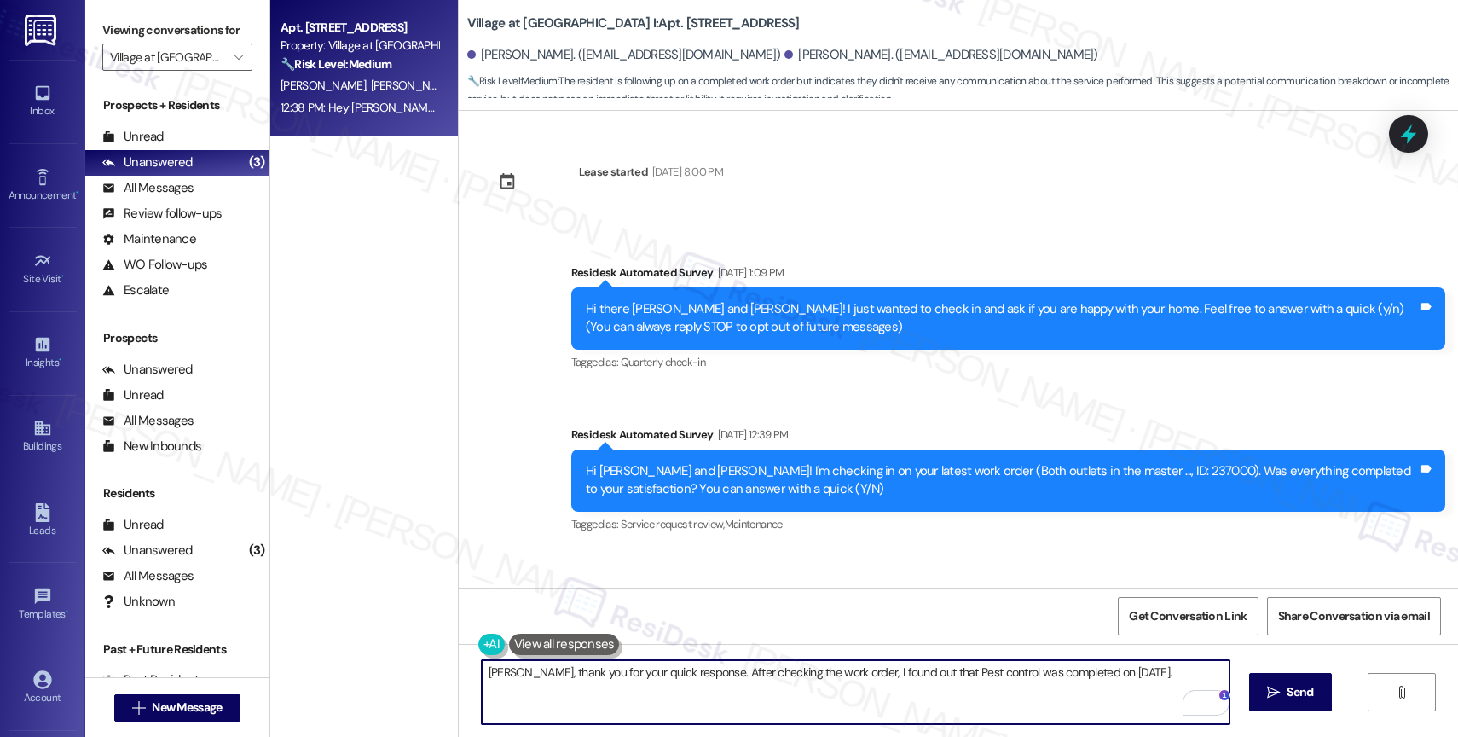
scroll to position [1771, 0]
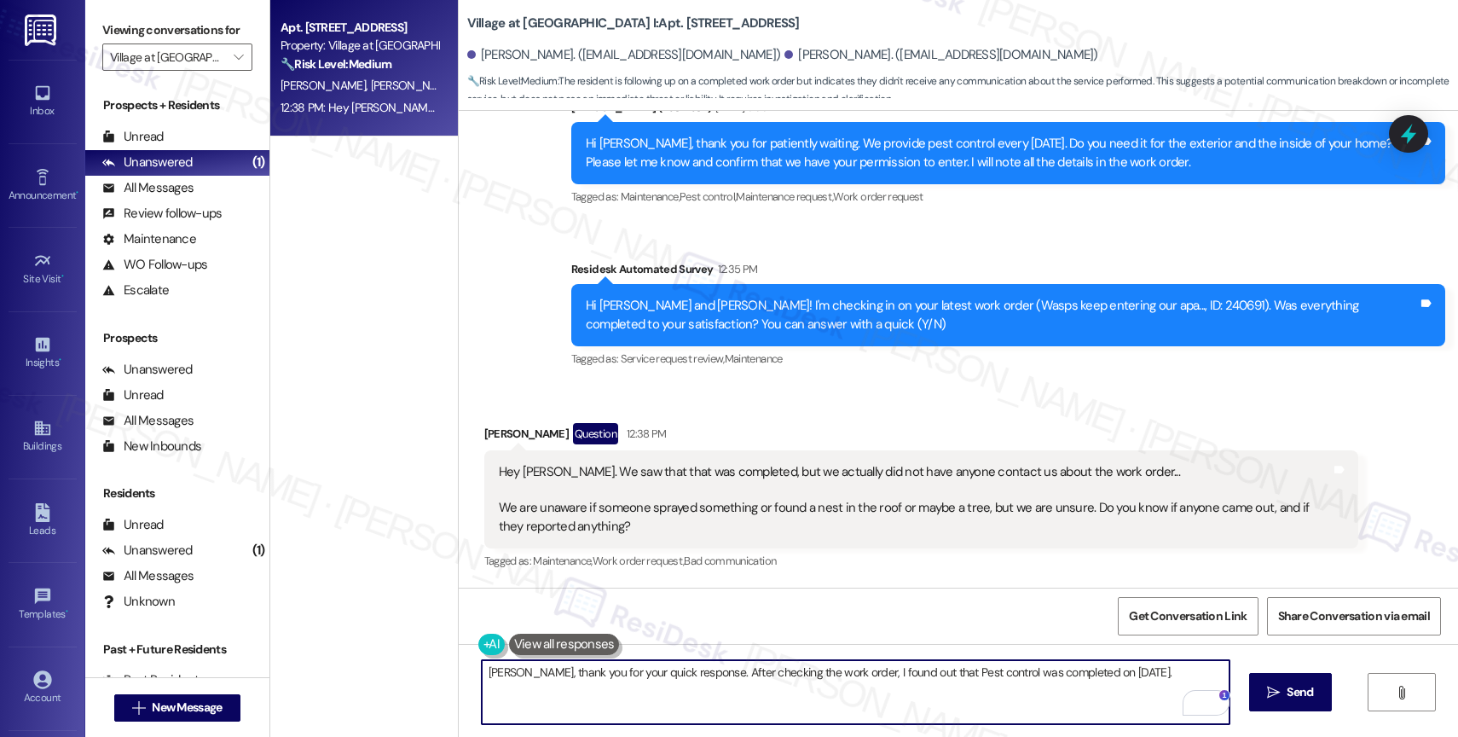
click at [1124, 683] on textarea "[PERSON_NAME], thank you for your quick response. After checking the work order…" at bounding box center [856, 692] width 748 height 64
type textarea "[PERSON_NAME], thank you for your quick response. After checking the work order…"
click at [1205, 704] on div "1" at bounding box center [1204, 702] width 19 height 19
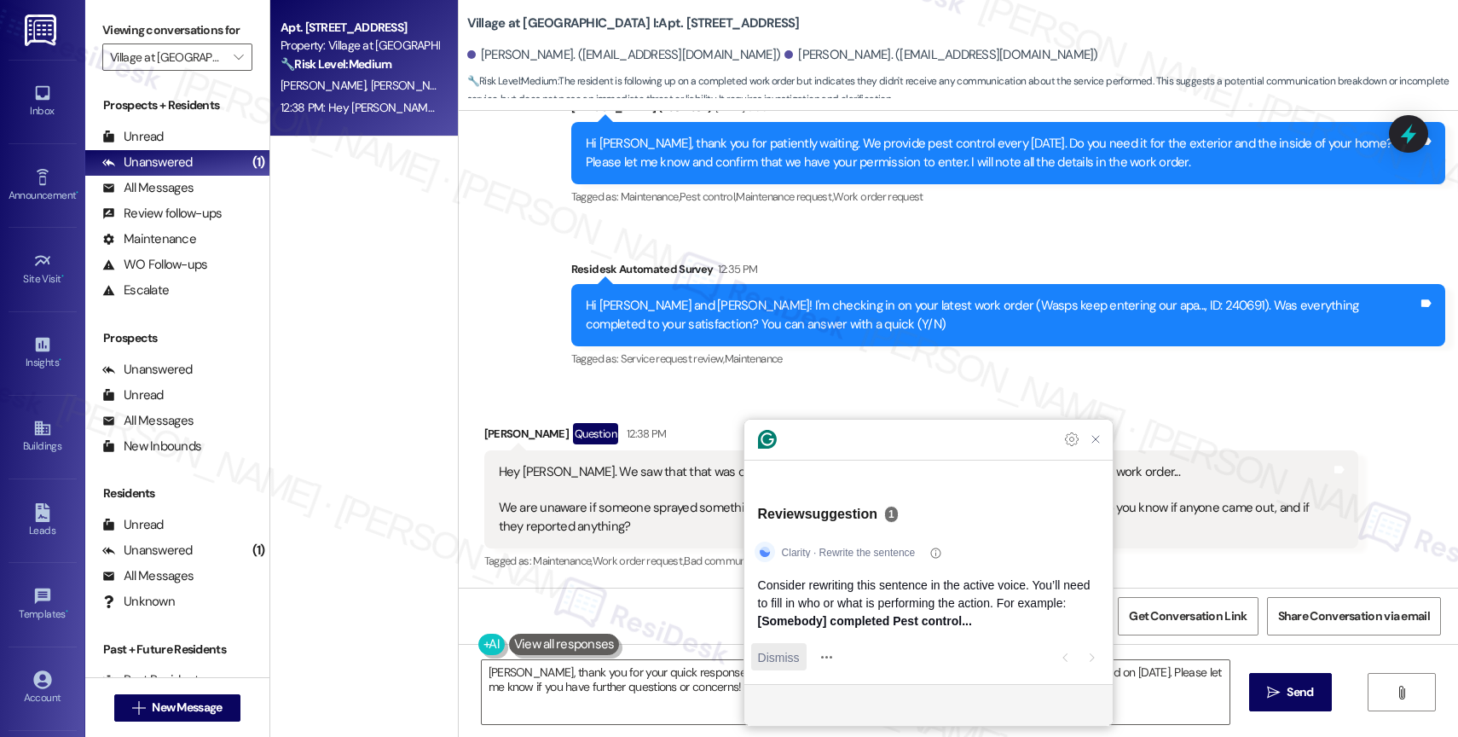
click at [783, 651] on span "Dismiss" at bounding box center [779, 657] width 42 height 18
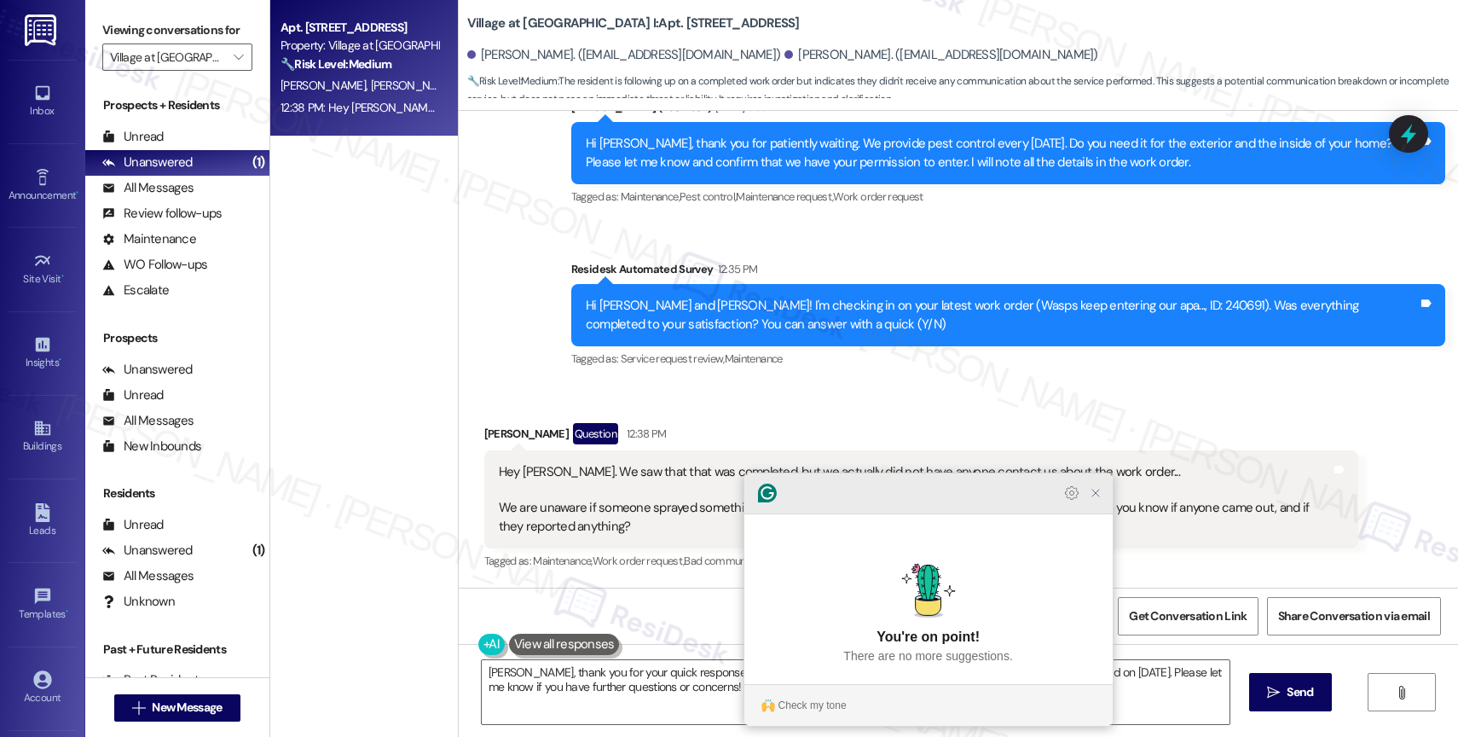
click at [1097, 496] on icon "Close Grammarly Assistant" at bounding box center [1095, 492] width 7 height 7
click at [1095, 500] on icon "Close Grammarly Assistant" at bounding box center [1096, 493] width 14 height 14
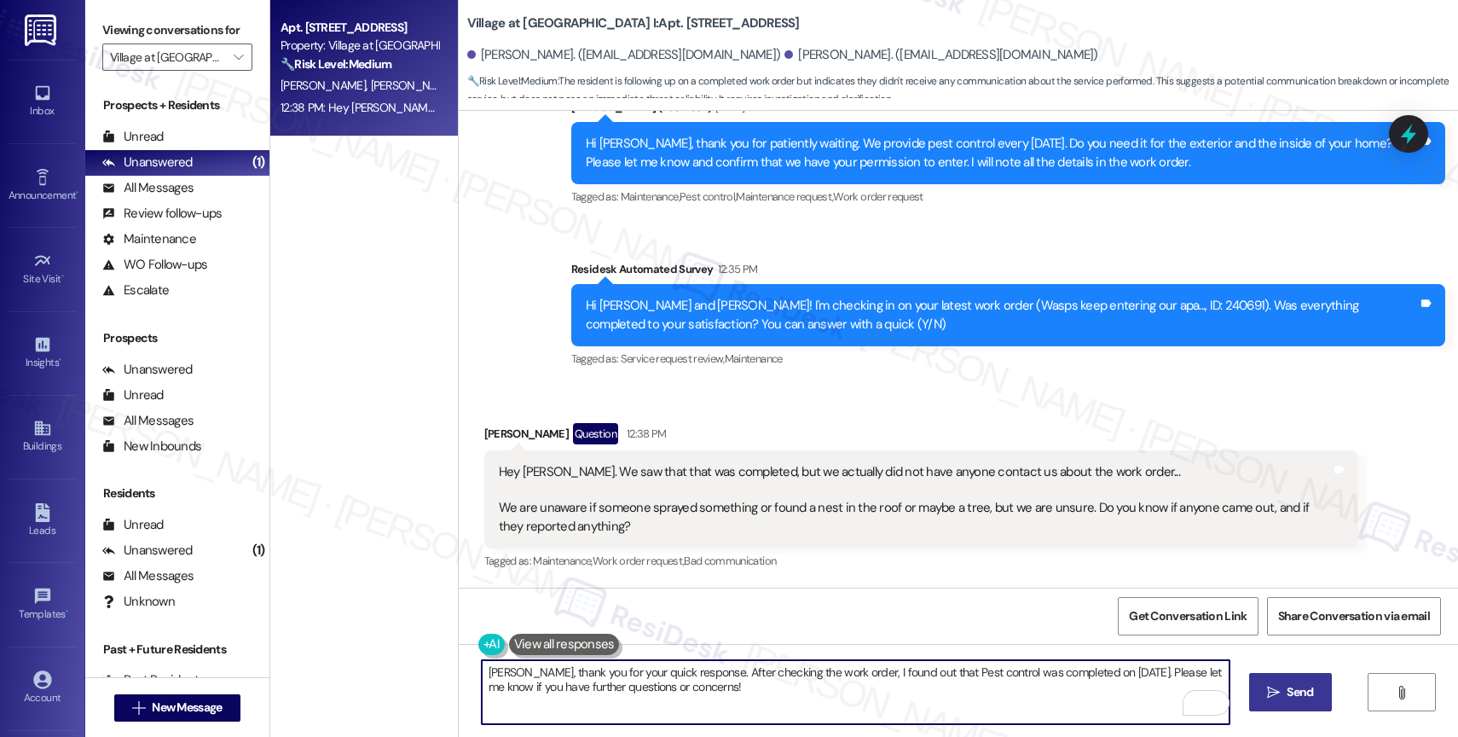
click at [1287, 686] on span "Send" at bounding box center [1300, 692] width 26 height 18
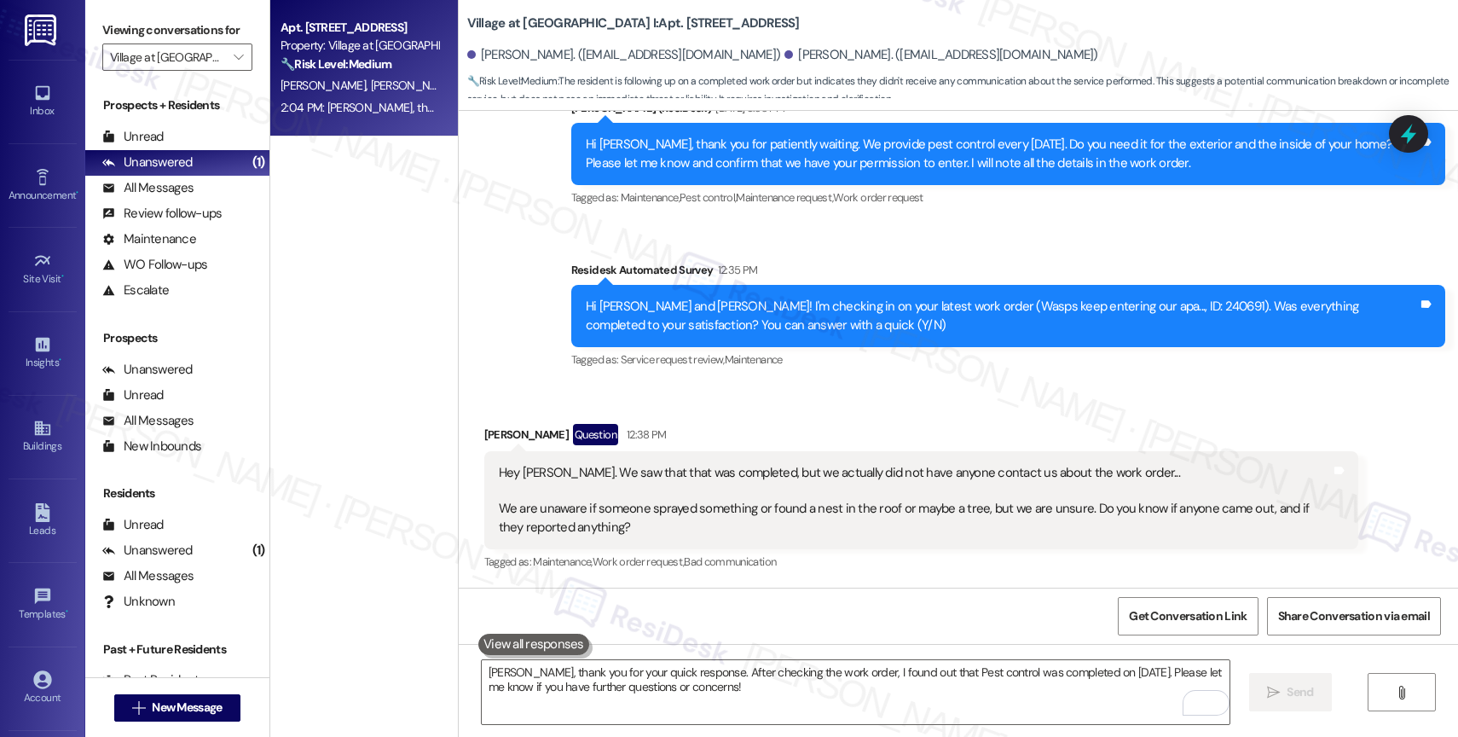
scroll to position [1908, 0]
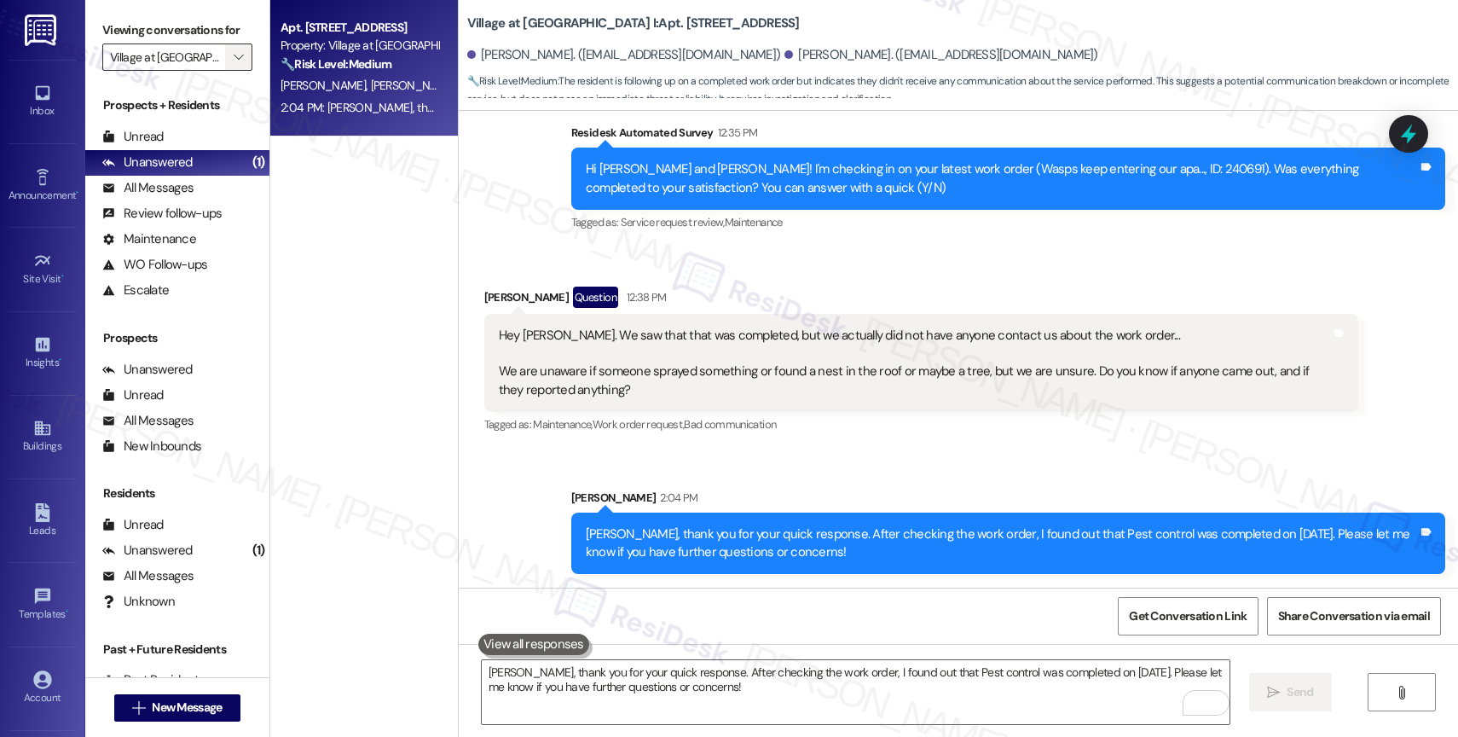
click at [231, 63] on span "" at bounding box center [238, 56] width 16 height 27
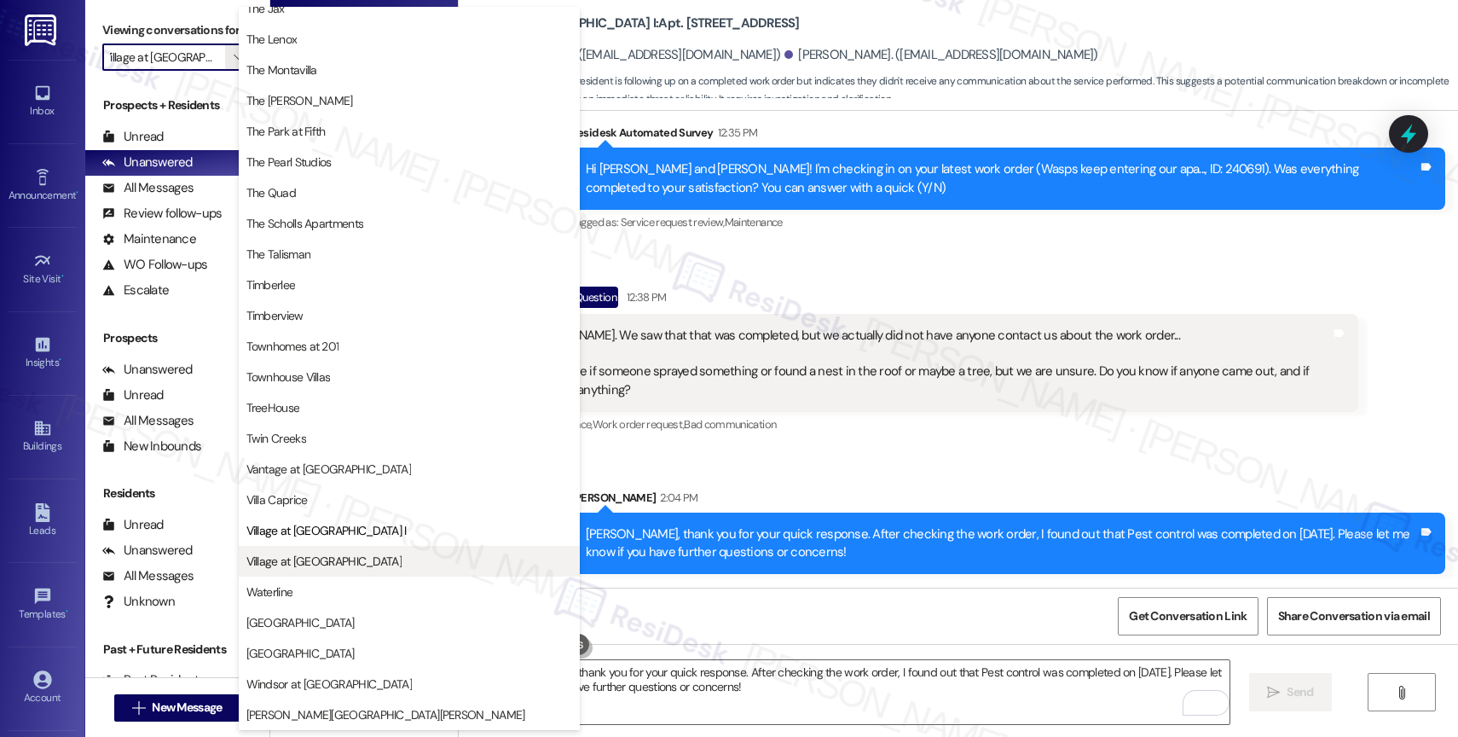
scroll to position [3064, 0]
click at [331, 565] on span "Village at Sunrise" at bounding box center [409, 561] width 326 height 17
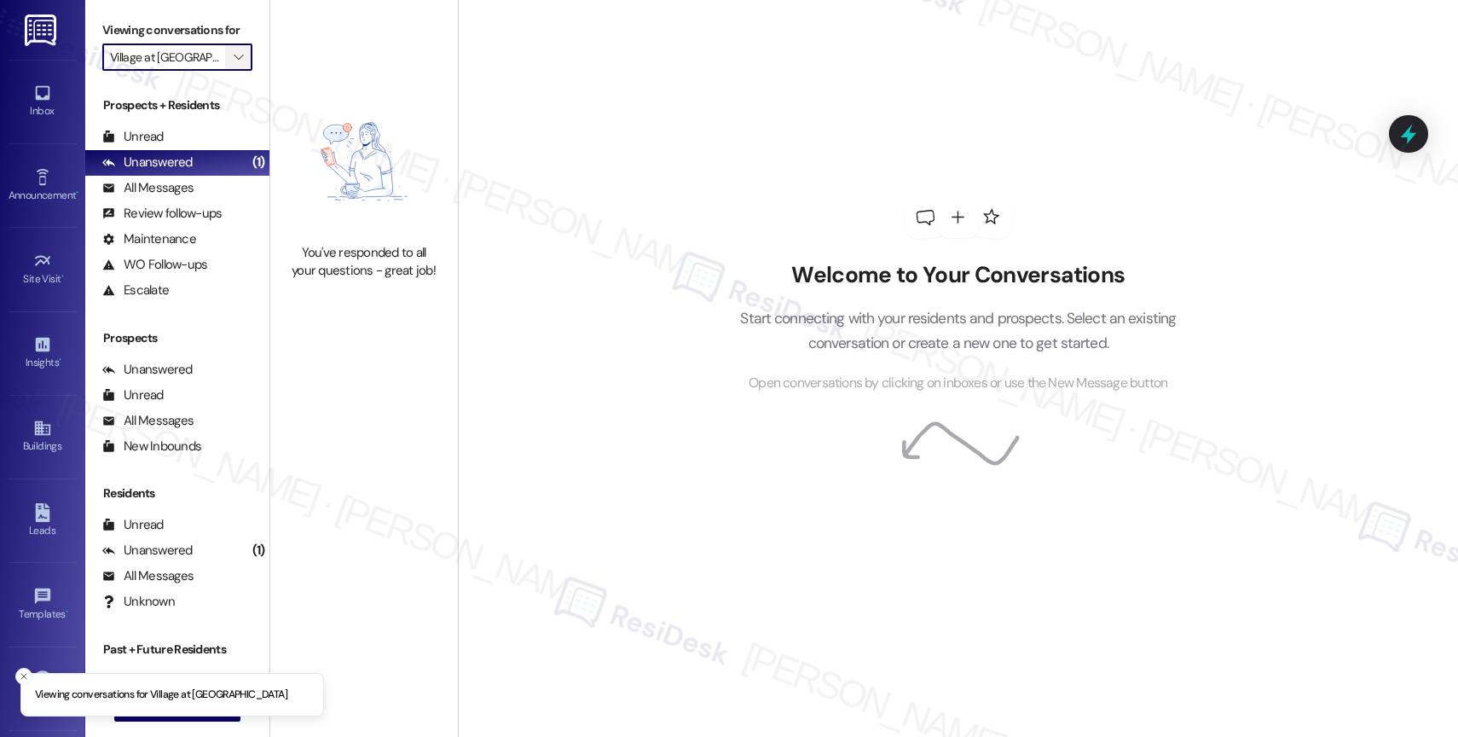
click at [230, 67] on span "" at bounding box center [238, 56] width 16 height 27
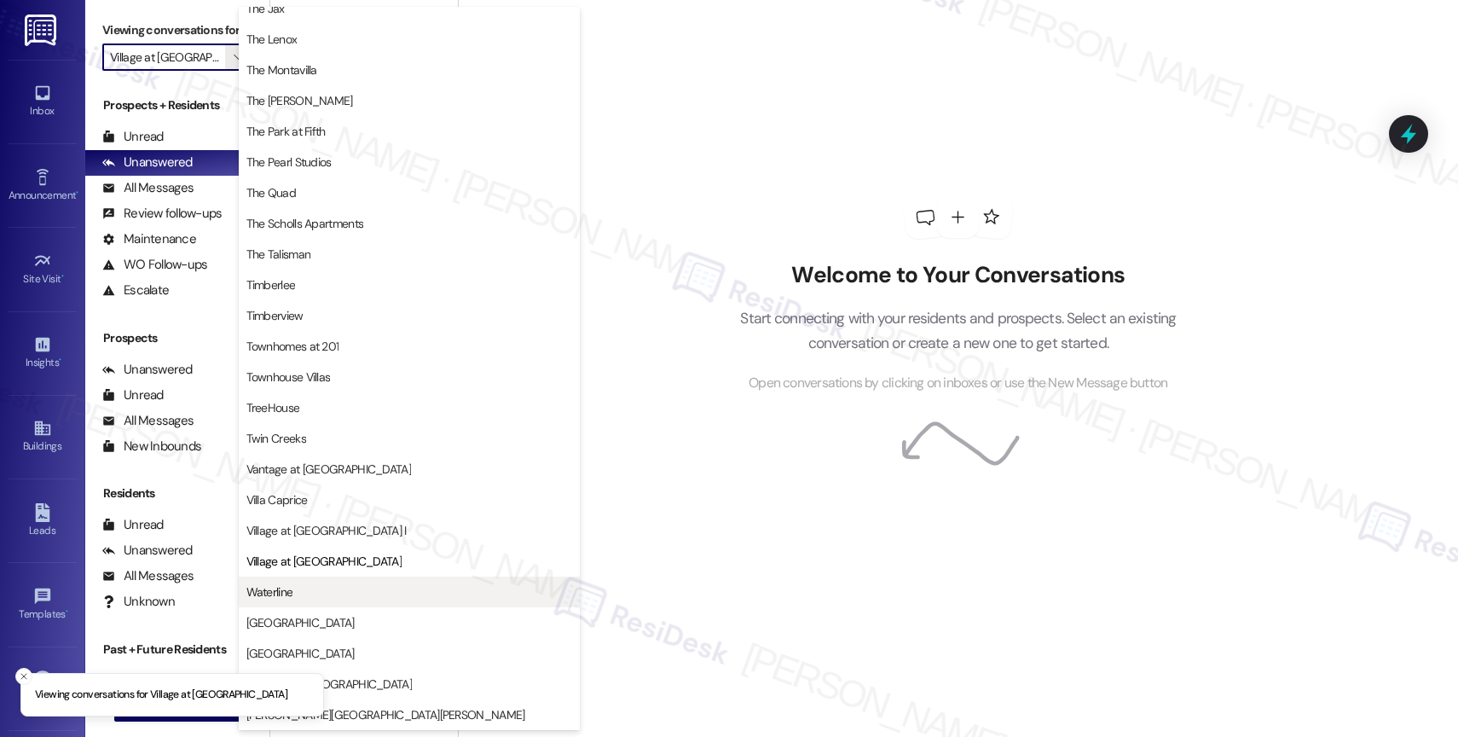
scroll to position [3067, 0]
click at [299, 593] on span "Waterline" at bounding box center [409, 591] width 326 height 17
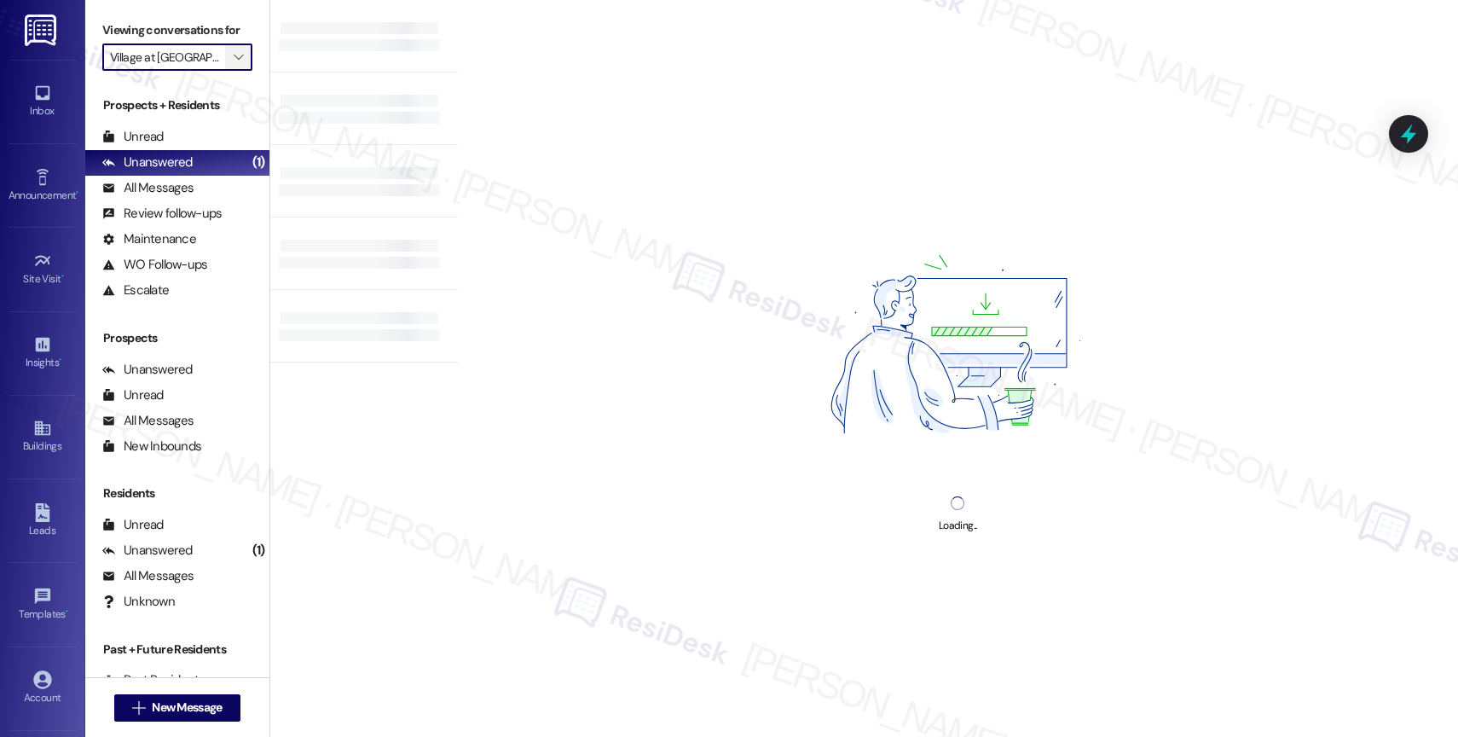
type input "Waterline"
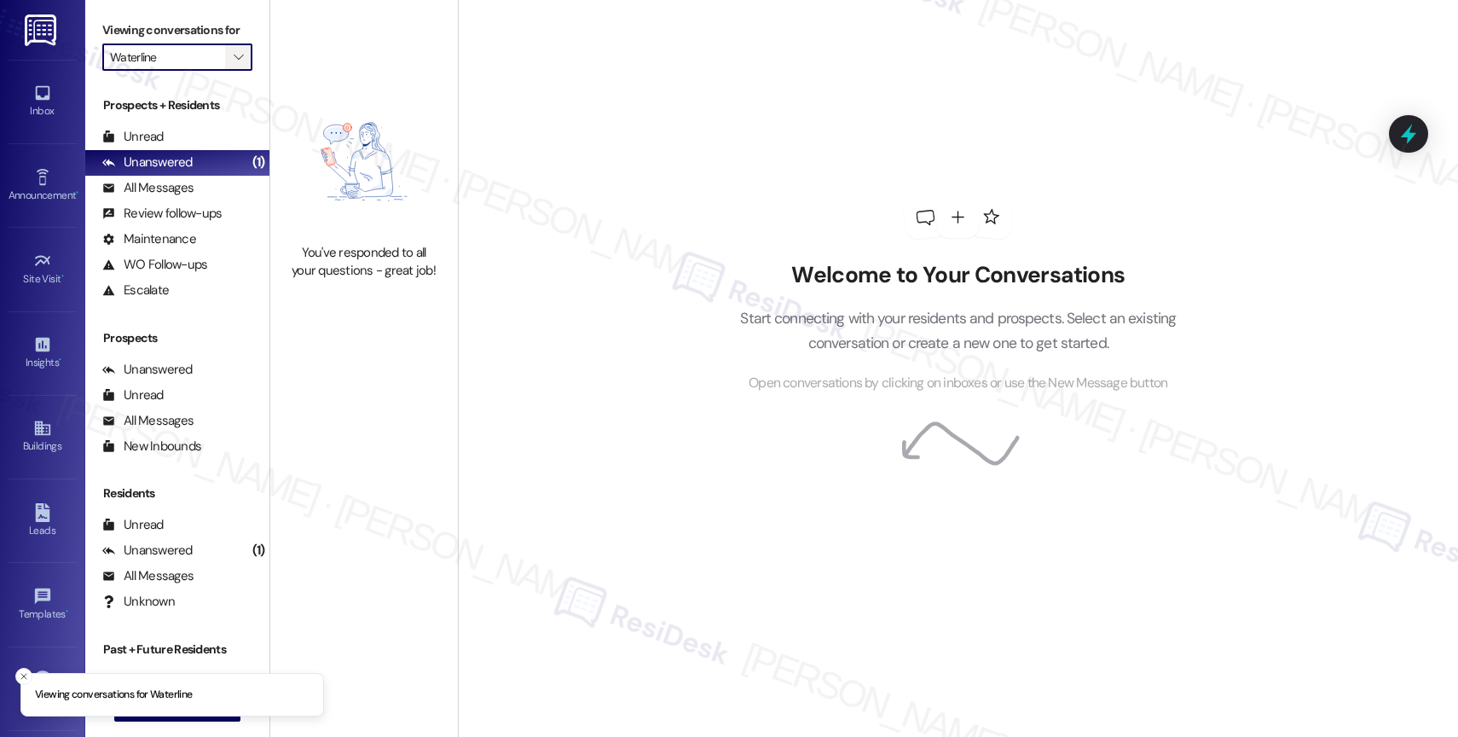
click at [230, 64] on span "" at bounding box center [238, 56] width 16 height 27
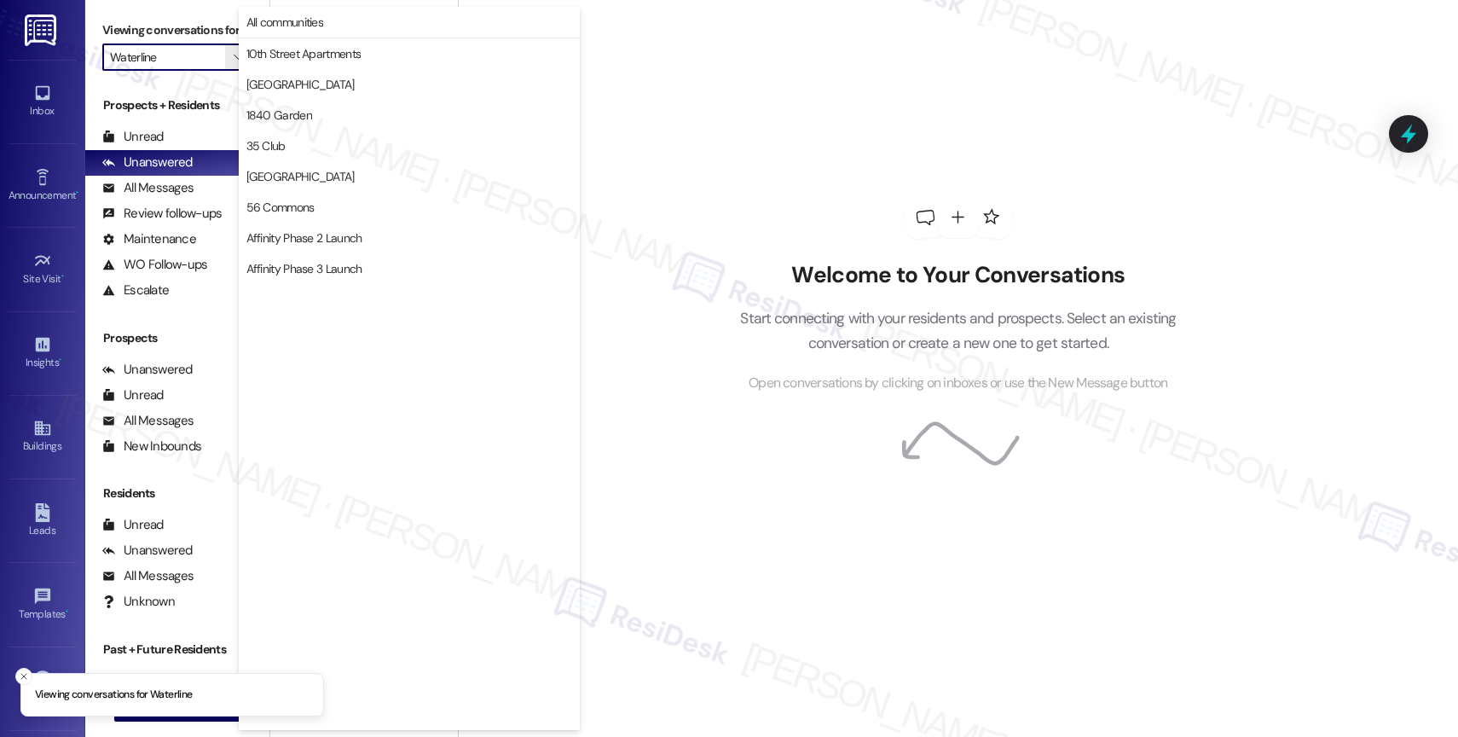
scroll to position [2939, 0]
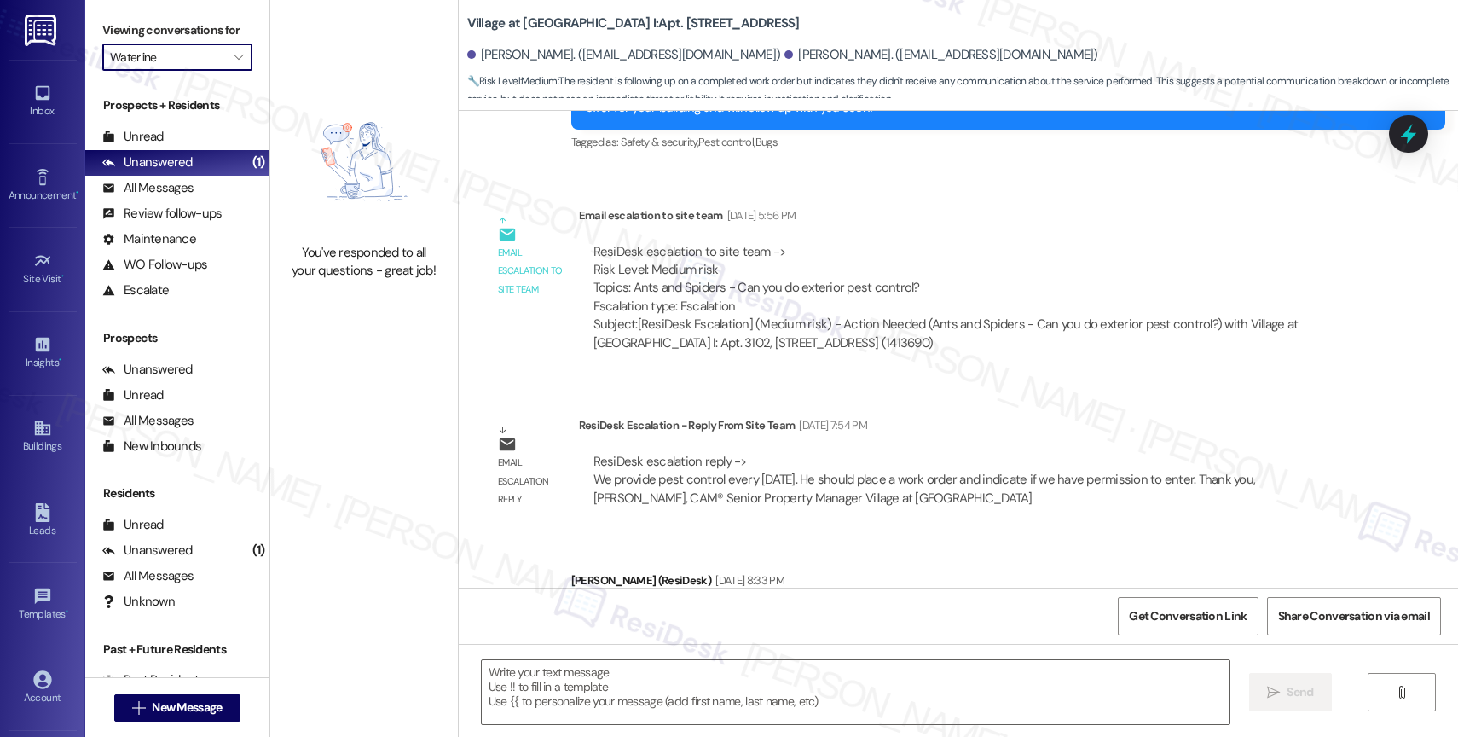
type textarea "Fetching suggested responses. Please feel free to read through the conversation…"
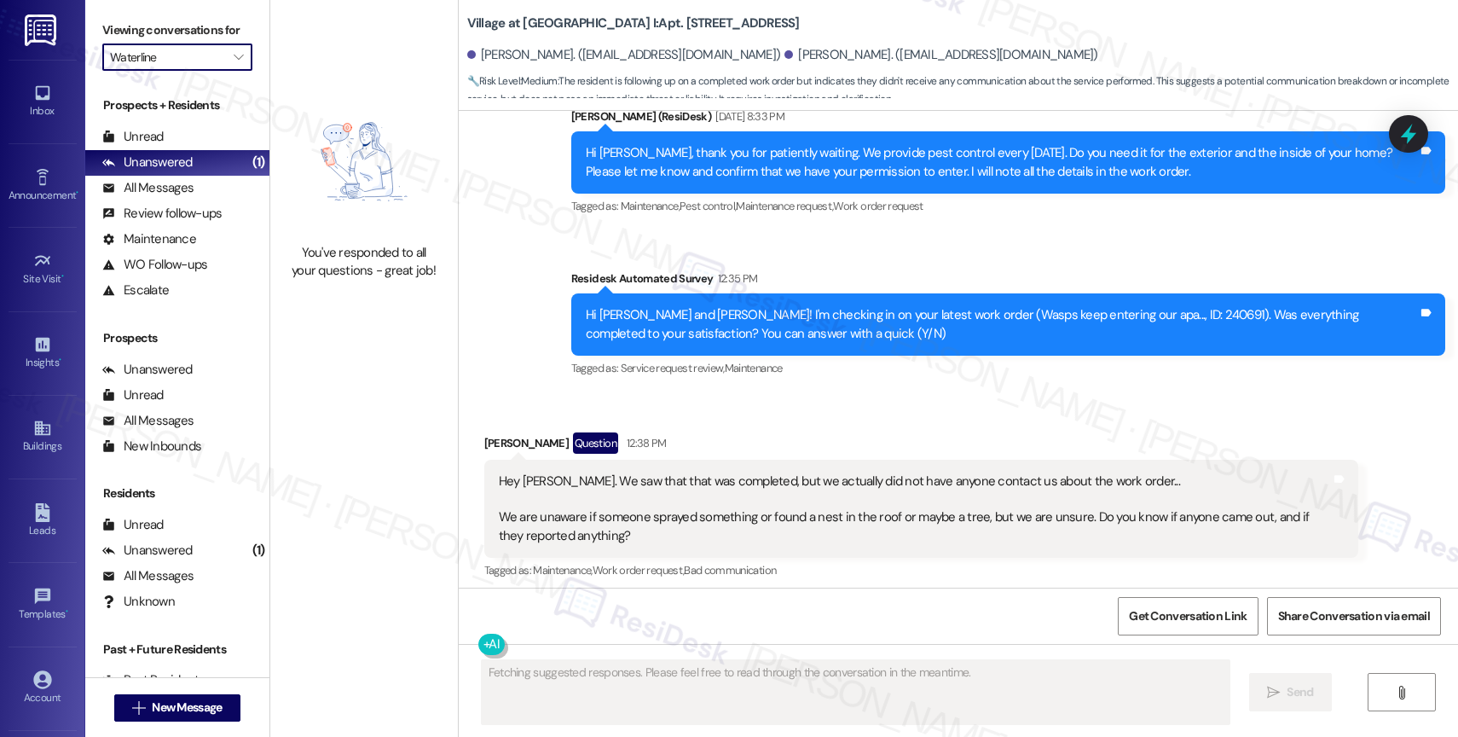
scroll to position [1770, 0]
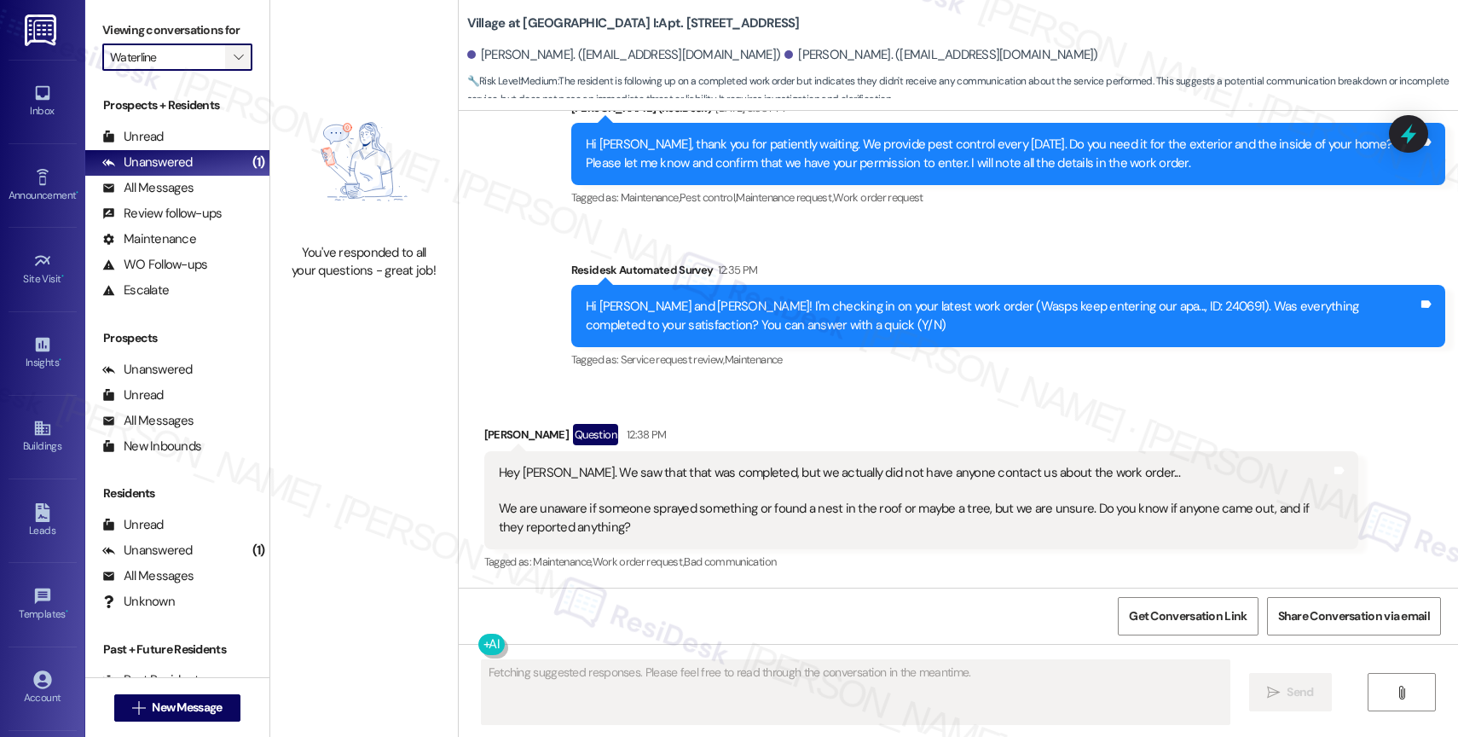
click at [230, 67] on span "" at bounding box center [238, 56] width 16 height 27
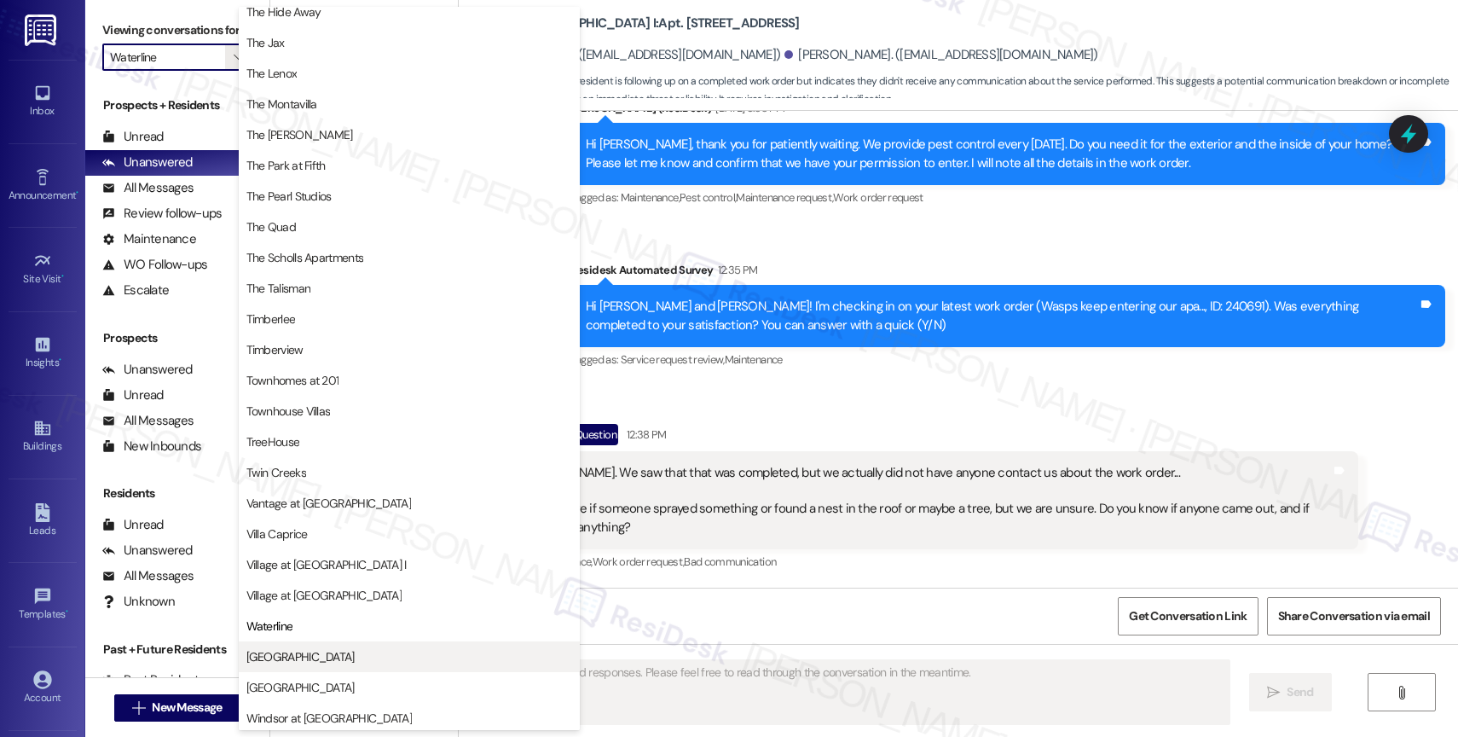
scroll to position [3057, 0]
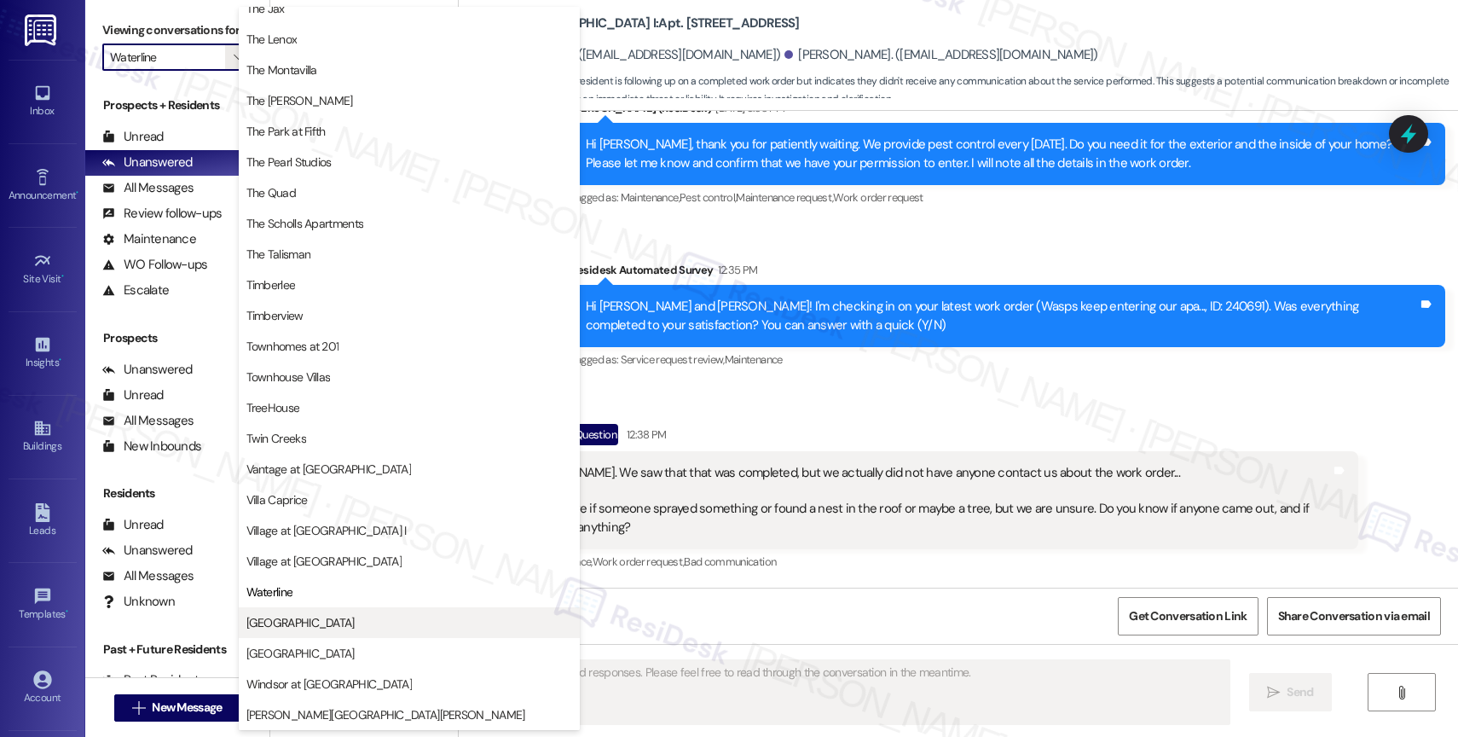
click at [287, 628] on span "West End" at bounding box center [300, 622] width 108 height 17
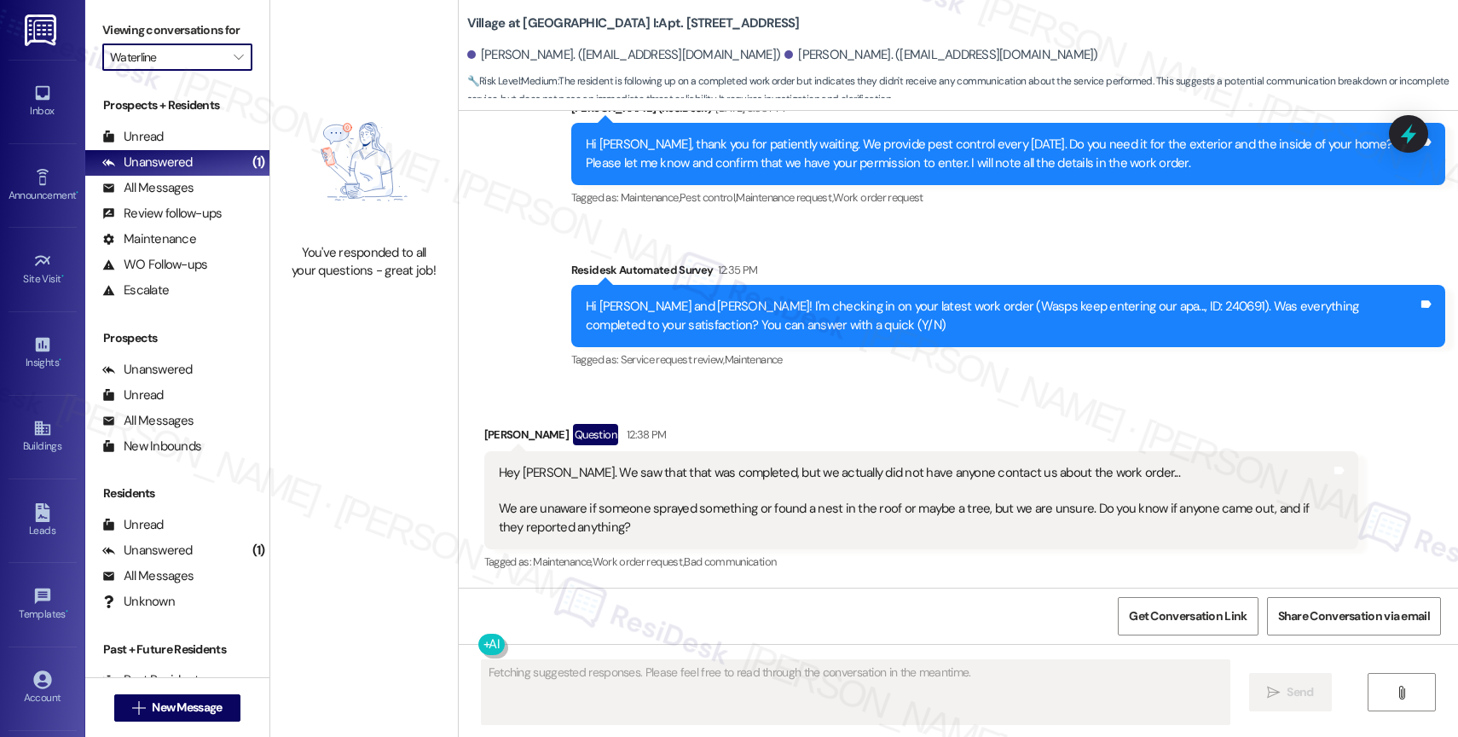
type input "West End"
click at [234, 64] on icon "" at bounding box center [238, 57] width 9 height 14
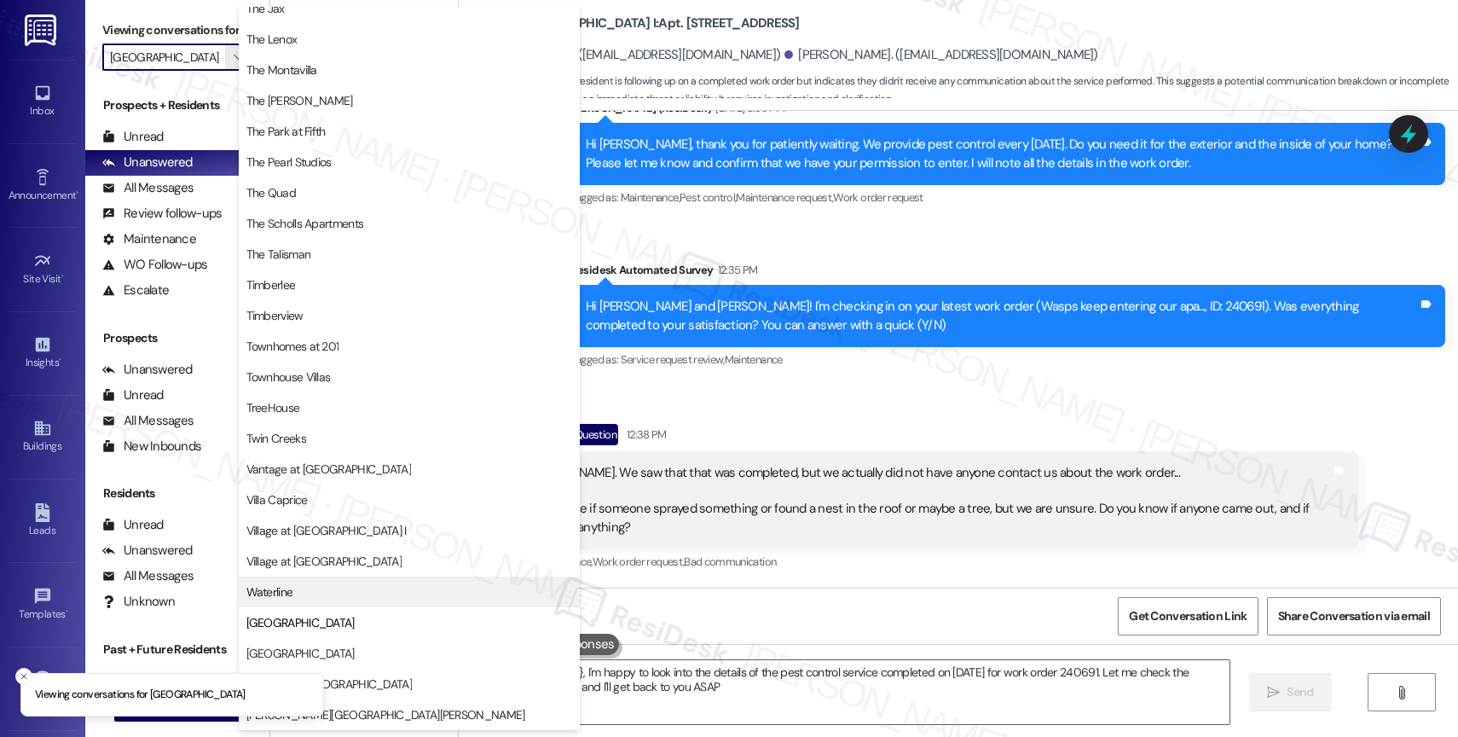
type textarea "Hey {{first_name}}, I'm happy to look into the details of the pest control serv…"
click at [322, 648] on span "Willow Tree Place" at bounding box center [300, 653] width 108 height 17
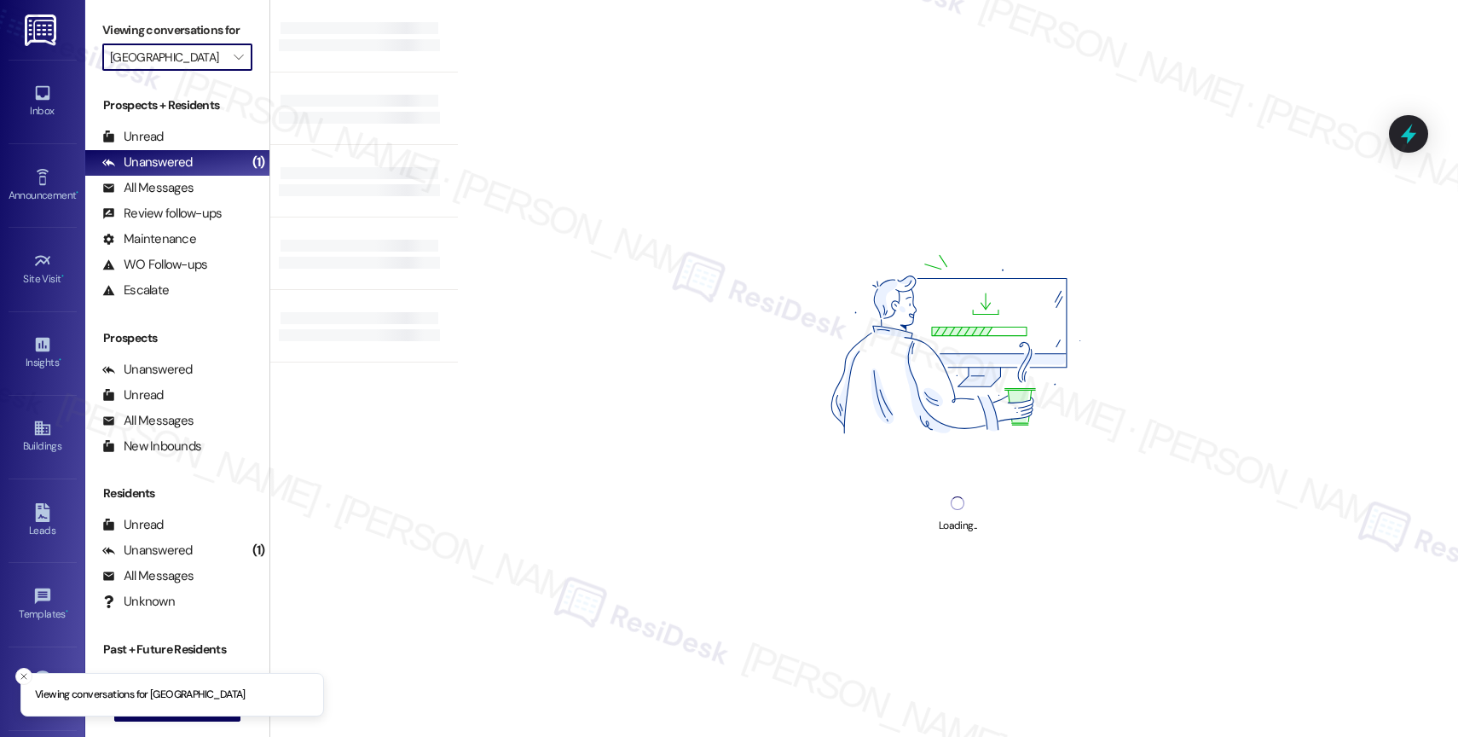
type input "Willow Tree Place"
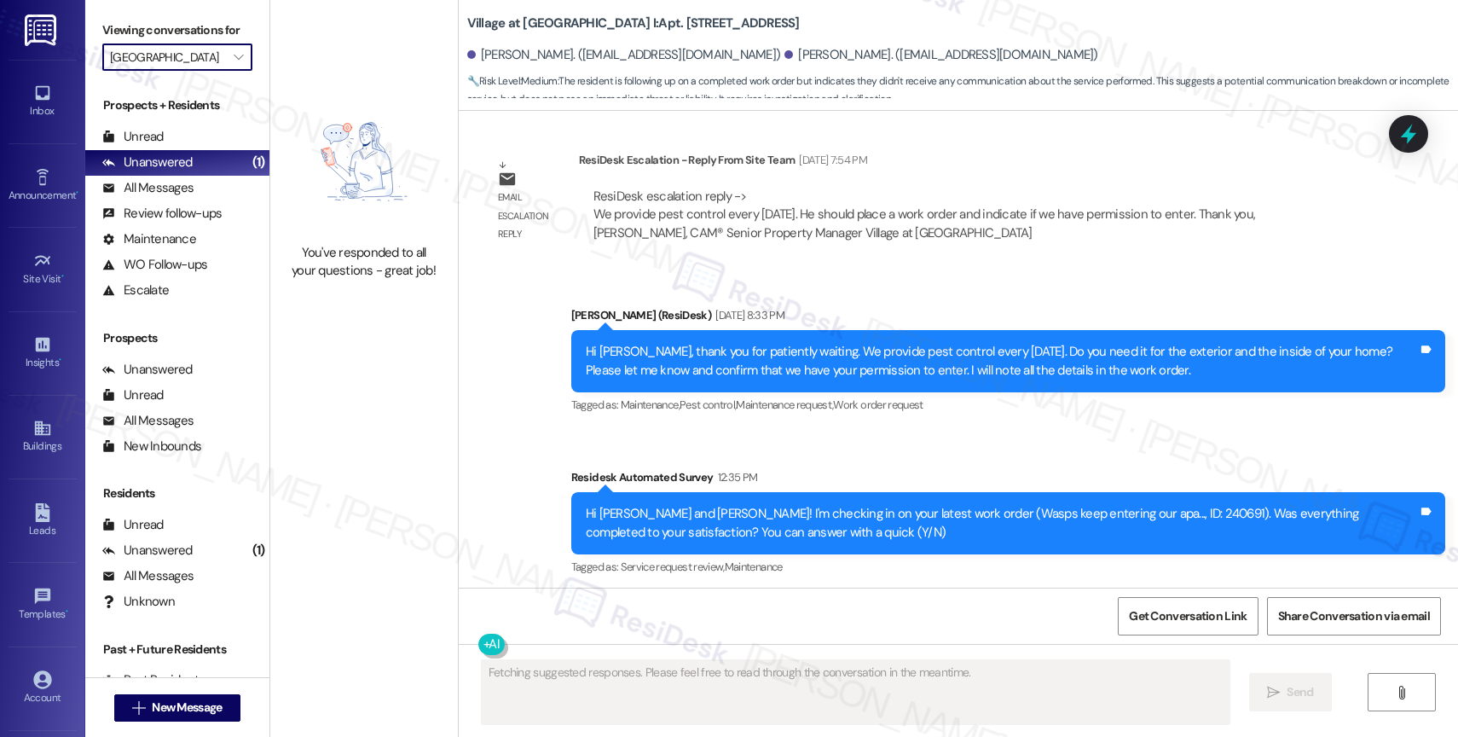
scroll to position [1770, 0]
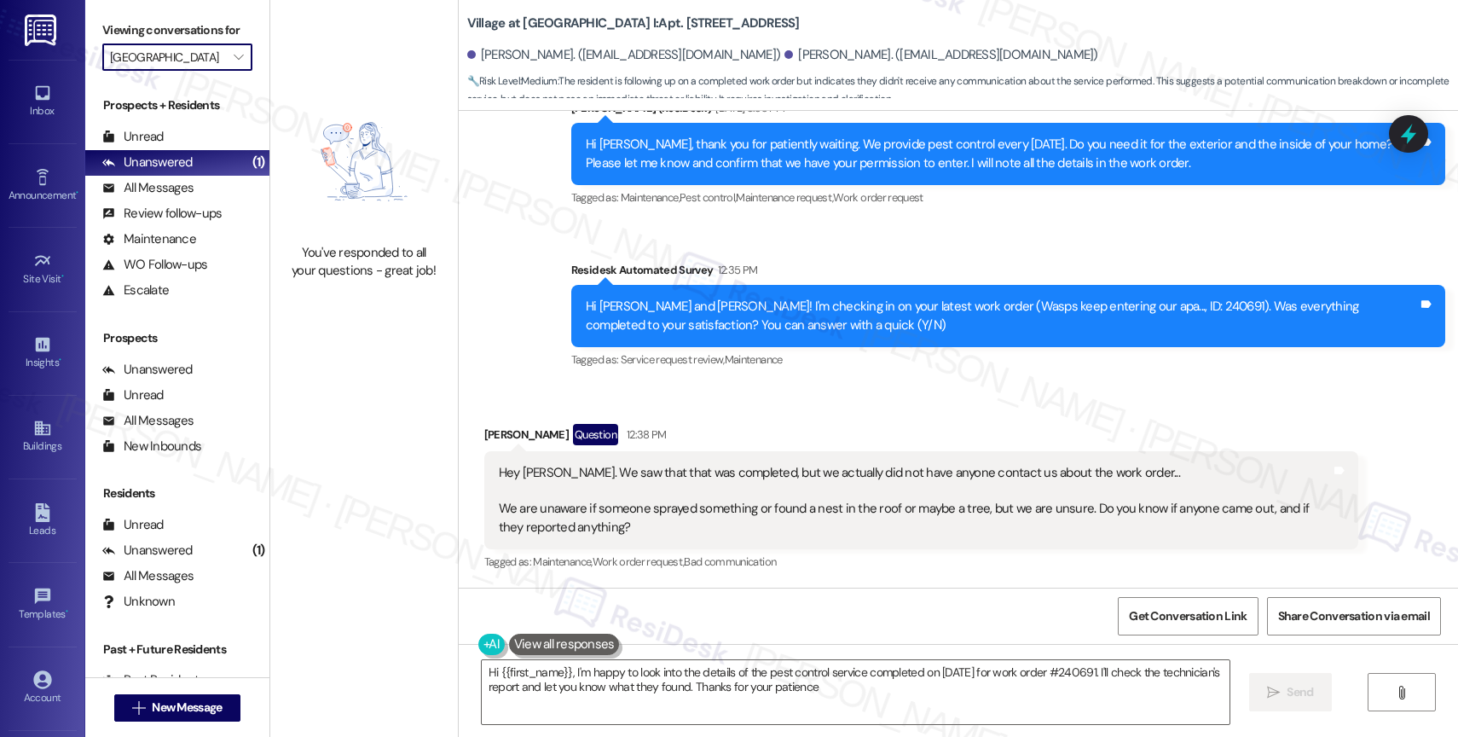
type textarea "Hi {{first_name}}, I'm happy to look into the details of the pest control servi…"
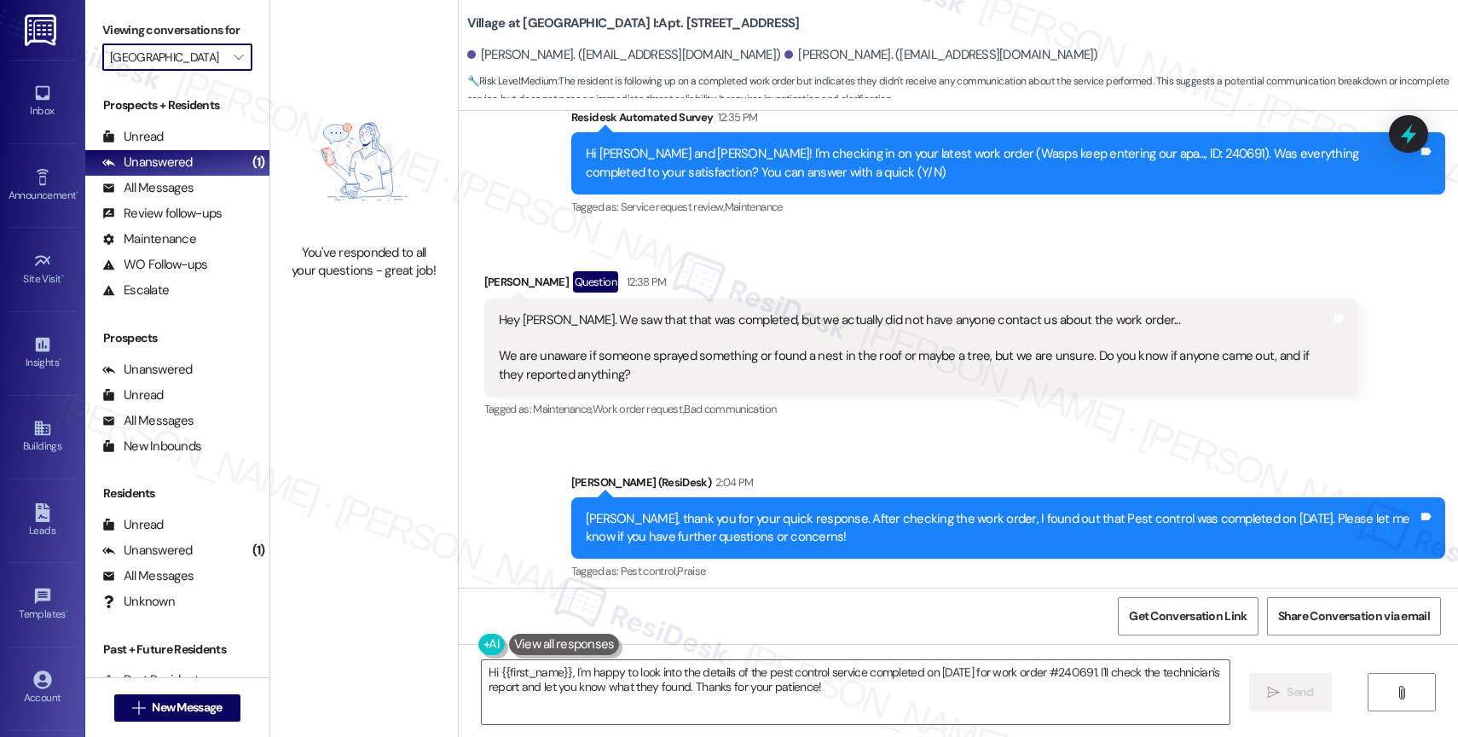
scroll to position [1933, 0]
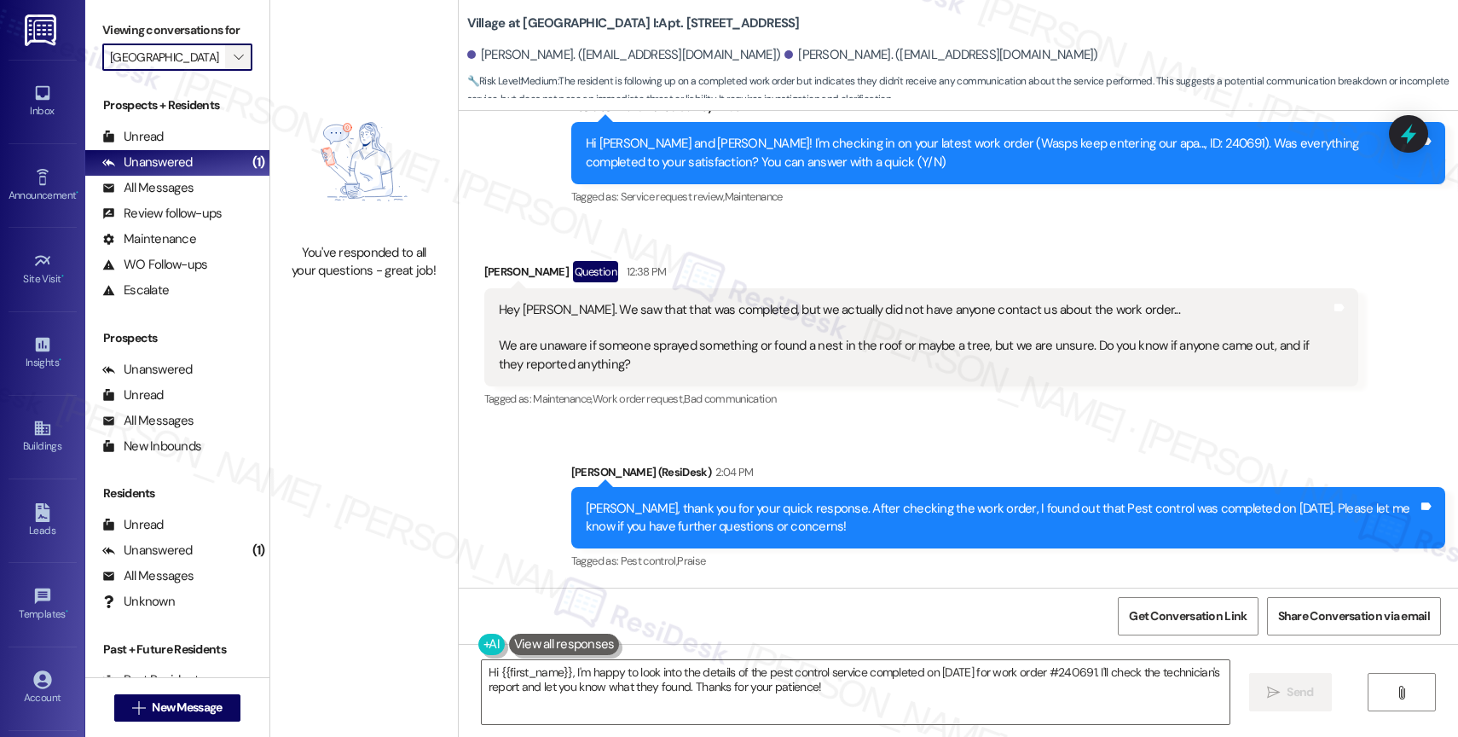
click at [234, 64] on icon "" at bounding box center [238, 57] width 9 height 14
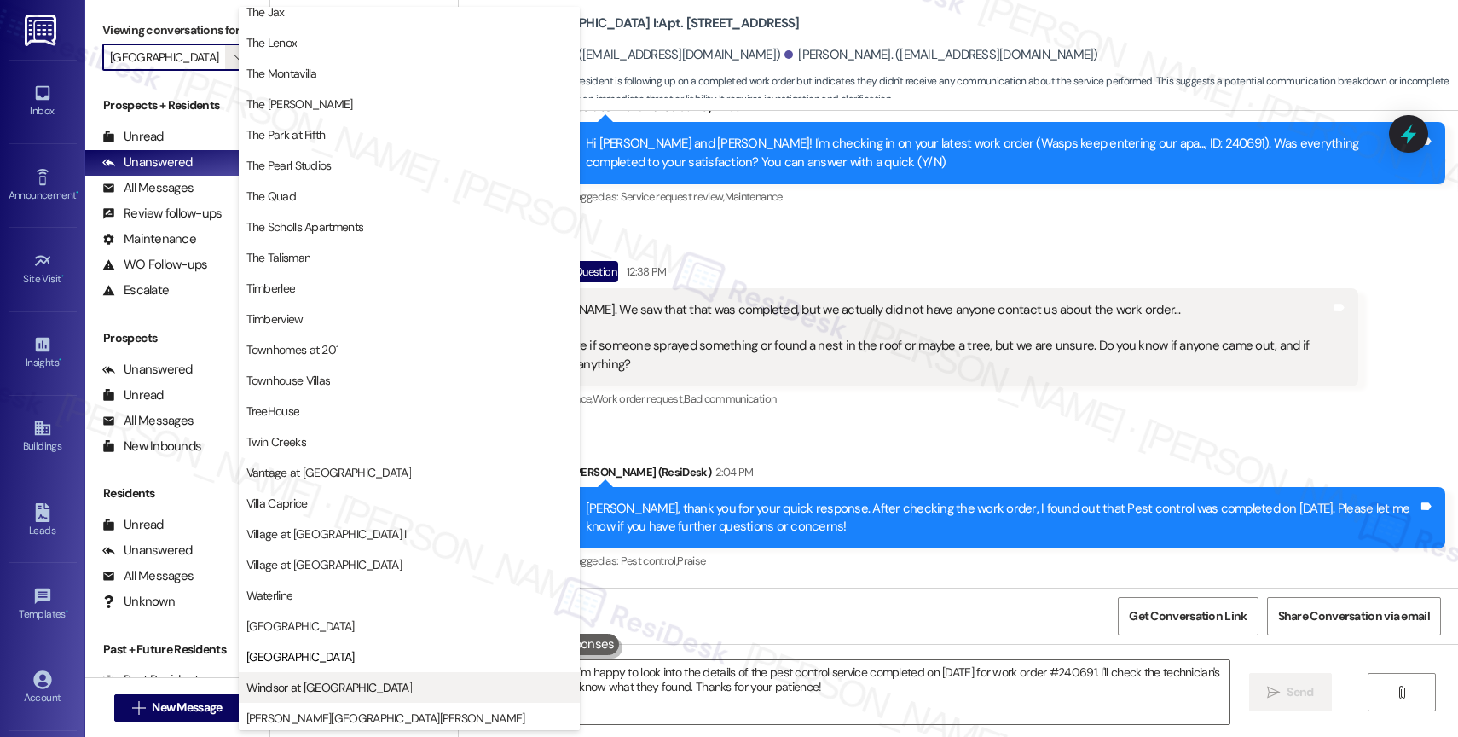
scroll to position [3112, 0]
click at [307, 685] on span "Windsor at Amberglen" at bounding box center [328, 683] width 165 height 17
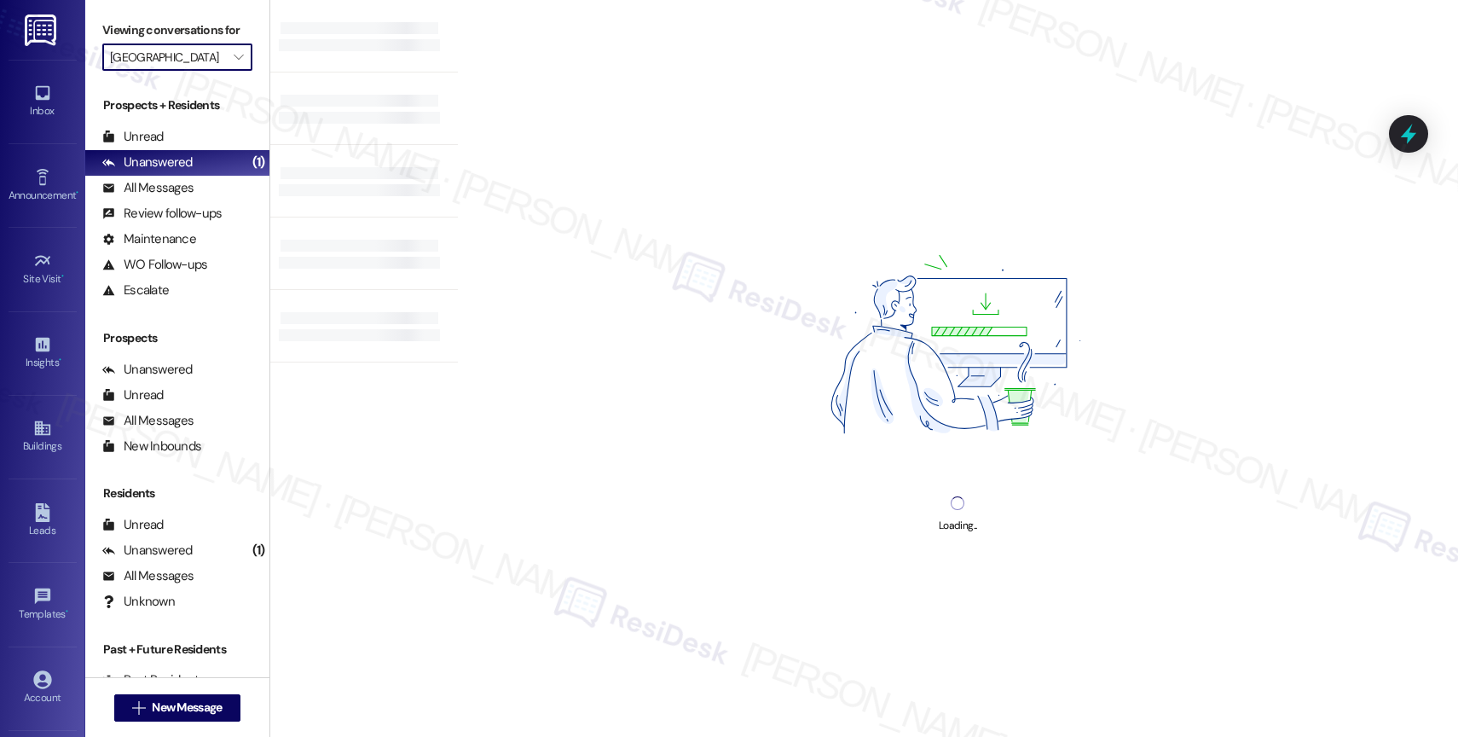
type input "Windsor at Amberglen"
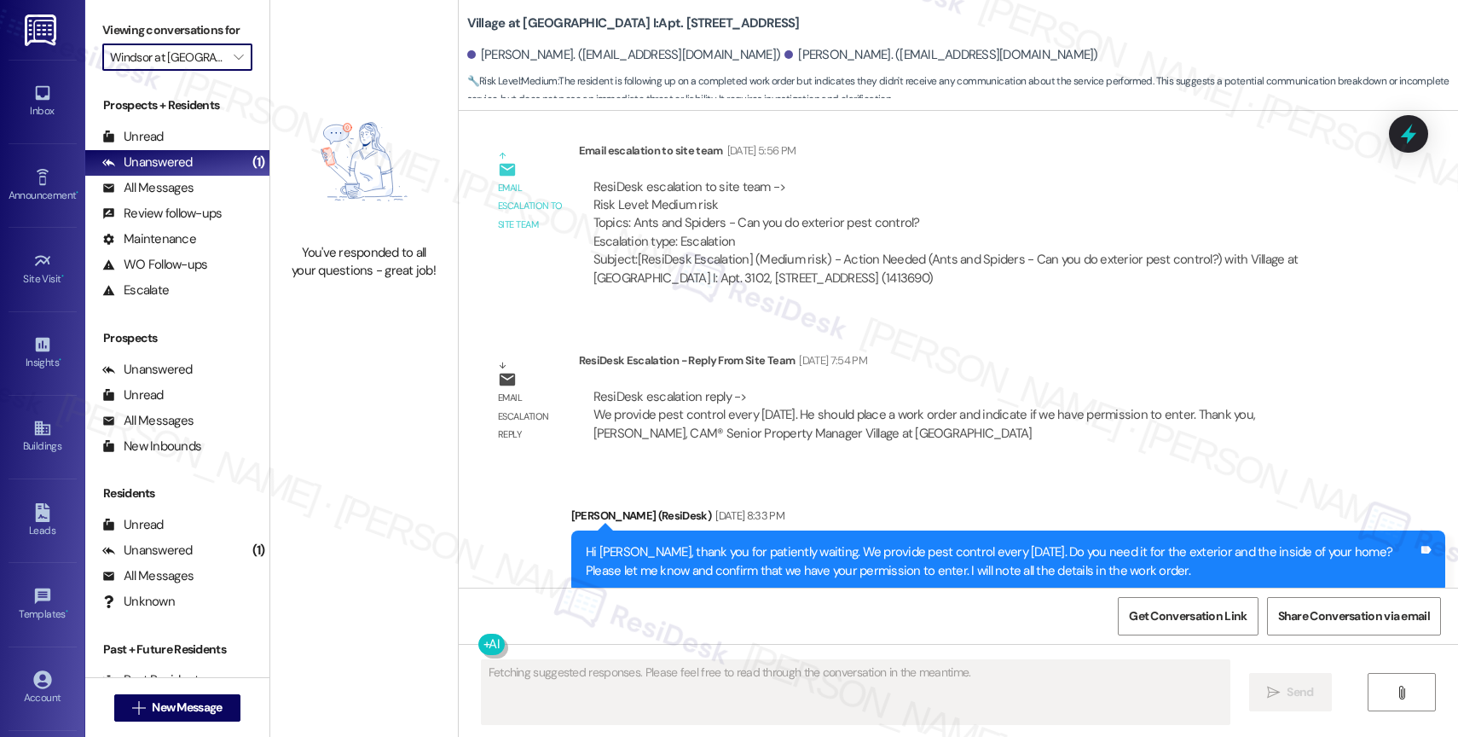
scroll to position [1770, 0]
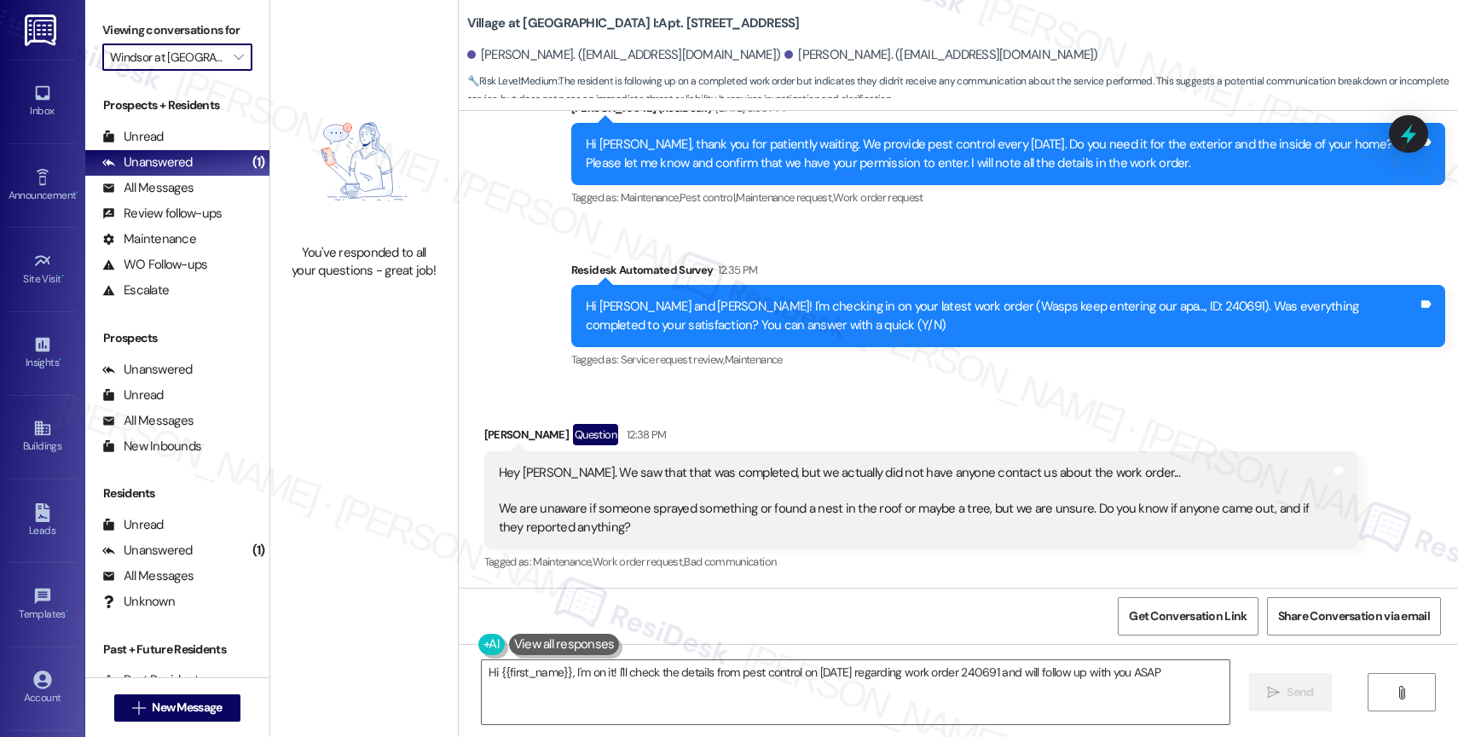
type textarea "Hi {{first_name}}, I'm on it! I'll check the details from pest control on 8/26/…"
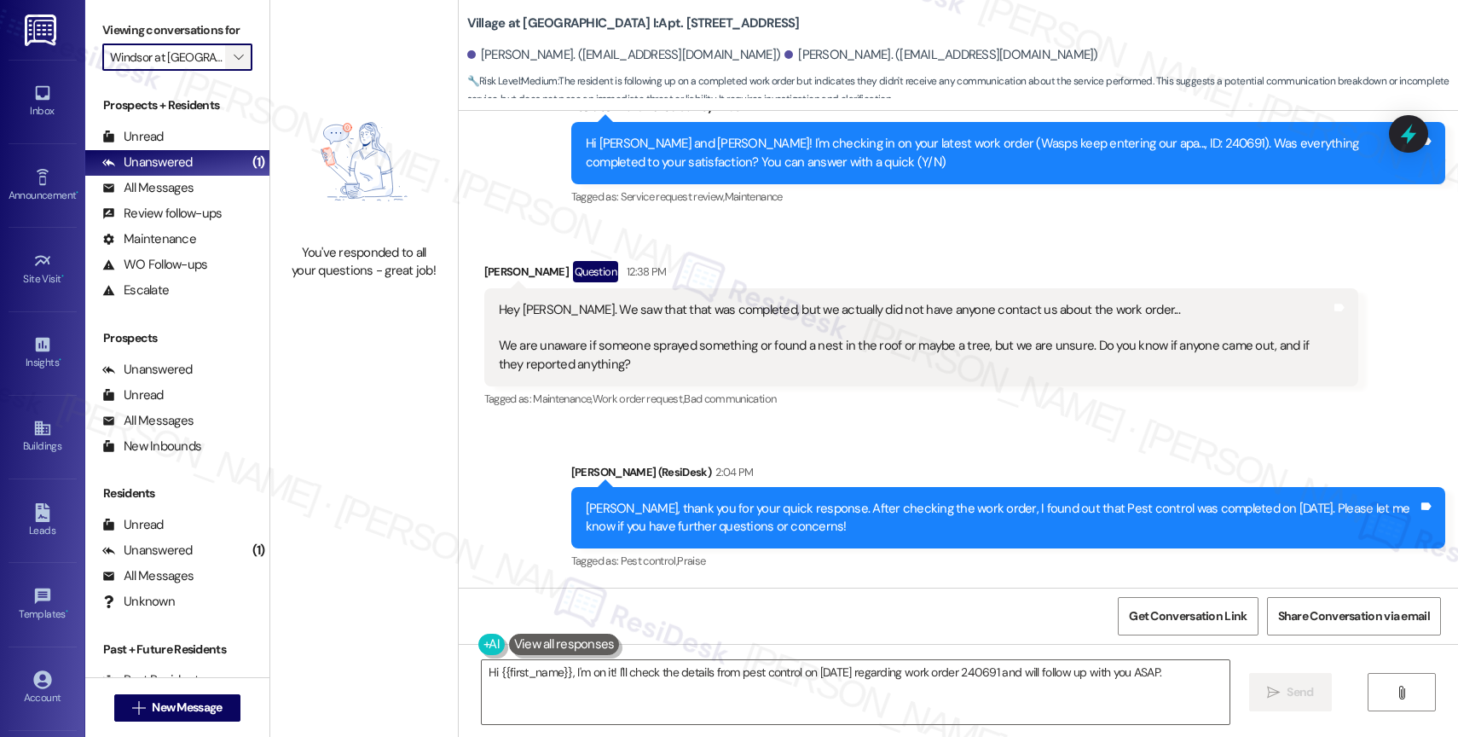
click at [234, 64] on icon "" at bounding box center [238, 57] width 9 height 14
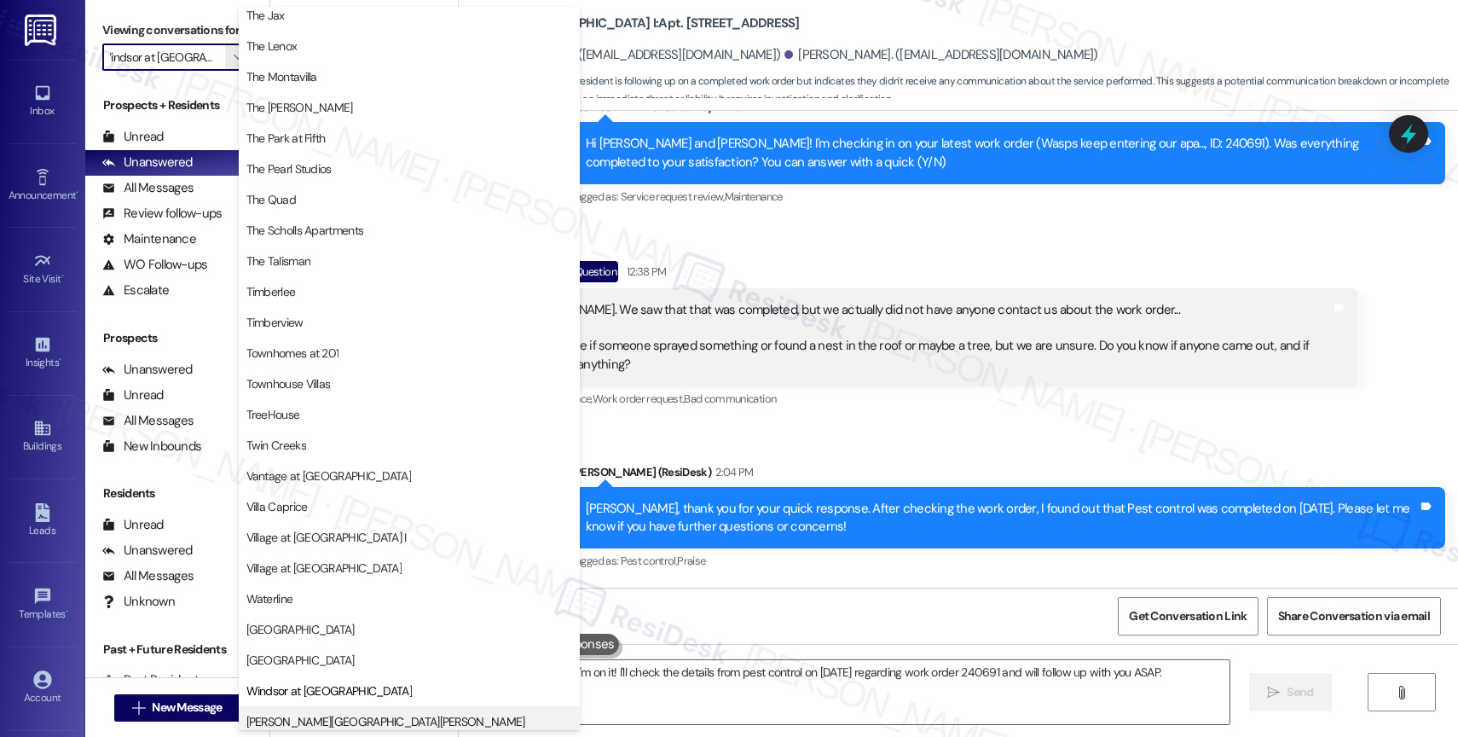
scroll to position [3112, 0]
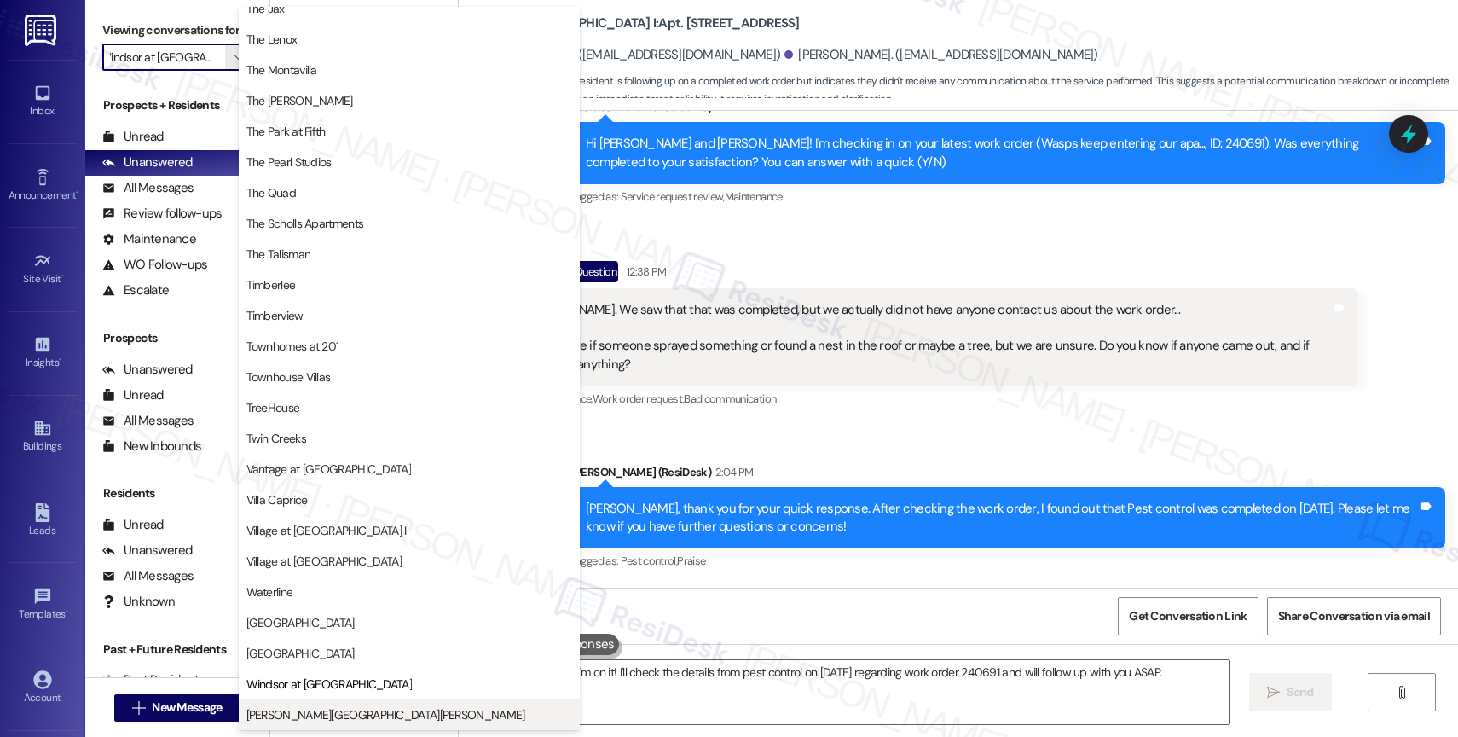
click at [317, 719] on span "Witham Hill Oaks" at bounding box center [385, 714] width 279 height 17
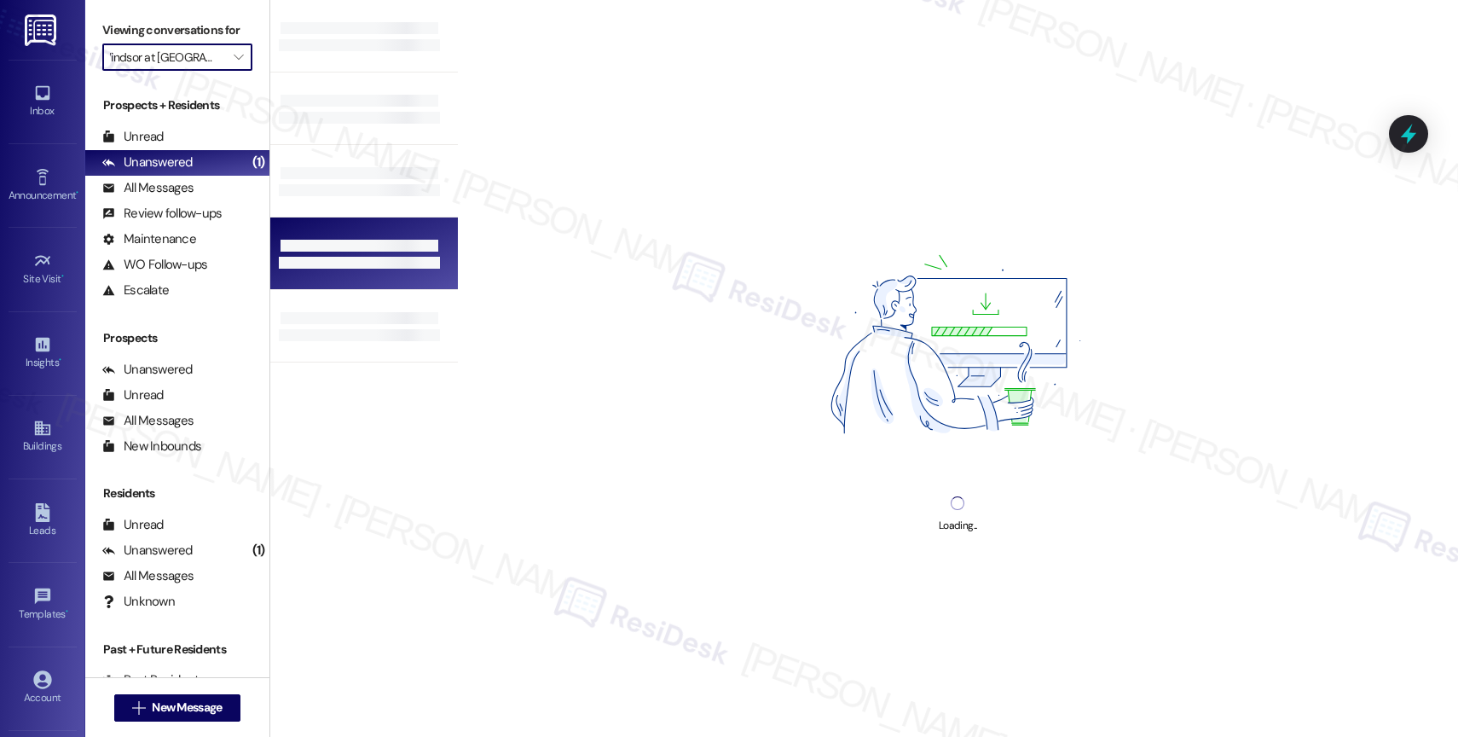
type input "Witham Hill Oaks"
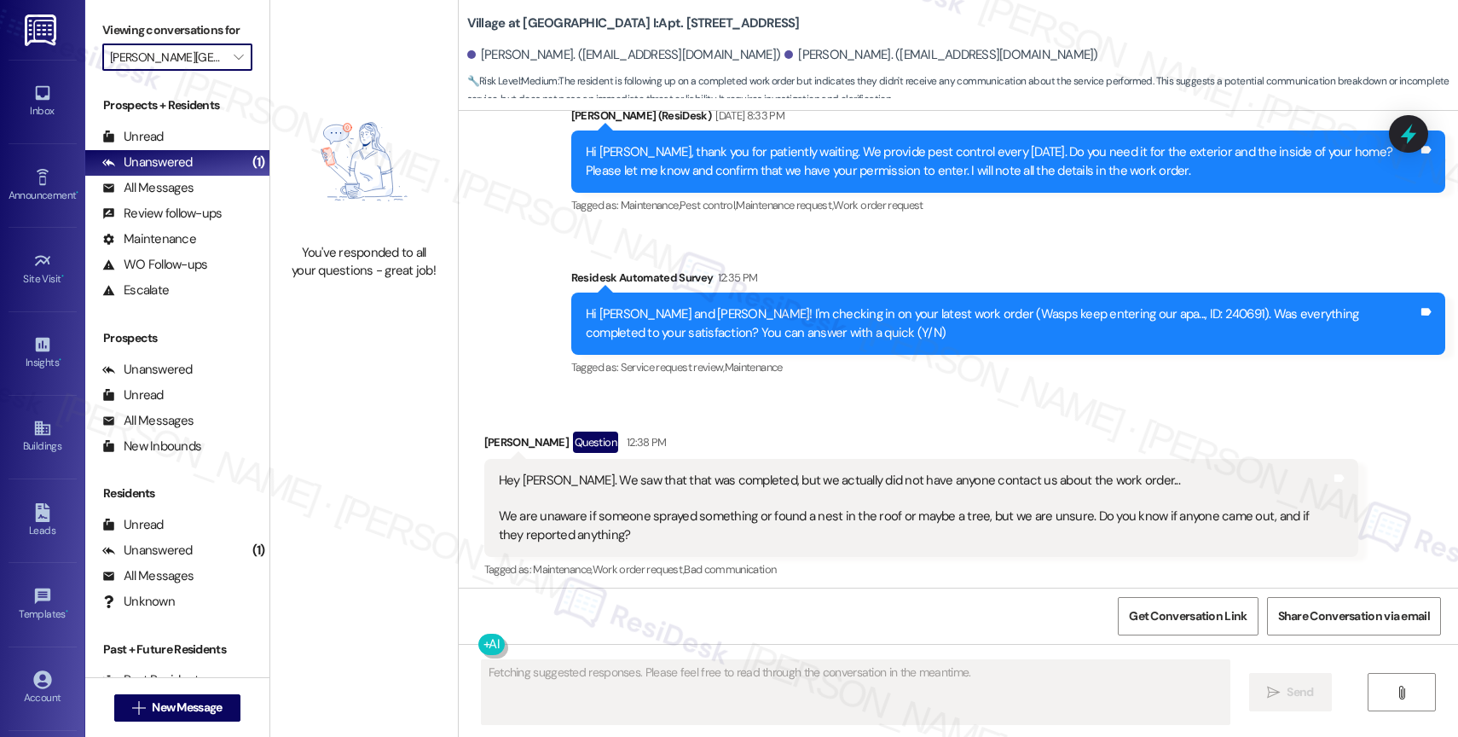
scroll to position [1770, 0]
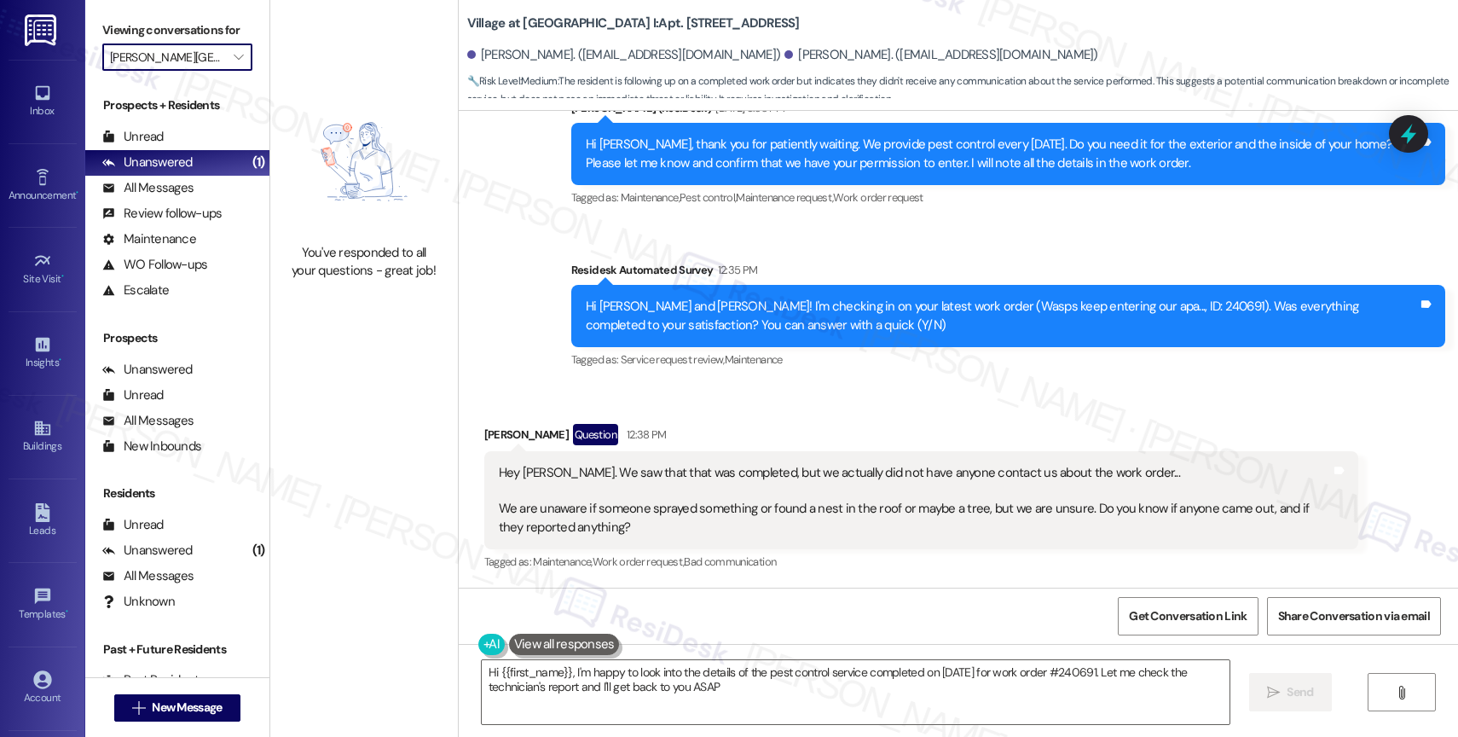
type textarea "Hi {{first_name}}, I'm happy to look into the details of the pest control servi…"
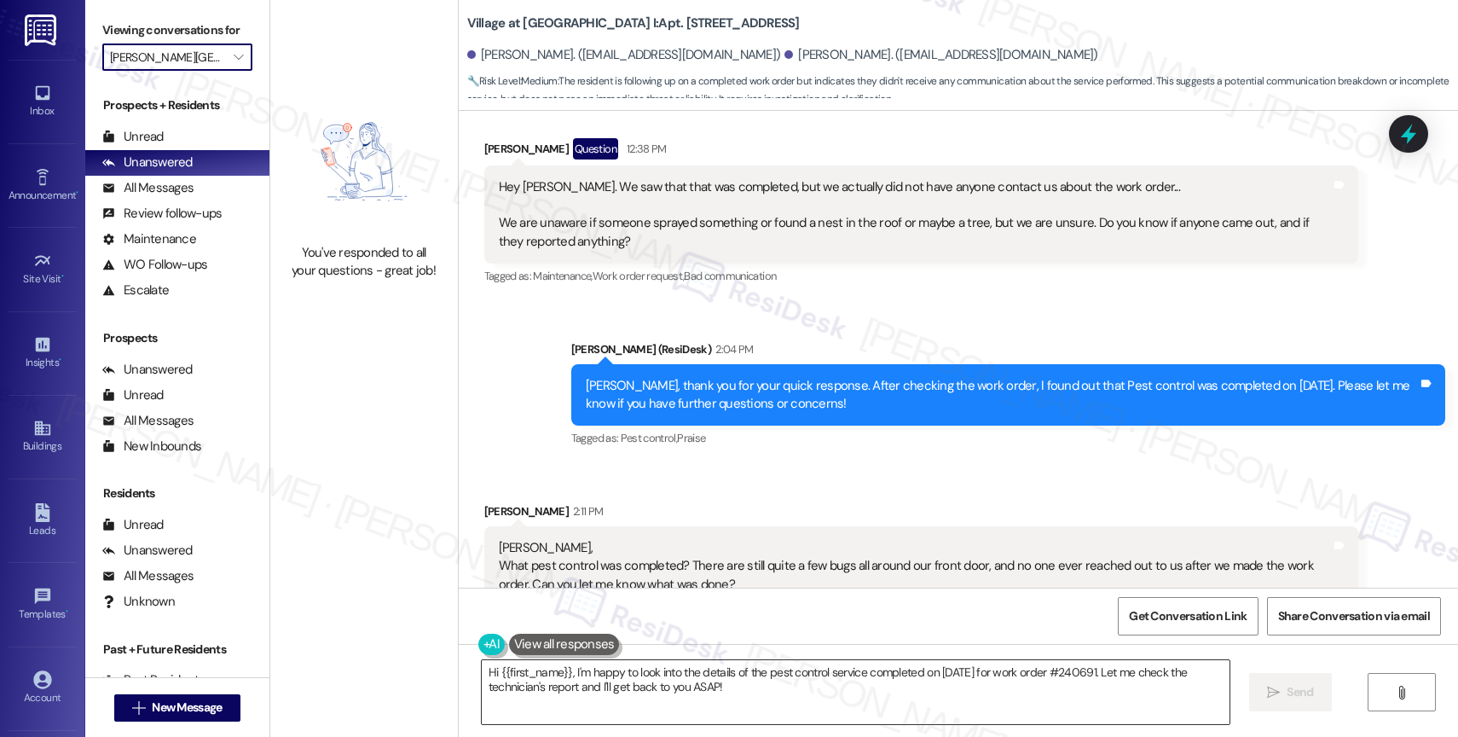
scroll to position [2087, 0]
